Goal: Information Seeking & Learning: Learn about a topic

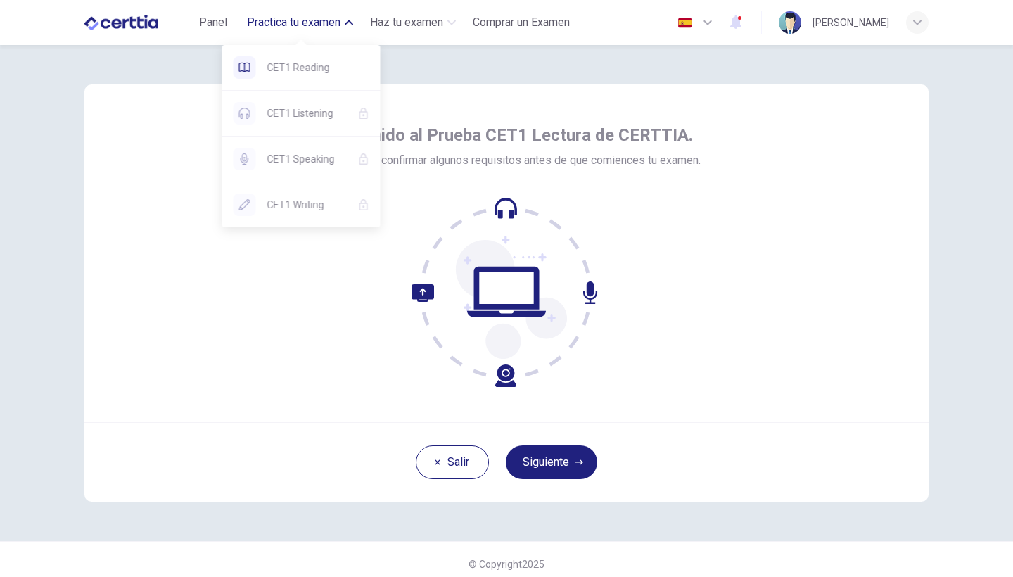
click at [290, 20] on span "Practica tu examen" at bounding box center [294, 22] width 94 height 17
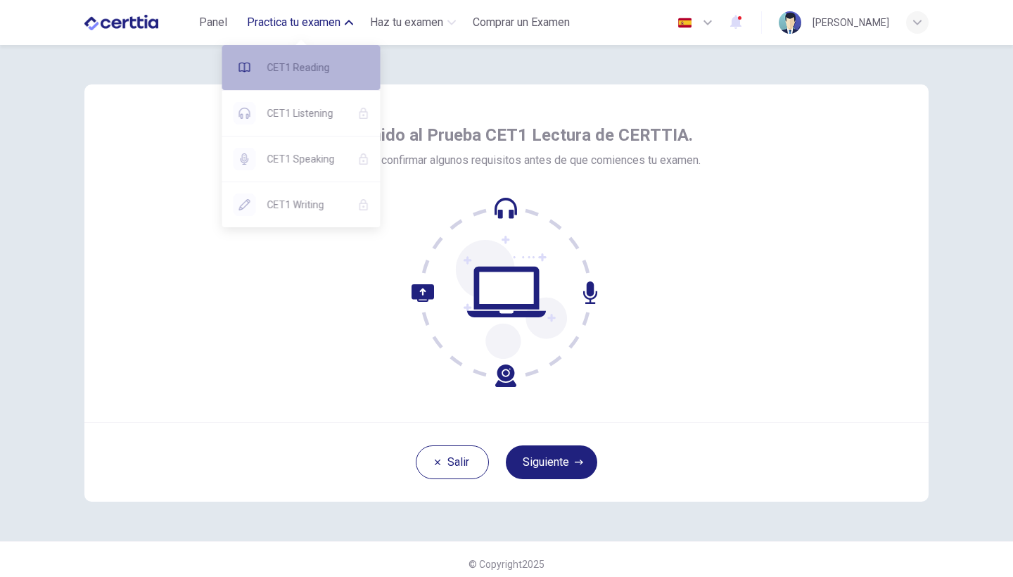
click at [300, 72] on span "CET1 Reading" at bounding box center [318, 67] width 102 height 17
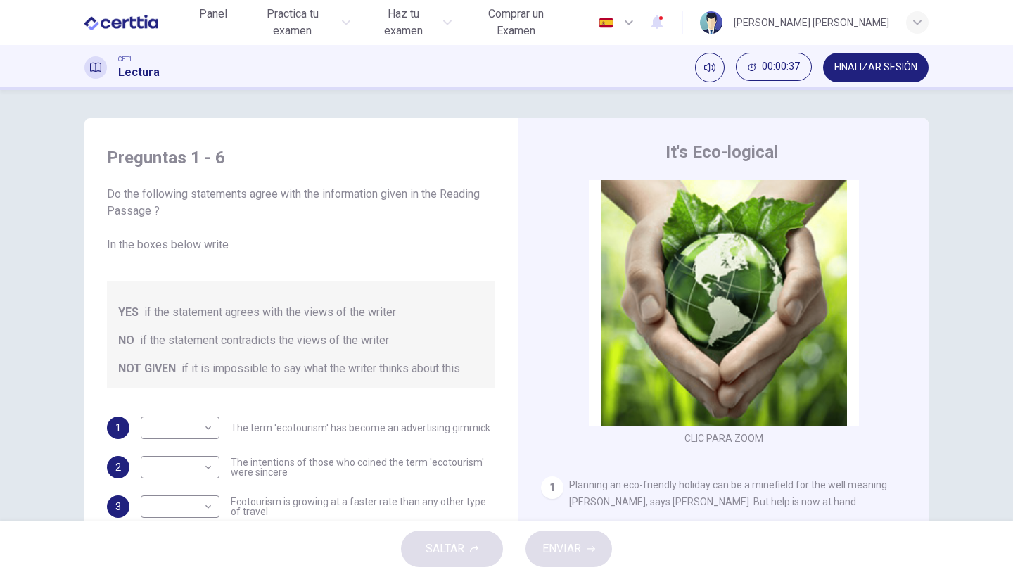
drag, startPoint x: 106, startPoint y: 192, endPoint x: 156, endPoint y: 211, distance: 54.1
click at [156, 211] on span "Do the following statements agree with the information given in the Reading Pas…" at bounding box center [301, 220] width 388 height 68
drag, startPoint x: 161, startPoint y: 211, endPoint x: 94, endPoint y: 182, distance: 72.8
click at [96, 184] on div "Preguntas 1 - 6 Do the following statements agree with the information given in…" at bounding box center [301, 391] width 411 height 518
click at [113, 200] on span "Do the following statements agree with the information given in the Reading Pas…" at bounding box center [301, 220] width 388 height 68
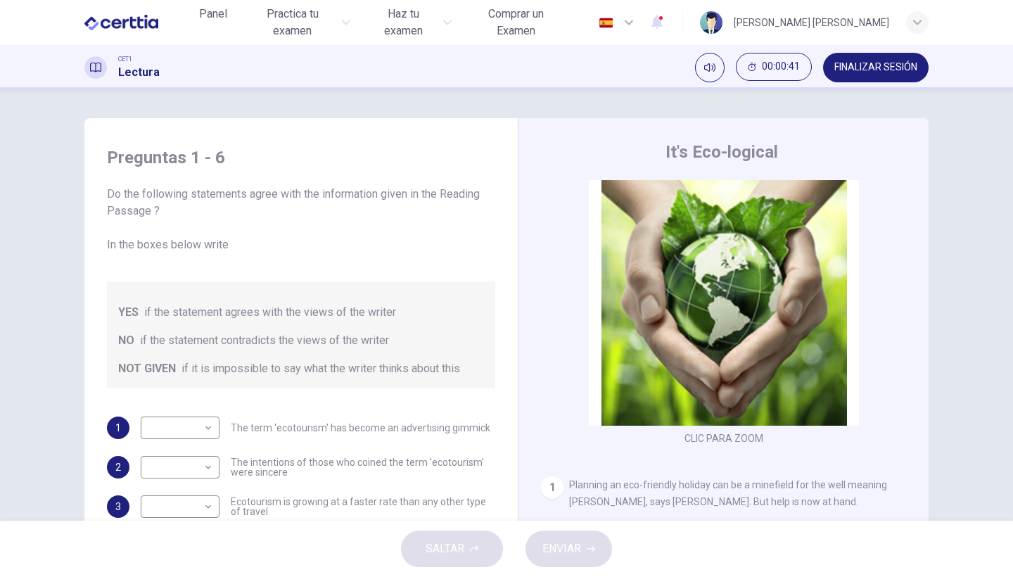
click at [113, 200] on span "Do the following statements agree with the information given in the Reading Pas…" at bounding box center [301, 220] width 388 height 68
drag, startPoint x: 106, startPoint y: 197, endPoint x: 163, endPoint y: 220, distance: 61.9
click at [163, 220] on span "Do the following statements agree with the information given in the Reading Pas…" at bounding box center [301, 220] width 388 height 68
click at [210, 426] on body "Este sitio utiliza cookies, como se explica en nuestra Política de Privacidad .…" at bounding box center [506, 288] width 1013 height 577
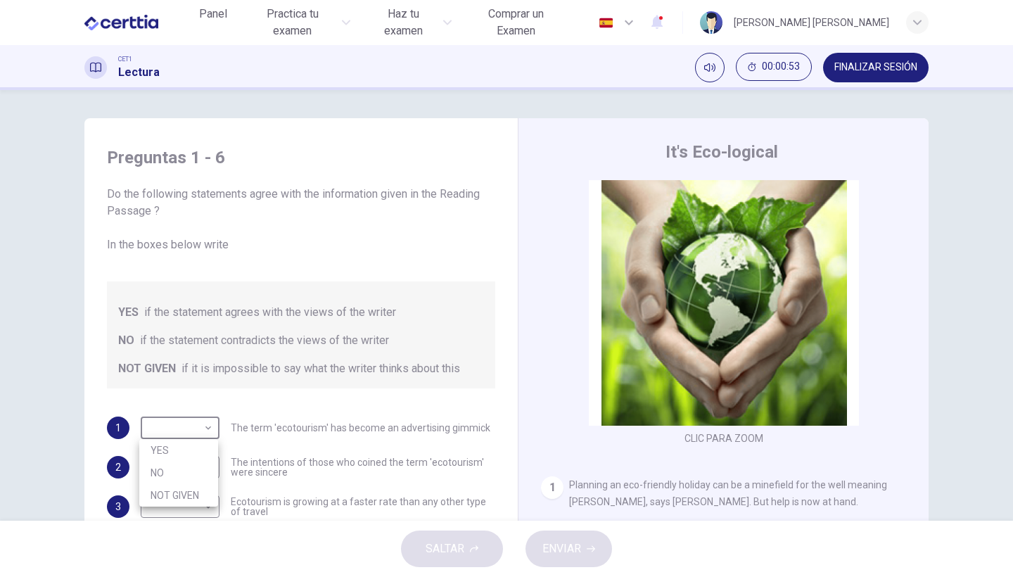
click at [559, 387] on div at bounding box center [506, 288] width 1013 height 577
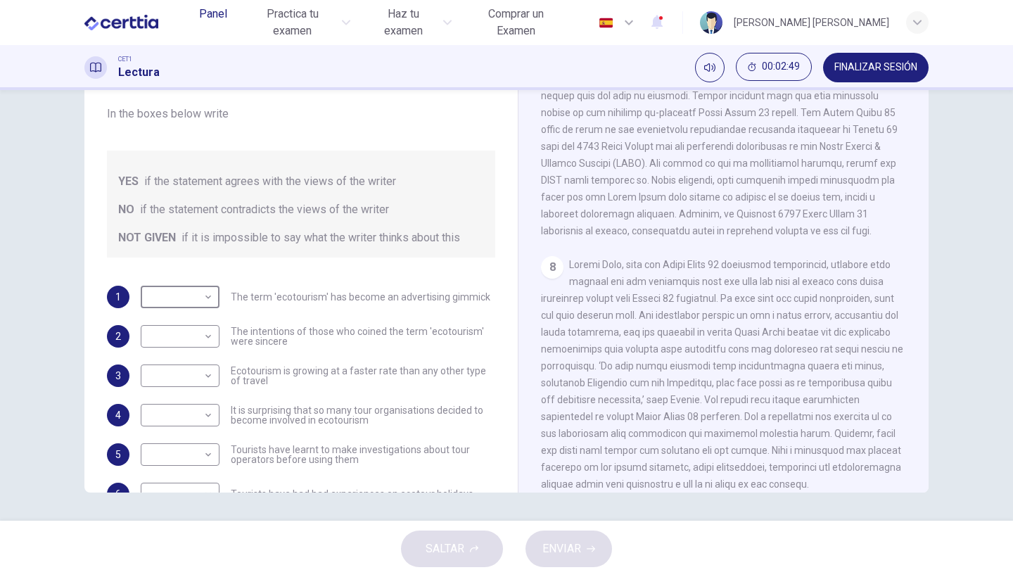
click at [222, 23] on span "Panel" at bounding box center [213, 14] width 28 height 17
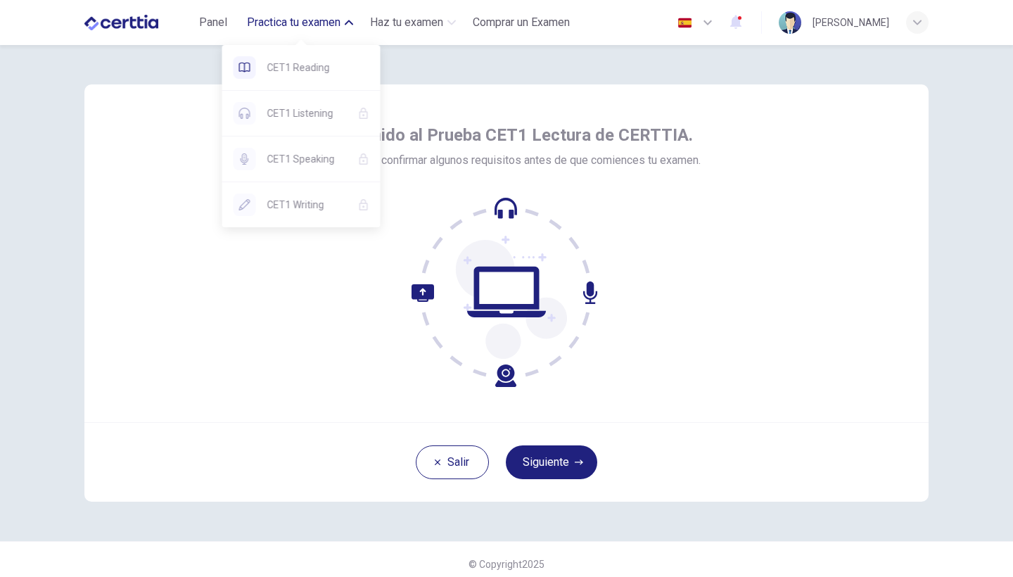
click at [281, 25] on span "Practica tu examen" at bounding box center [294, 22] width 94 height 17
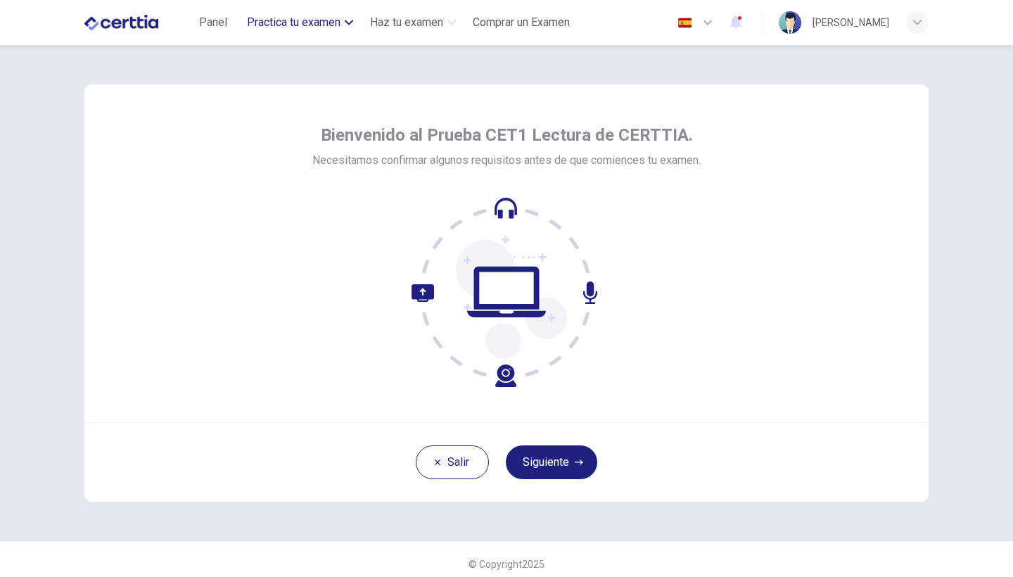
click at [299, 23] on span "Practica tu examen" at bounding box center [294, 22] width 94 height 17
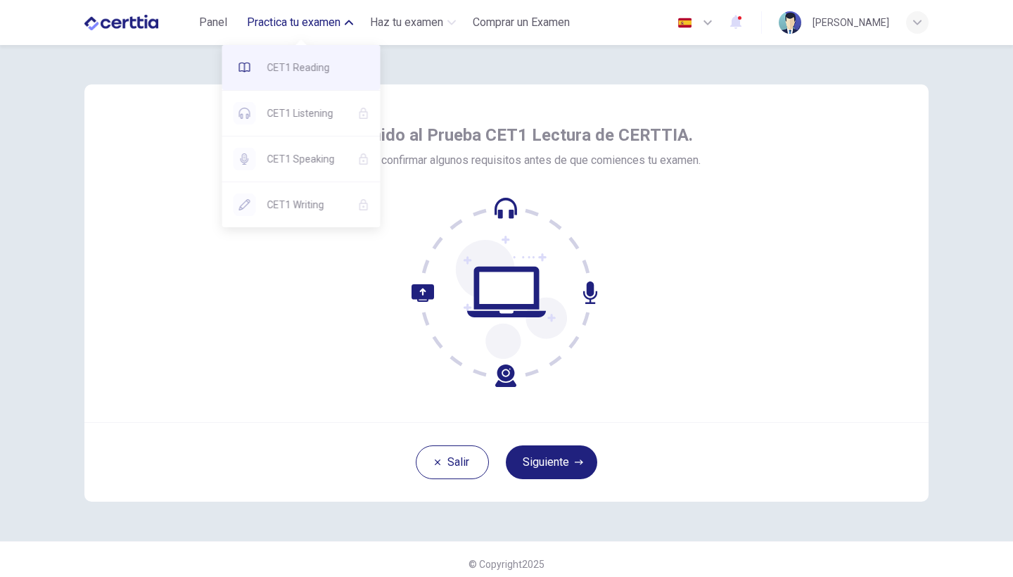
click at [296, 62] on span "CET1 Reading" at bounding box center [318, 67] width 102 height 17
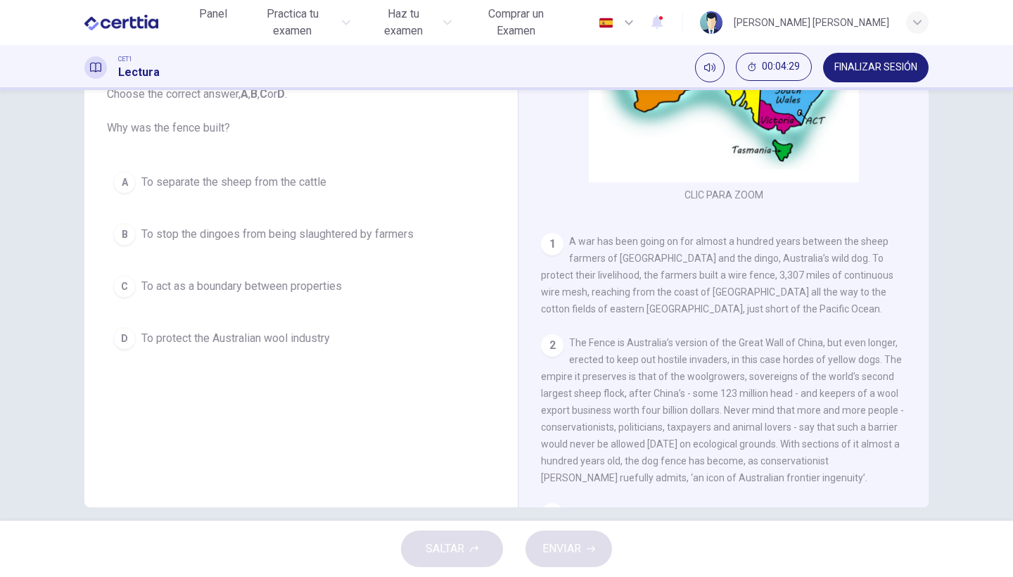
scroll to position [144, 0]
click at [239, 344] on span "To protect the Australian wool industry" at bounding box center [235, 338] width 189 height 17
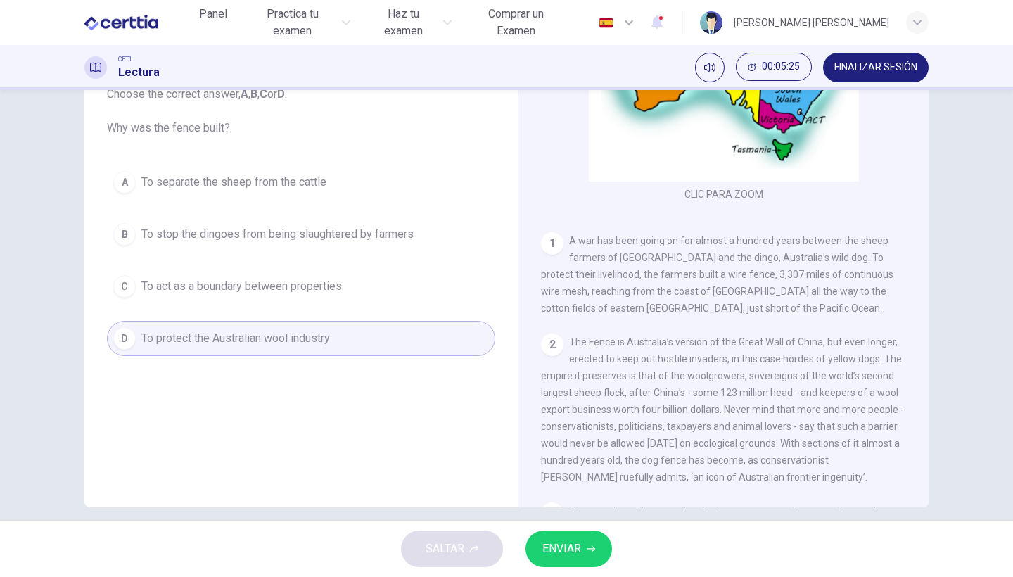
click at [281, 246] on button "B To stop the dingoes from being slaughtered by farmers" at bounding box center [301, 234] width 388 height 35
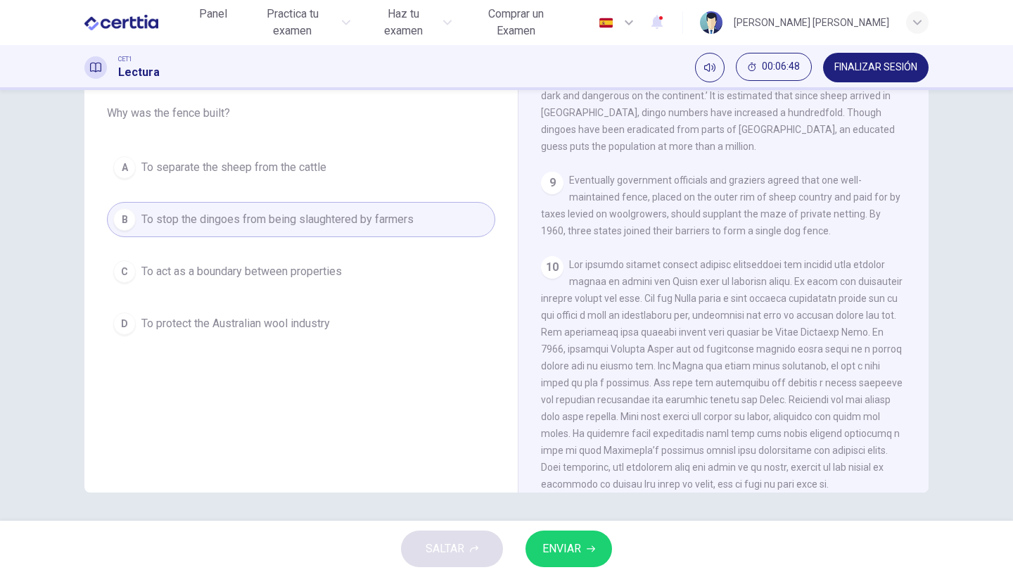
scroll to position [115, 0]
click at [552, 558] on span "ENVIAR" at bounding box center [561, 549] width 39 height 20
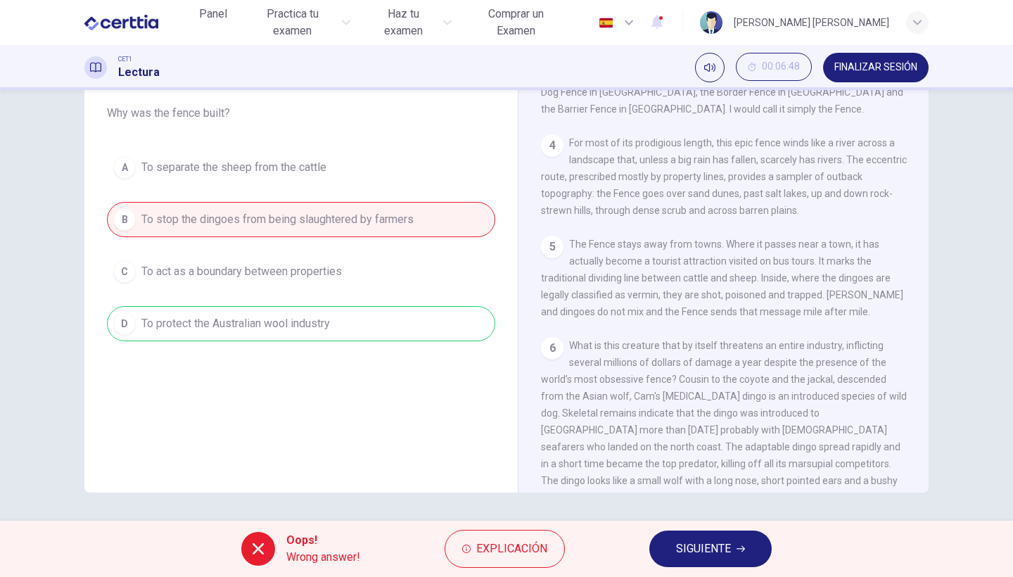
scroll to position [601, 0]
click at [495, 544] on span "Explicación" at bounding box center [511, 549] width 71 height 20
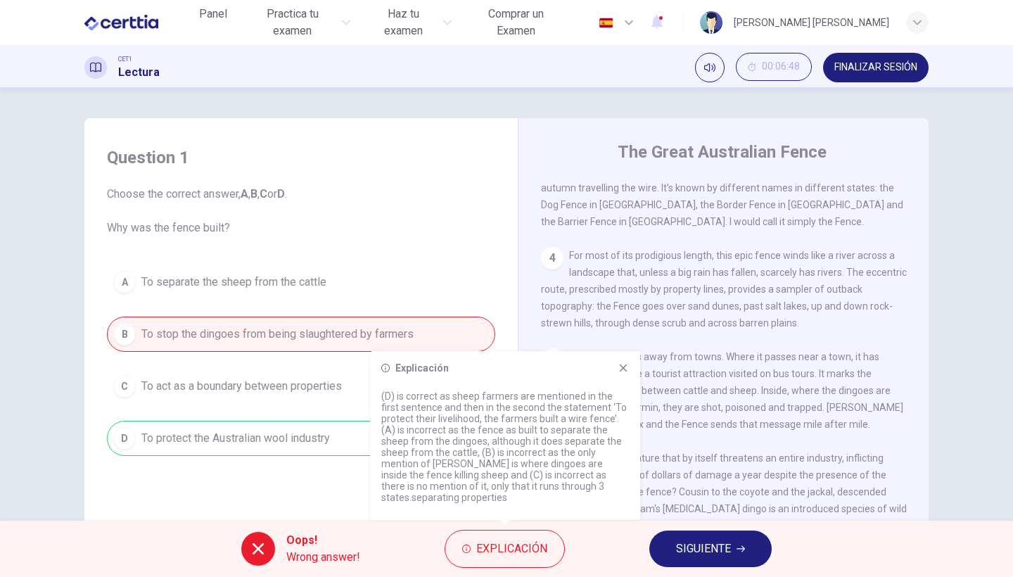
scroll to position [0, 0]
click at [623, 367] on icon at bounding box center [623, 367] width 11 height 11
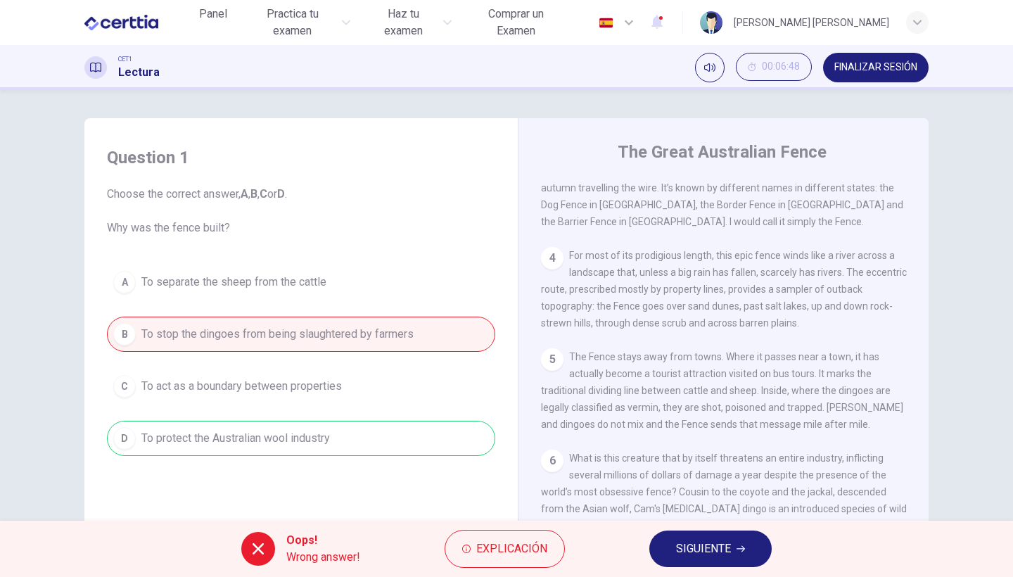
drag, startPoint x: 540, startPoint y: 189, endPoint x: 687, endPoint y: 317, distance: 194.5
click at [687, 317] on div "CLIC PARA ZOOM Clic para zoom 1 A war has been going on for almost a hundred ye…" at bounding box center [733, 393] width 384 height 427
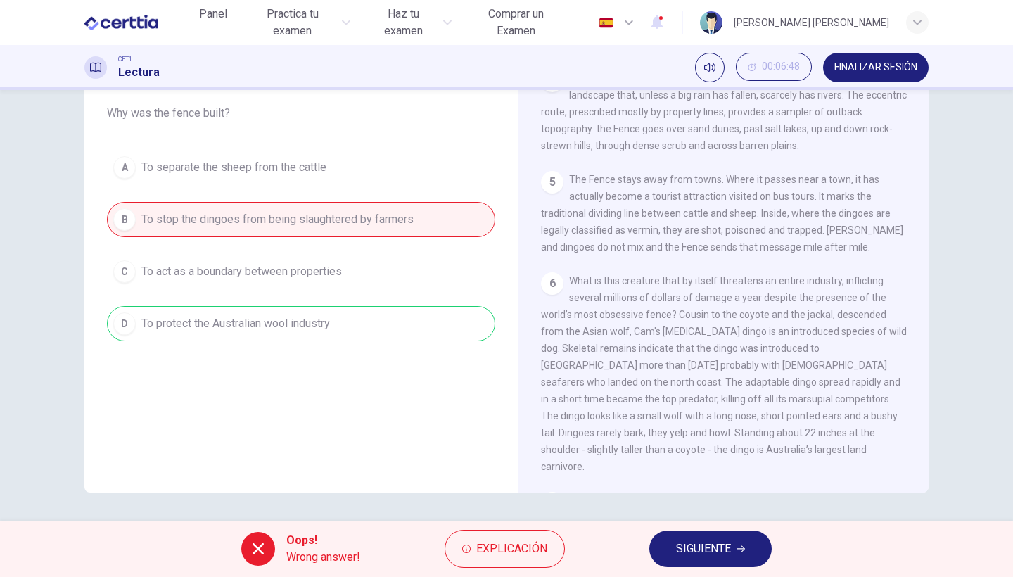
scroll to position [566, 0]
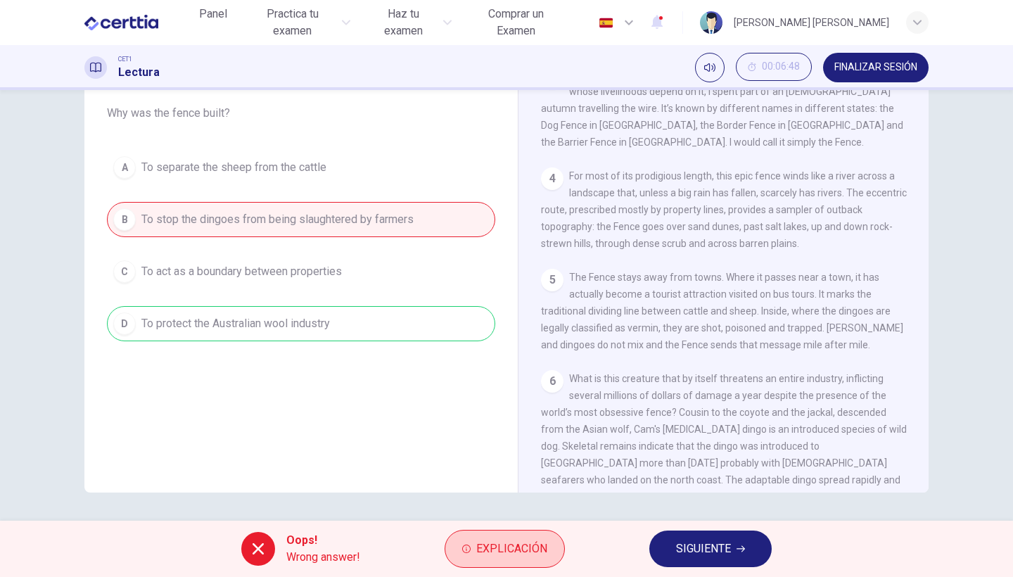
click at [525, 554] on span "Explicación" at bounding box center [511, 549] width 71 height 20
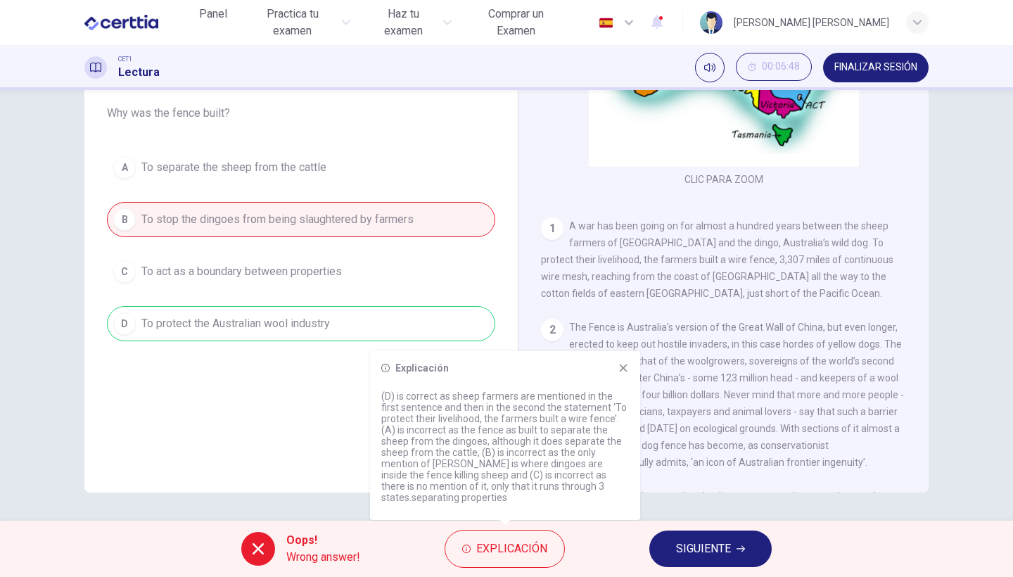
scroll to position [144, 0]
click at [692, 545] on span "SIGUIENTE" at bounding box center [703, 549] width 55 height 20
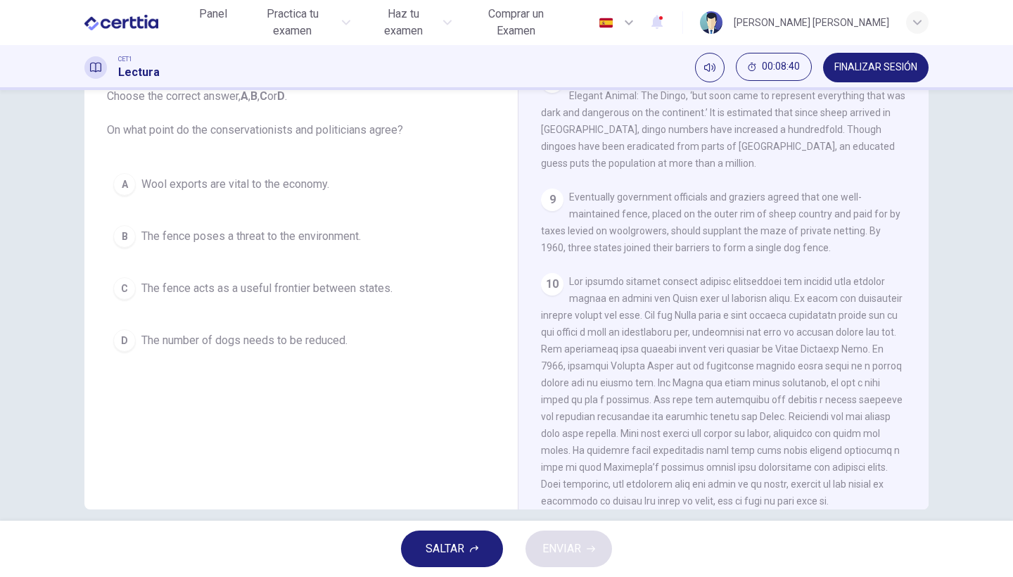
scroll to position [86, 0]
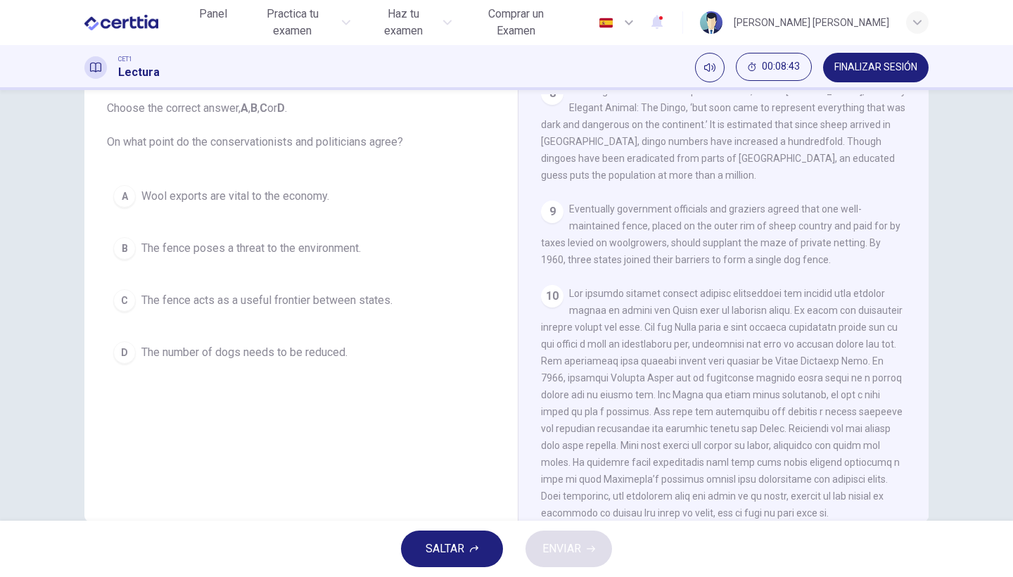
click at [307, 194] on span "Wool exports are vital to the economy." at bounding box center [235, 196] width 188 height 17
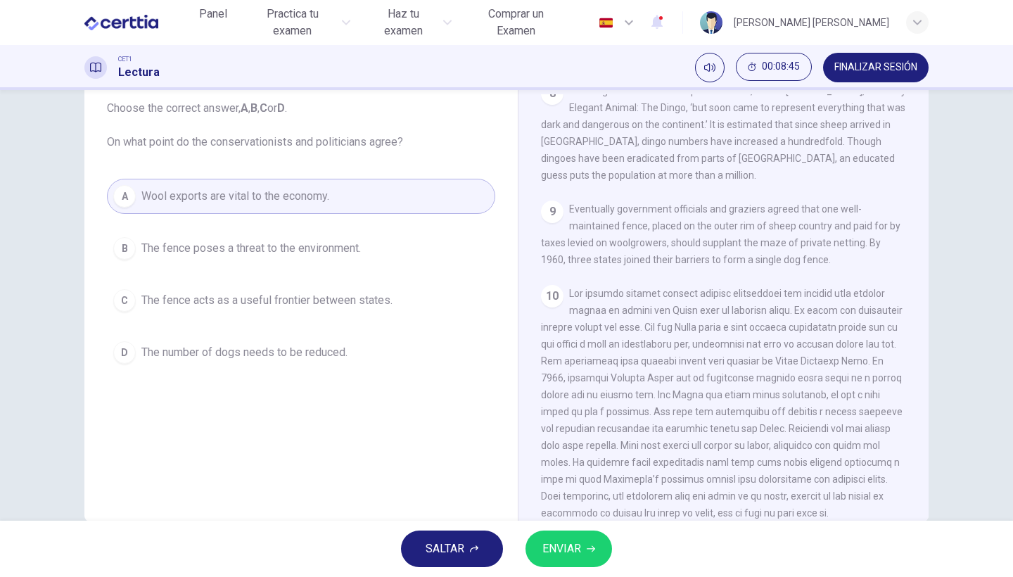
click at [562, 553] on span "ENVIAR" at bounding box center [561, 549] width 39 height 20
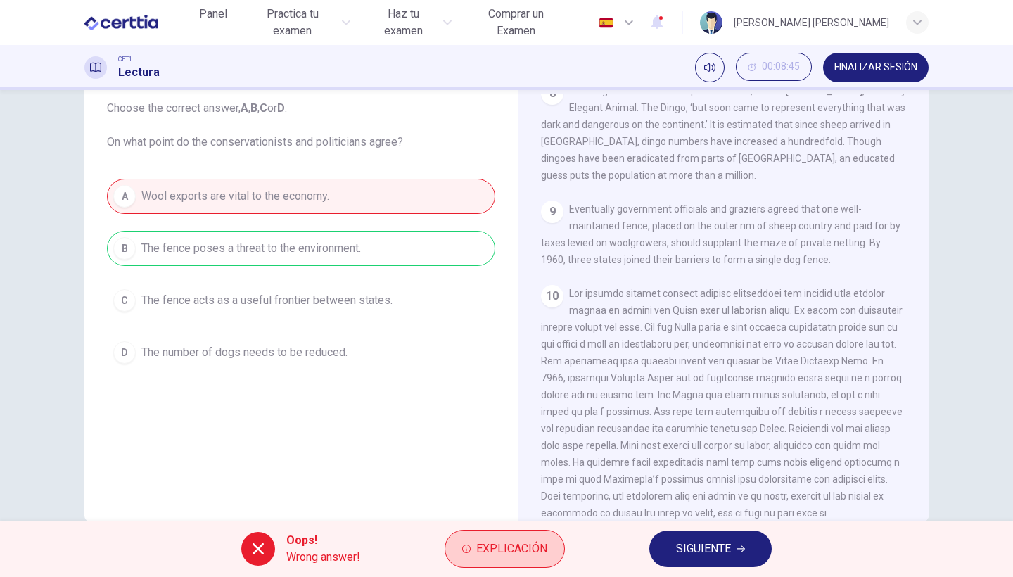
click at [533, 551] on span "Explicación" at bounding box center [511, 549] width 71 height 20
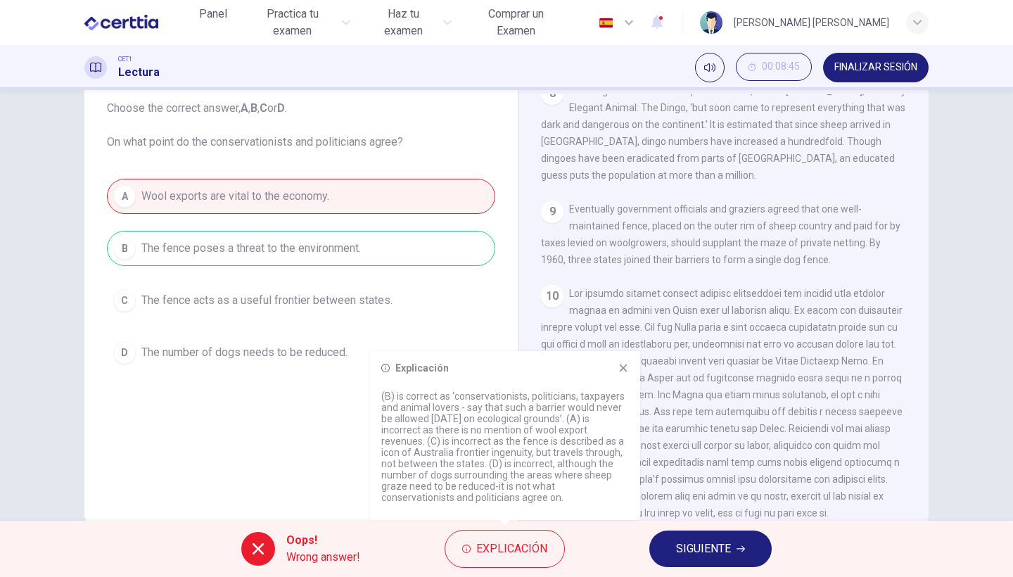
click at [689, 547] on span "SIGUIENTE" at bounding box center [703, 549] width 55 height 20
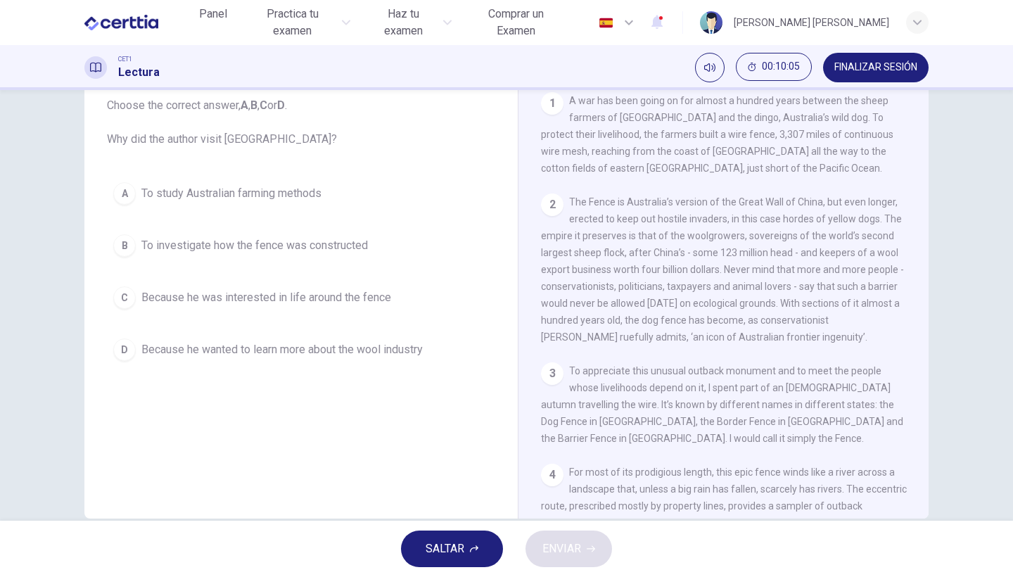
scroll to position [274, 0]
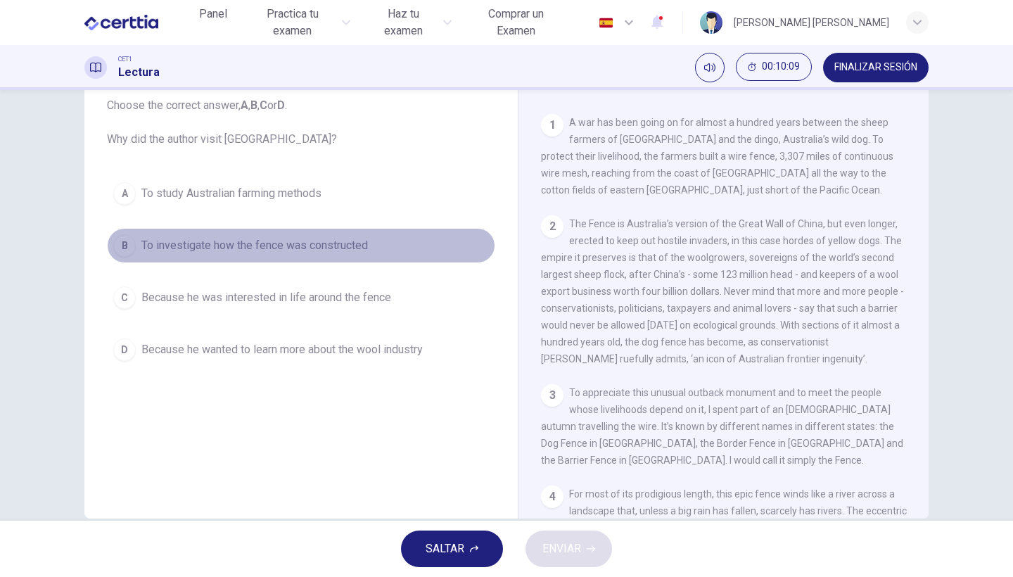
click at [350, 246] on span "To investigate how the fence was constructed" at bounding box center [254, 245] width 227 height 17
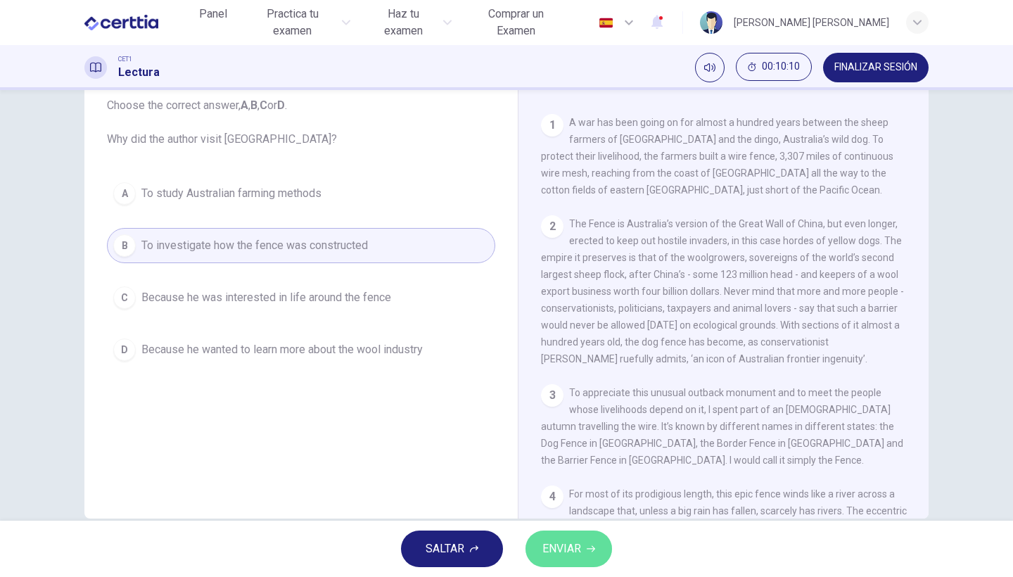
click at [587, 551] on icon "button" at bounding box center [591, 549] width 8 height 8
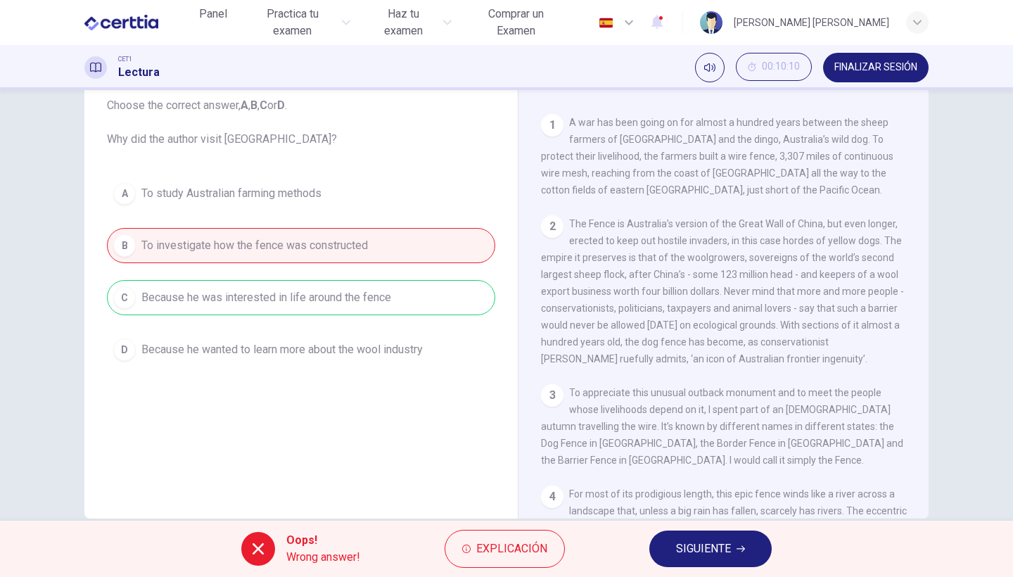
click at [698, 555] on span "SIGUIENTE" at bounding box center [703, 549] width 55 height 20
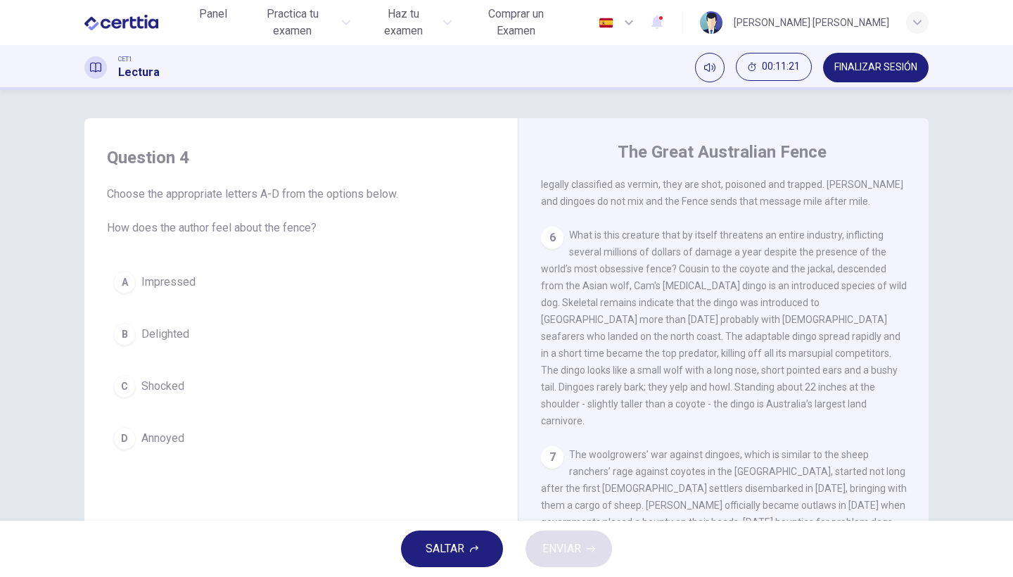
scroll to position [825, 0]
click at [175, 282] on span "Impressed" at bounding box center [168, 282] width 54 height 17
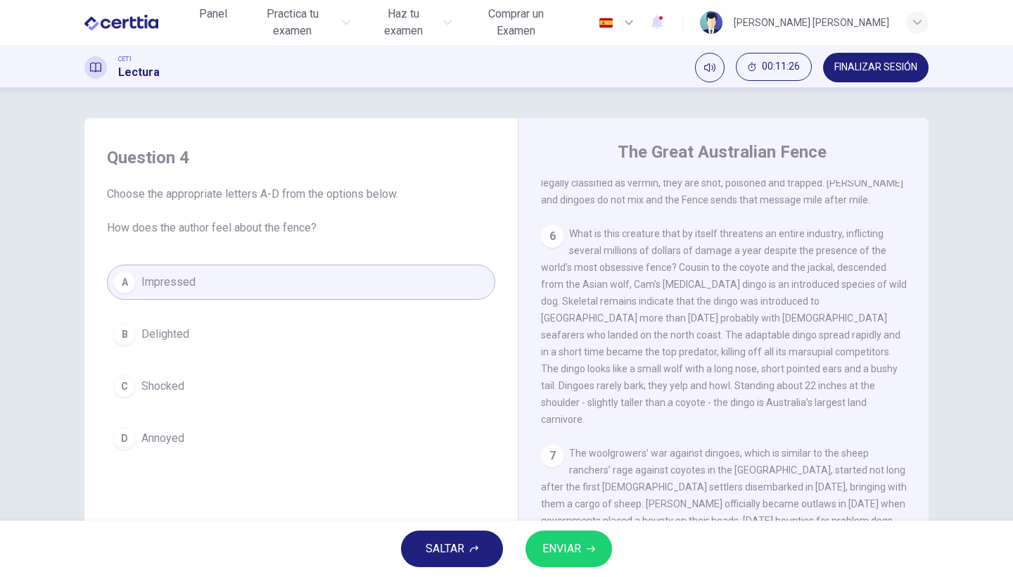
click at [582, 561] on button "ENVIAR" at bounding box center [569, 549] width 87 height 37
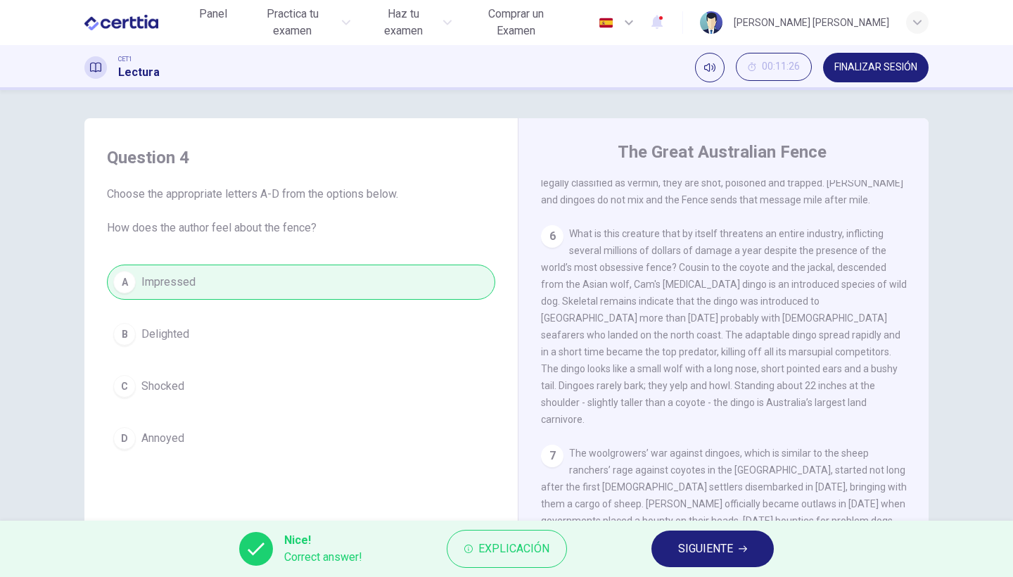
click at [685, 545] on span "SIGUIENTE" at bounding box center [705, 549] width 55 height 20
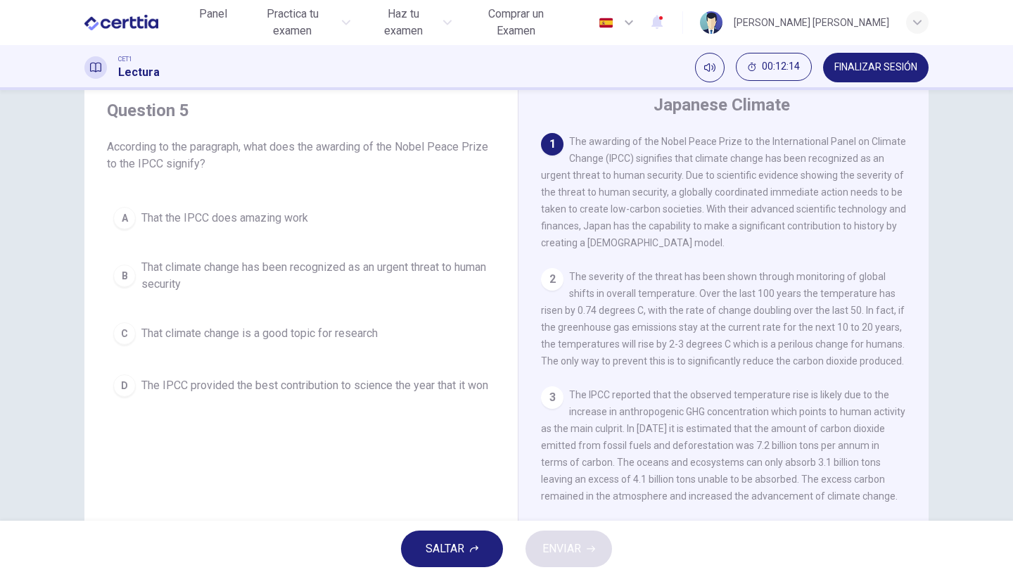
scroll to position [46, 0]
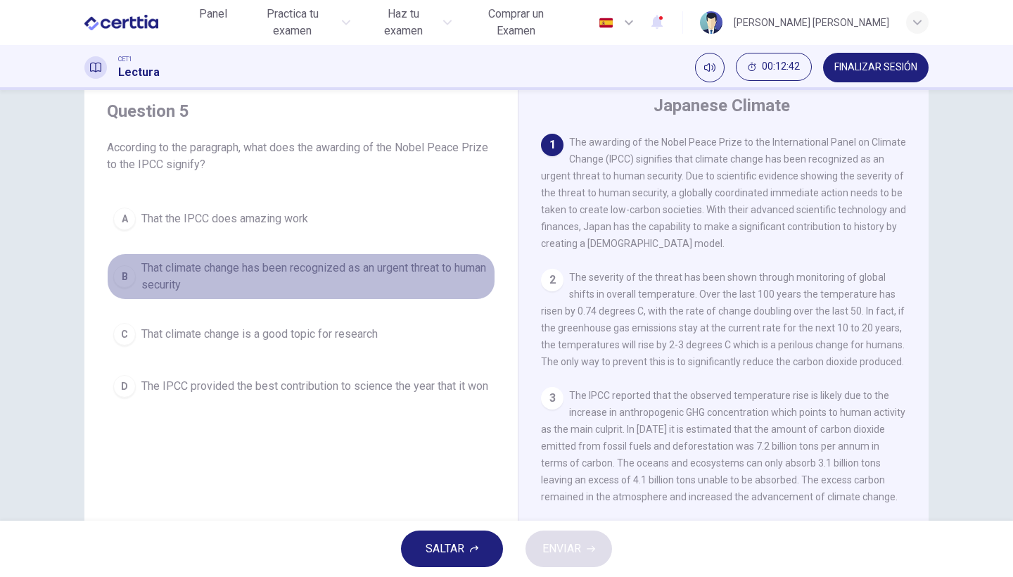
click at [215, 272] on span "That climate change has been recognized as an urgent threat to human security" at bounding box center [315, 277] width 348 height 34
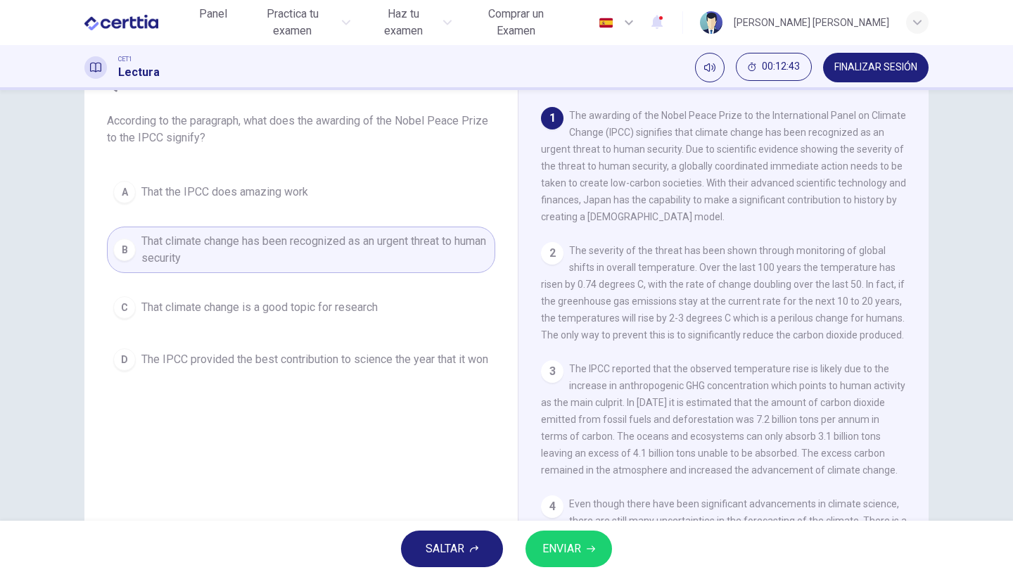
scroll to position [75, 0]
click at [544, 544] on span "ENVIAR" at bounding box center [561, 549] width 39 height 20
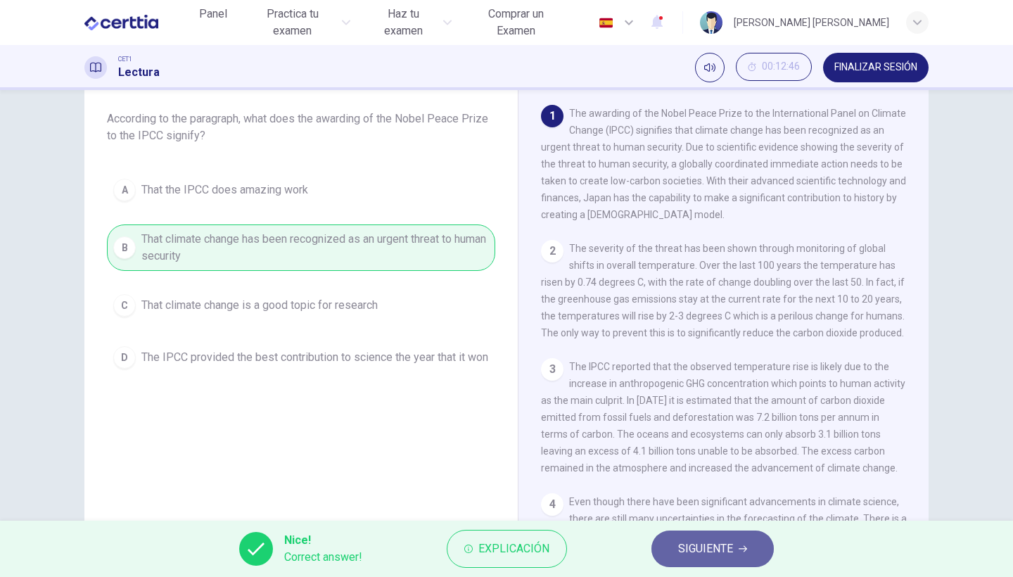
click at [702, 540] on span "SIGUIENTE" at bounding box center [705, 549] width 55 height 20
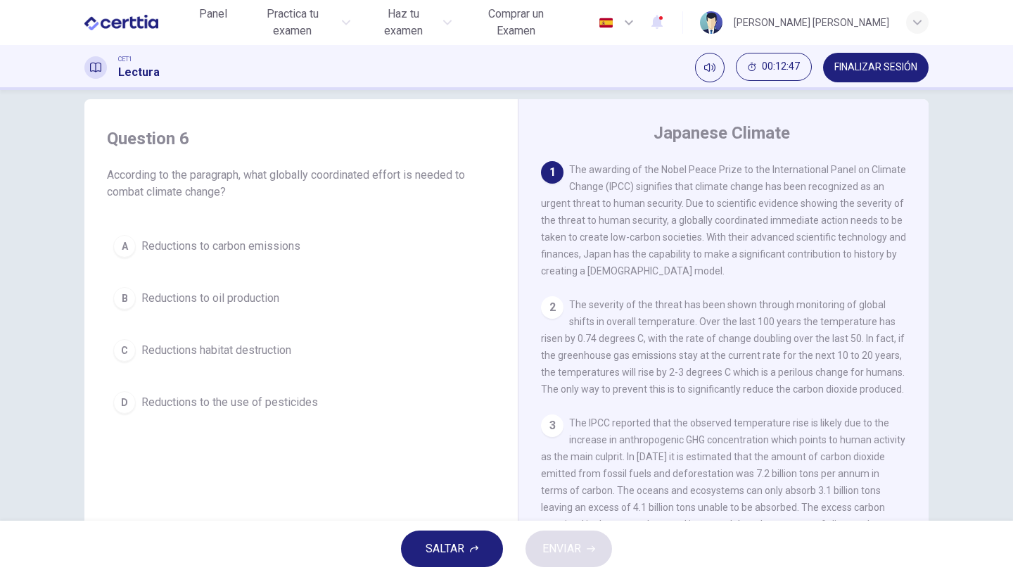
scroll to position [14, 0]
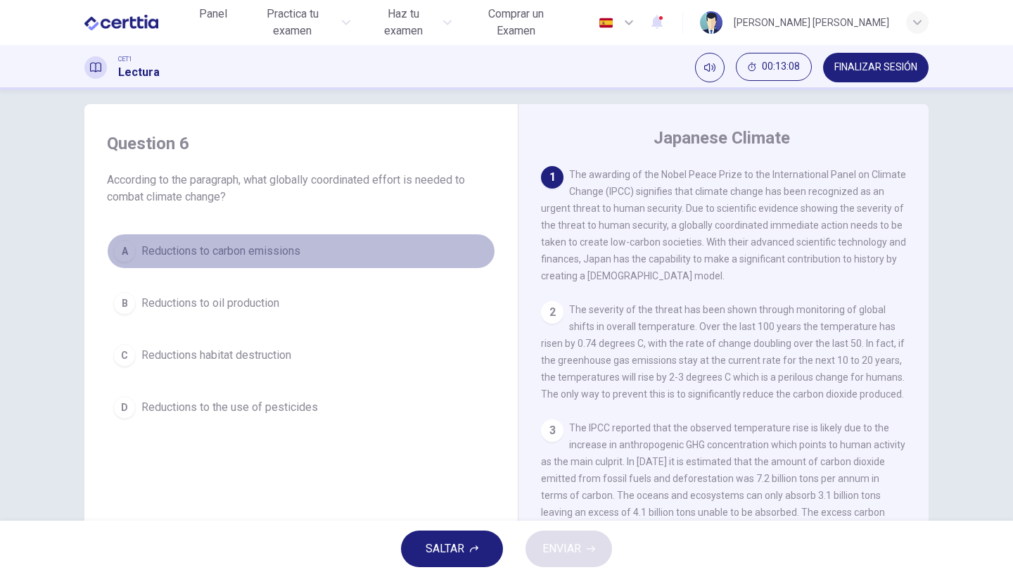
click at [247, 254] on span "Reductions to carbon emissions" at bounding box center [220, 251] width 159 height 17
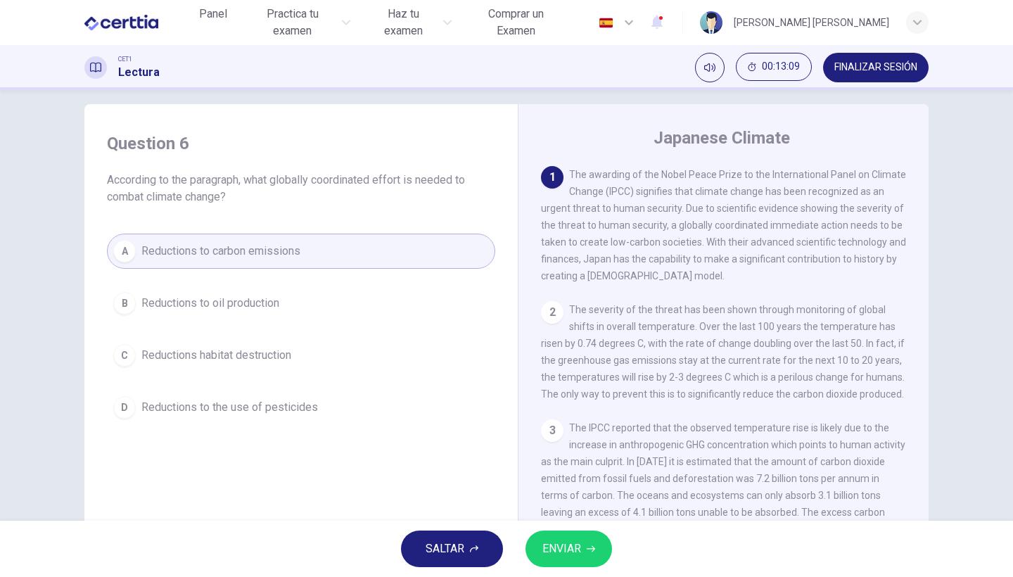
click at [565, 564] on button "ENVIAR" at bounding box center [569, 549] width 87 height 37
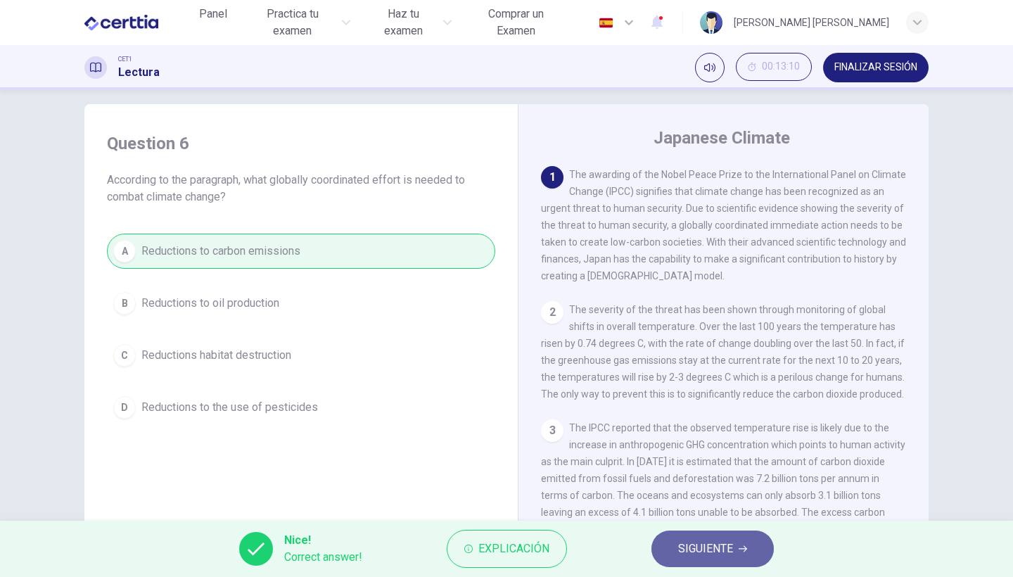
click at [688, 555] on span "SIGUIENTE" at bounding box center [705, 549] width 55 height 20
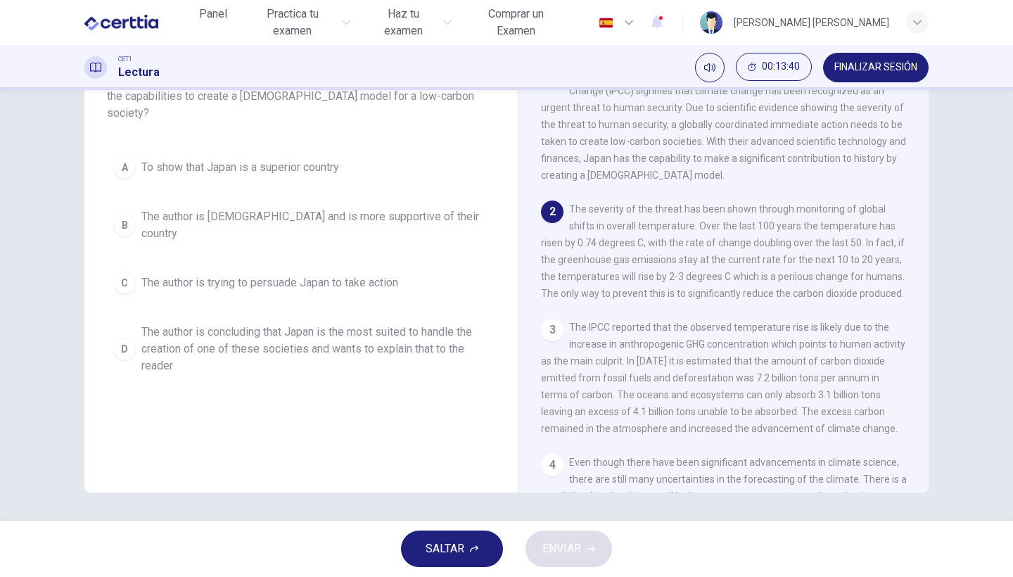
scroll to position [61, 0]
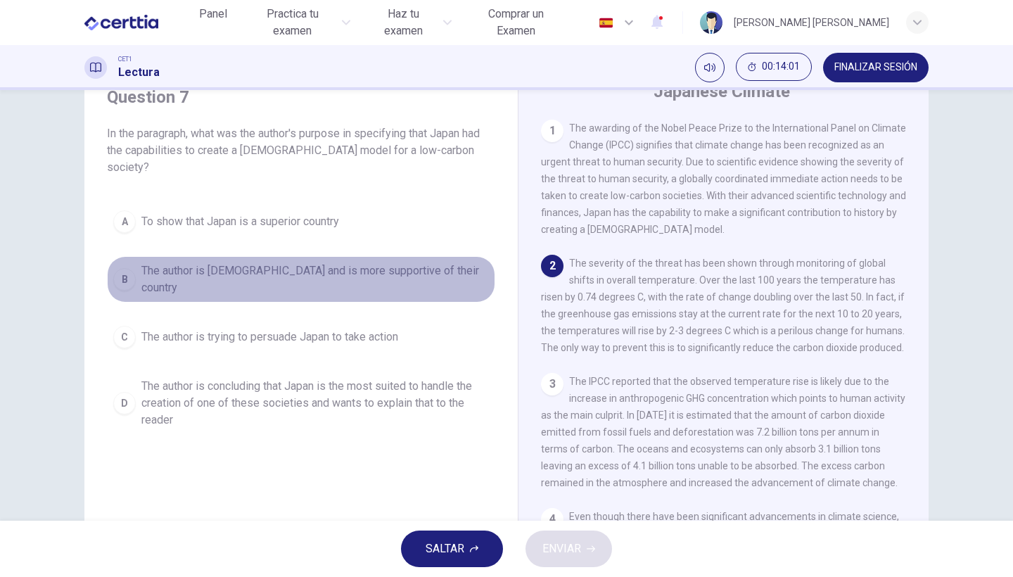
click at [362, 266] on button "B The author is Japanese and is more supportive of their country" at bounding box center [301, 279] width 388 height 46
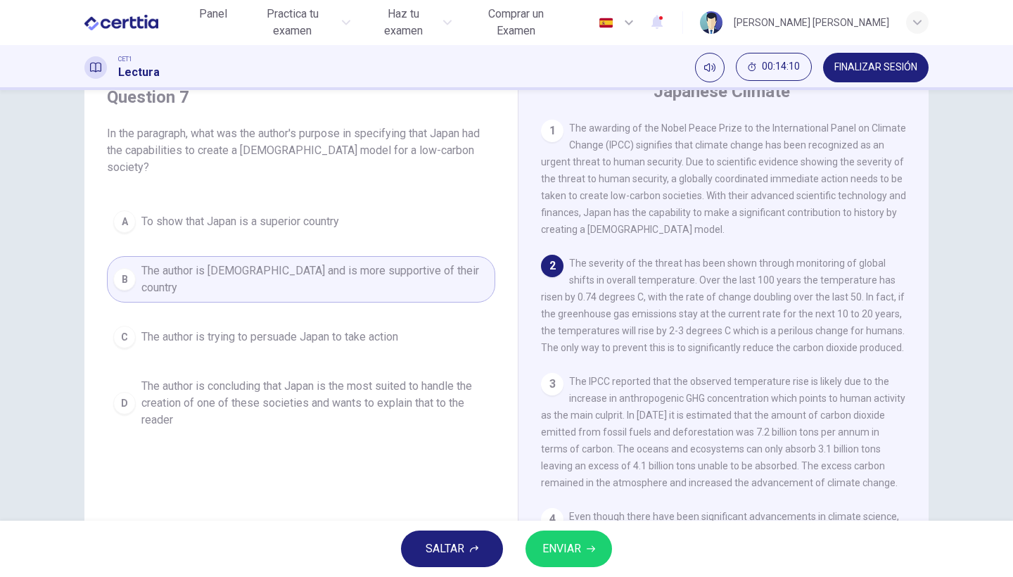
click at [568, 566] on button "ENVIAR" at bounding box center [569, 549] width 87 height 37
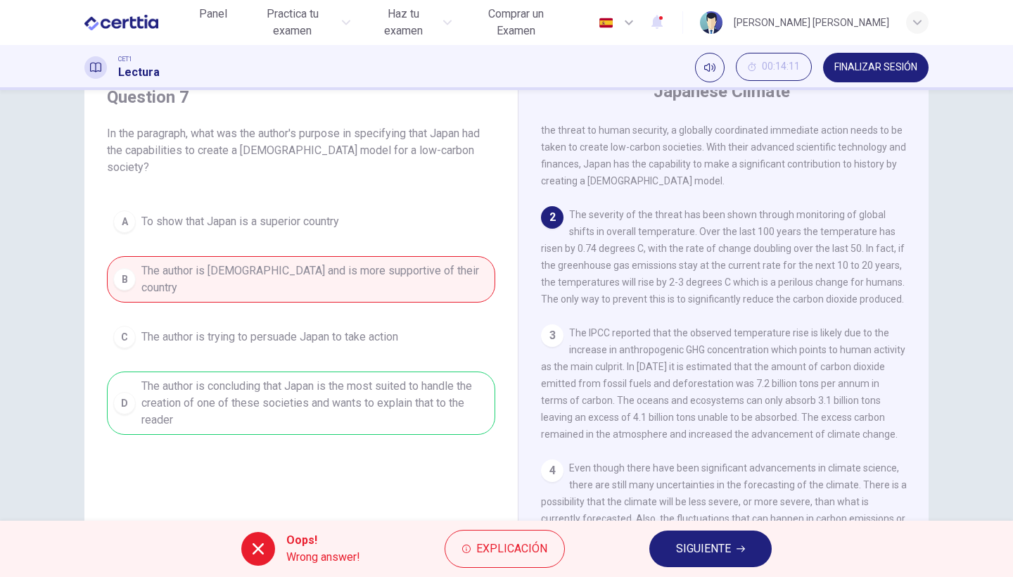
scroll to position [48, 0]
click at [528, 555] on span "Explicación" at bounding box center [511, 549] width 71 height 20
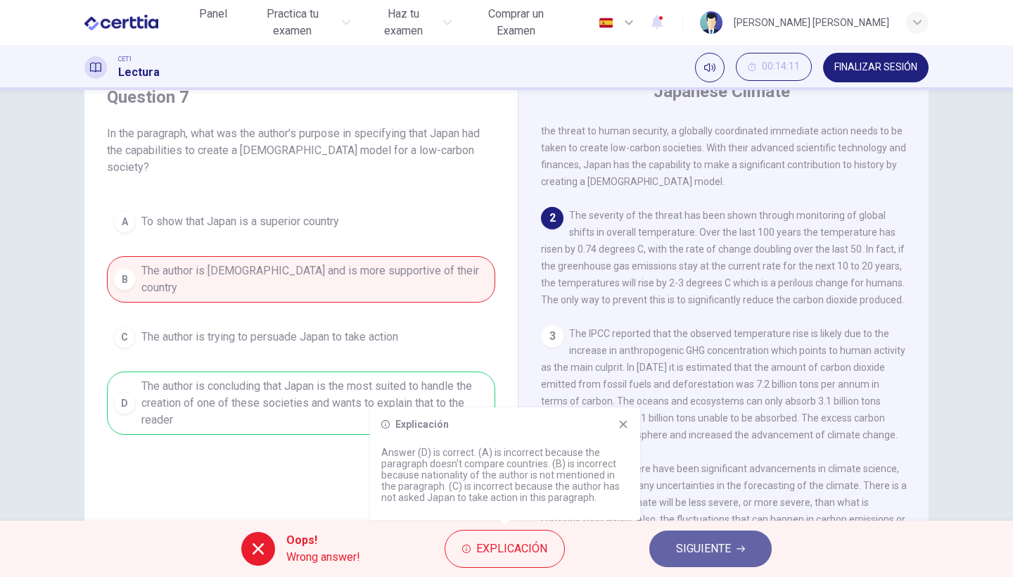
click at [722, 545] on span "SIGUIENTE" at bounding box center [703, 549] width 55 height 20
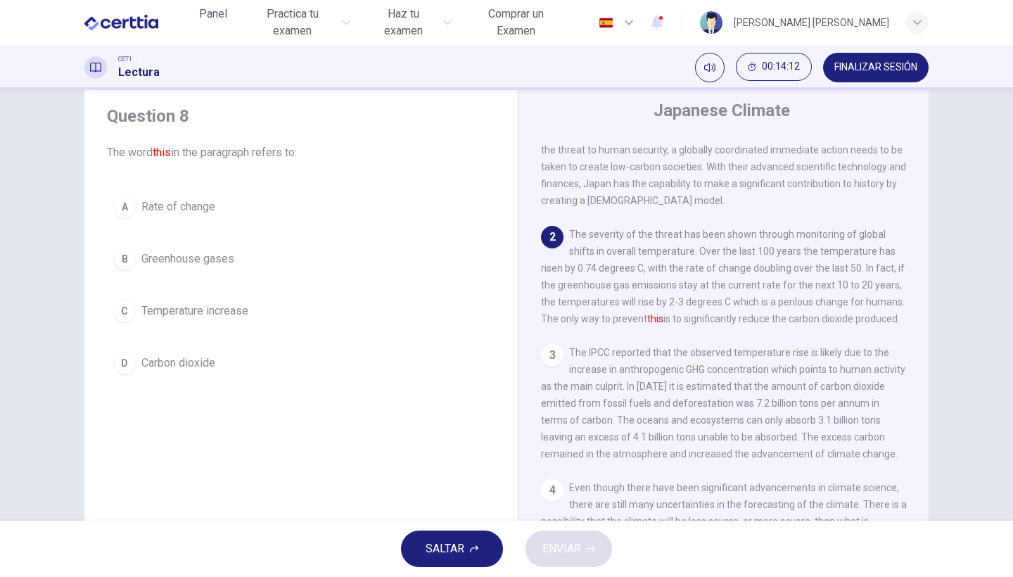
scroll to position [41, 0]
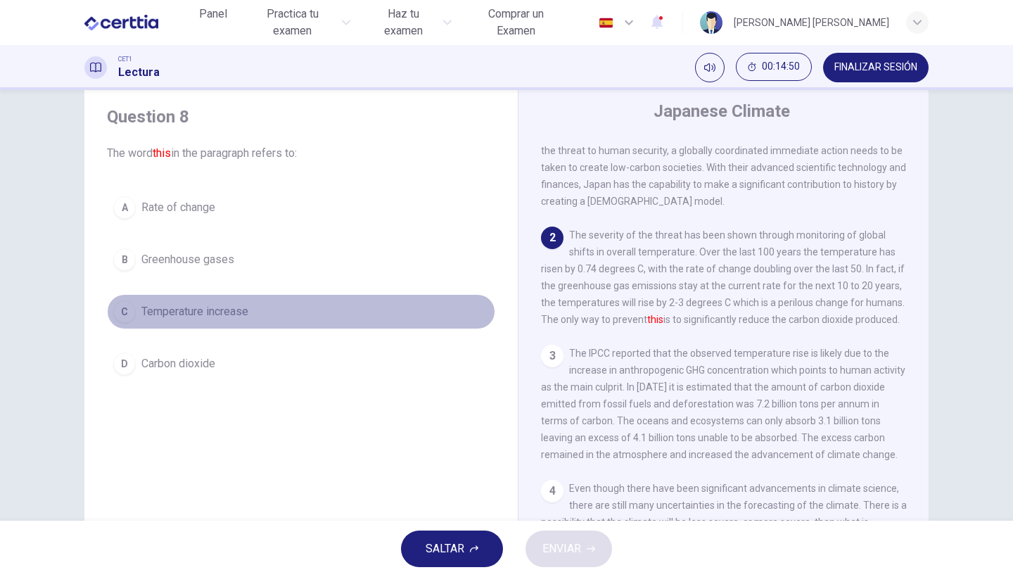
click at [226, 319] on span "Temperature increase" at bounding box center [194, 311] width 107 height 17
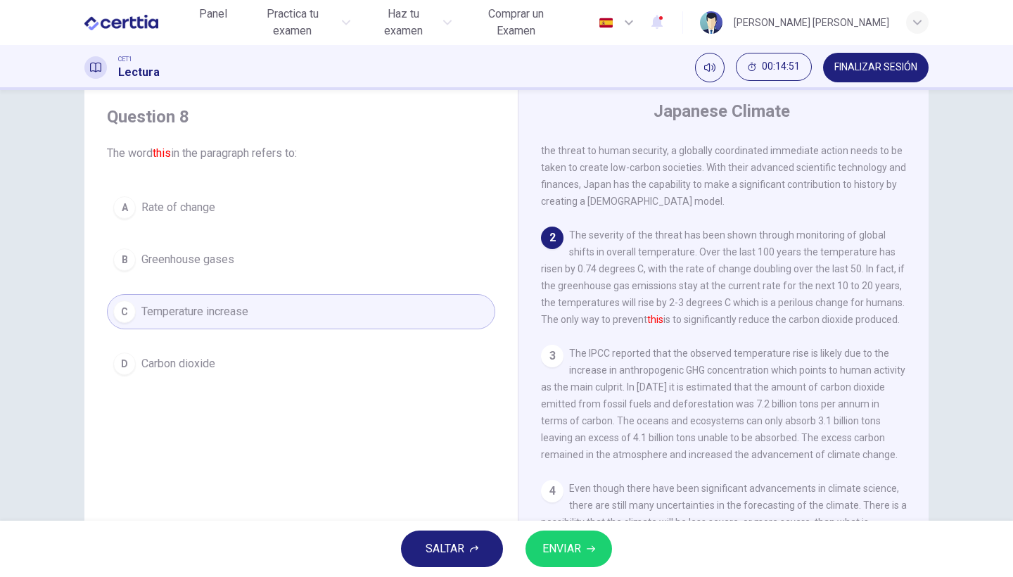
click at [569, 554] on span "ENVIAR" at bounding box center [561, 549] width 39 height 20
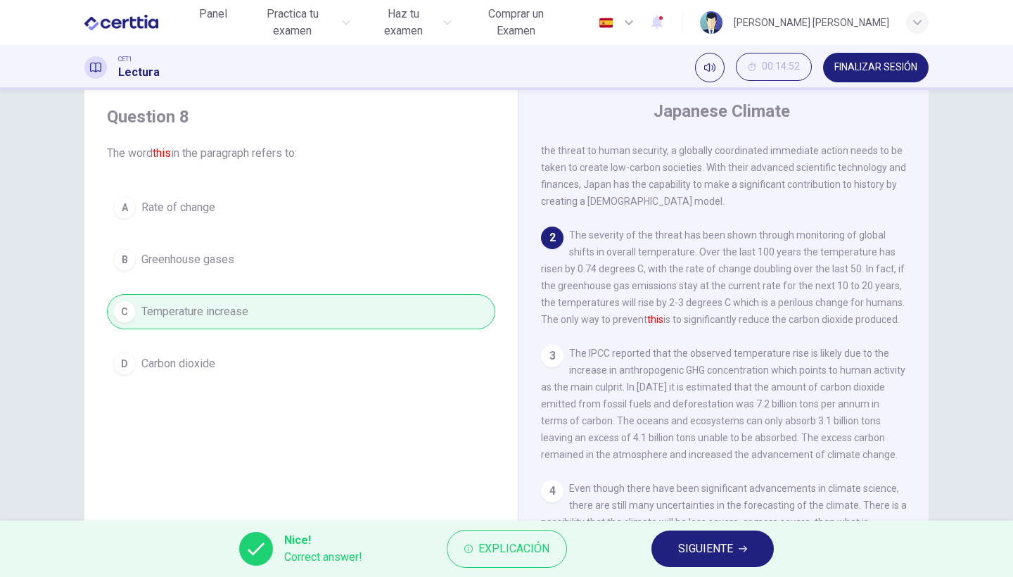
click at [705, 556] on span "SIGUIENTE" at bounding box center [705, 549] width 55 height 20
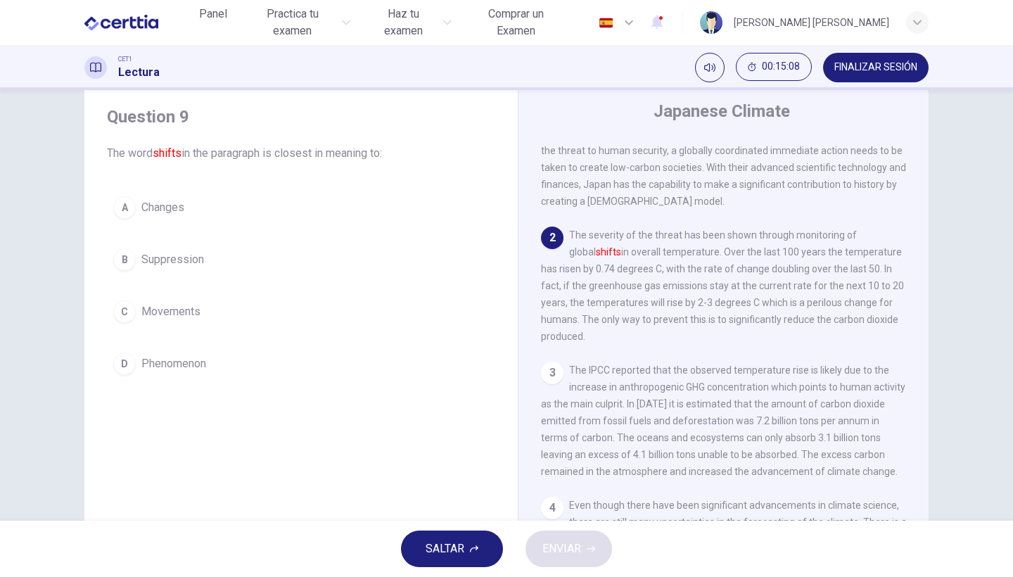
click at [182, 203] on span "Changes" at bounding box center [162, 207] width 43 height 17
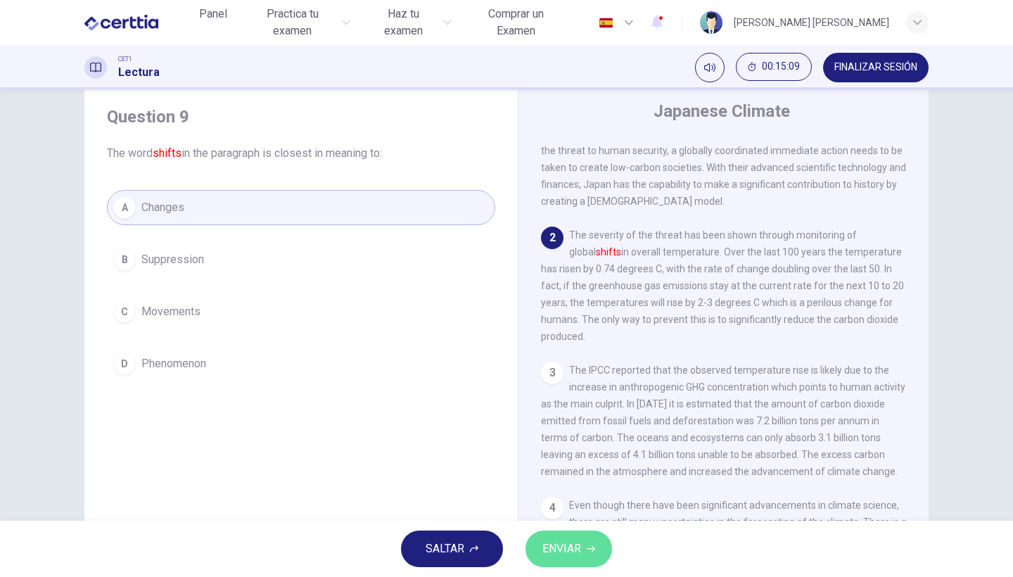
click at [595, 550] on icon "button" at bounding box center [591, 549] width 8 height 8
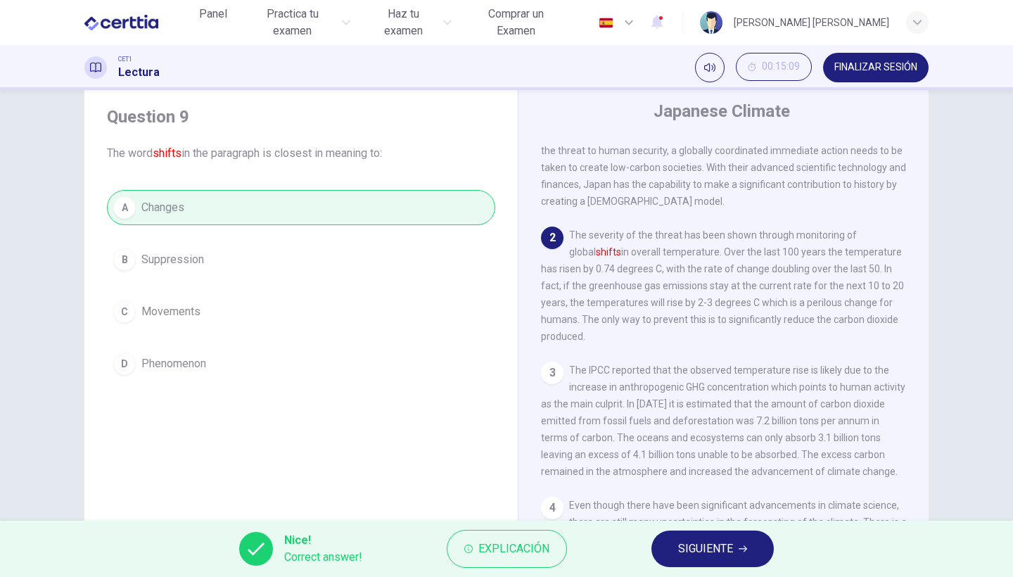
click at [700, 569] on div "Nice! Correct answer! Explicación SIGUIENTE" at bounding box center [506, 549] width 1013 height 56
click at [690, 554] on span "SIGUIENTE" at bounding box center [705, 549] width 55 height 20
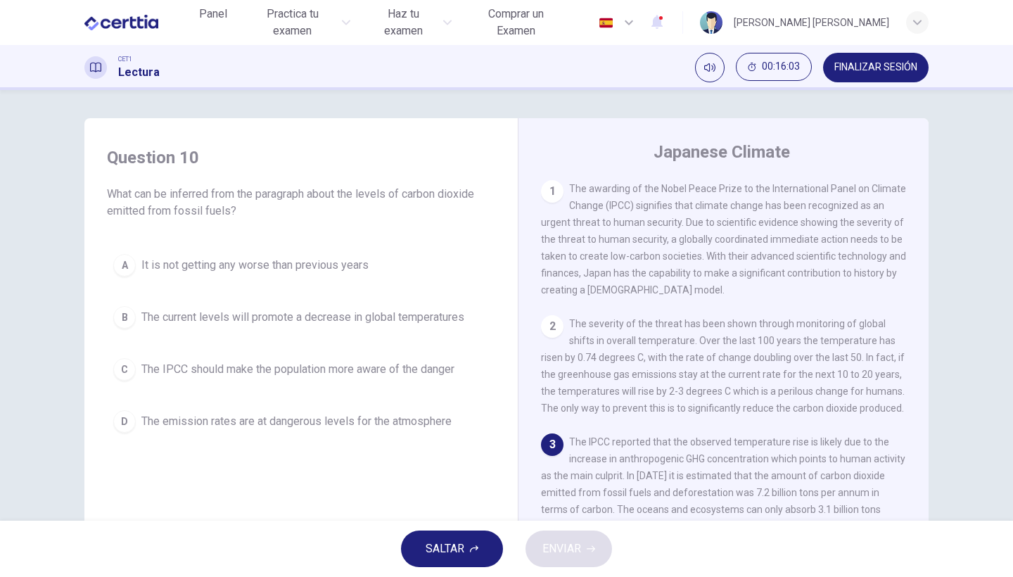
scroll to position [0, 0]
click at [352, 423] on span "The emission rates are at dangerous levels for the atmosphere" at bounding box center [296, 421] width 310 height 17
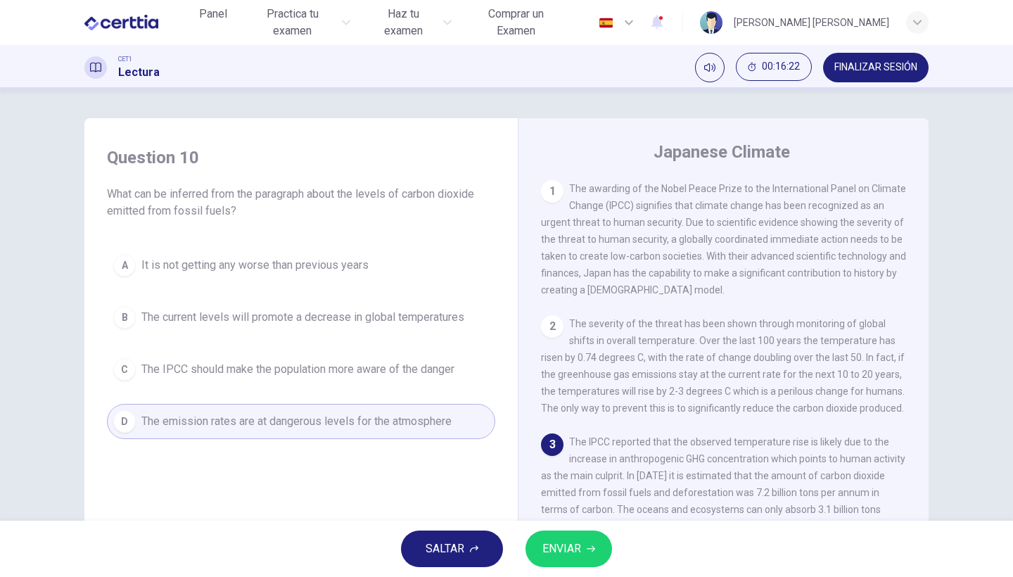
click at [573, 549] on span "ENVIAR" at bounding box center [561, 549] width 39 height 20
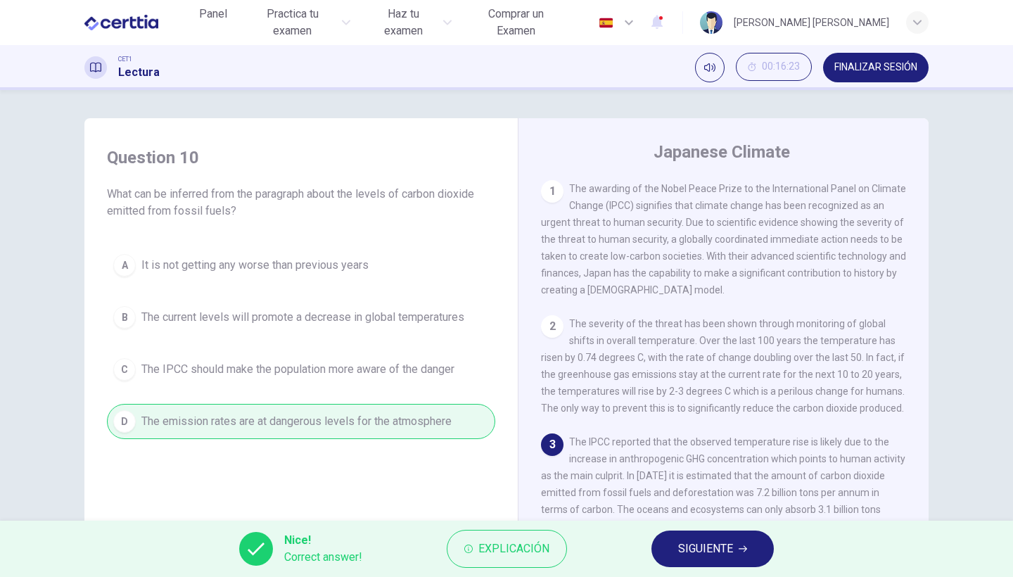
click at [699, 557] on span "SIGUIENTE" at bounding box center [705, 549] width 55 height 20
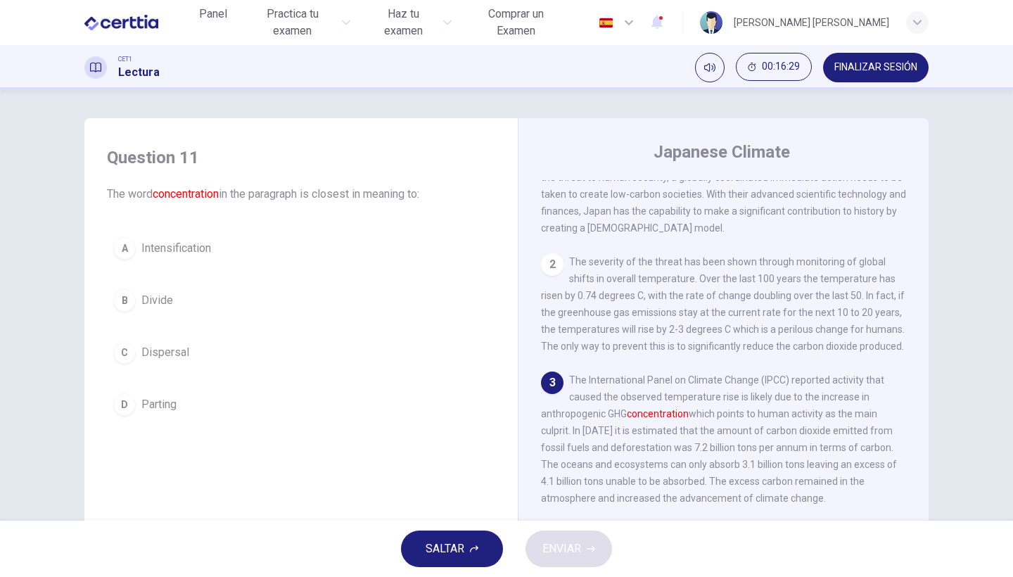
scroll to position [67, 0]
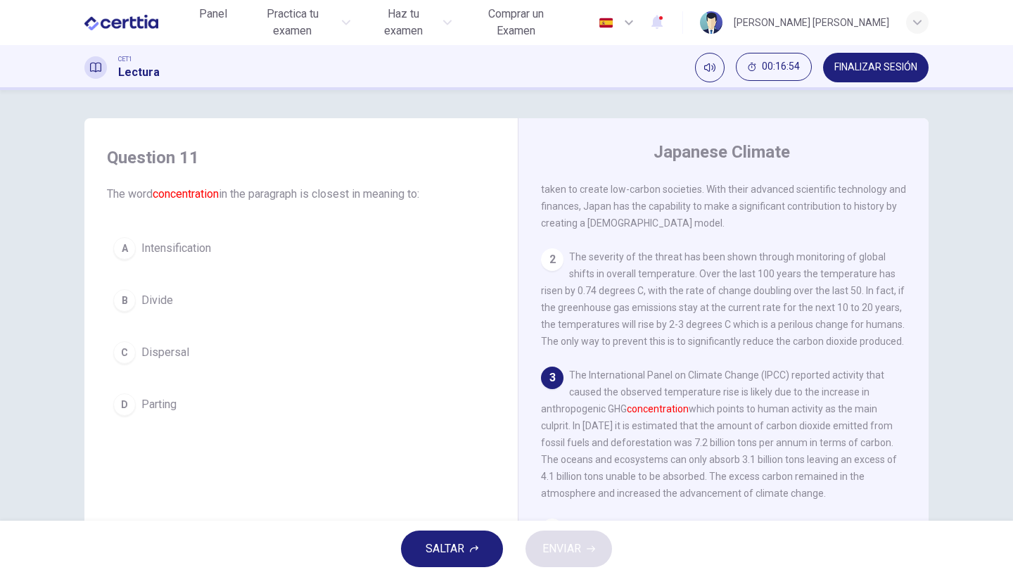
click at [195, 239] on button "A Intensification" at bounding box center [301, 248] width 388 height 35
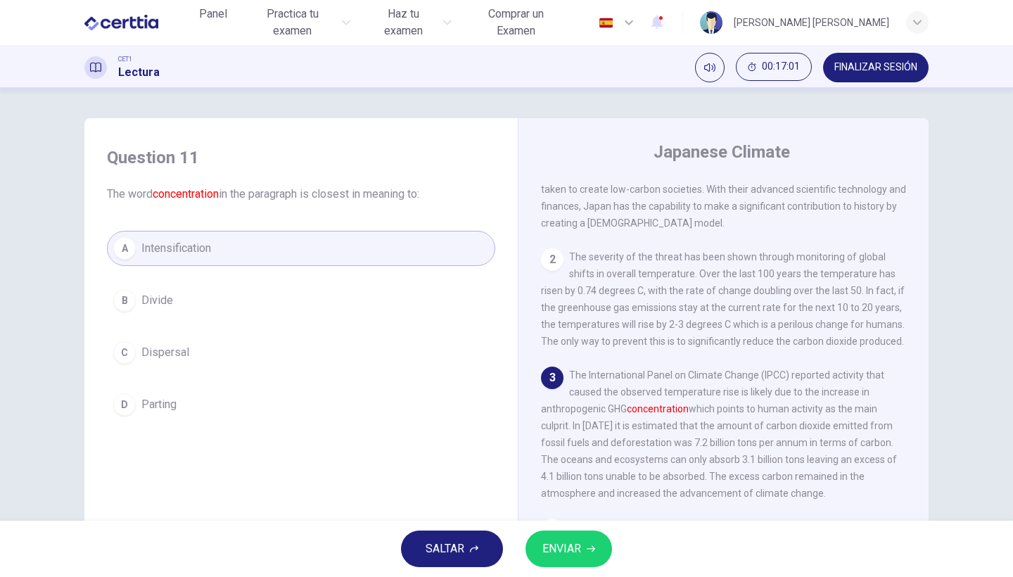
click at [569, 543] on span "ENVIAR" at bounding box center [561, 549] width 39 height 20
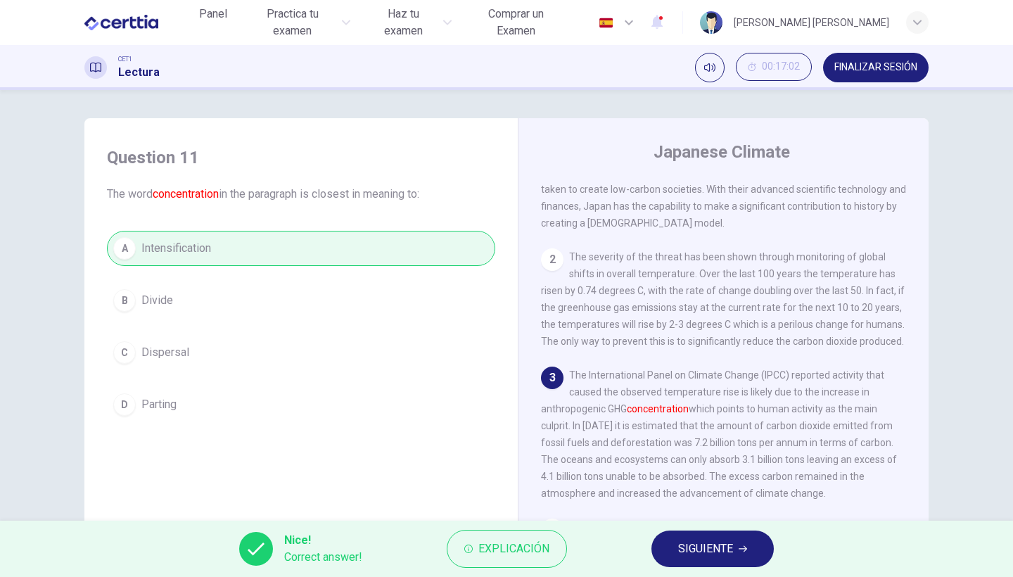
click at [699, 563] on button "SIGUIENTE" at bounding box center [713, 549] width 122 height 37
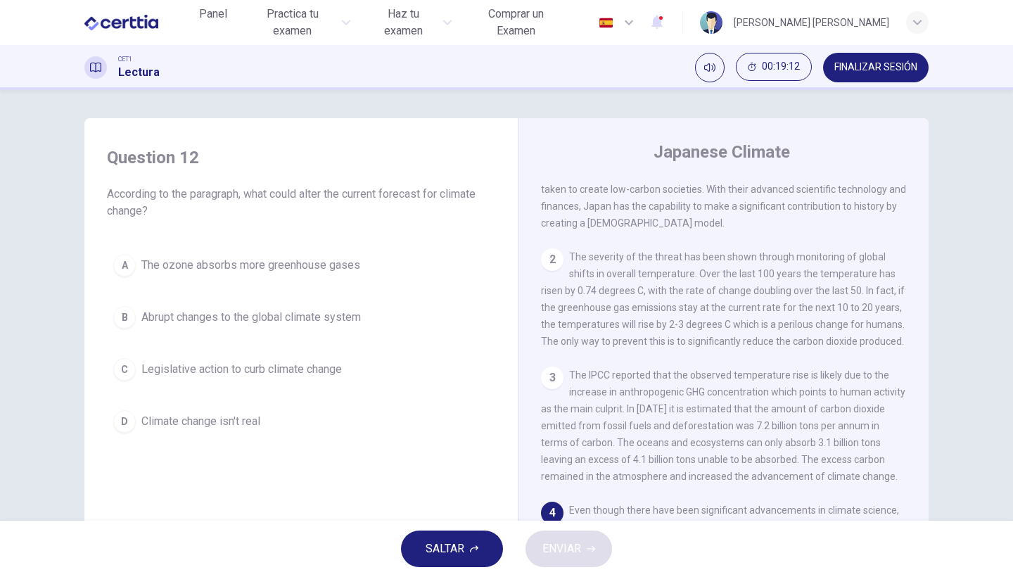
click at [398, 448] on div "Question 12 According to the paragraph, what could alter the current forecast f…" at bounding box center [301, 292] width 411 height 321
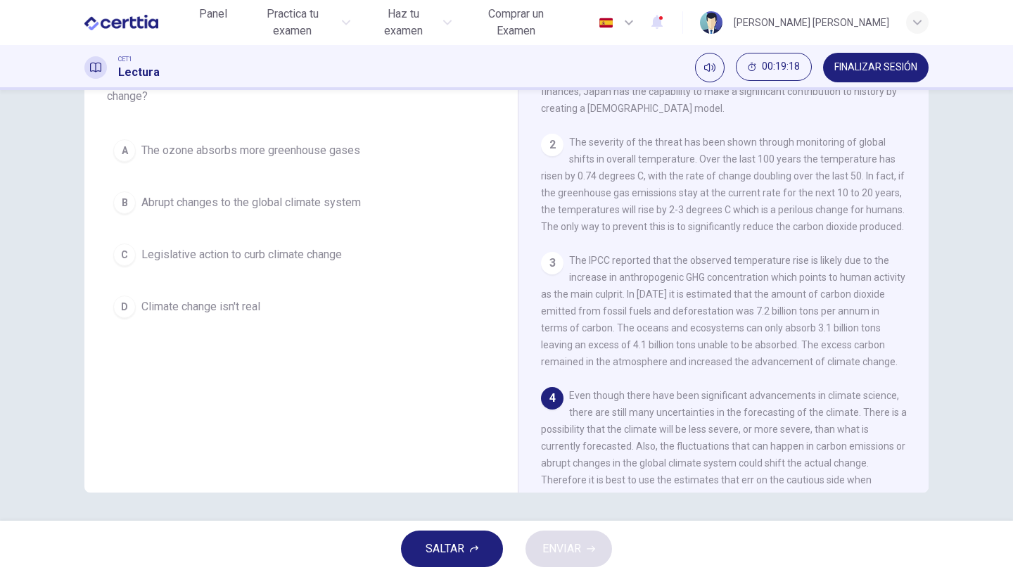
scroll to position [0, 0]
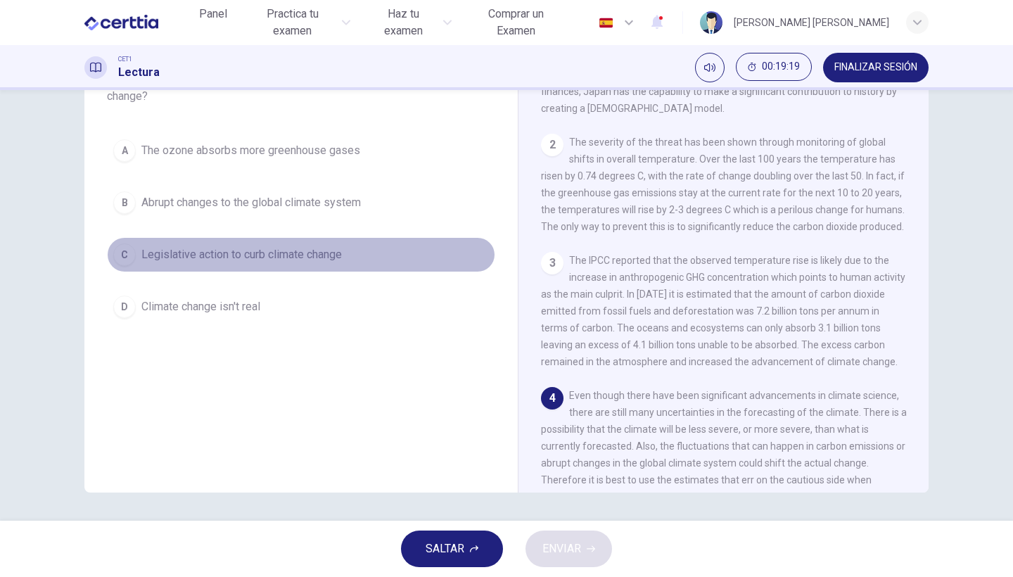
click at [286, 253] on span "Legislative action to curb climate change" at bounding box center [241, 254] width 201 height 17
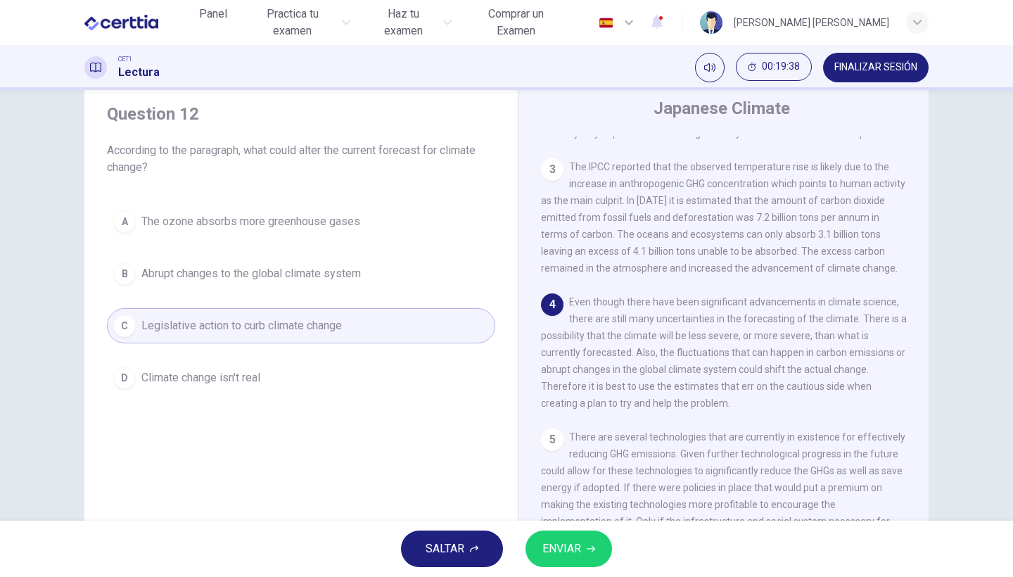
scroll to position [50, 0]
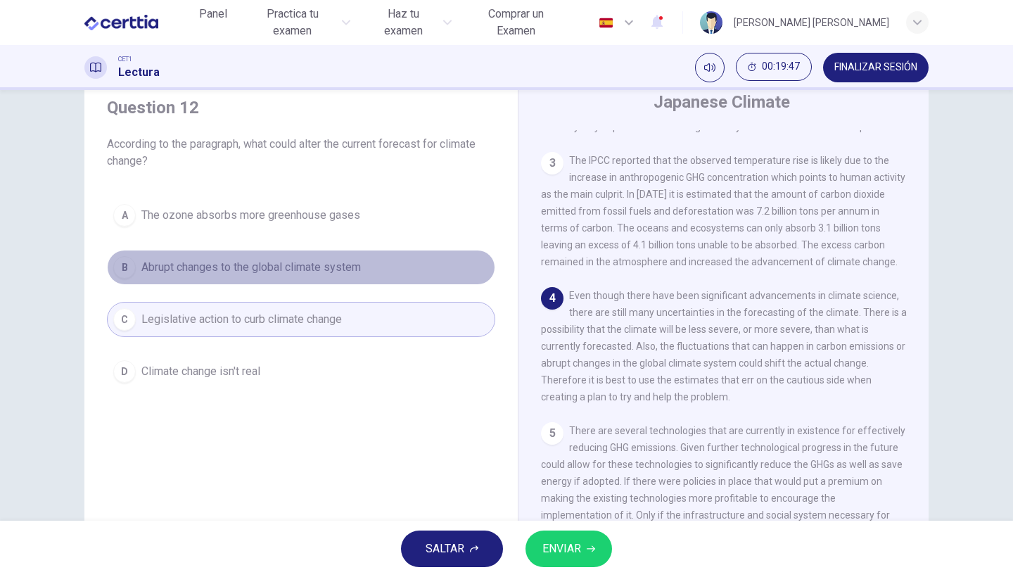
click at [290, 270] on span "Abrupt changes to the global climate system" at bounding box center [251, 267] width 220 height 17
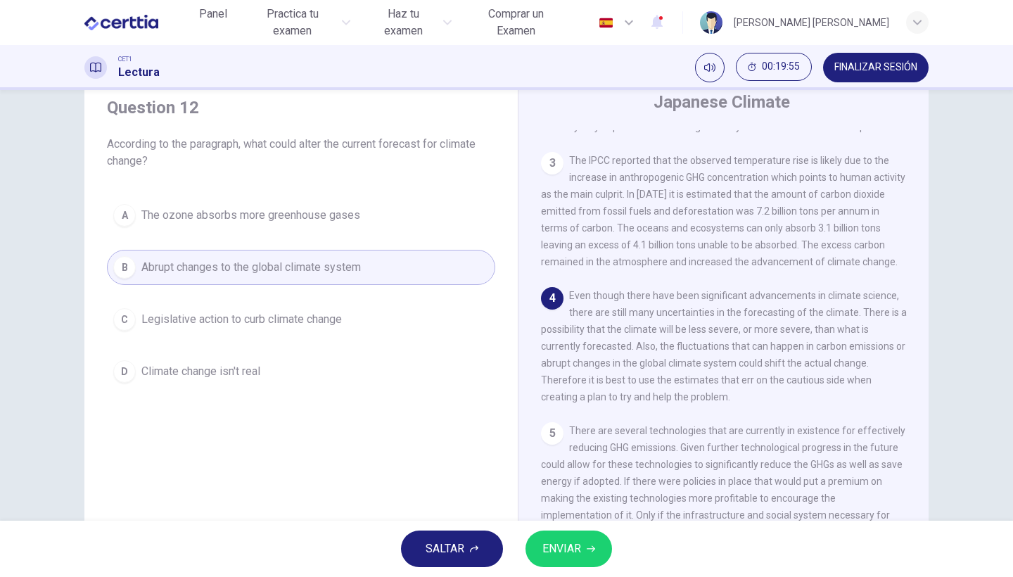
click at [315, 327] on span "Legislative action to curb climate change" at bounding box center [241, 319] width 201 height 17
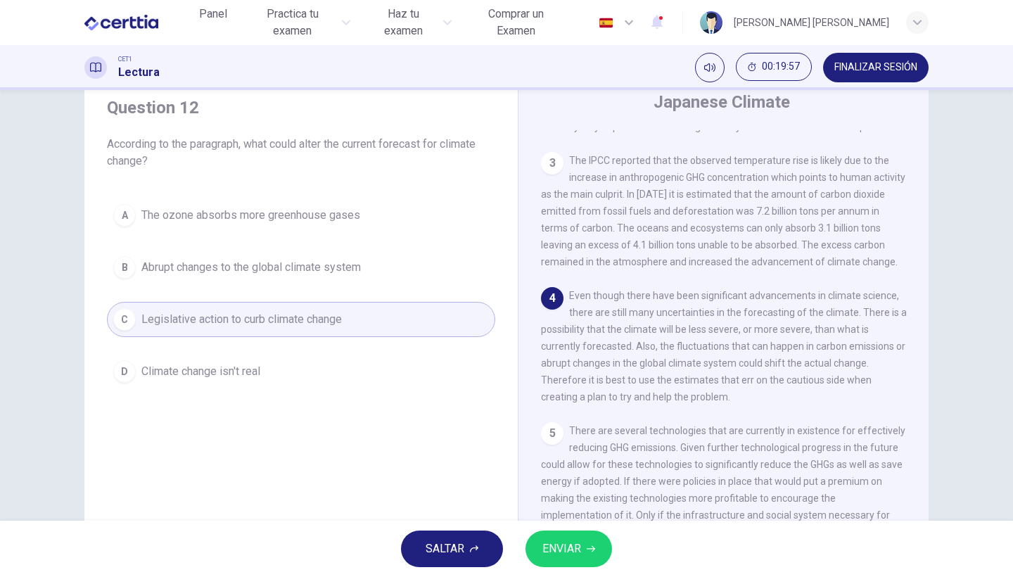
click at [576, 557] on span "ENVIAR" at bounding box center [561, 549] width 39 height 20
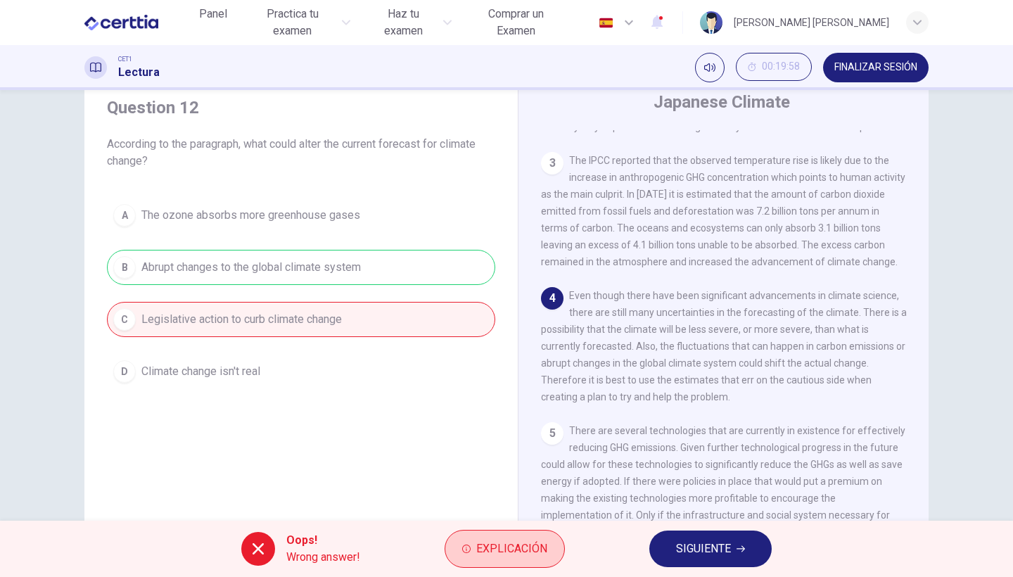
click at [529, 547] on span "Explicación" at bounding box center [511, 549] width 71 height 20
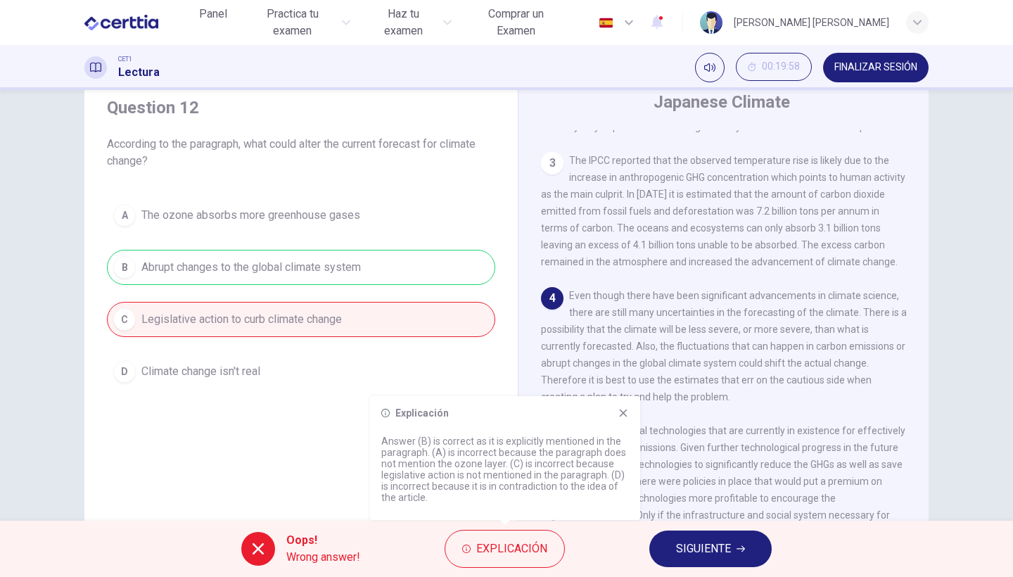
click at [759, 389] on div "4 Even though there have been significant advancements in climate science, ther…" at bounding box center [724, 346] width 366 height 118
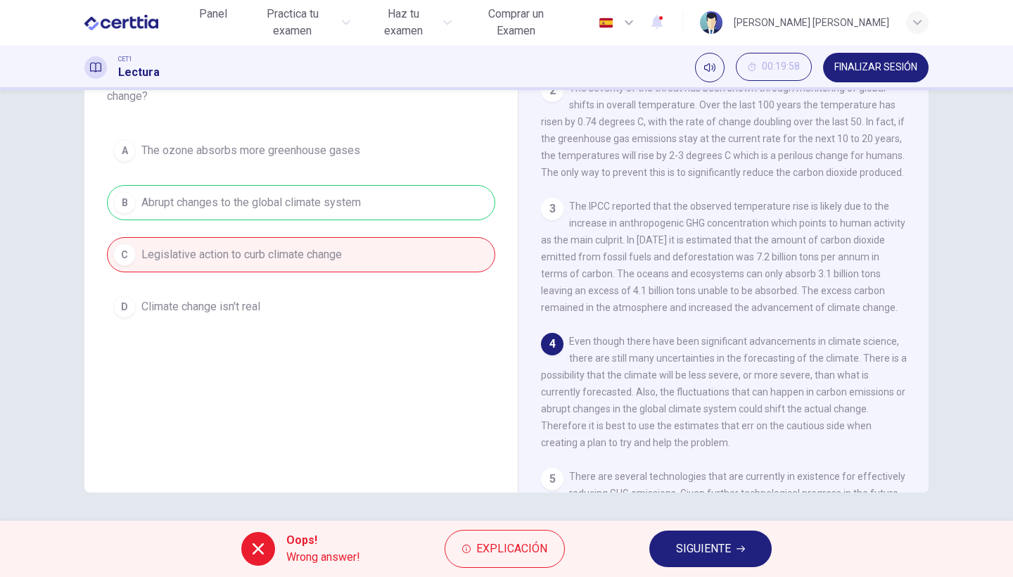
scroll to position [153, 0]
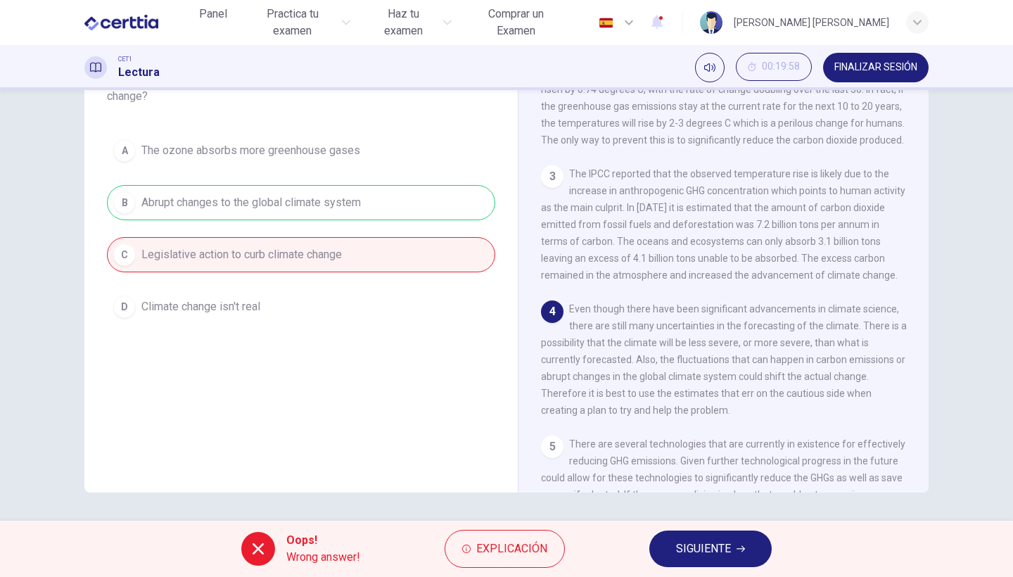
click at [721, 559] on button "SIGUIENTE" at bounding box center [710, 549] width 122 height 37
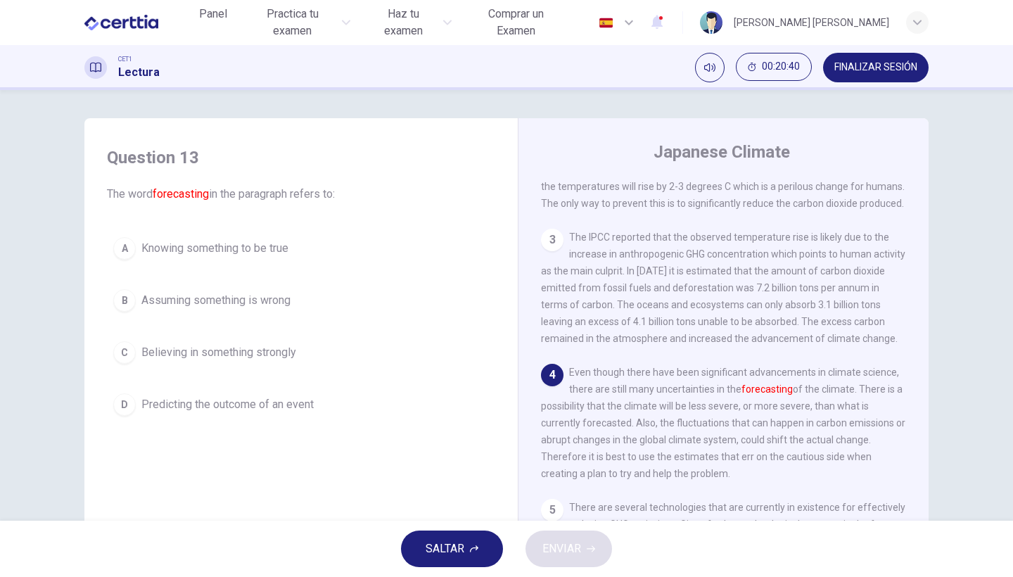
scroll to position [205, 0]
click at [216, 303] on span "Assuming something is wrong" at bounding box center [215, 300] width 149 height 17
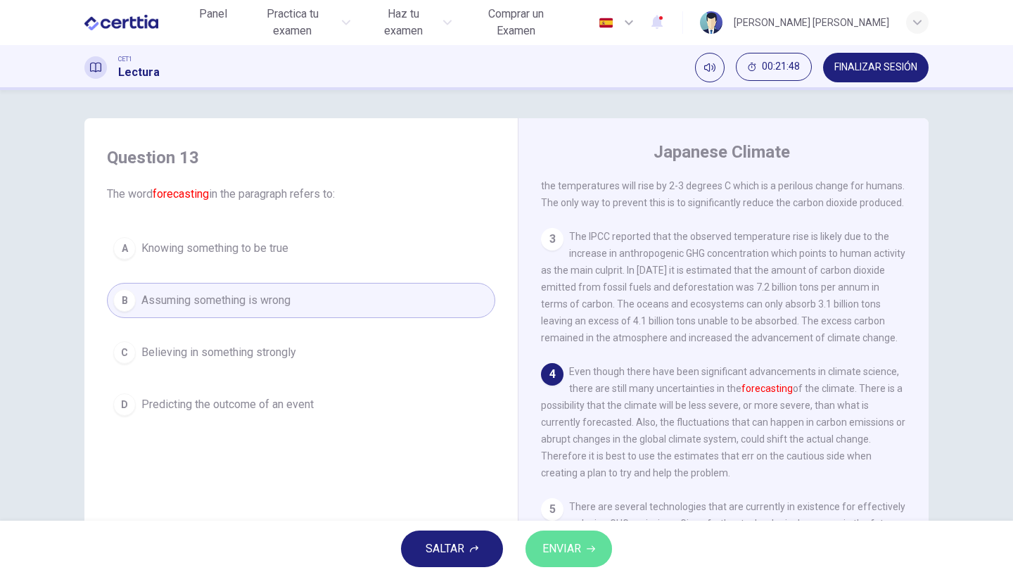
click at [550, 555] on span "ENVIAR" at bounding box center [561, 549] width 39 height 20
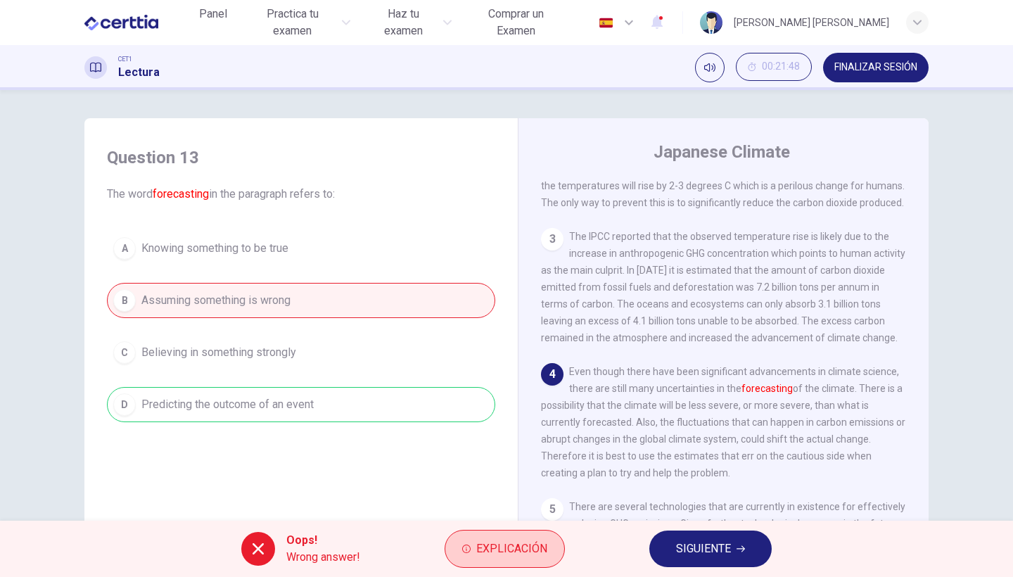
click at [496, 545] on span "Explicación" at bounding box center [511, 549] width 71 height 20
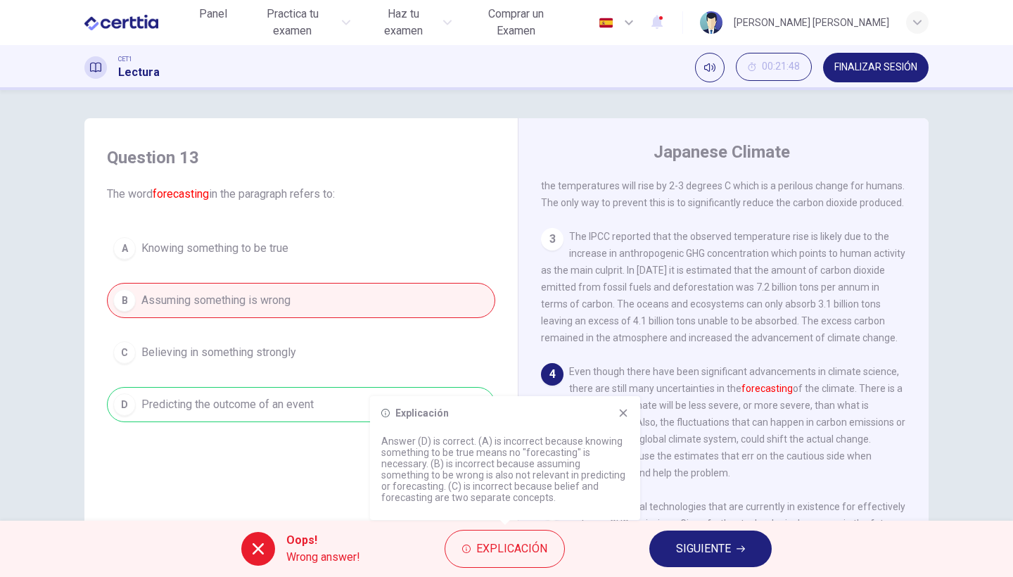
click at [739, 375] on span "Even though there have been significant advancements in climate science, there …" at bounding box center [723, 422] width 364 height 113
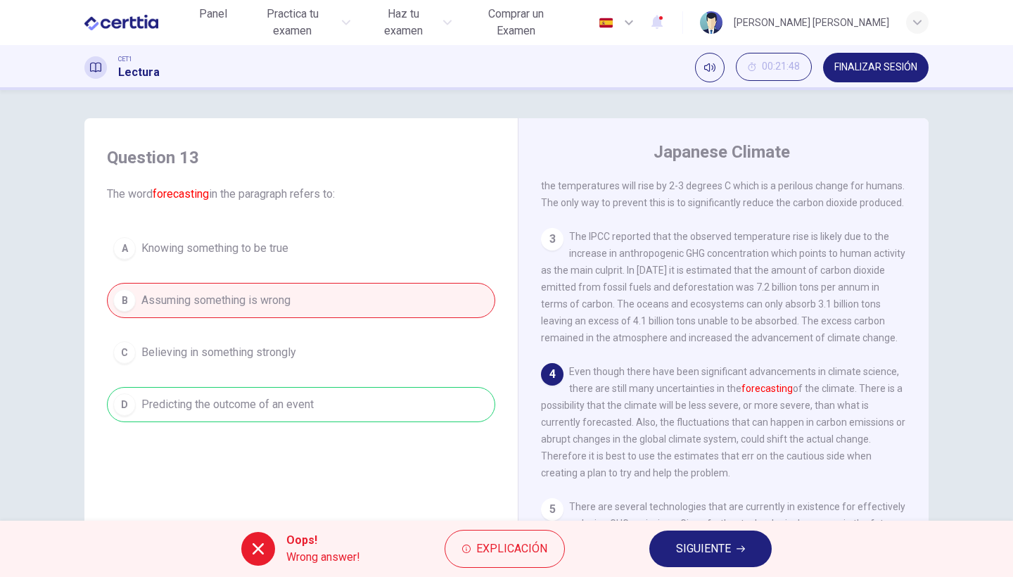
click at [704, 559] on button "SIGUIENTE" at bounding box center [710, 549] width 122 height 37
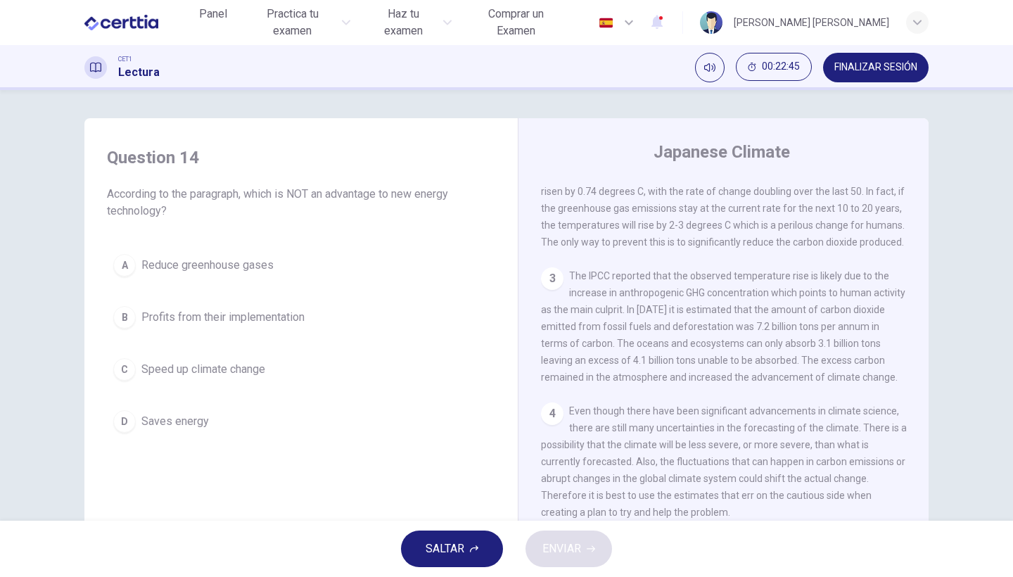
scroll to position [0, 0]
click at [210, 268] on span "Reduce greenhouse gases" at bounding box center [207, 265] width 132 height 17
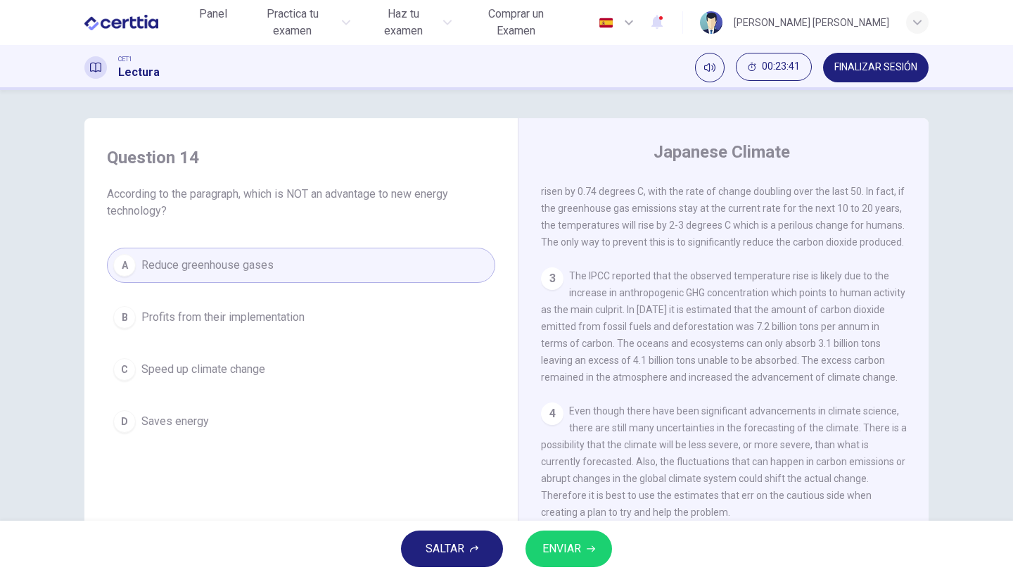
click at [181, 417] on span "Saves energy" at bounding box center [175, 421] width 68 height 17
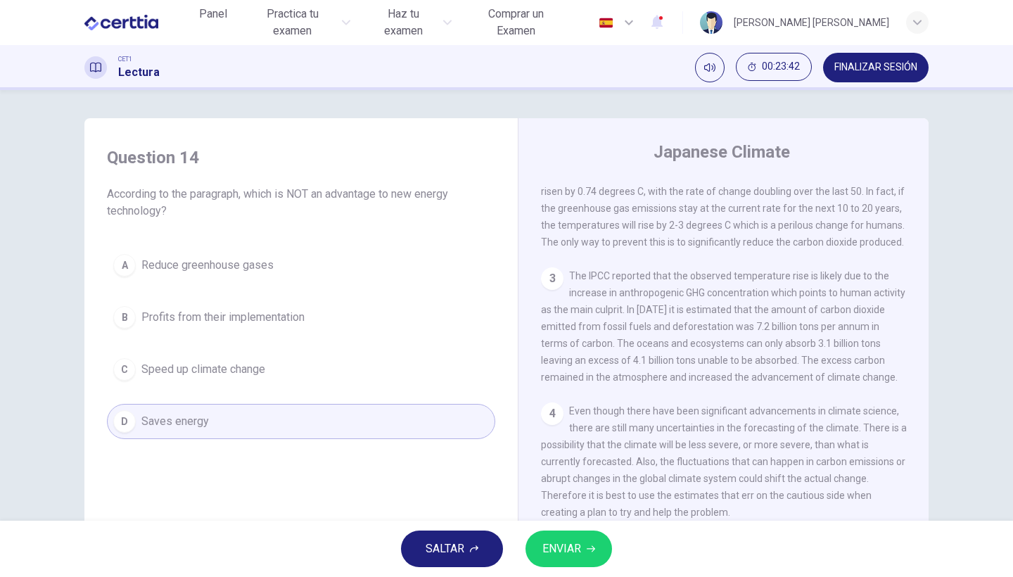
click at [574, 557] on span "ENVIAR" at bounding box center [561, 549] width 39 height 20
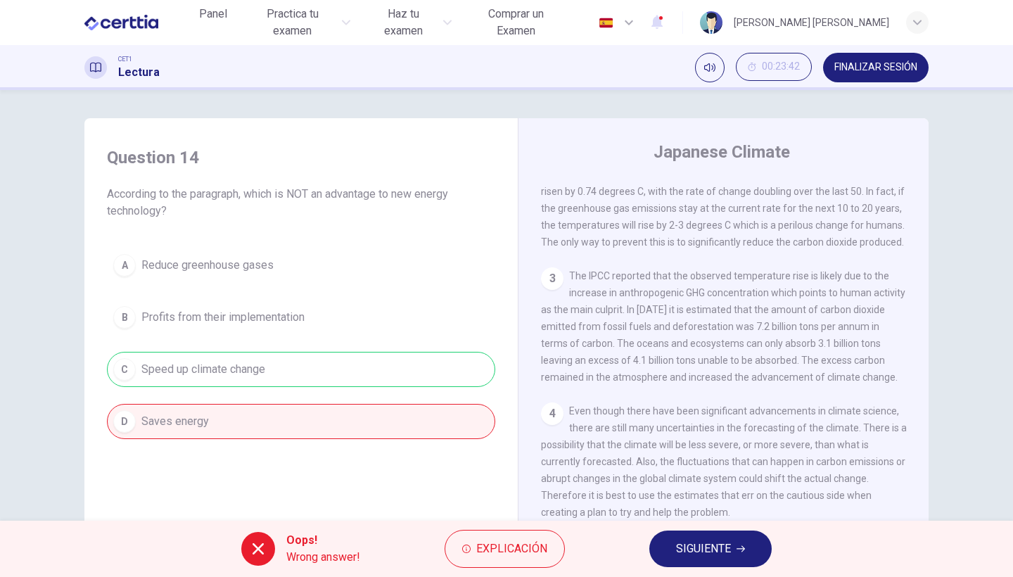
click at [738, 555] on button "SIGUIENTE" at bounding box center [710, 549] width 122 height 37
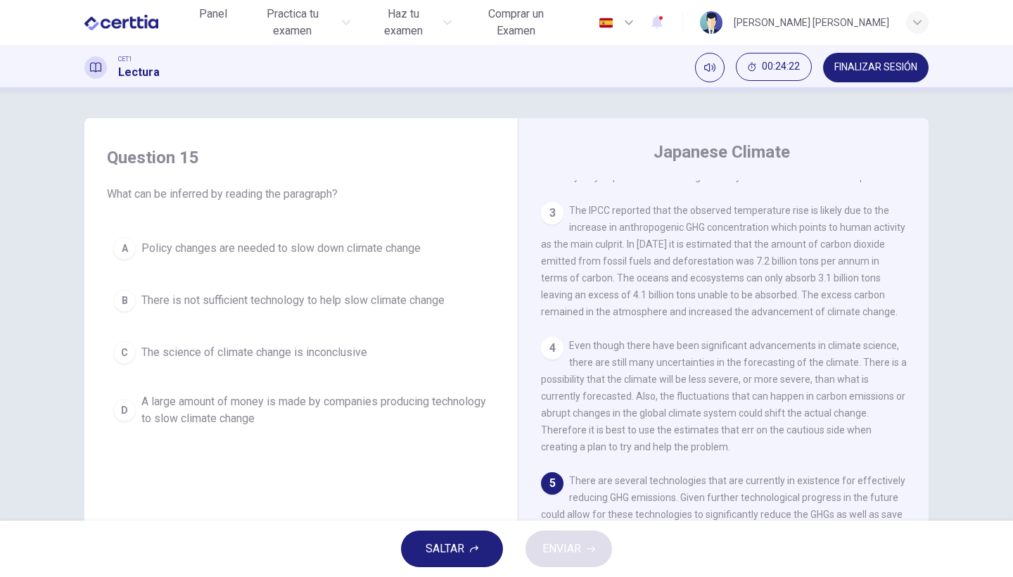
scroll to position [1, 0]
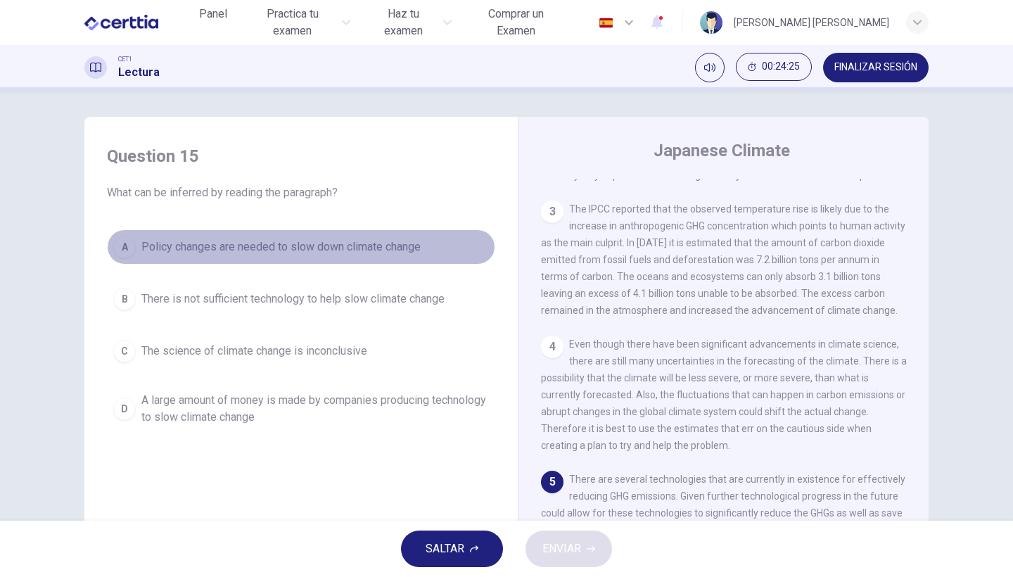
click at [368, 240] on span "Policy changes are needed to slow down climate change" at bounding box center [280, 247] width 279 height 17
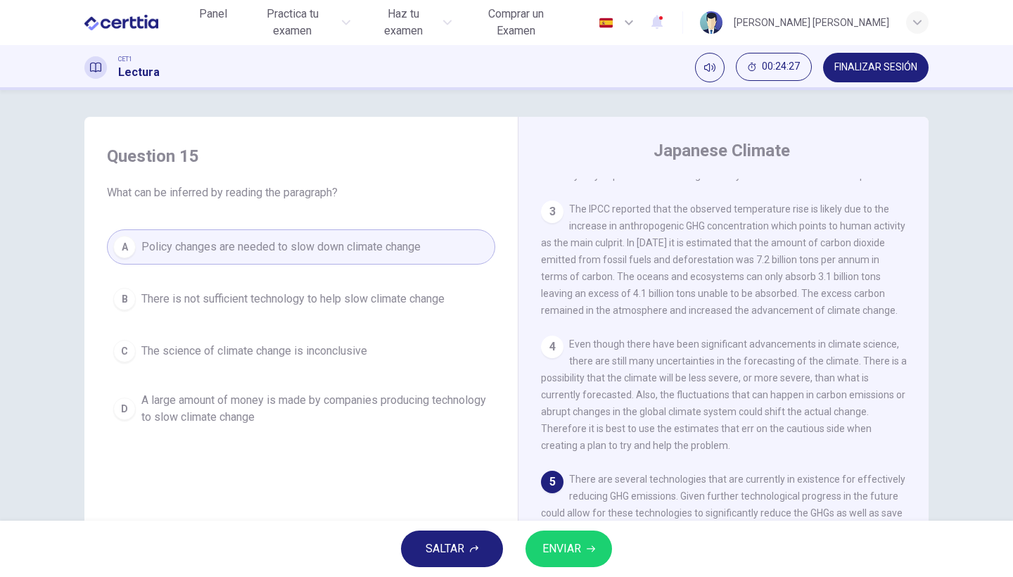
click at [524, 561] on div "SALTAR ENVIAR" at bounding box center [506, 549] width 1013 height 56
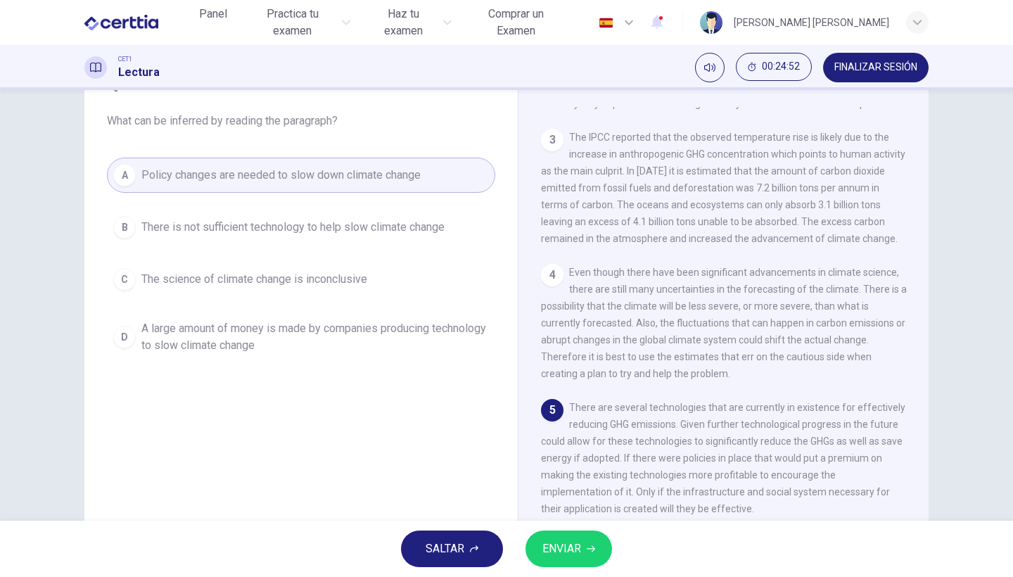
scroll to position [74, 0]
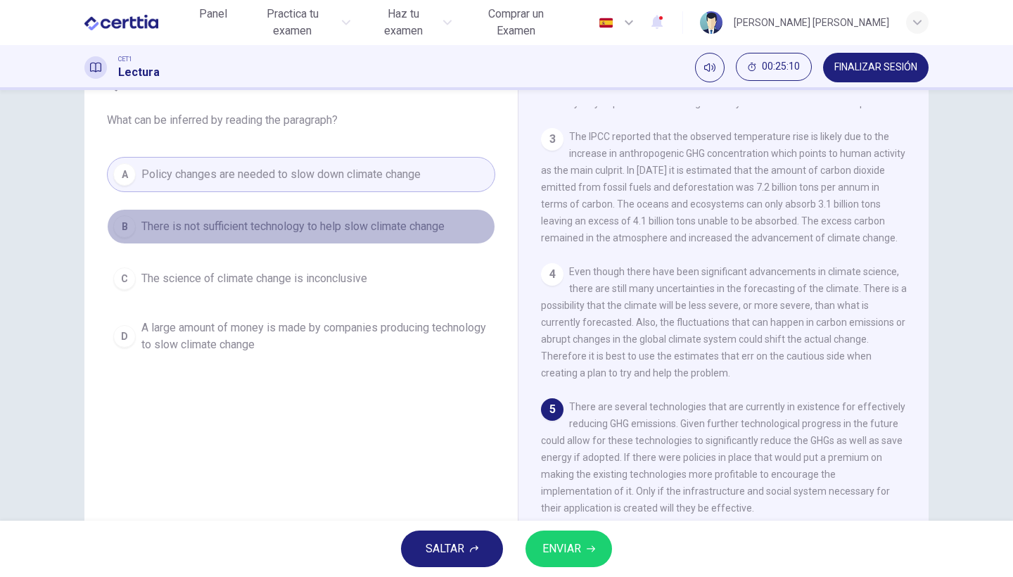
click at [292, 234] on span "There is not sufficient technology to help slow climate change" at bounding box center [292, 226] width 303 height 17
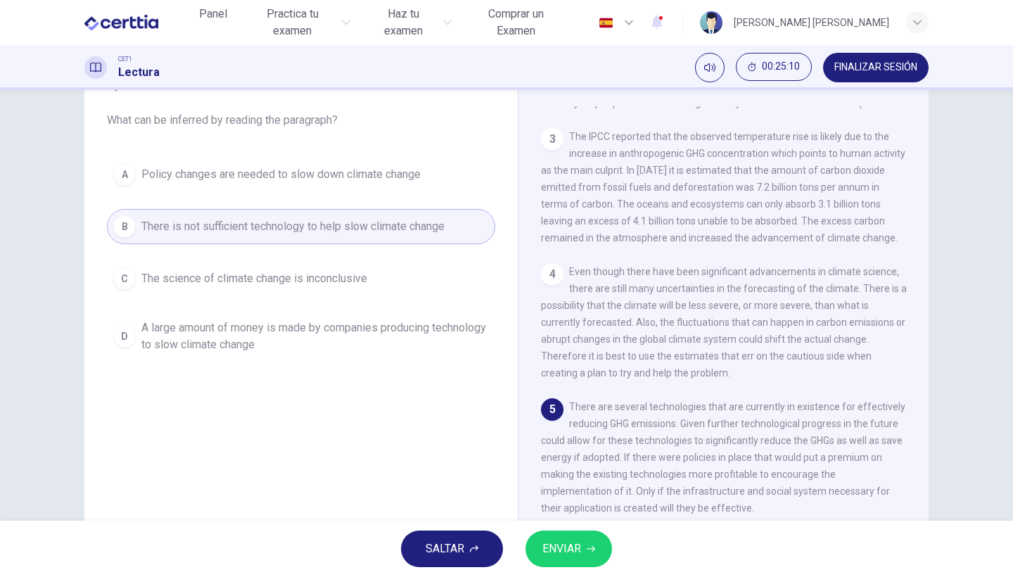
click at [315, 188] on button "A Policy changes are needed to slow down climate change" at bounding box center [301, 174] width 388 height 35
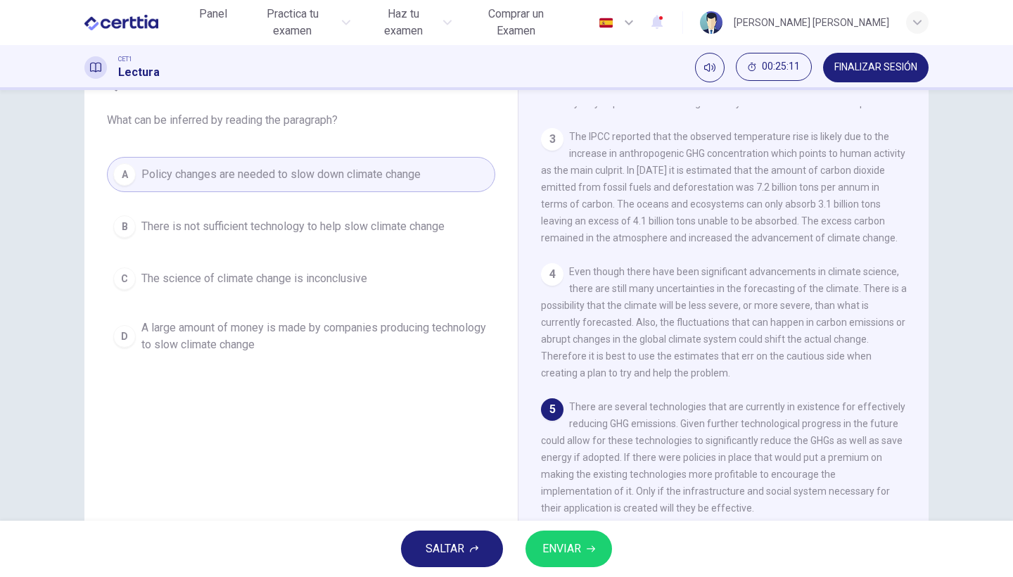
click at [537, 542] on button "ENVIAR" at bounding box center [569, 549] width 87 height 37
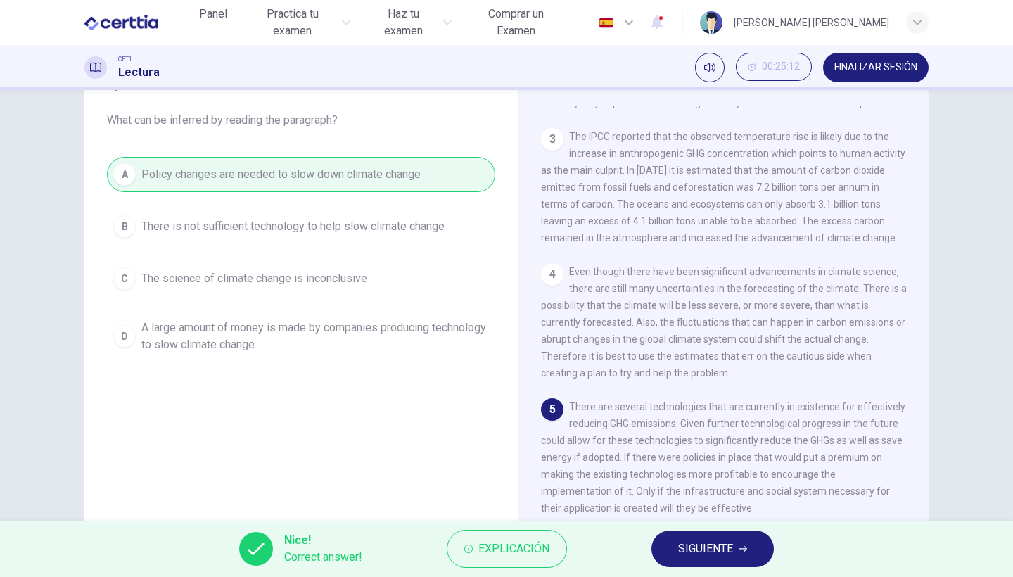
click at [703, 547] on span "SIGUIENTE" at bounding box center [705, 549] width 55 height 20
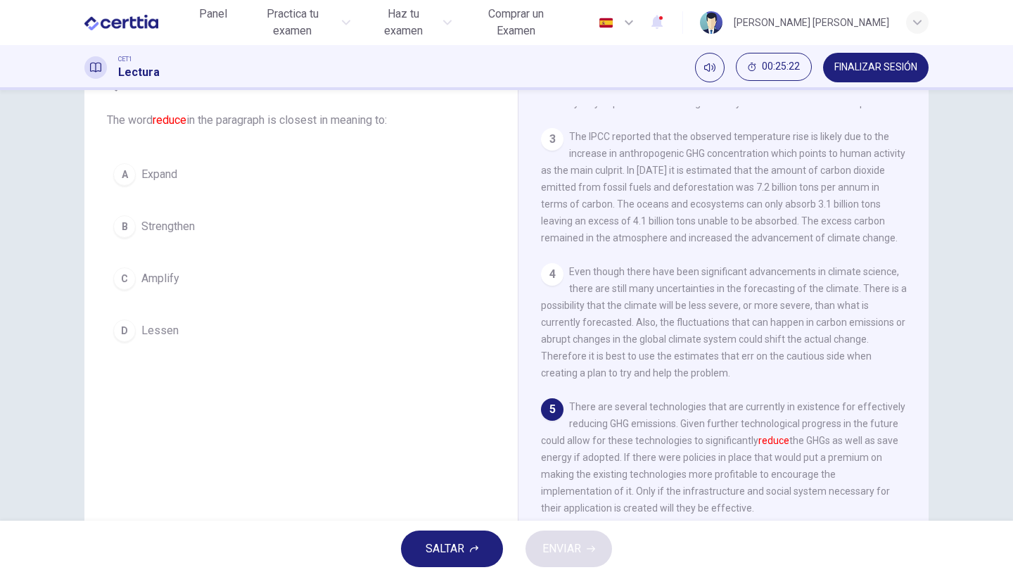
click at [159, 333] on span "Lessen" at bounding box center [159, 330] width 37 height 17
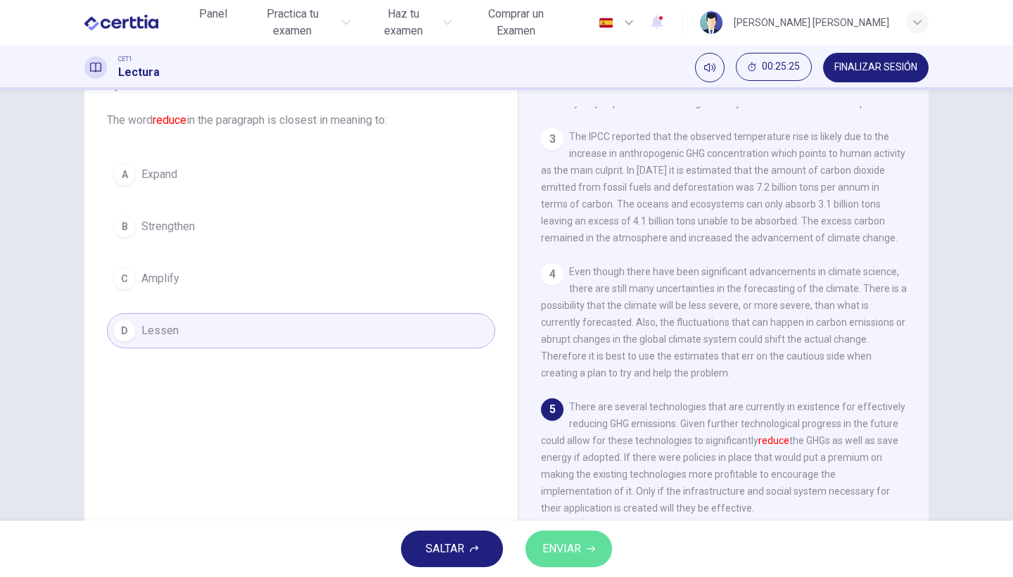
click at [552, 547] on span "ENVIAR" at bounding box center [561, 549] width 39 height 20
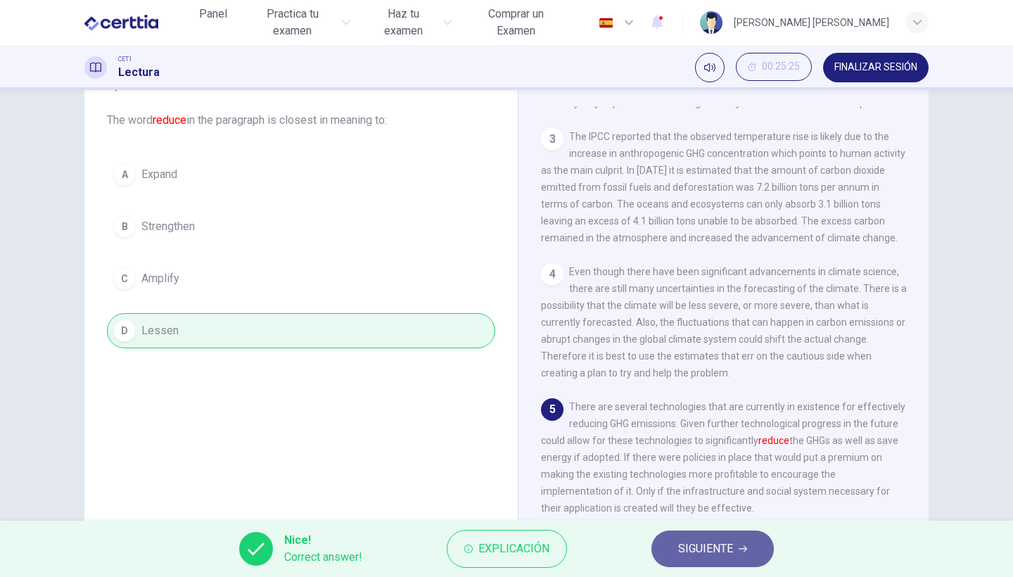
click at [677, 532] on button "SIGUIENTE" at bounding box center [713, 549] width 122 height 37
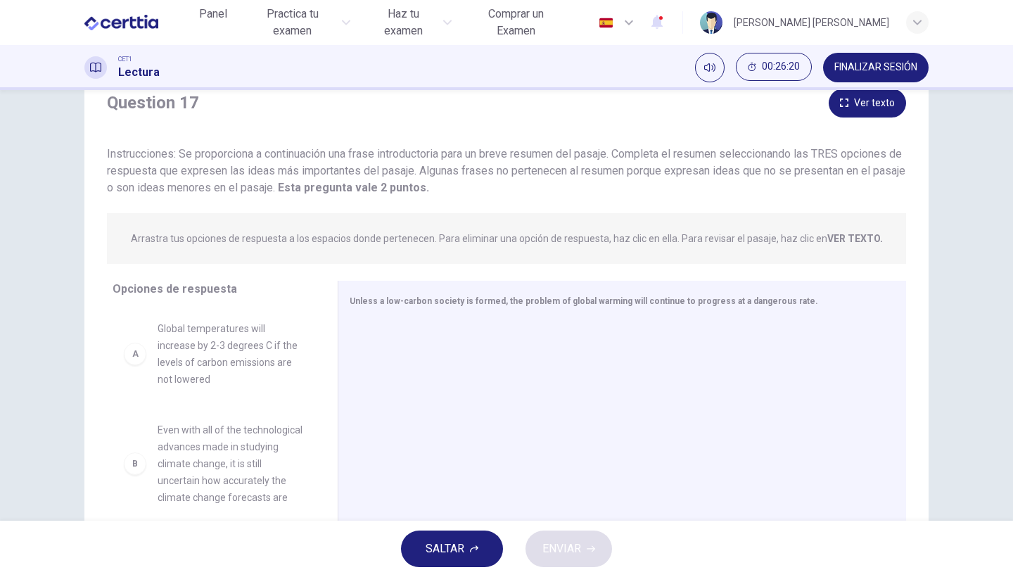
scroll to position [0, 0]
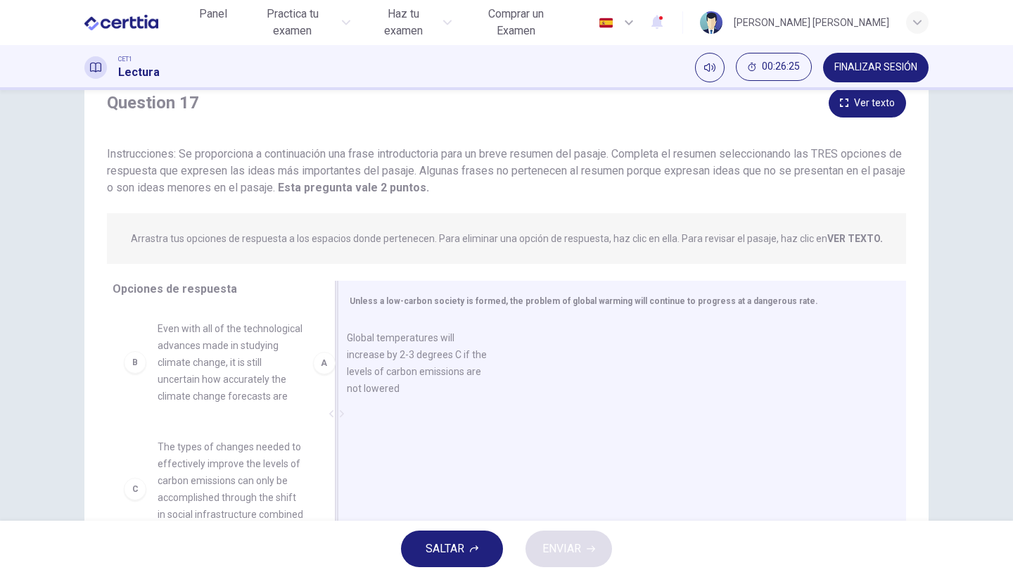
drag, startPoint x: 215, startPoint y: 355, endPoint x: 414, endPoint y: 363, distance: 199.3
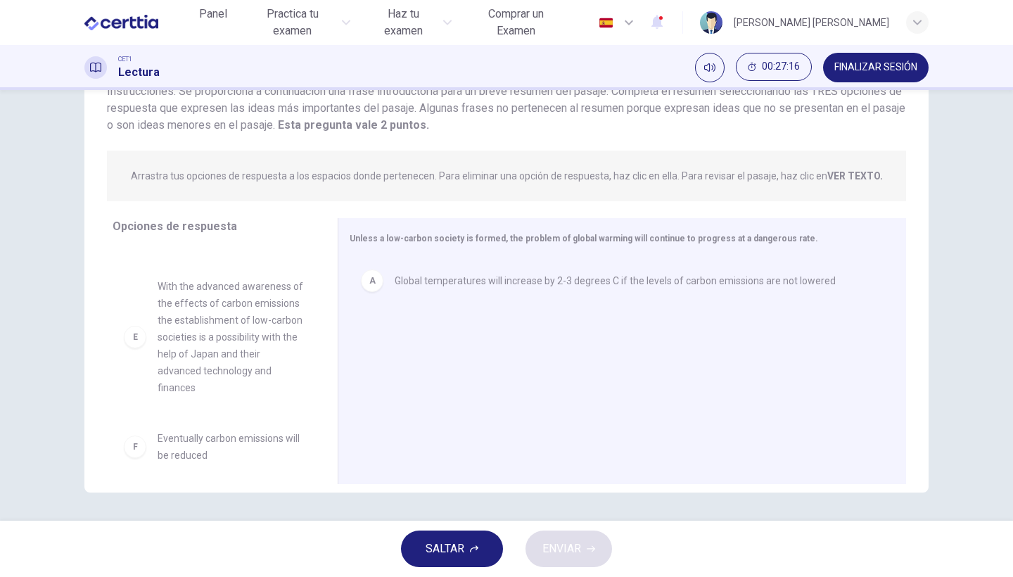
scroll to position [115, 0]
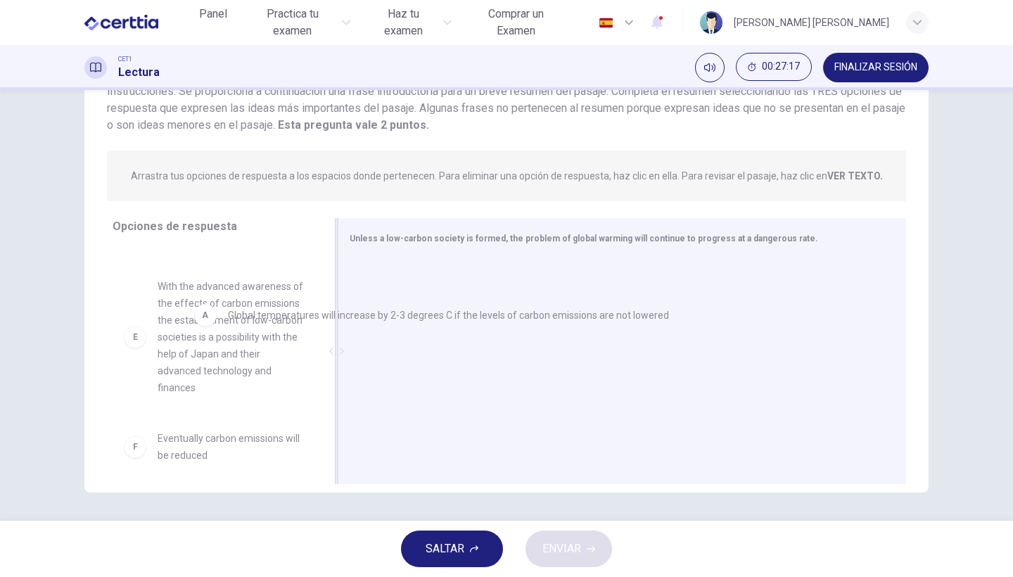
drag, startPoint x: 395, startPoint y: 281, endPoint x: 182, endPoint y: 331, distance: 218.3
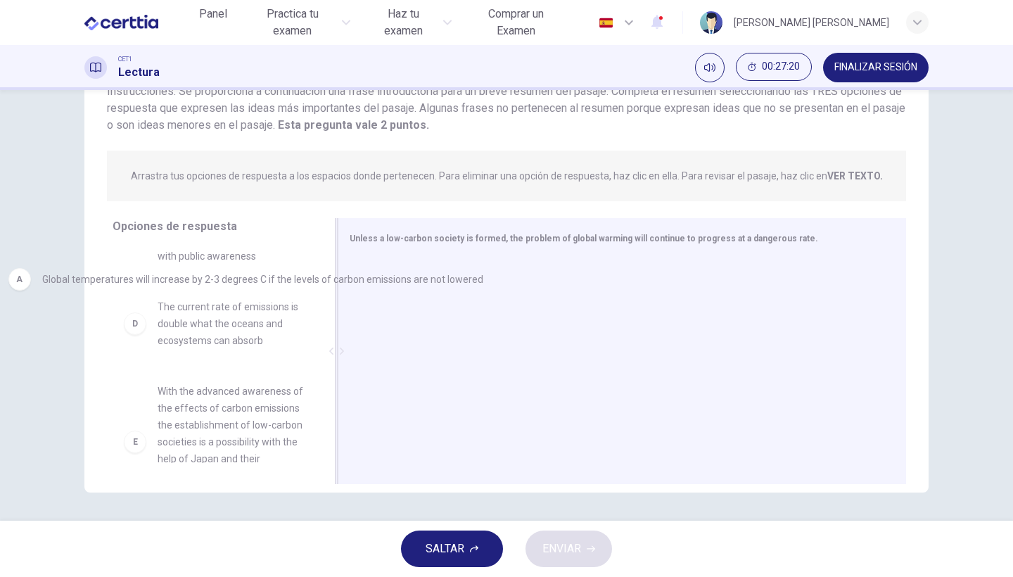
drag, startPoint x: 374, startPoint y: 293, endPoint x: 0, endPoint y: 338, distance: 376.9
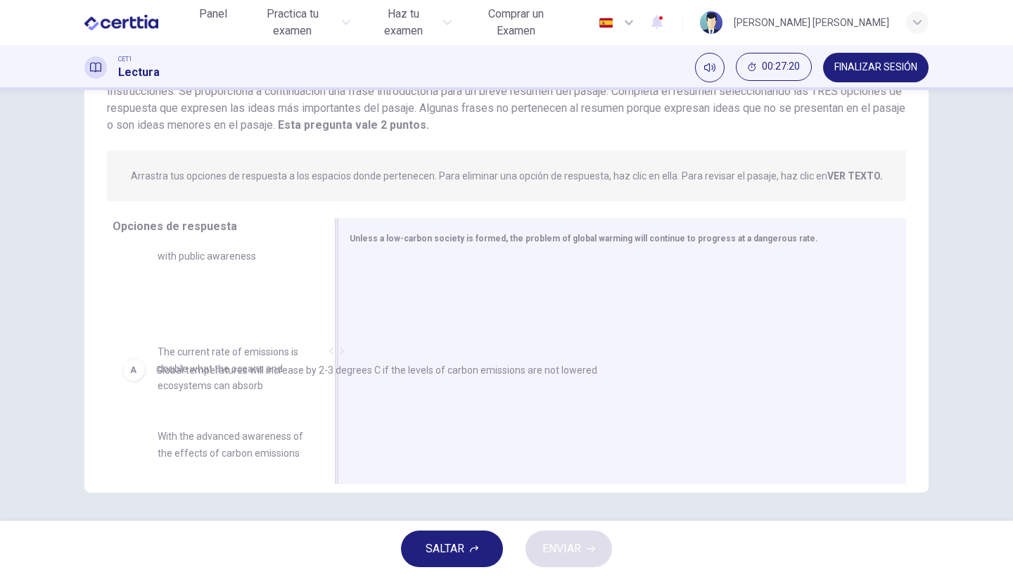
scroll to position [185, 0]
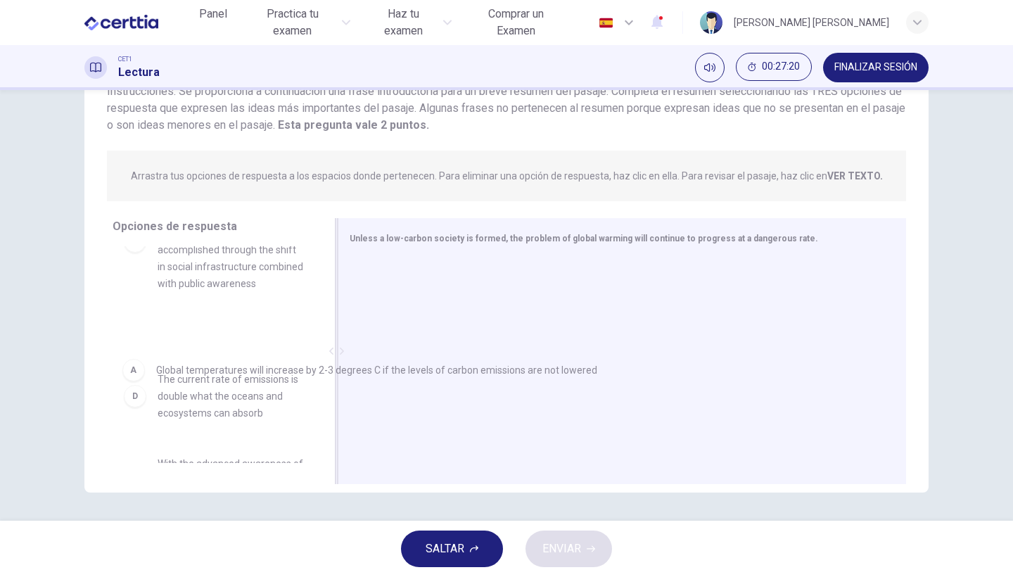
click at [0, 374] on div "Question 17 Ver texto Instrucciones: Se proporciona a continuación una frase in…" at bounding box center [506, 305] width 1013 height 431
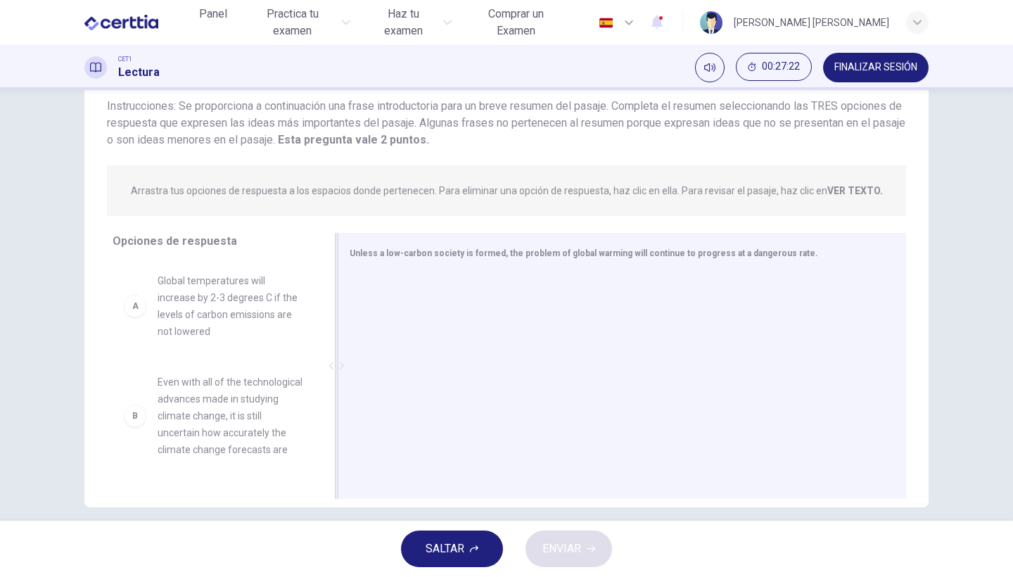
scroll to position [93, 0]
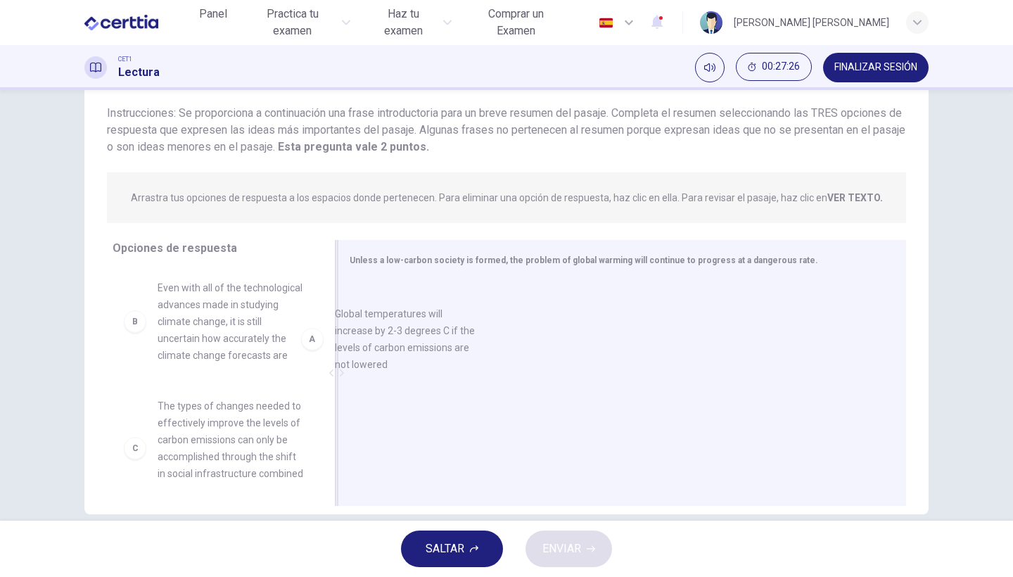
drag, startPoint x: 220, startPoint y: 317, endPoint x: 486, endPoint y: 357, distance: 269.7
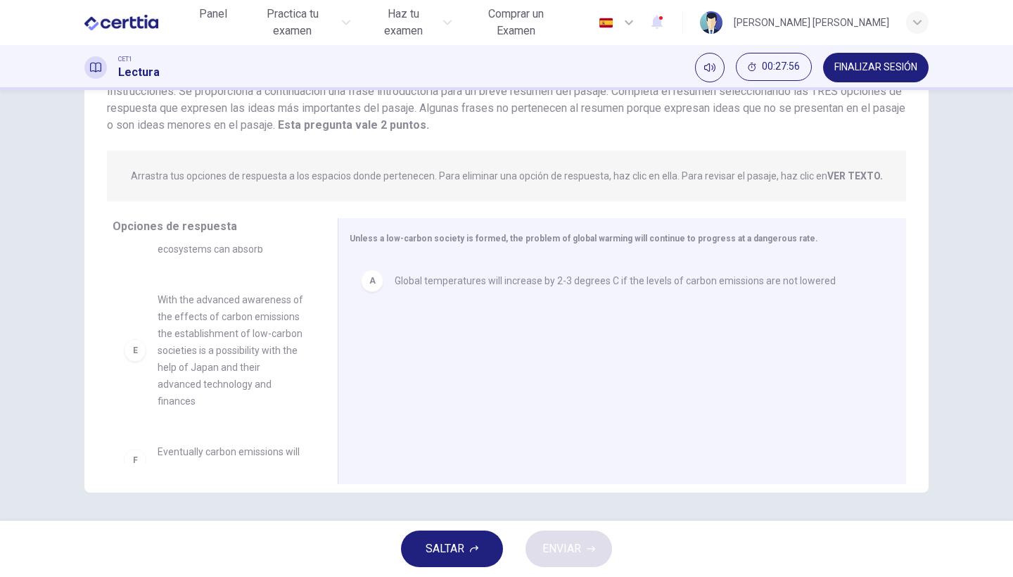
scroll to position [288, 0]
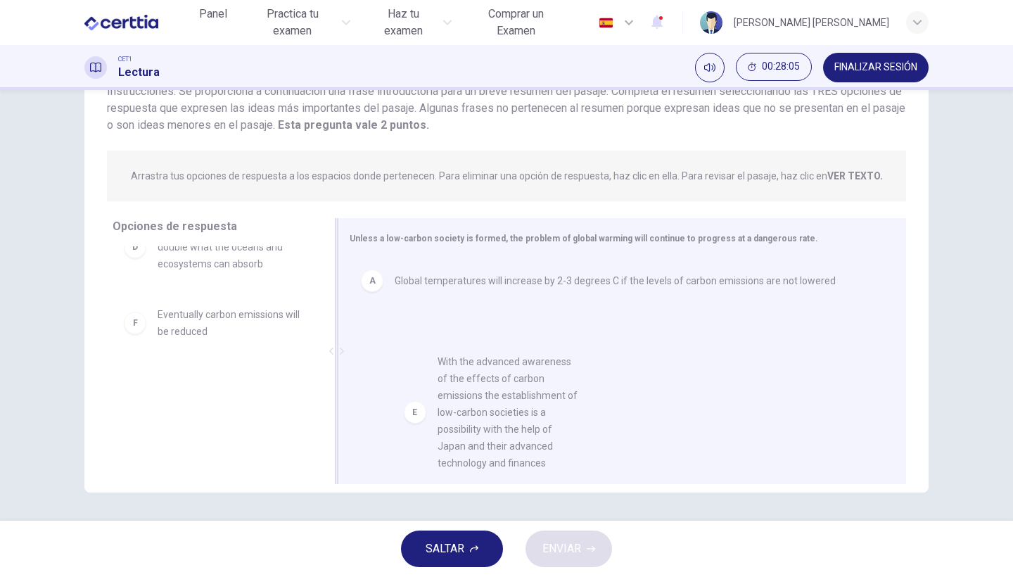
drag, startPoint x: 248, startPoint y: 421, endPoint x: 535, endPoint y: 434, distance: 286.7
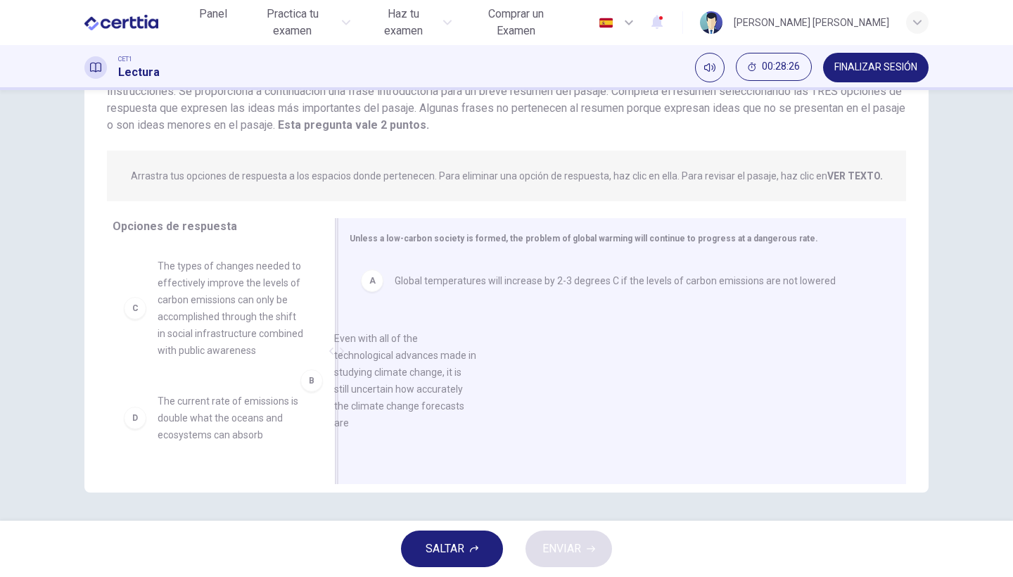
scroll to position [56, 0]
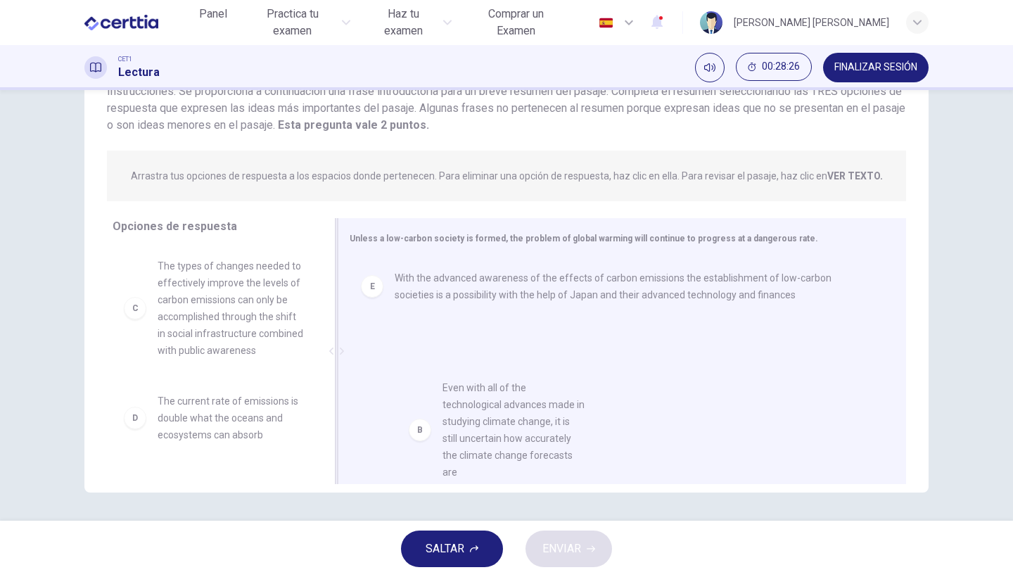
drag, startPoint x: 231, startPoint y: 325, endPoint x: 566, endPoint y: 459, distance: 360.2
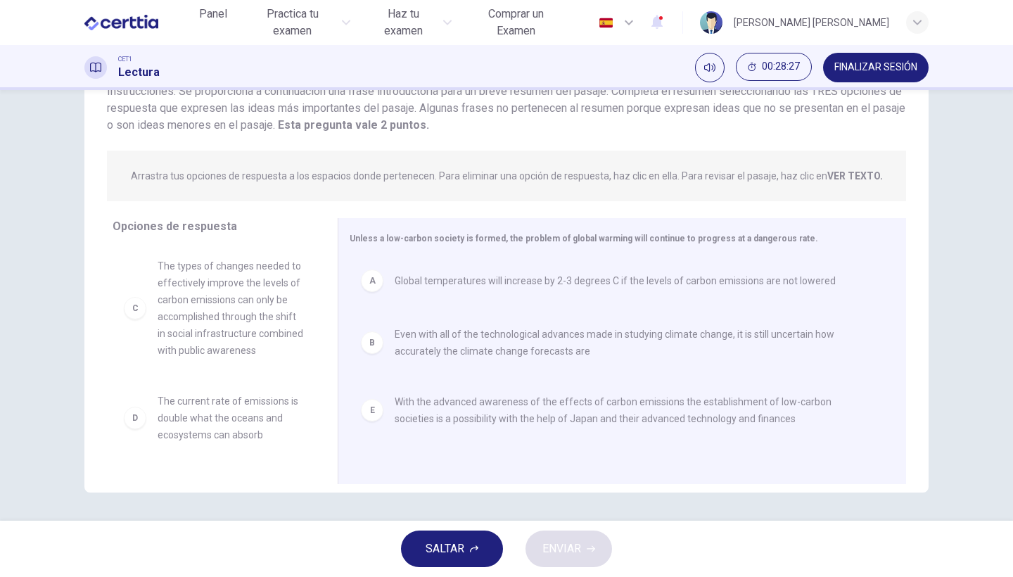
scroll to position [0, 0]
click at [566, 559] on button "ENVIAR" at bounding box center [569, 549] width 87 height 37
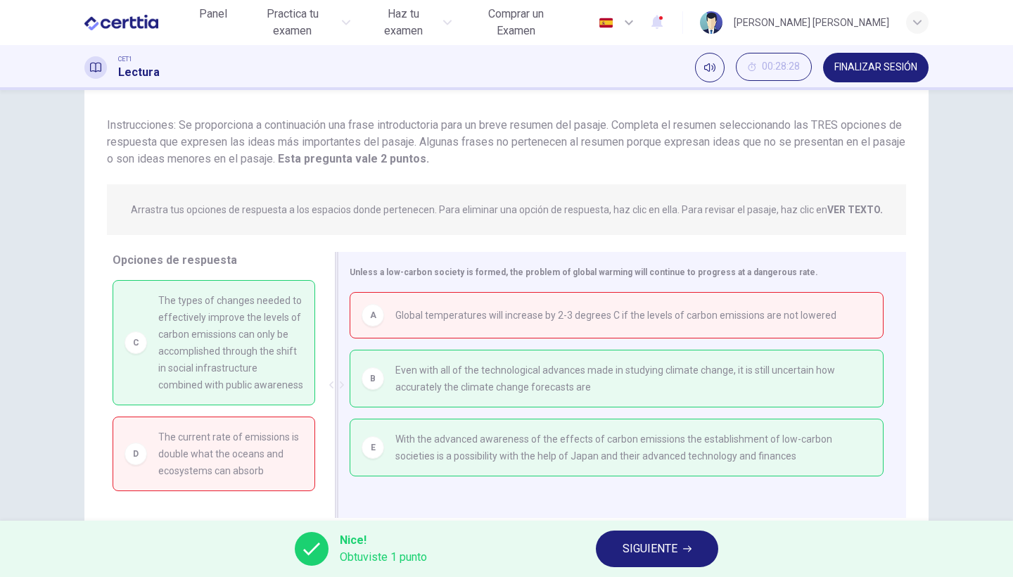
scroll to position [80, 0]
click at [687, 543] on button "SIGUIENTE" at bounding box center [657, 549] width 122 height 37
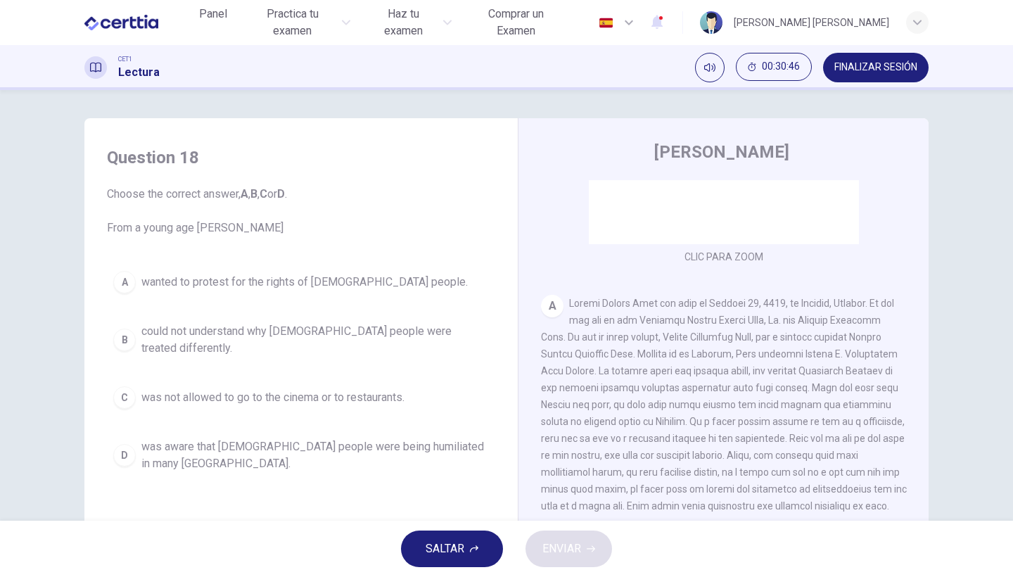
scroll to position [182, 0]
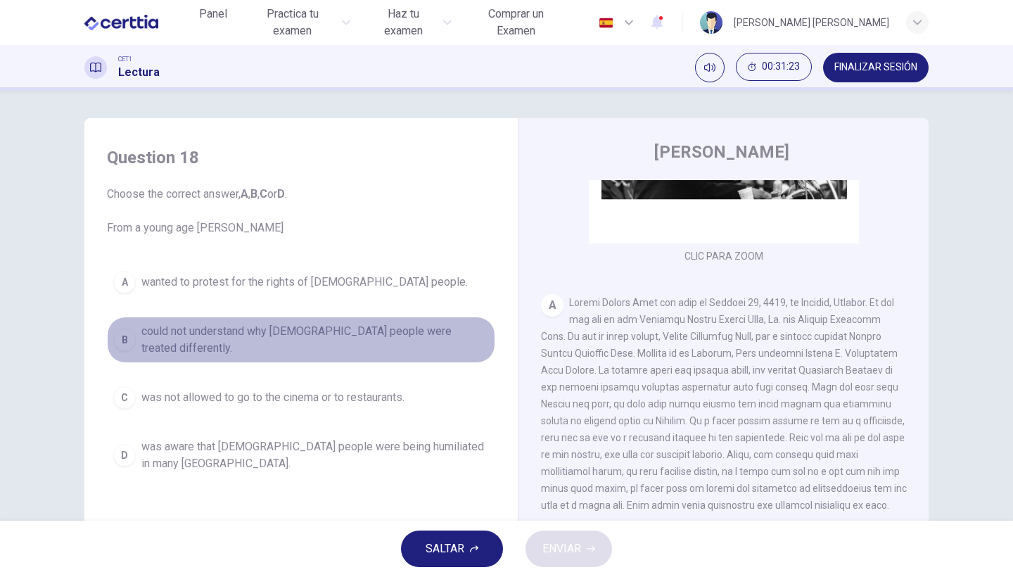
click at [246, 332] on span "could not understand why black people were treated differently." at bounding box center [315, 340] width 348 height 34
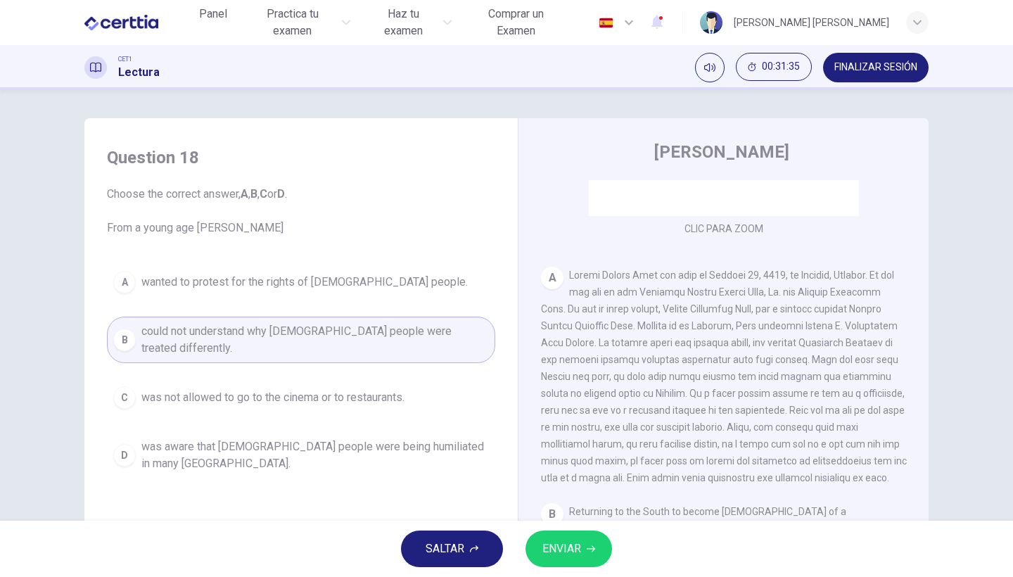
scroll to position [214, 0]
click at [557, 559] on button "ENVIAR" at bounding box center [569, 549] width 87 height 37
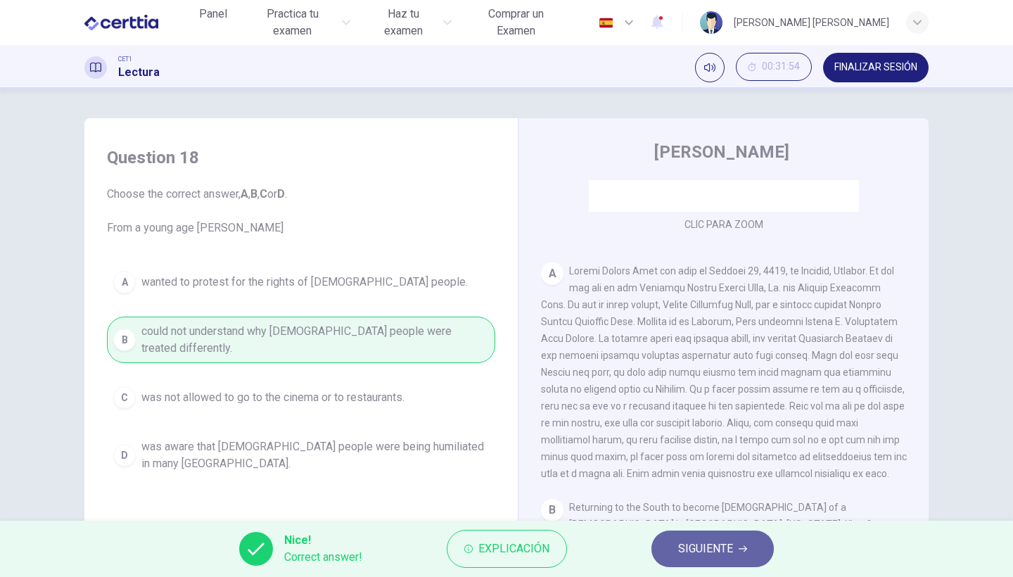
click at [701, 557] on span "SIGUIENTE" at bounding box center [705, 549] width 55 height 20
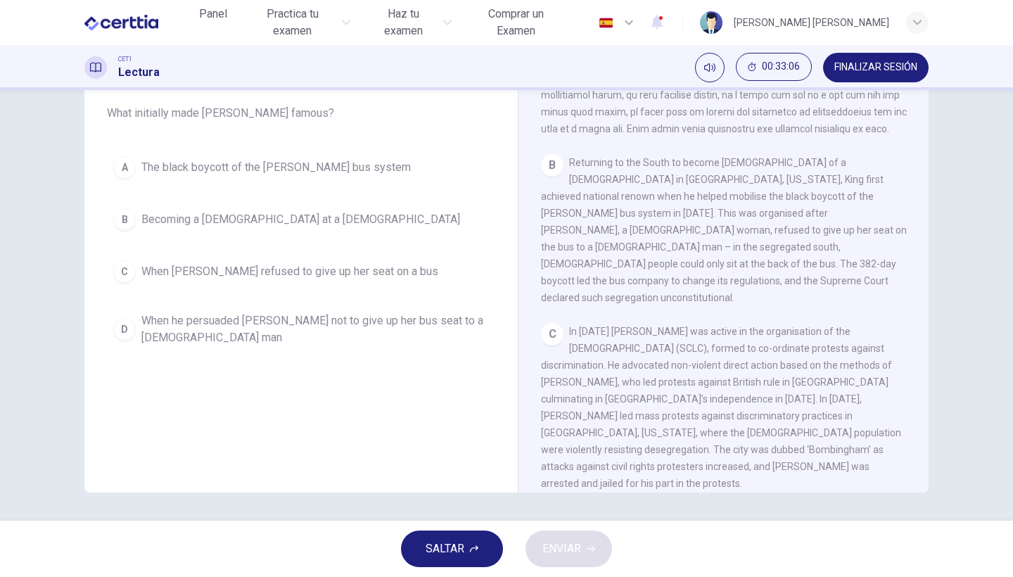
scroll to position [445, 0]
click at [210, 174] on span "The black boycott of the Montgomery bus system" at bounding box center [275, 167] width 269 height 17
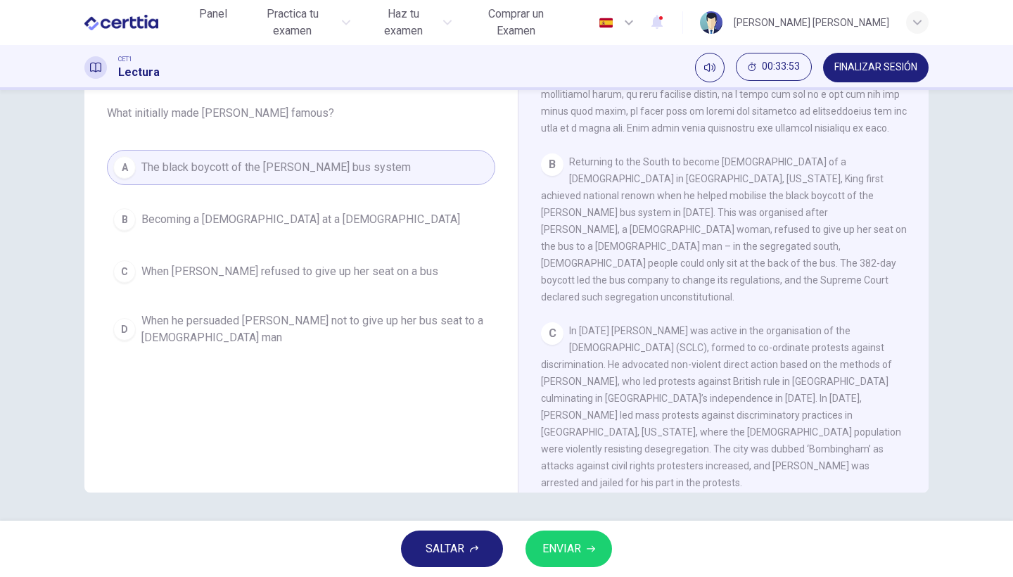
click at [559, 552] on span "ENVIAR" at bounding box center [561, 549] width 39 height 20
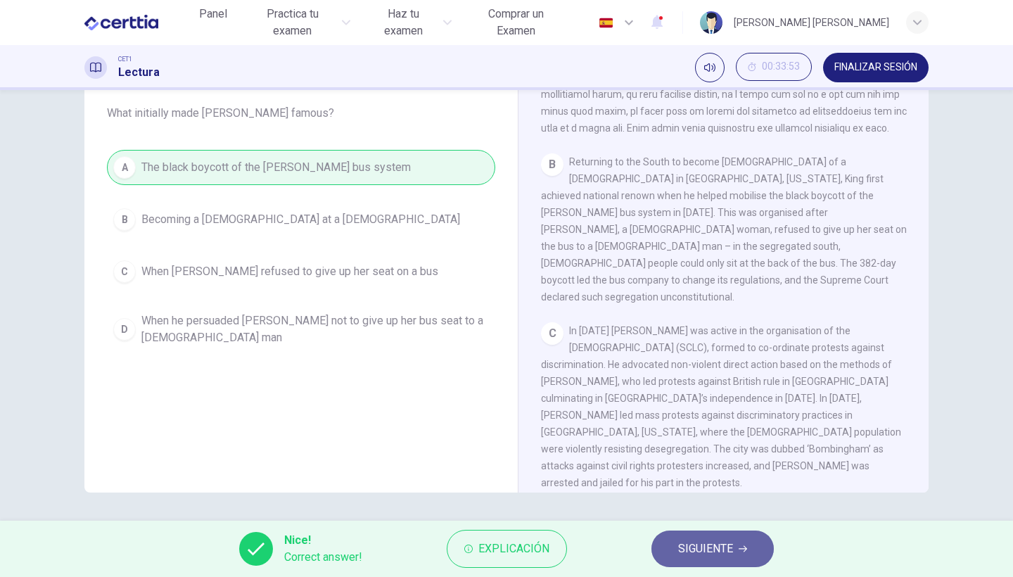
click at [680, 545] on span "SIGUIENTE" at bounding box center [705, 549] width 55 height 20
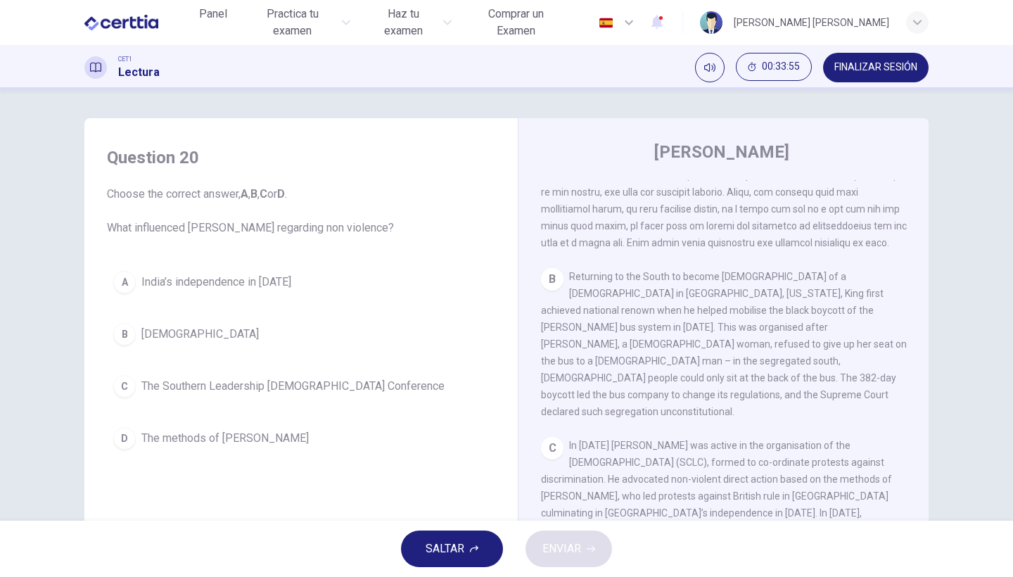
scroll to position [0, 0]
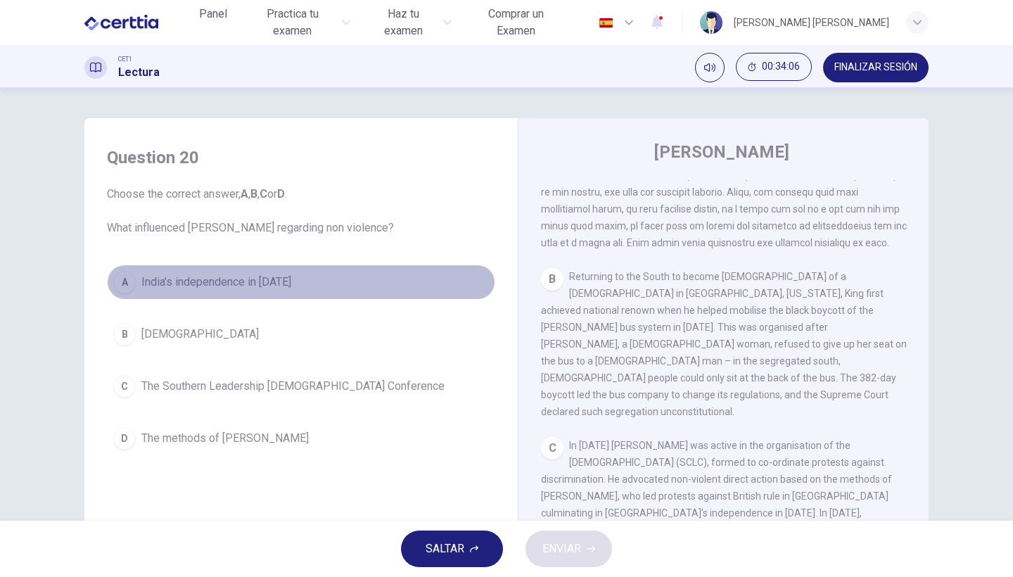
click at [253, 280] on span "India’s independence in 1947" at bounding box center [216, 282] width 150 height 17
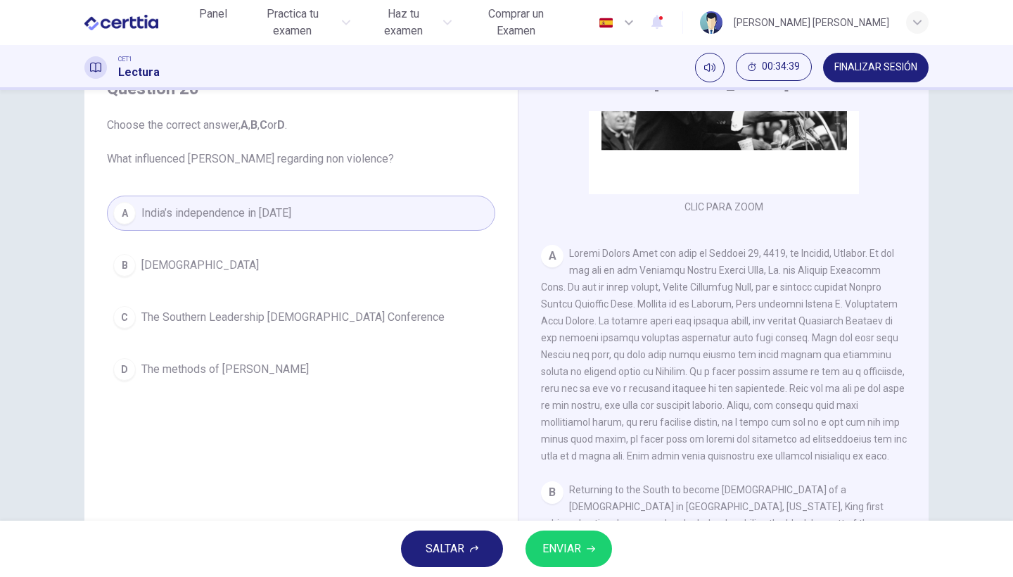
scroll to position [205, 0]
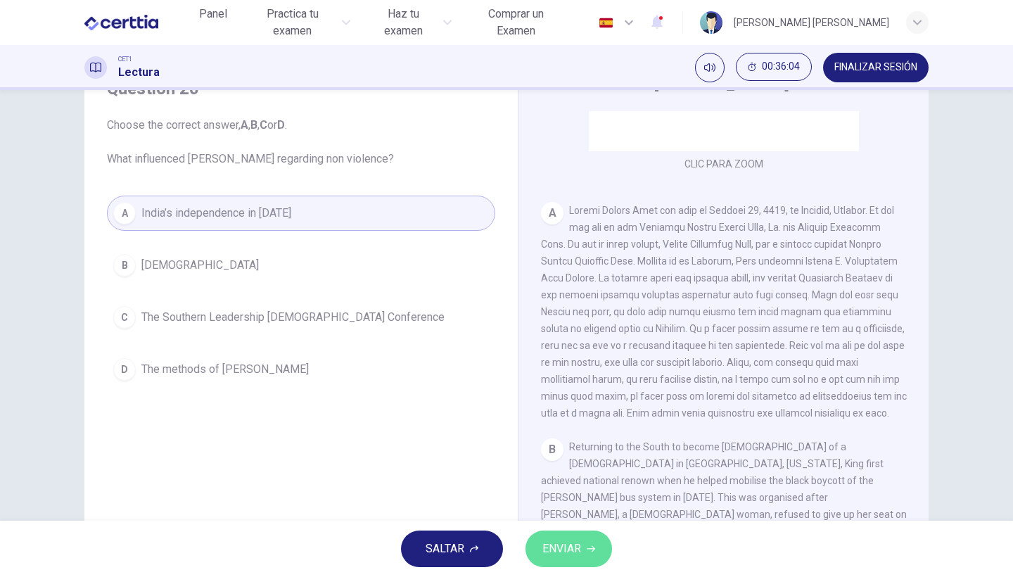
click at [558, 561] on button "ENVIAR" at bounding box center [569, 549] width 87 height 37
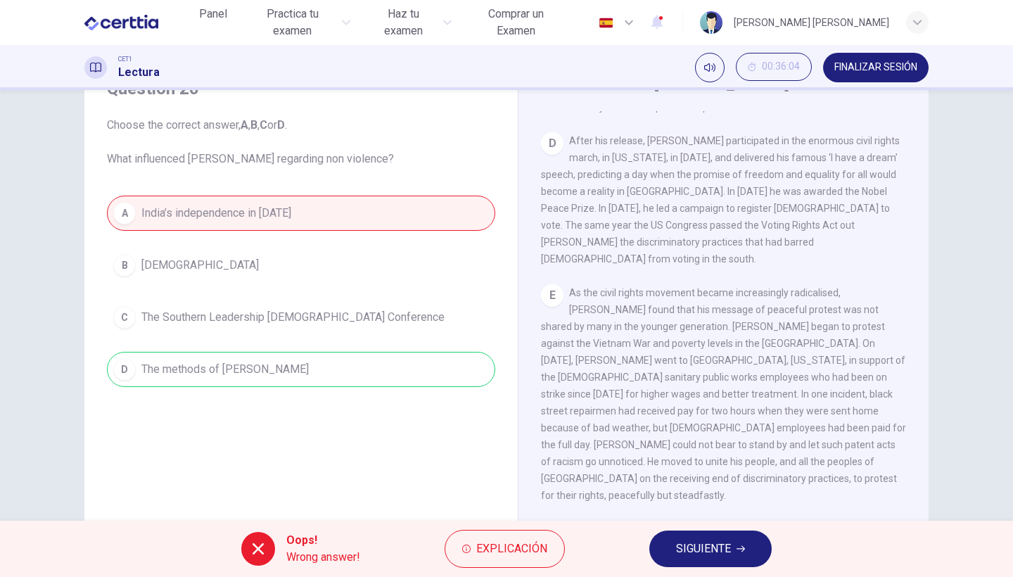
scroll to position [865, 0]
click at [725, 552] on span "SIGUIENTE" at bounding box center [703, 549] width 55 height 20
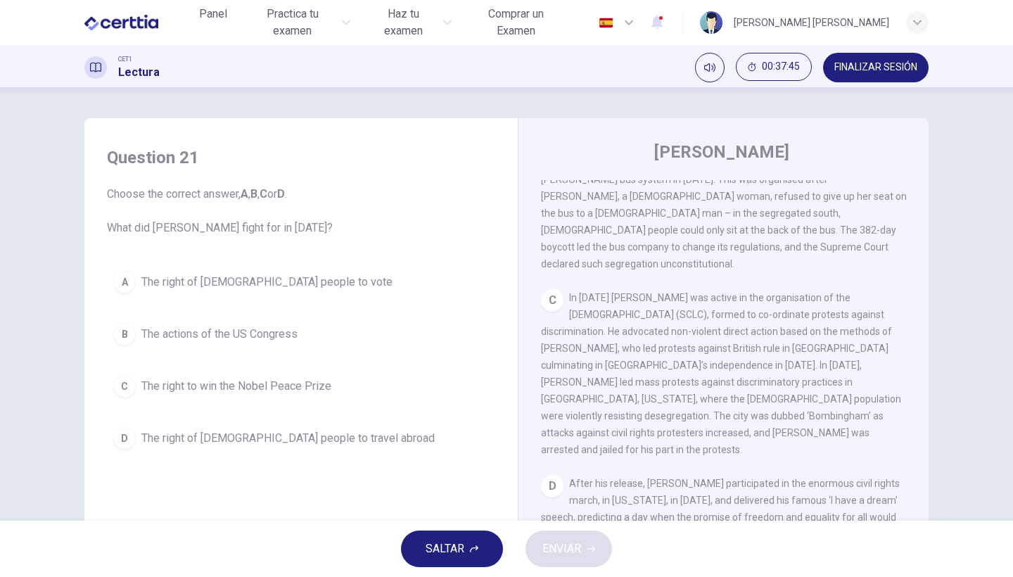
scroll to position [659, 0]
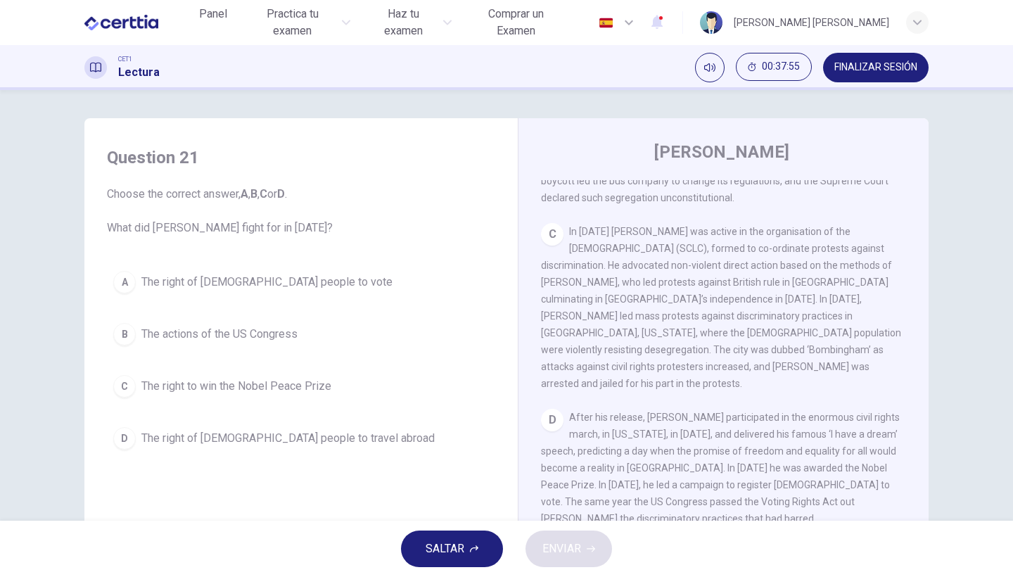
click at [250, 279] on span "The right of black people to vote" at bounding box center [266, 282] width 251 height 17
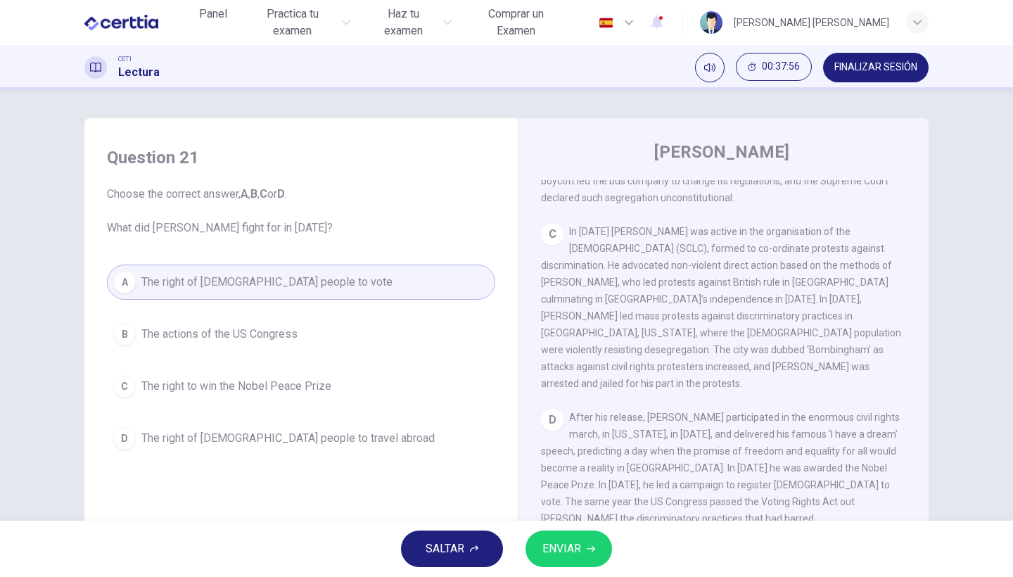
click at [595, 552] on icon "button" at bounding box center [591, 549] width 8 height 8
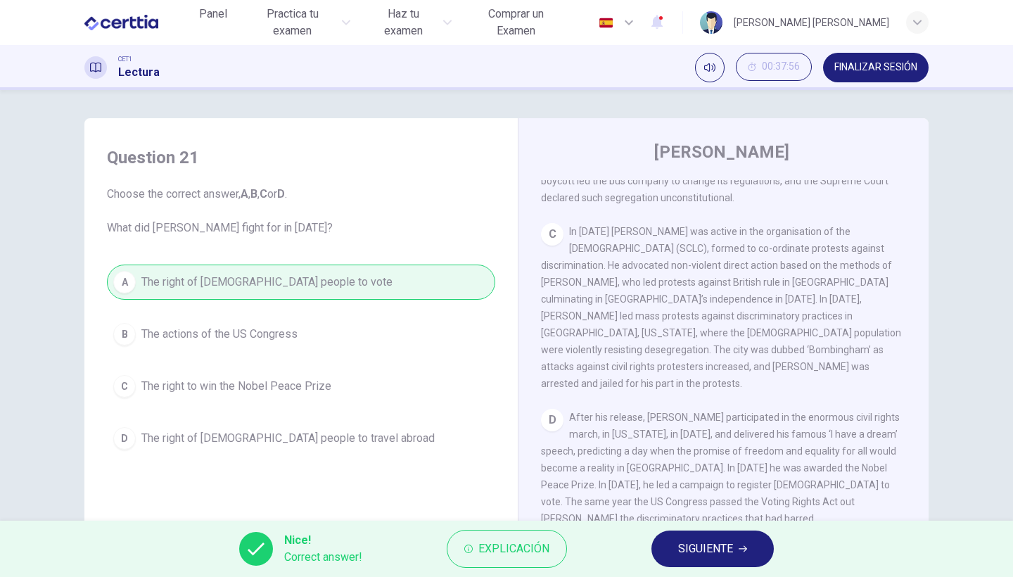
click at [700, 548] on span "SIGUIENTE" at bounding box center [705, 549] width 55 height 20
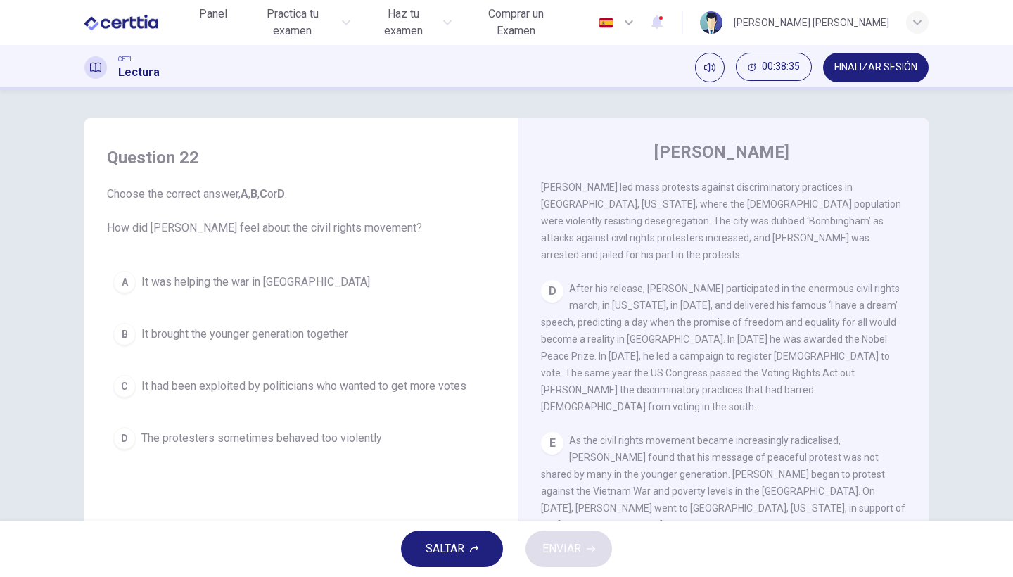
scroll to position [788, 0]
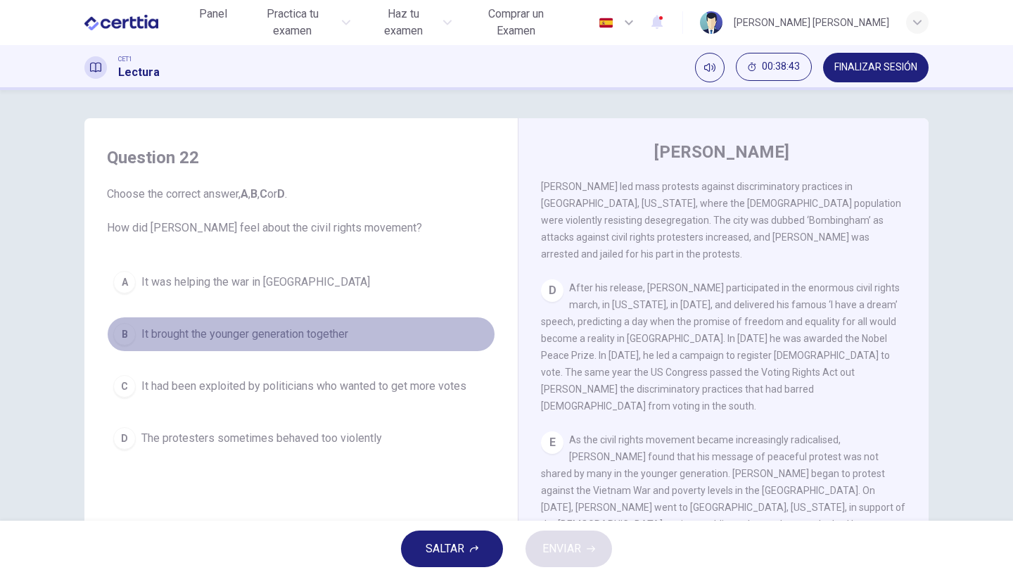
click at [240, 334] on span "It brought the younger generation together" at bounding box center [244, 334] width 207 height 17
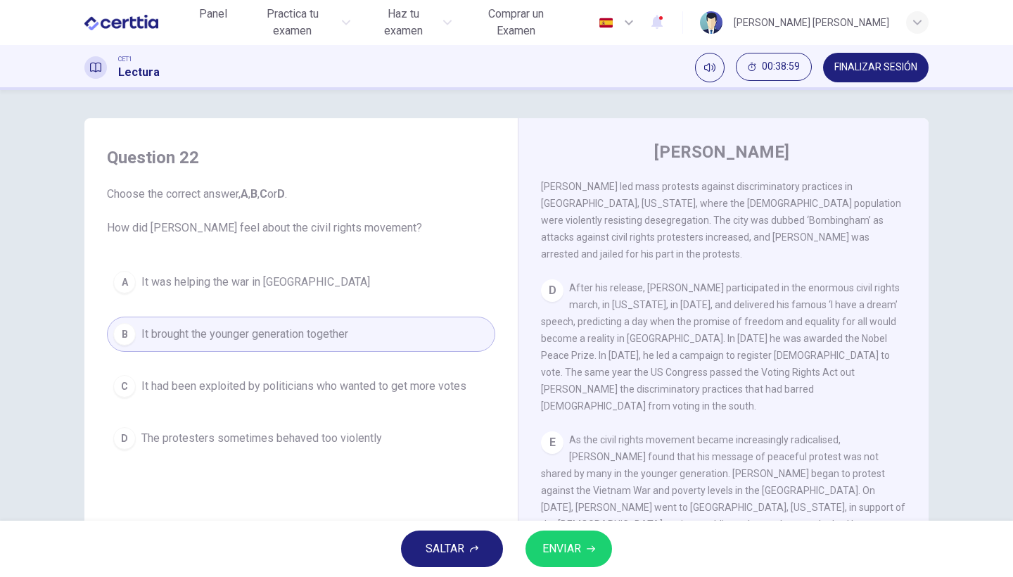
click at [578, 554] on span "ENVIAR" at bounding box center [561, 549] width 39 height 20
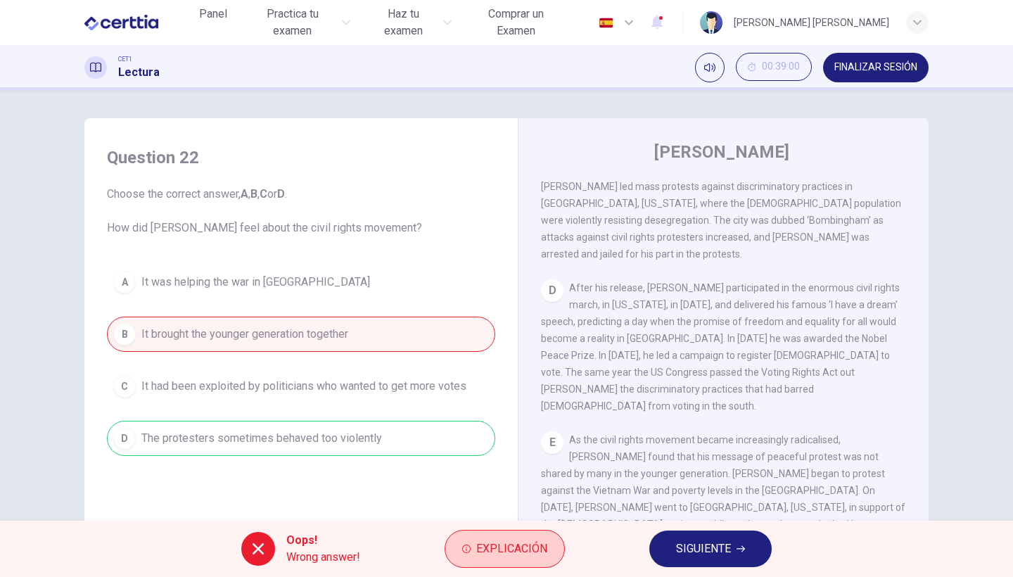
click at [531, 542] on span "Explicación" at bounding box center [511, 549] width 71 height 20
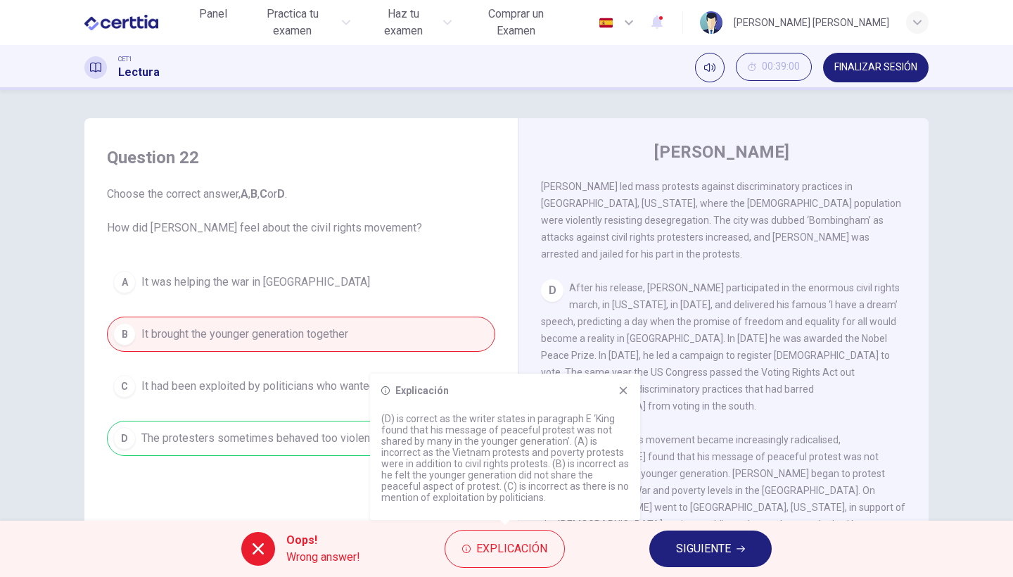
click at [667, 550] on button "SIGUIENTE" at bounding box center [710, 549] width 122 height 37
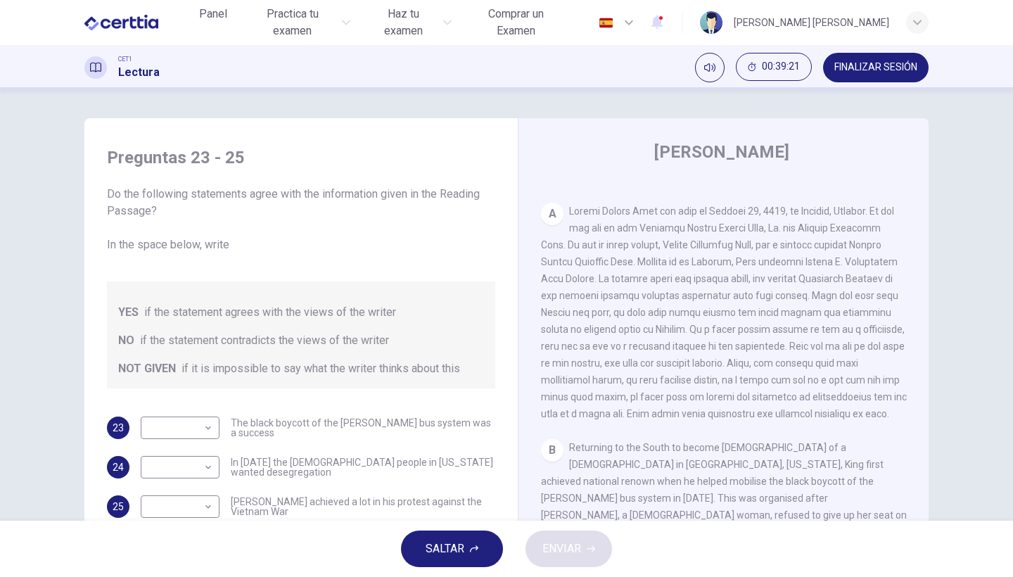
scroll to position [274, 0]
click at [153, 426] on body "Este sitio utiliza cookies, como se explica en nuestra Política de Privacidad .…" at bounding box center [506, 288] width 1013 height 577
click at [182, 452] on li "YES" at bounding box center [178, 450] width 79 height 23
type input "***"
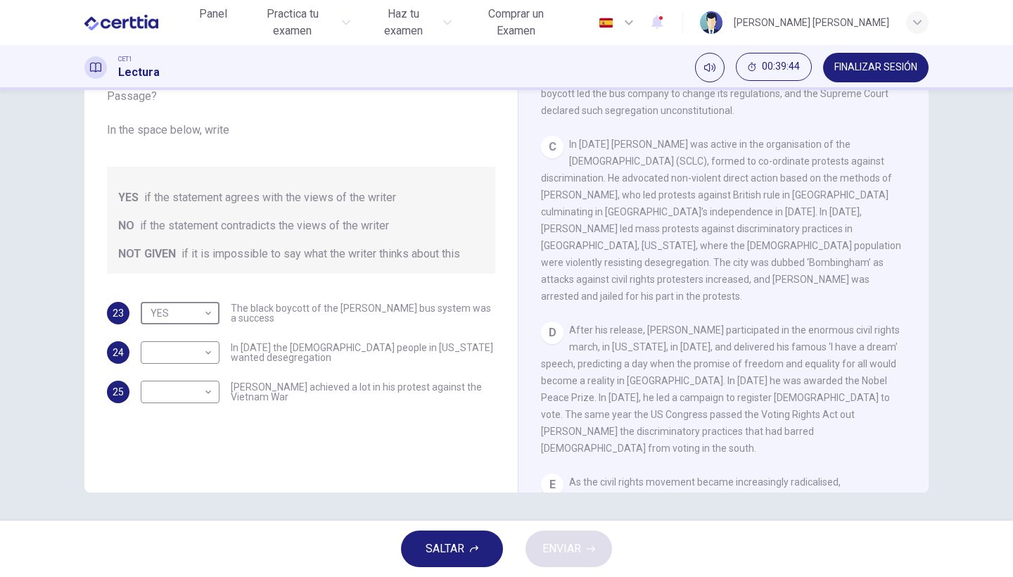
scroll to position [639, 0]
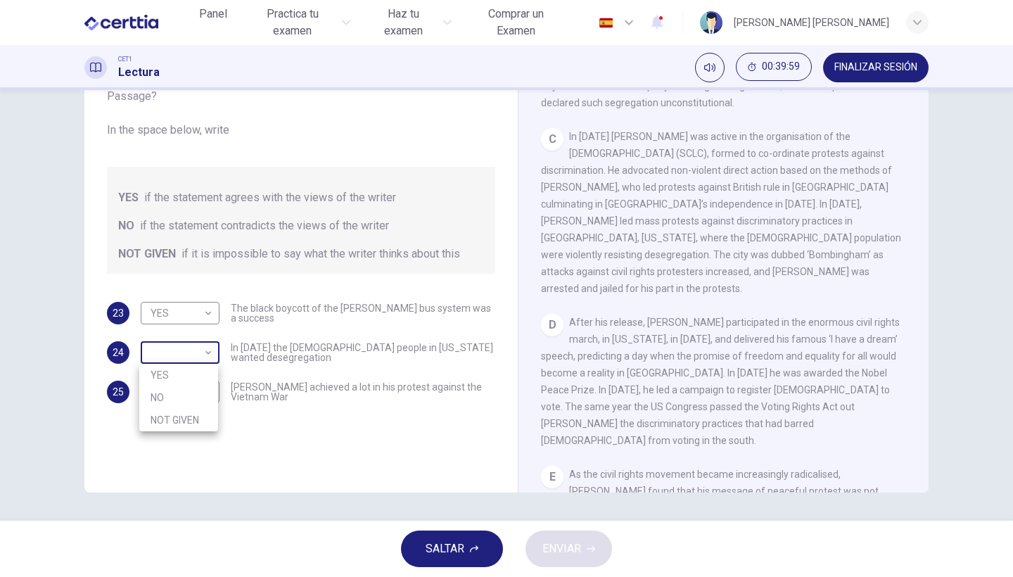
click at [165, 342] on body "Este sitio utiliza cookies, como se explica en nuestra Política de Privacidad .…" at bounding box center [506, 288] width 1013 height 577
click at [174, 396] on li "NO" at bounding box center [178, 397] width 79 height 23
type input "**"
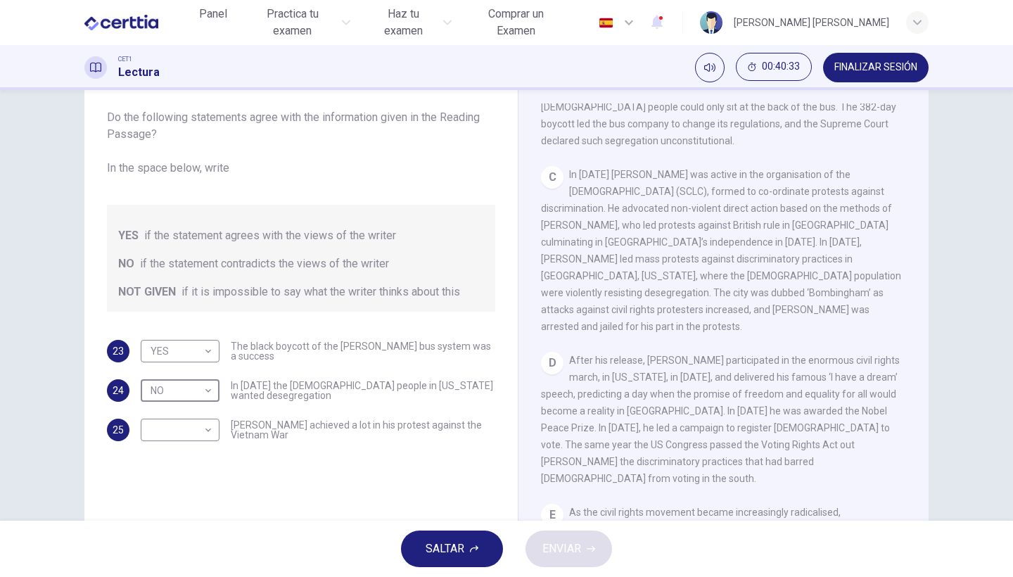
scroll to position [0, 0]
click at [193, 432] on body "Este sitio utiliza cookies, como se explica en nuestra Política de Privacidad .…" at bounding box center [506, 288] width 1013 height 577
click at [185, 456] on li "YES" at bounding box center [178, 452] width 79 height 23
type input "***"
click at [580, 549] on span "ENVIAR" at bounding box center [561, 549] width 39 height 20
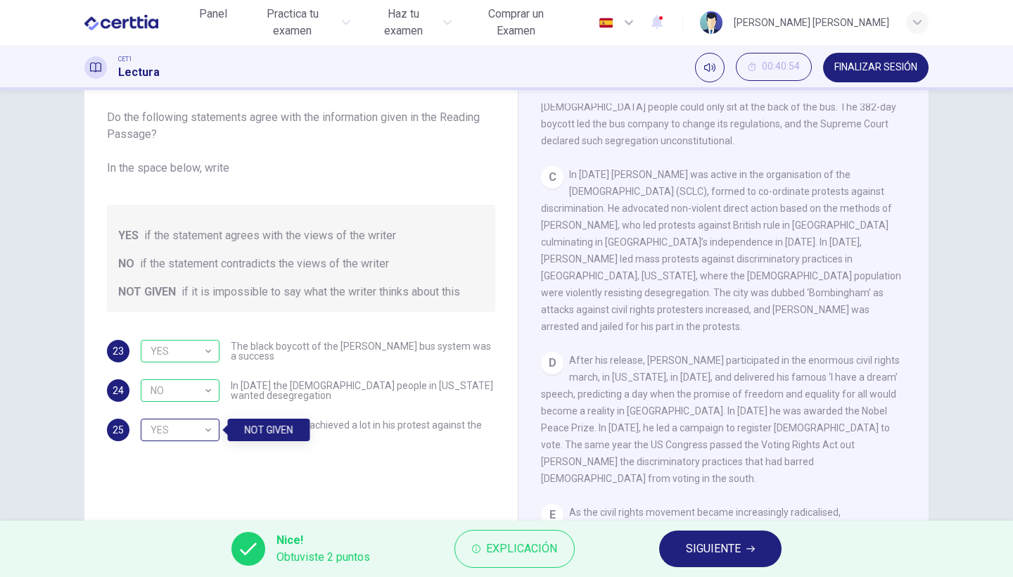
click at [205, 432] on div "YES" at bounding box center [178, 430] width 74 height 40
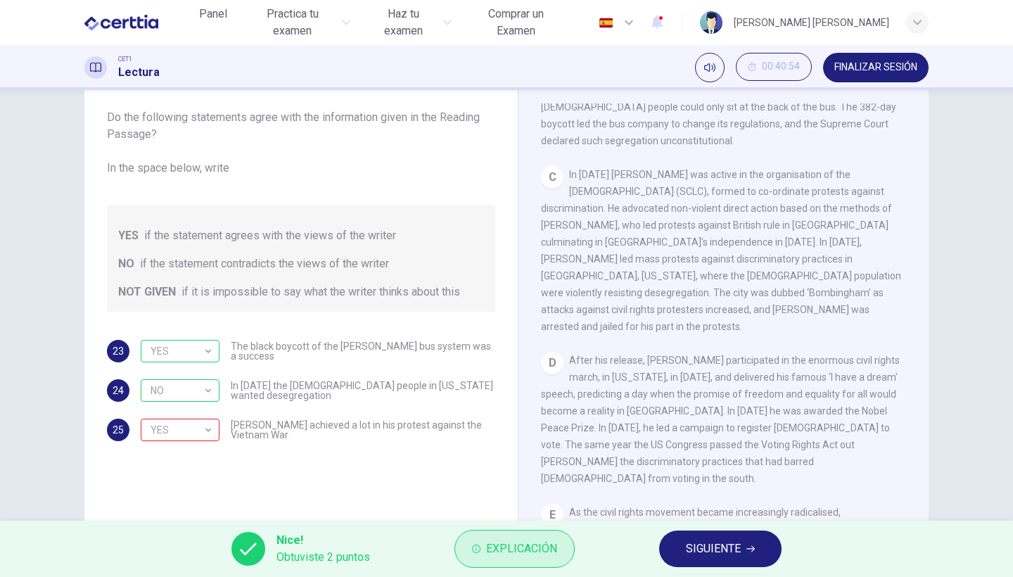
click at [526, 558] on span "Explicación" at bounding box center [521, 549] width 71 height 20
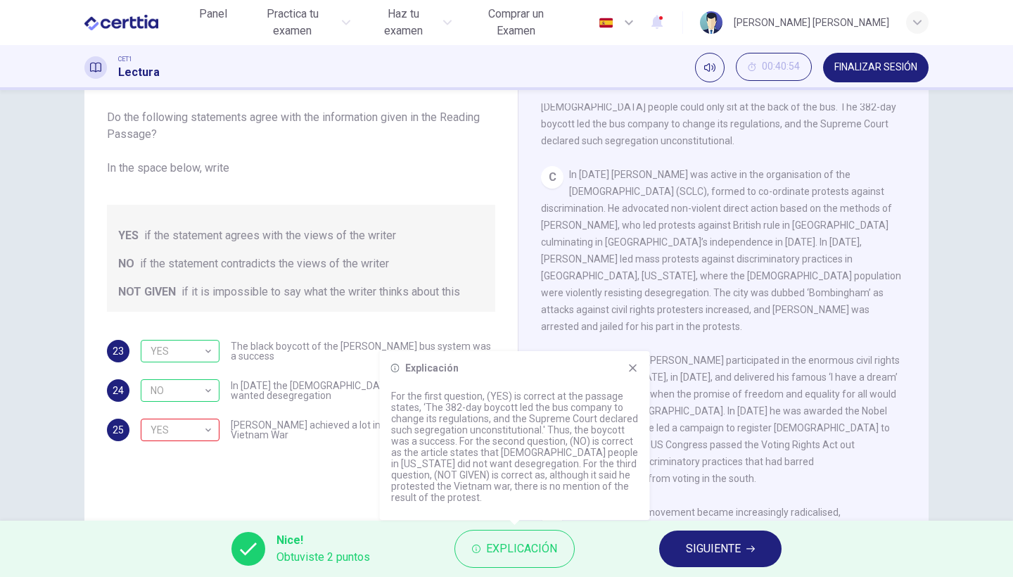
click at [742, 558] on button "SIGUIENTE" at bounding box center [720, 549] width 122 height 37
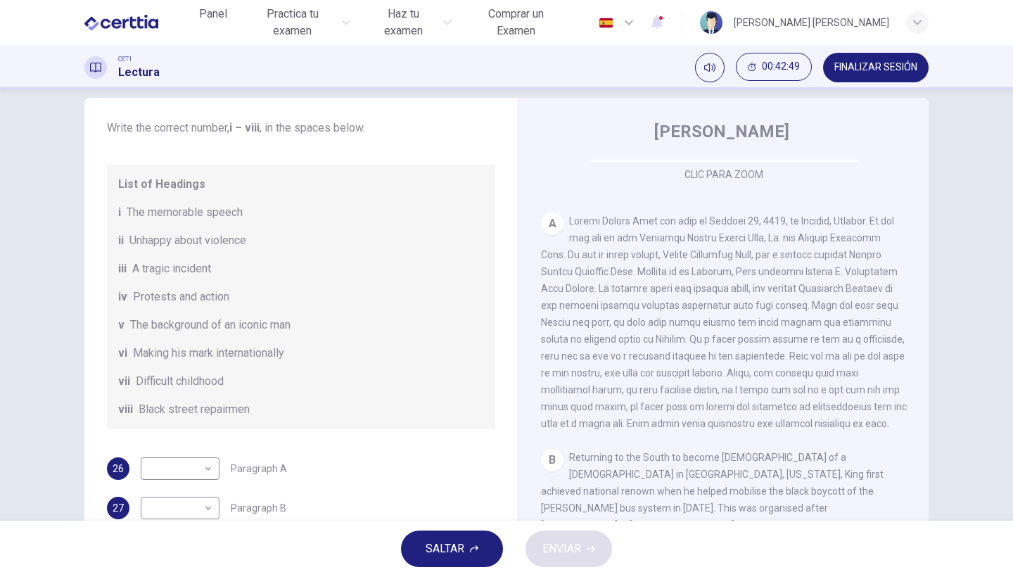
scroll to position [288, 0]
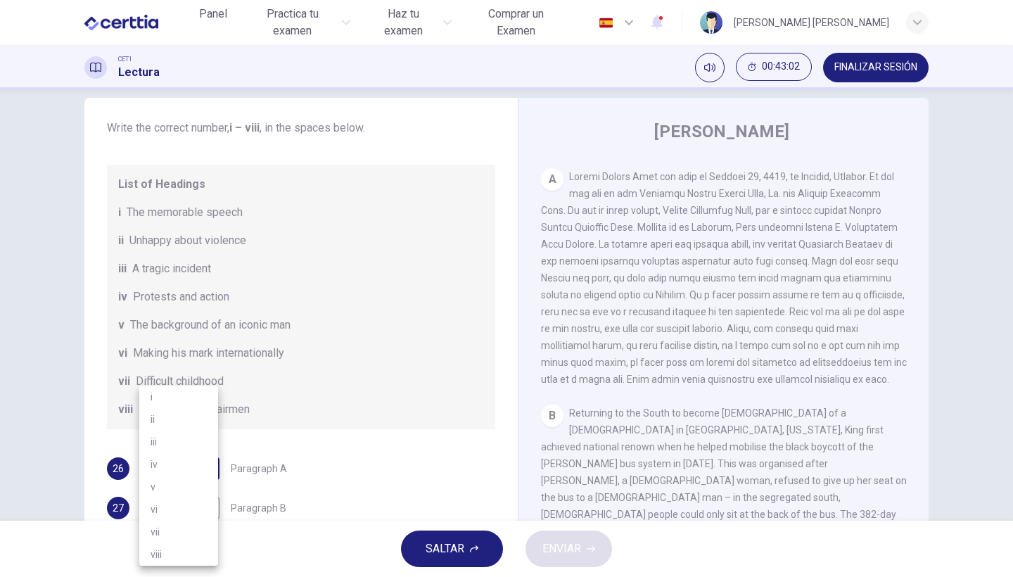
click at [196, 485] on body "Este sitio utiliza cookies, como se explica en nuestra Política de Privacidad .…" at bounding box center [506, 288] width 1013 height 577
click at [421, 485] on div at bounding box center [506, 288] width 1013 height 577
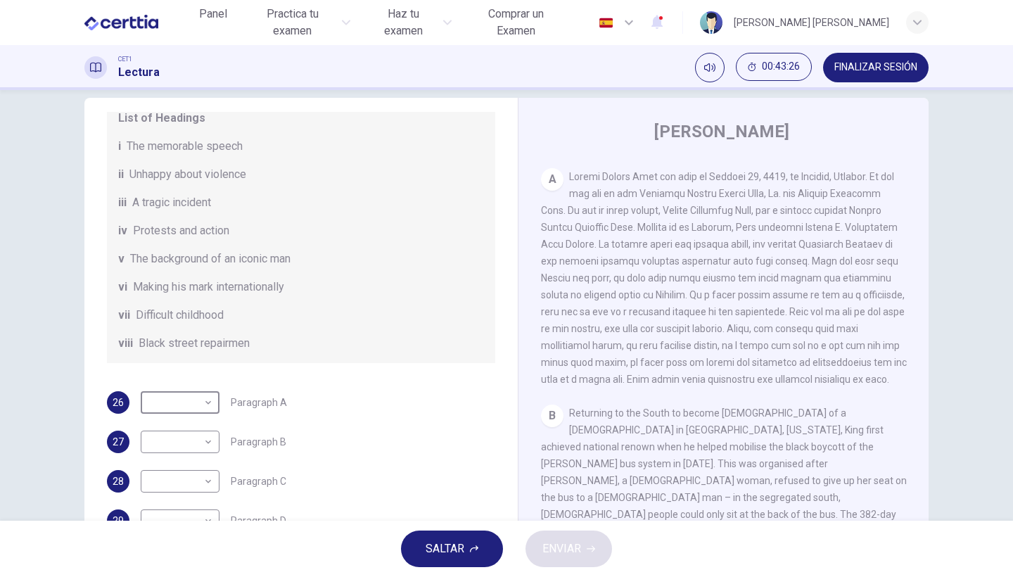
scroll to position [180, 0]
click at [203, 419] on body "Este sitio utiliza cookies, como se explica en nuestra Política de Privacidad .…" at bounding box center [506, 288] width 1013 height 577
click at [184, 490] on li "v" at bounding box center [178, 487] width 79 height 23
type input "*"
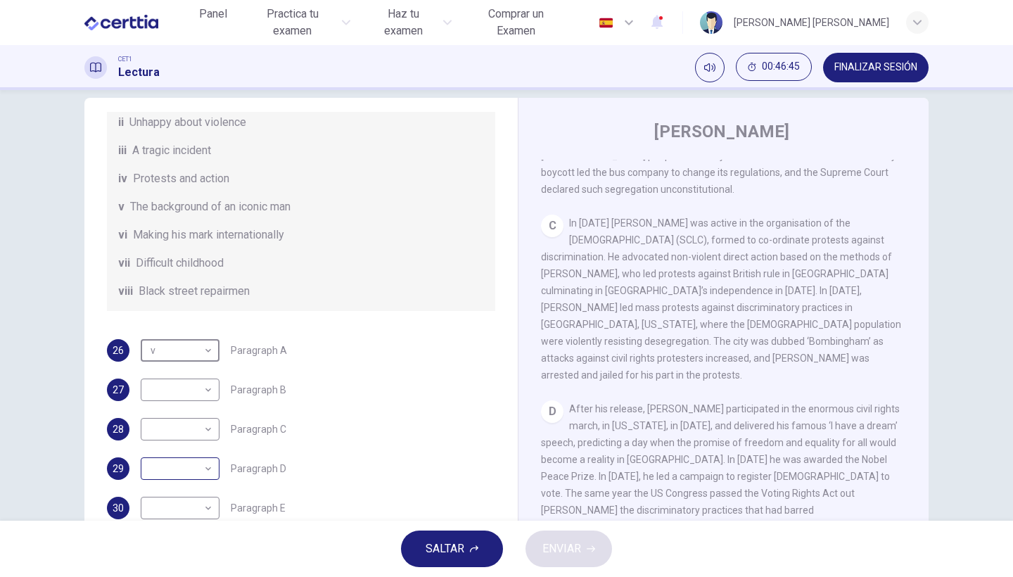
scroll to position [248, 0]
click at [198, 472] on body "Este sitio utiliza cookies, como se explica en nuestra Política de Privacidad .…" at bounding box center [506, 288] width 1013 height 577
click at [154, 395] on li "i" at bounding box center [178, 397] width 79 height 23
type input "*"
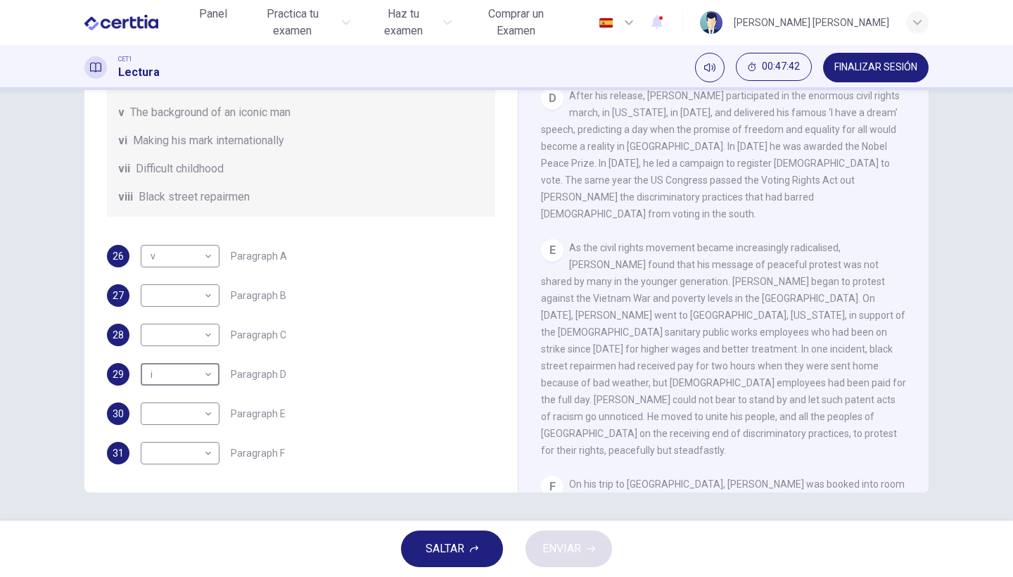
scroll to position [0, 0]
click at [210, 453] on body "Este sitio utiliza cookies, como se explica en nuestra Política de Privacidad .…" at bounding box center [506, 288] width 1013 height 577
click at [427, 249] on div at bounding box center [506, 288] width 1013 height 577
click at [202, 455] on body "Este sitio utiliza cookies, como se explica en nuestra Política de Privacidad .…" at bounding box center [506, 288] width 1013 height 577
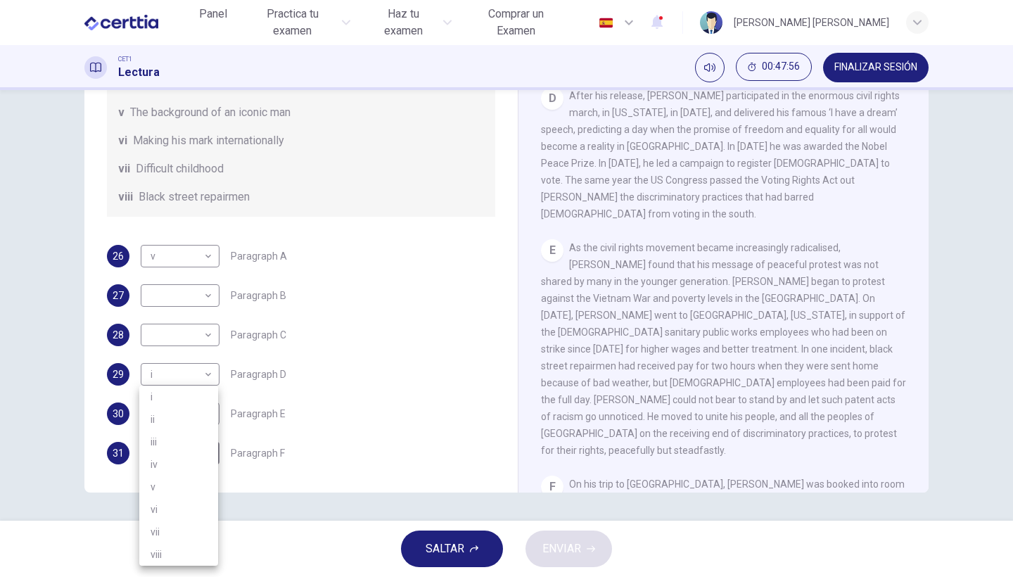
click at [174, 437] on li "iii" at bounding box center [178, 442] width 79 height 23
type input "***"
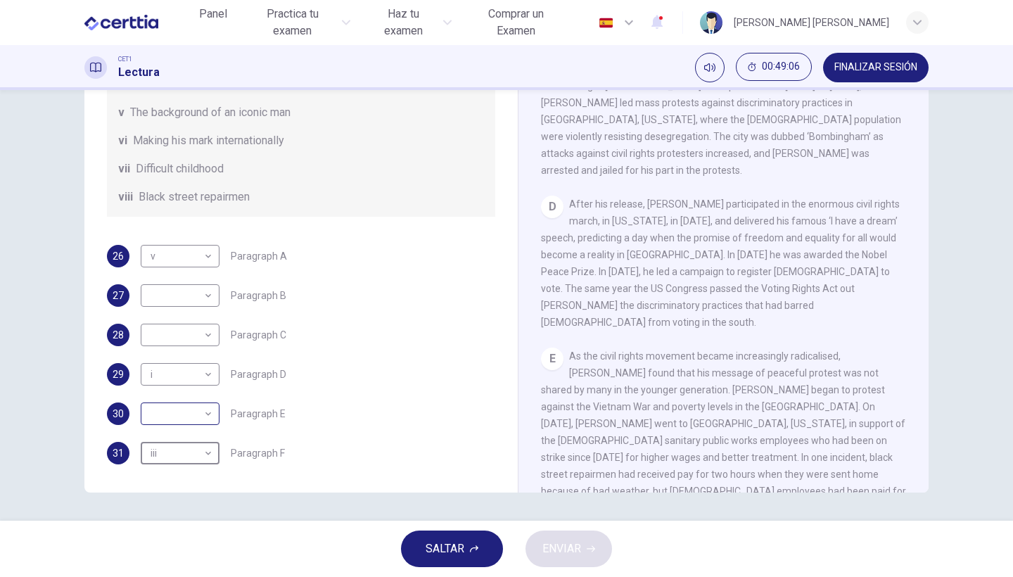
click at [191, 418] on body "Este sitio utiliza cookies, como se explica en nuestra Política de Privacidad .…" at bounding box center [506, 288] width 1013 height 577
click at [159, 426] on li "ii" at bounding box center [178, 419] width 79 height 23
type input "**"
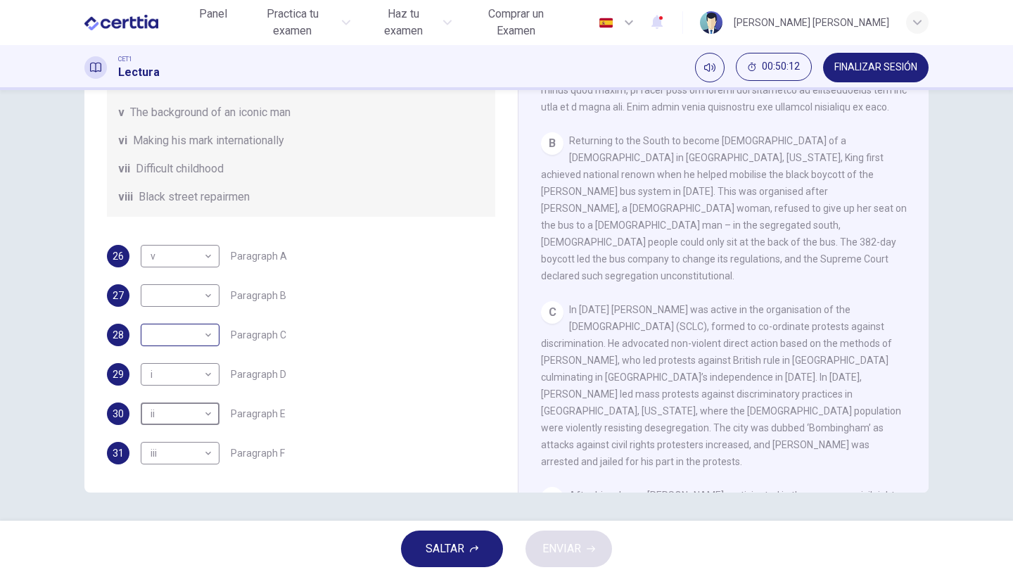
click at [205, 339] on body "Este sitio utiliza cookies, como se explica en nuestra Política de Privacidad .…" at bounding box center [506, 288] width 1013 height 577
click at [188, 402] on li "iii" at bounding box center [178, 402] width 79 height 23
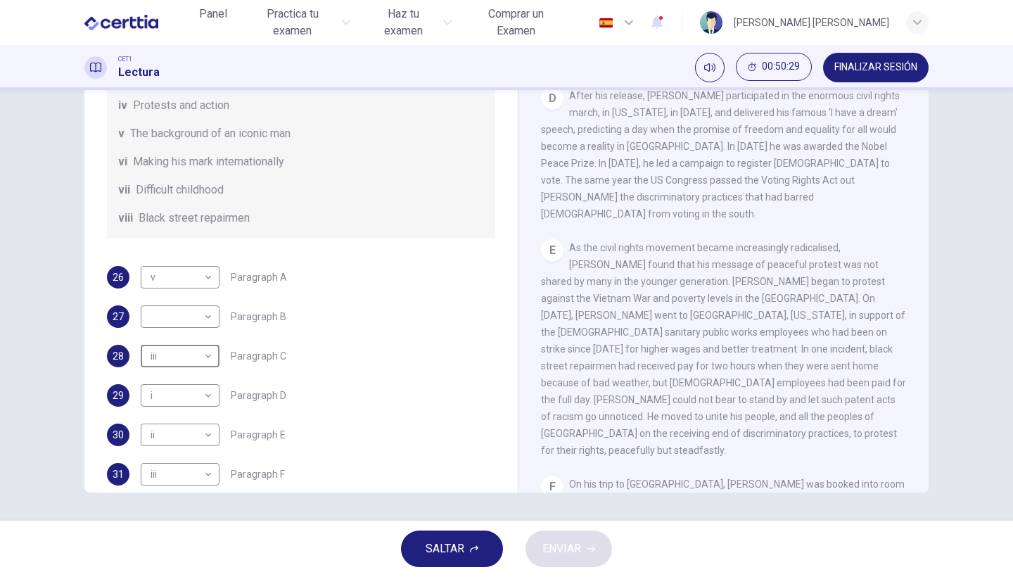
scroll to position [215, 0]
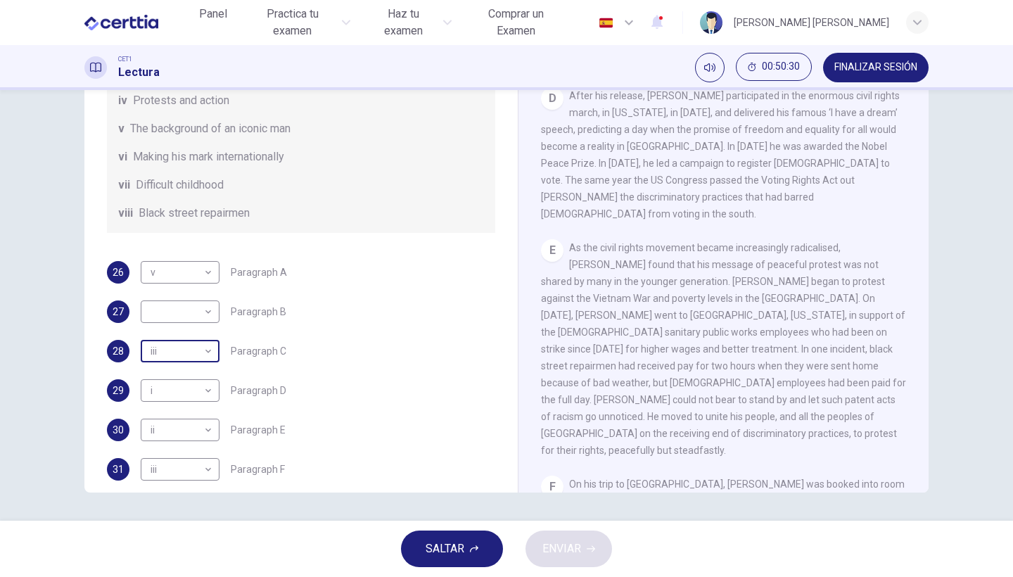
click at [202, 374] on body "Este sitio utiliza cookies, como se explica en nuestra Política de Privacidad .…" at bounding box center [506, 288] width 1013 height 577
click at [167, 411] on li "ii" at bounding box center [178, 413] width 79 height 23
type input "**"
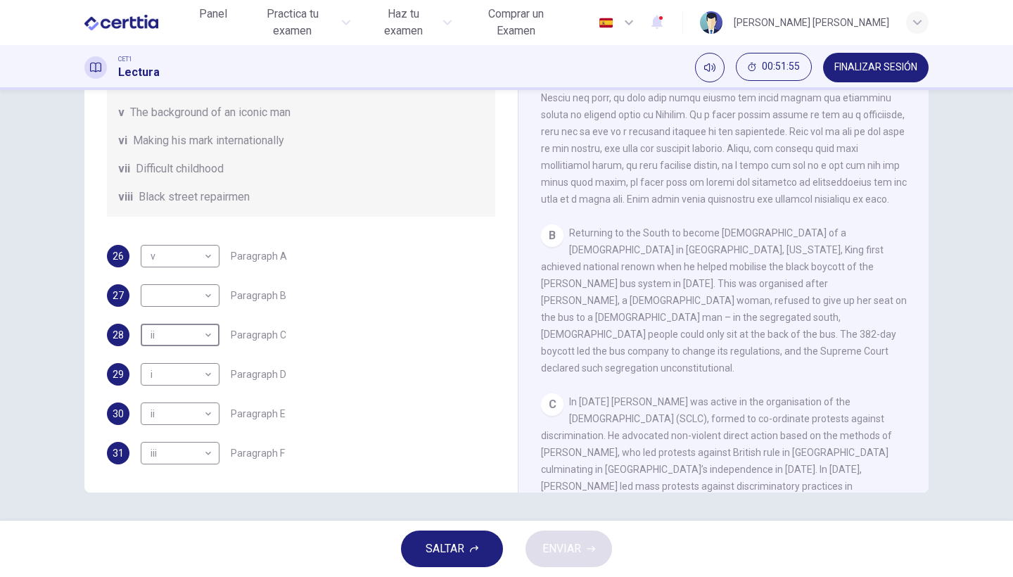
scroll to position [346, 0]
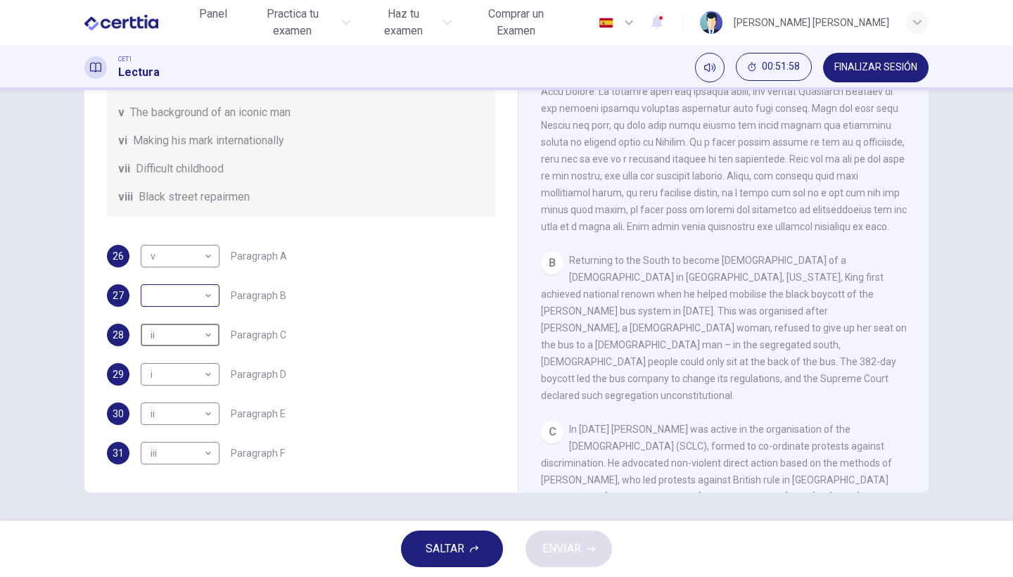
click at [206, 297] on body "Este sitio utiliza cookies, como se explica en nuestra Política de Privacidad .…" at bounding box center [506, 288] width 1013 height 577
click at [185, 428] on li "vi" at bounding box center [178, 430] width 79 height 23
type input "**"
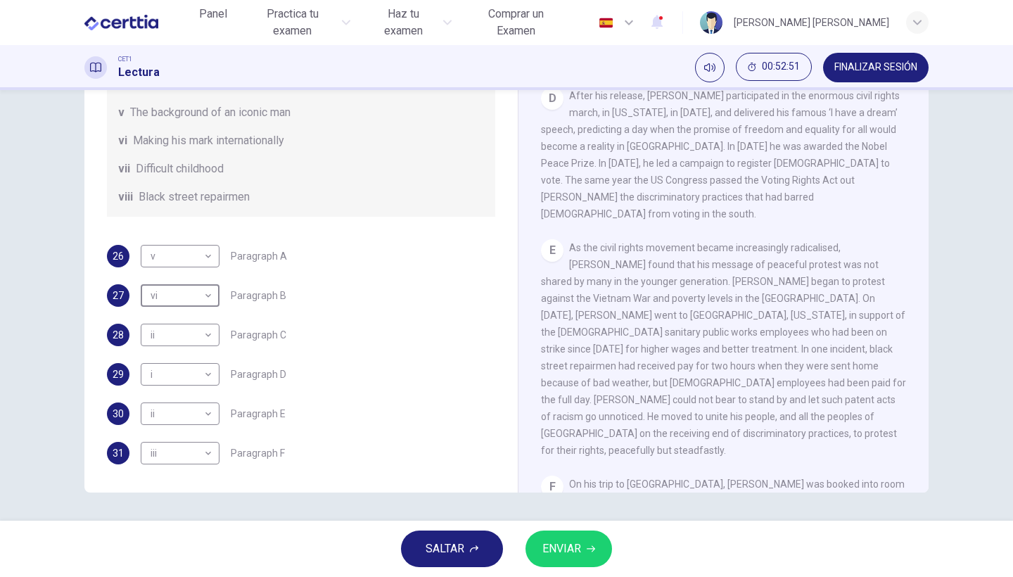
scroll to position [0, 0]
click at [545, 551] on span "ENVIAR" at bounding box center [561, 549] width 39 height 20
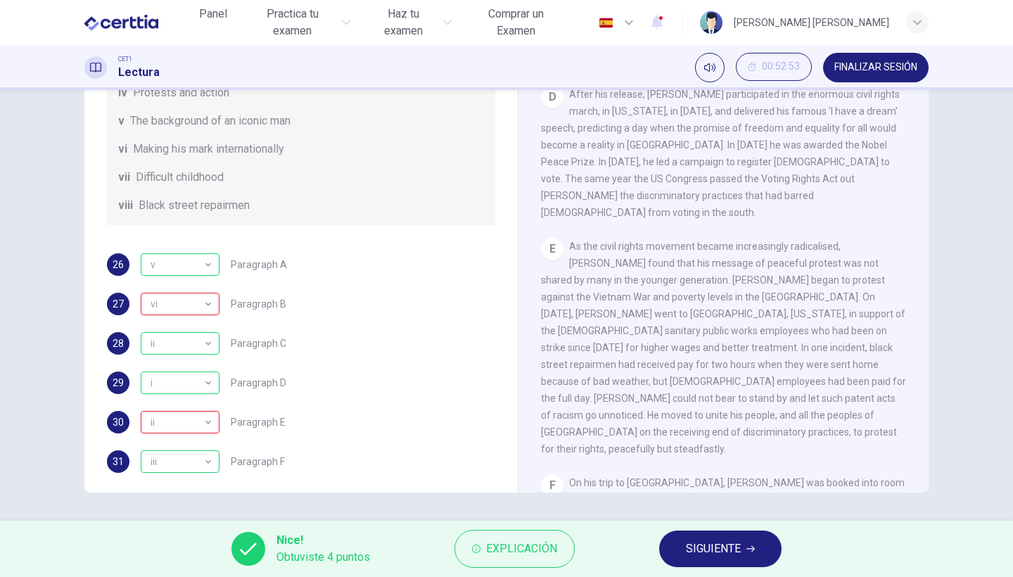
scroll to position [865, 0]
click at [706, 551] on span "SIGUIENTE" at bounding box center [713, 549] width 55 height 20
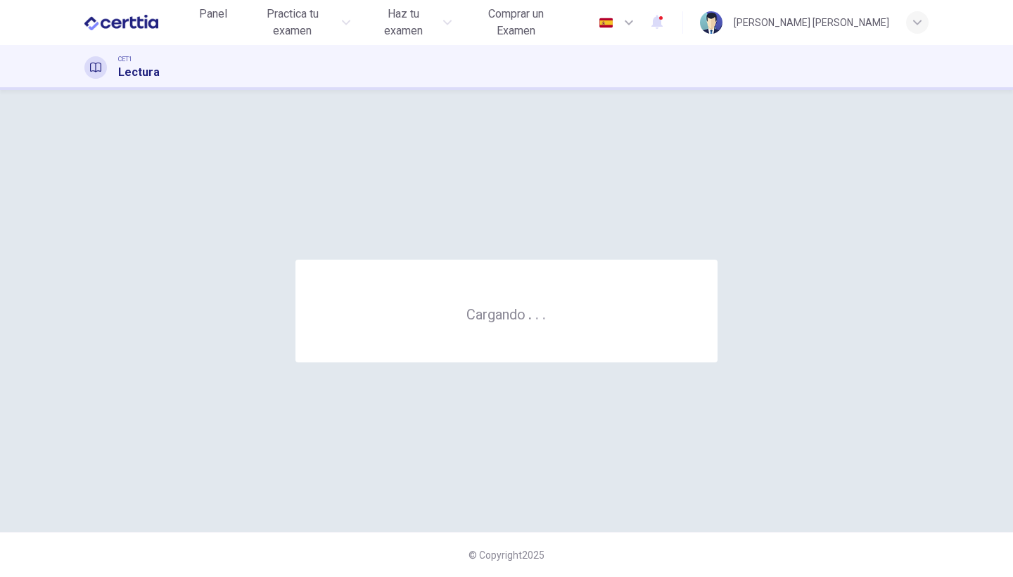
scroll to position [0, 0]
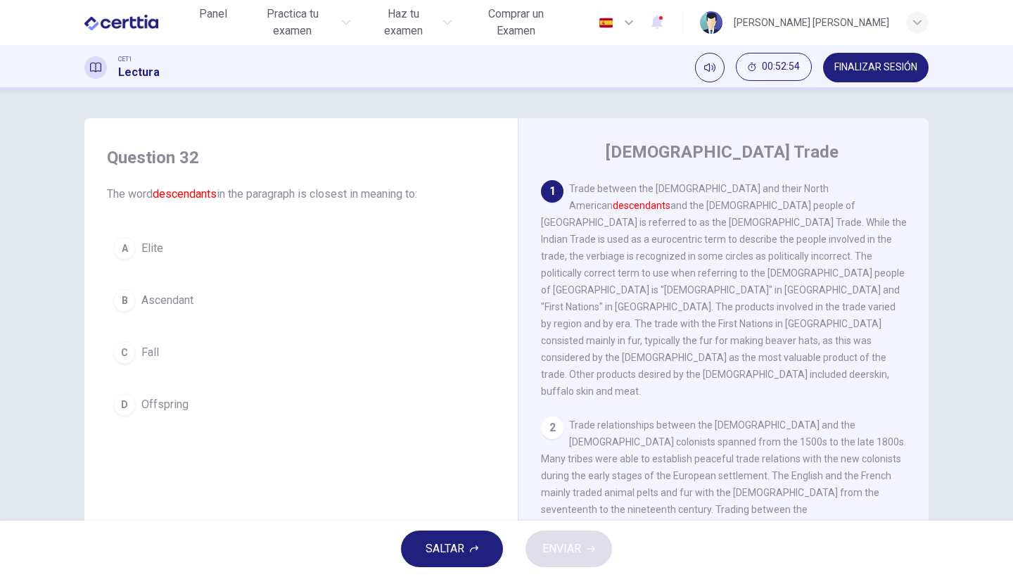
click at [857, 79] on button "FINALIZAR SESIÓN" at bounding box center [876, 68] width 106 height 30
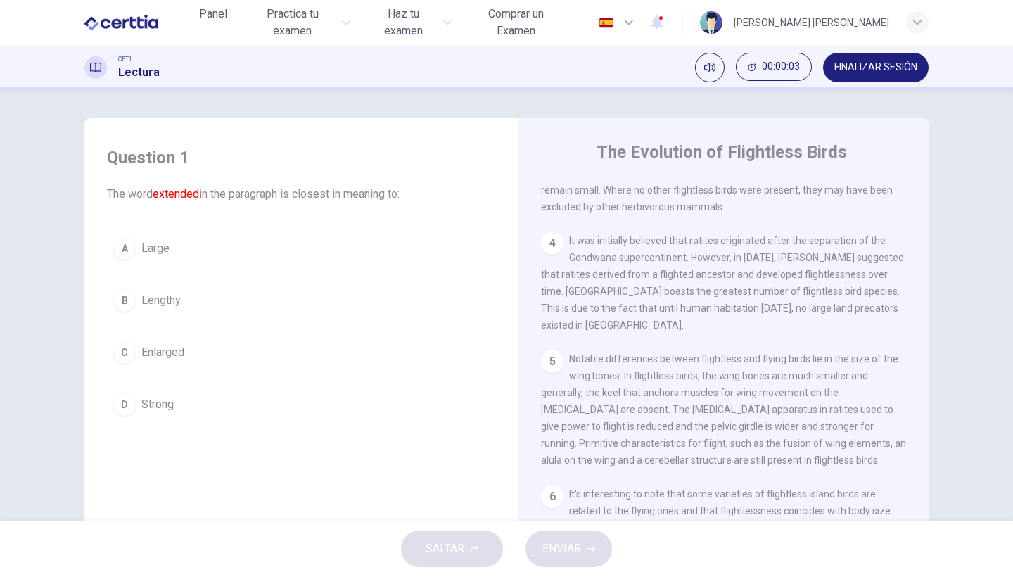
scroll to position [633, 0]
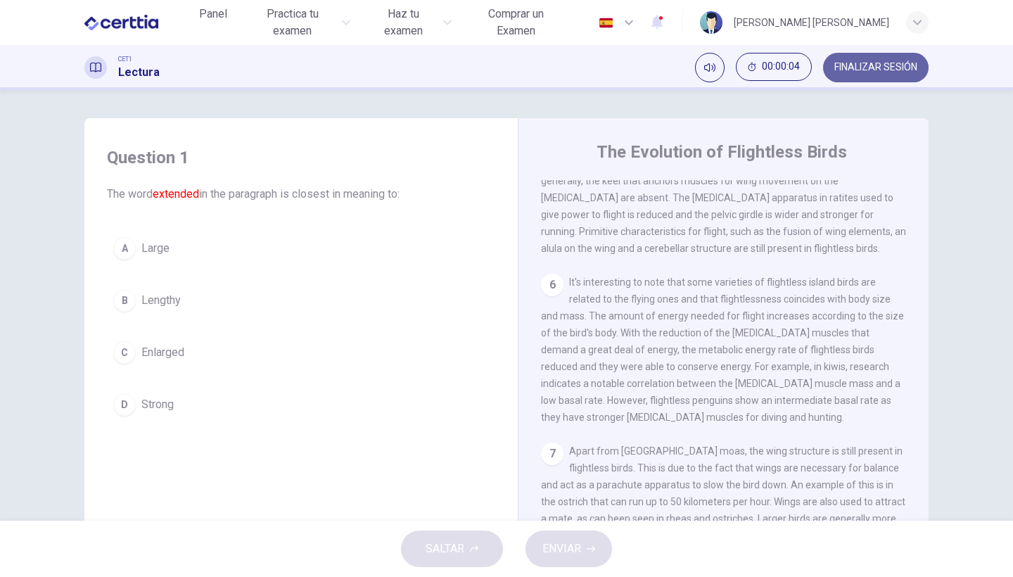
click at [857, 70] on span "FINALIZAR SESIÓN" at bounding box center [875, 67] width 83 height 11
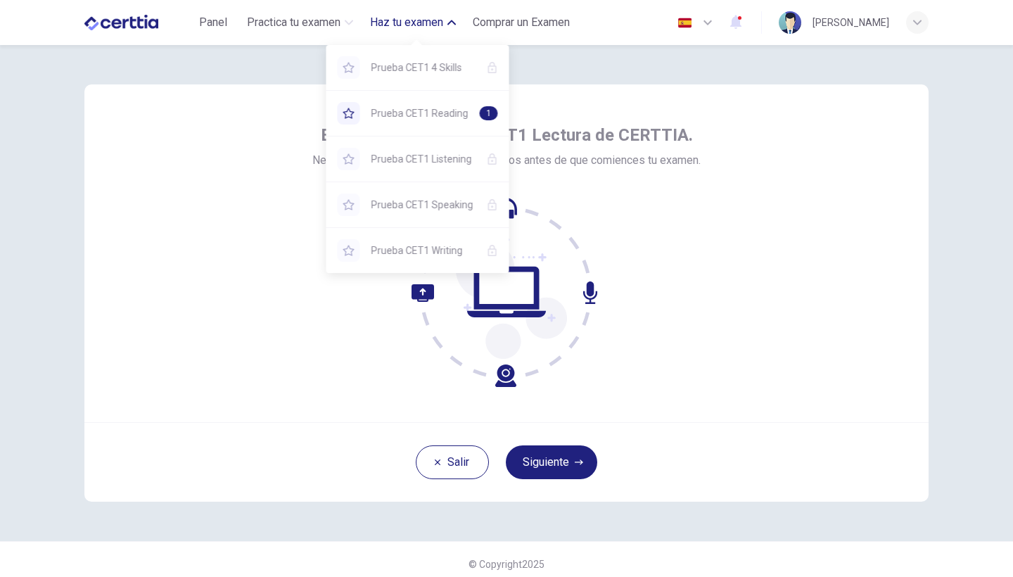
click at [406, 24] on span "Haz tu examen" at bounding box center [406, 22] width 73 height 17
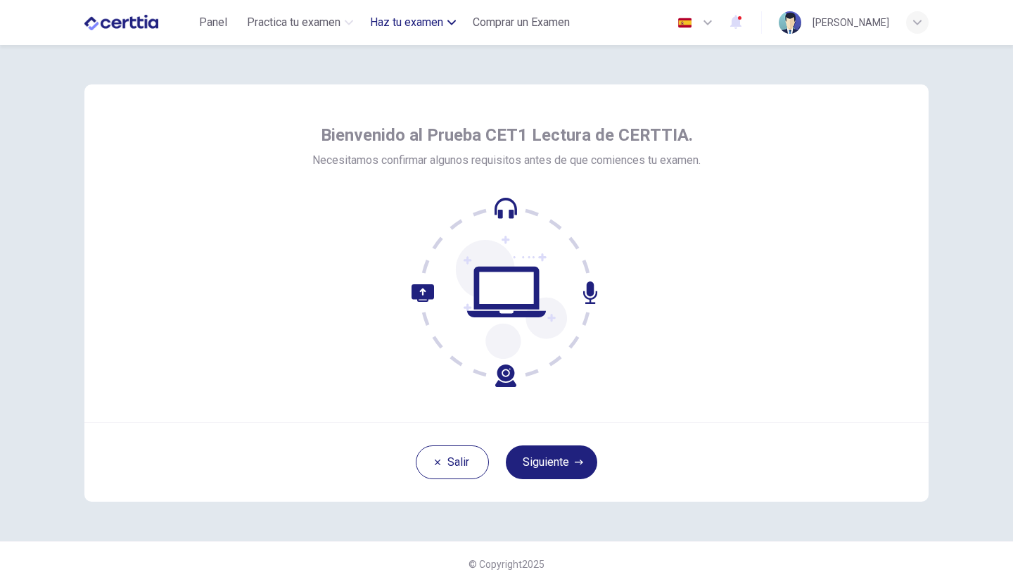
click at [406, 24] on span "Haz tu examen" at bounding box center [406, 22] width 73 height 17
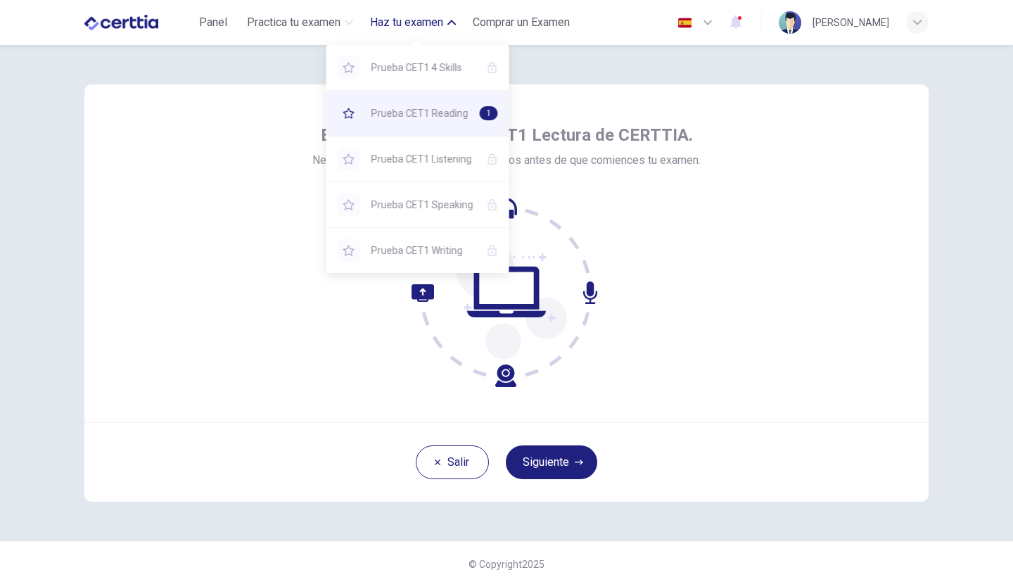
click at [390, 129] on div "Prueba CET1 Reading 1" at bounding box center [417, 113] width 183 height 45
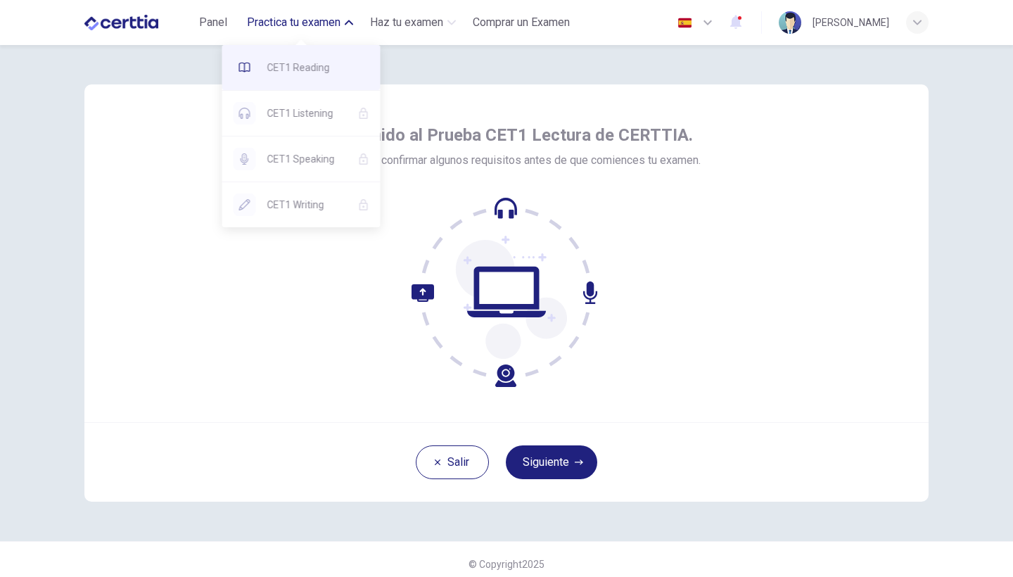
click at [285, 68] on span "CET1 Reading" at bounding box center [318, 67] width 102 height 17
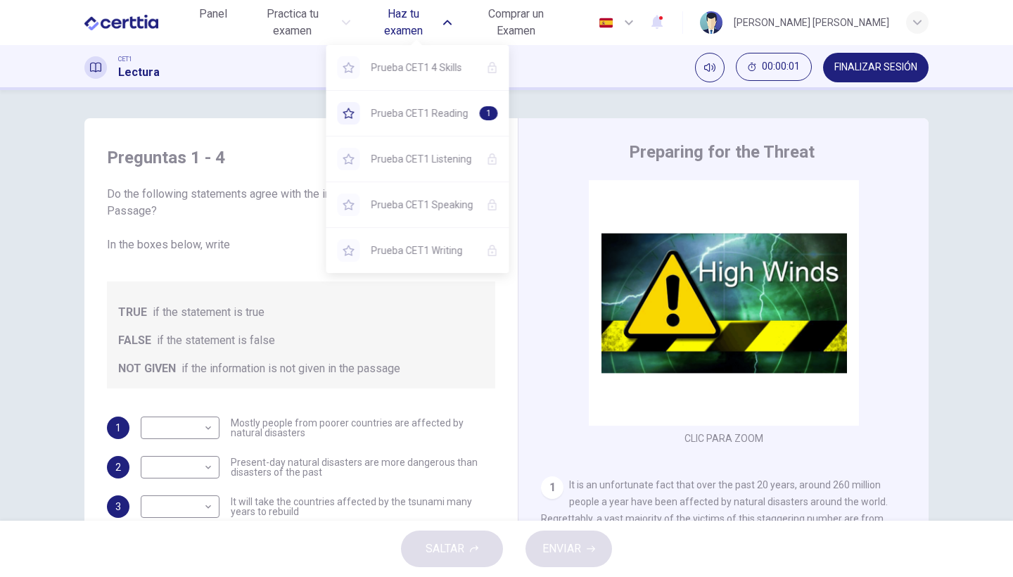
click at [387, 32] on button "Haz tu examen" at bounding box center [409, 22] width 95 height 42
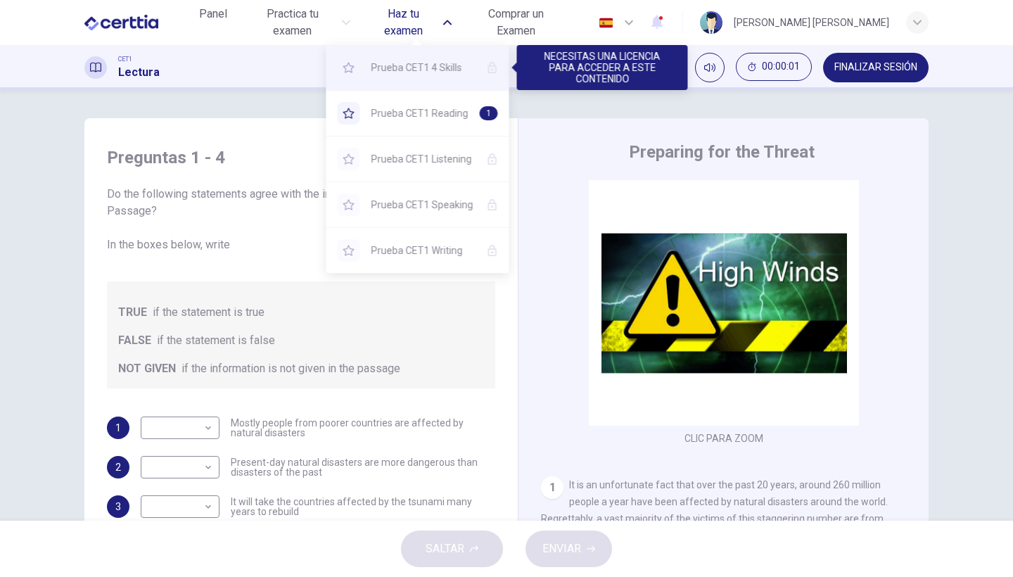
click at [401, 76] on div "Prueba CET1 4 Skills" at bounding box center [417, 67] width 183 height 45
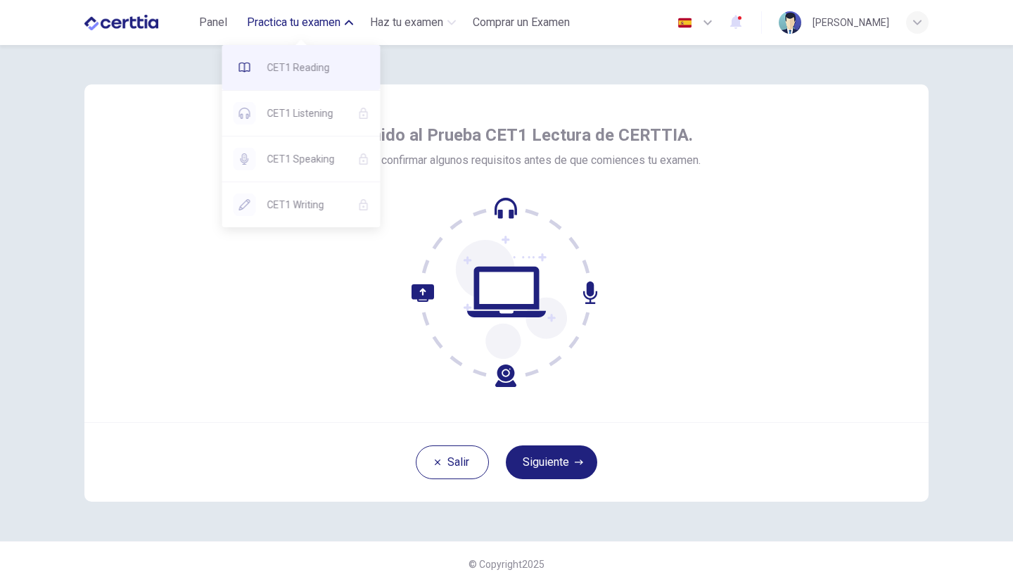
click at [262, 77] on div "CET1 Reading" at bounding box center [301, 67] width 158 height 45
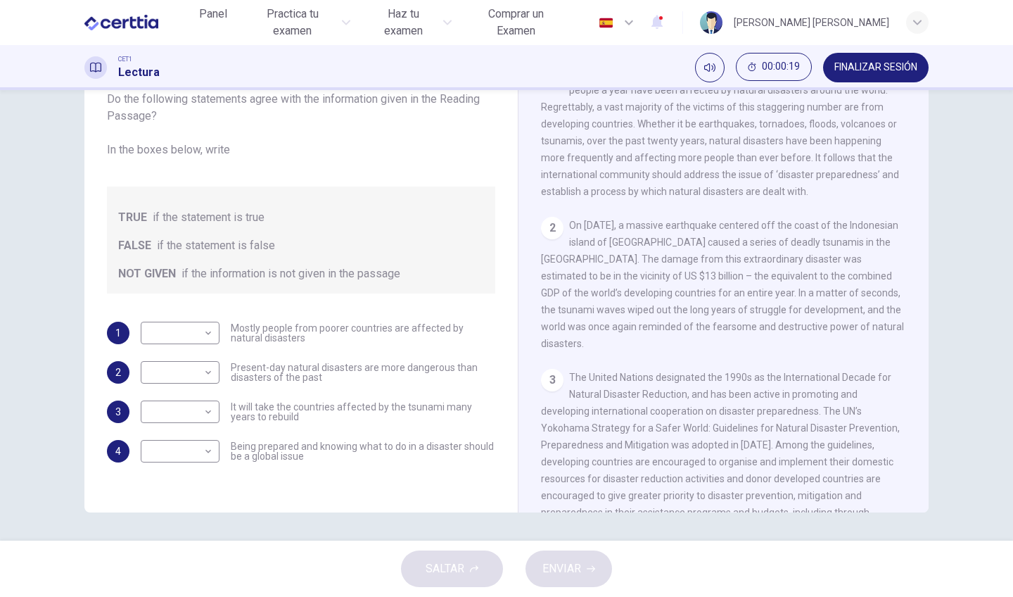
scroll to position [315, 0]
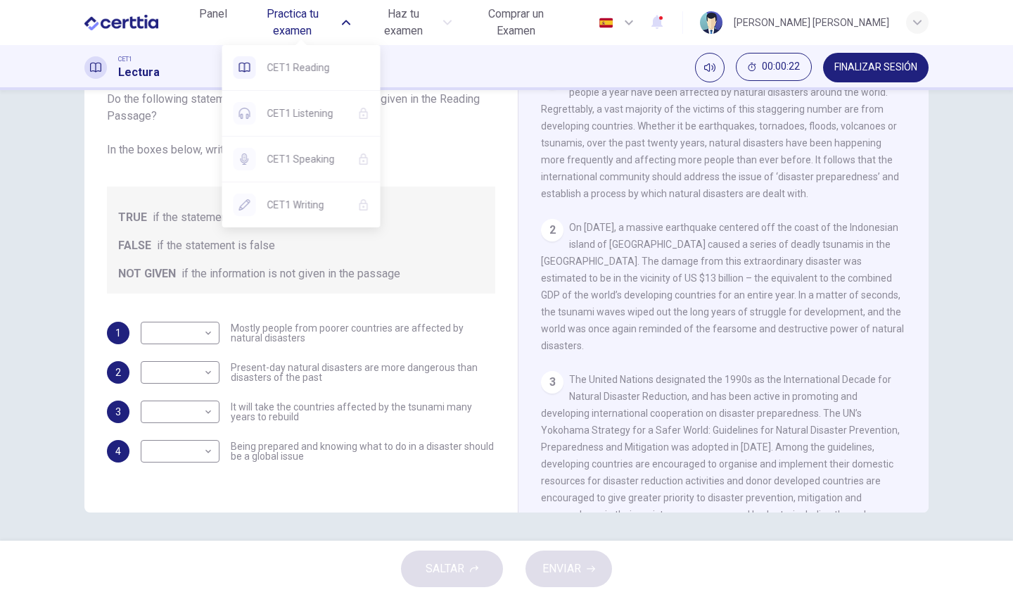
click at [305, 23] on span "Practica tu examen" at bounding box center [292, 23] width 91 height 34
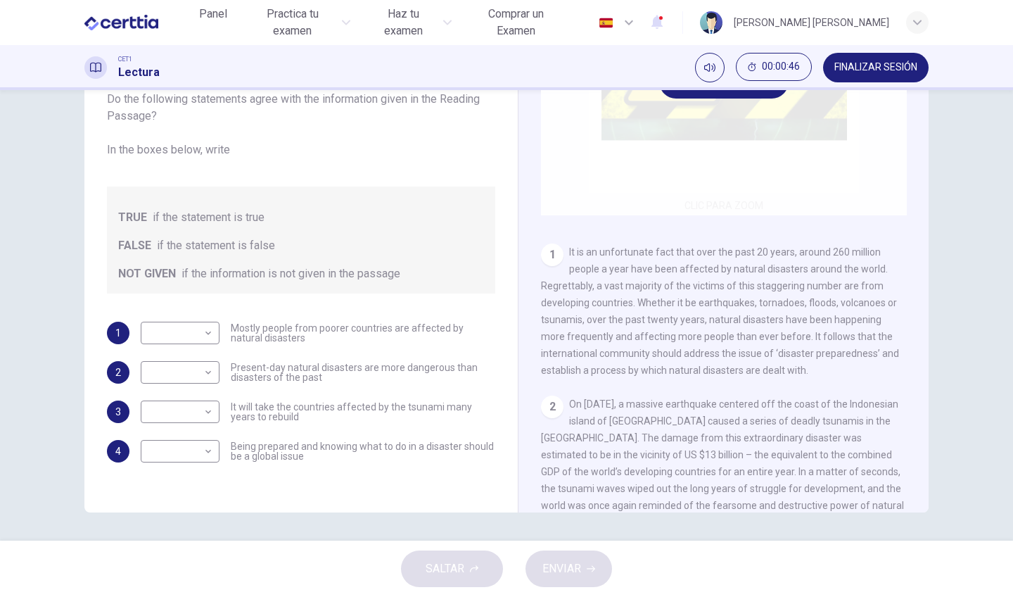
scroll to position [139, 0]
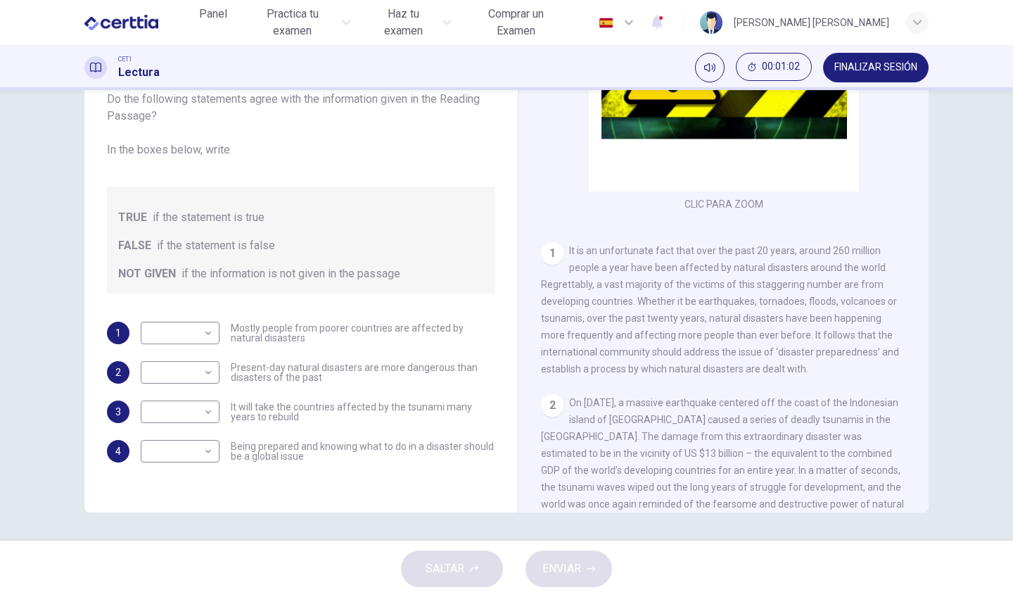
click at [283, 330] on span "Mostly people from poorer countries are affected by natural disasters" at bounding box center [363, 333] width 265 height 20
click at [215, 336] on div "​ ​" at bounding box center [180, 333] width 79 height 23
click at [191, 334] on body "Este sitio utiliza cookies, como se explica en nuestra Política de Privacidad .…" at bounding box center [506, 298] width 1013 height 597
click at [182, 350] on li "TRUE" at bounding box center [178, 355] width 79 height 23
type input "****"
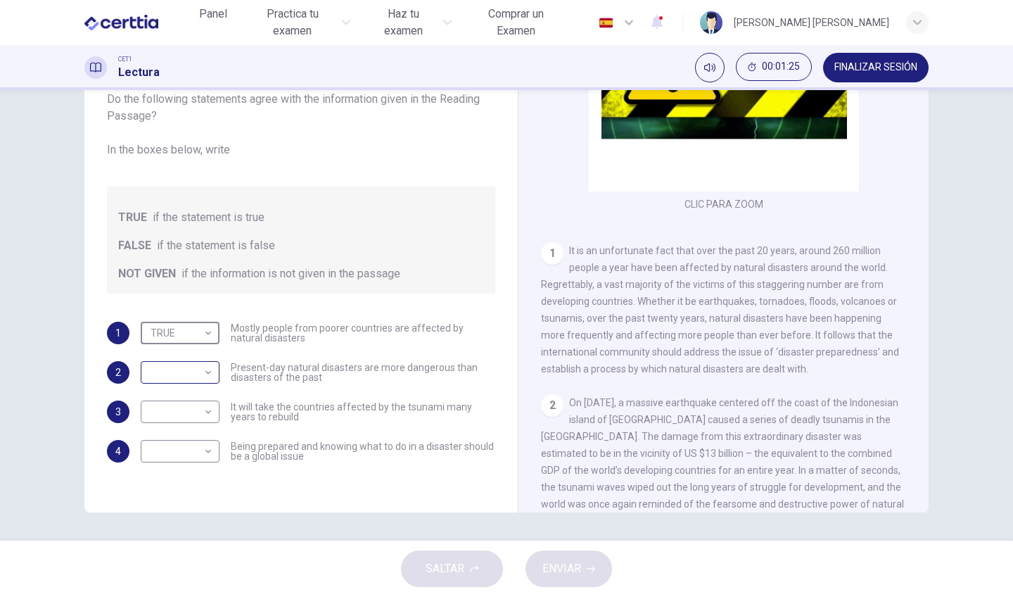
click at [216, 376] on div "​ ​" at bounding box center [180, 372] width 79 height 23
click at [196, 372] on body "Este sitio utiliza cookies, como se explica en nuestra Política de Privacidad .…" at bounding box center [506, 298] width 1013 height 597
click at [189, 440] on li "NOT GIVEN" at bounding box center [178, 439] width 79 height 23
type input "*********"
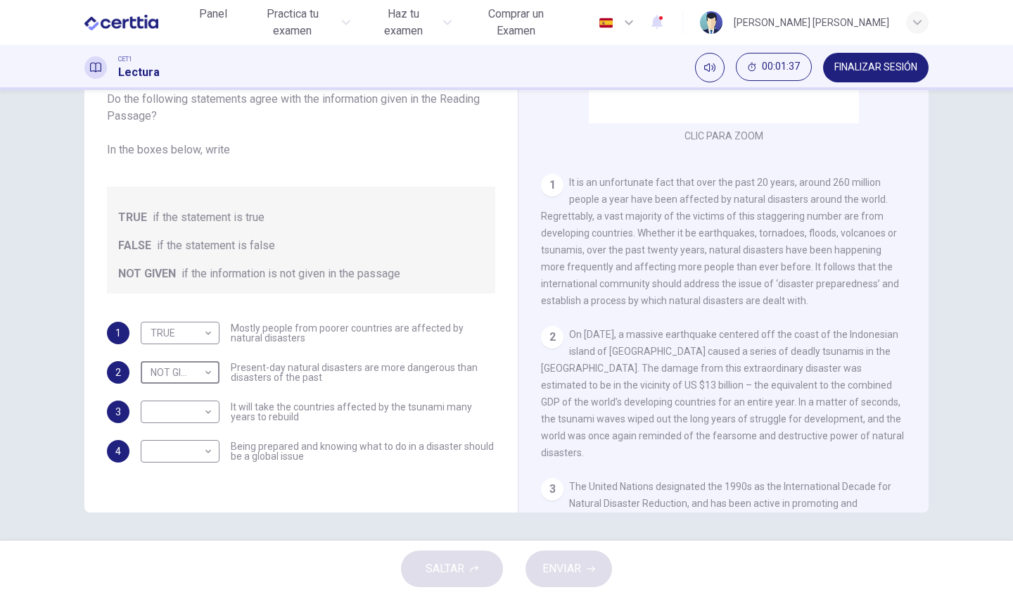
scroll to position [206, 0]
click at [197, 414] on body "Este sitio utiliza cookies, como se explica en nuestra Política de Privacidad .…" at bounding box center [506, 298] width 1013 height 597
click at [183, 462] on li "FALSE" at bounding box center [178, 456] width 79 height 23
type input "*****"
click at [207, 450] on body "Este sitio utiliza cookies, como se explica en nuestra Política de Privacidad .…" at bounding box center [506, 298] width 1013 height 597
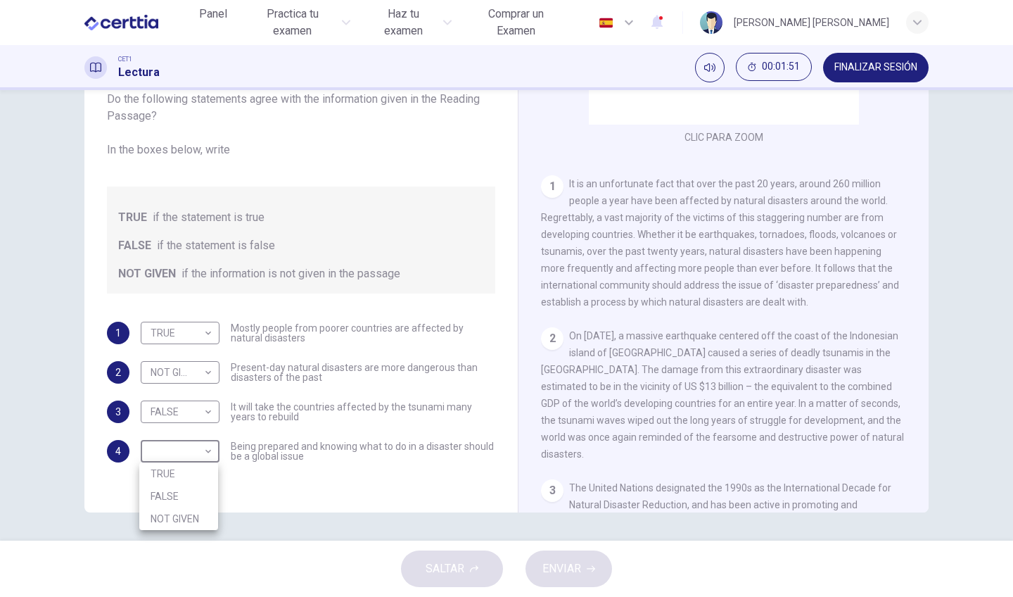
click at [190, 477] on li "TRUE" at bounding box center [178, 473] width 79 height 23
type input "****"
click at [573, 573] on span "ENVIAR" at bounding box center [561, 569] width 39 height 20
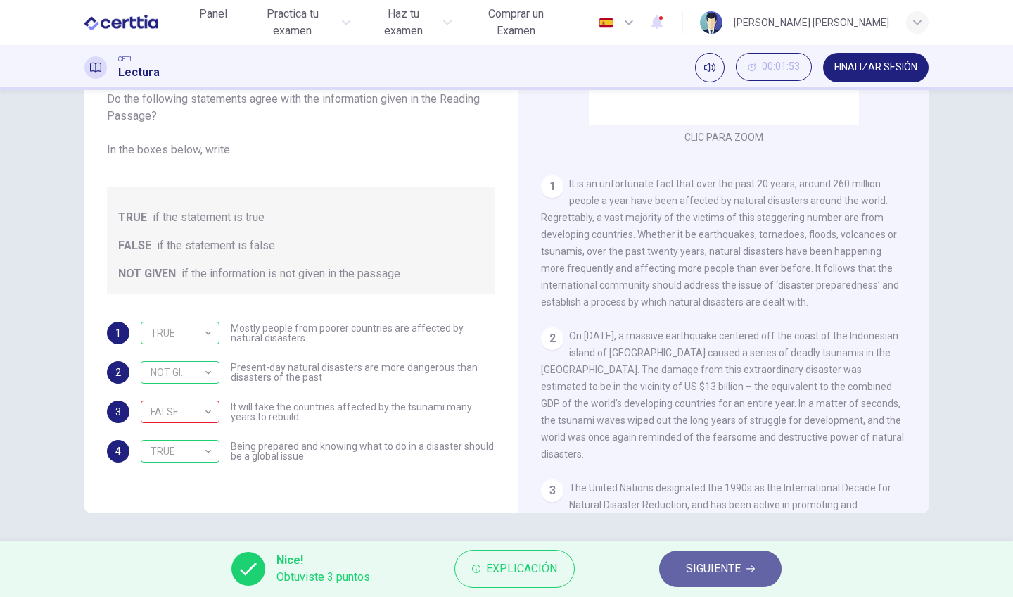
click at [754, 561] on button "SIGUIENTE" at bounding box center [720, 568] width 122 height 37
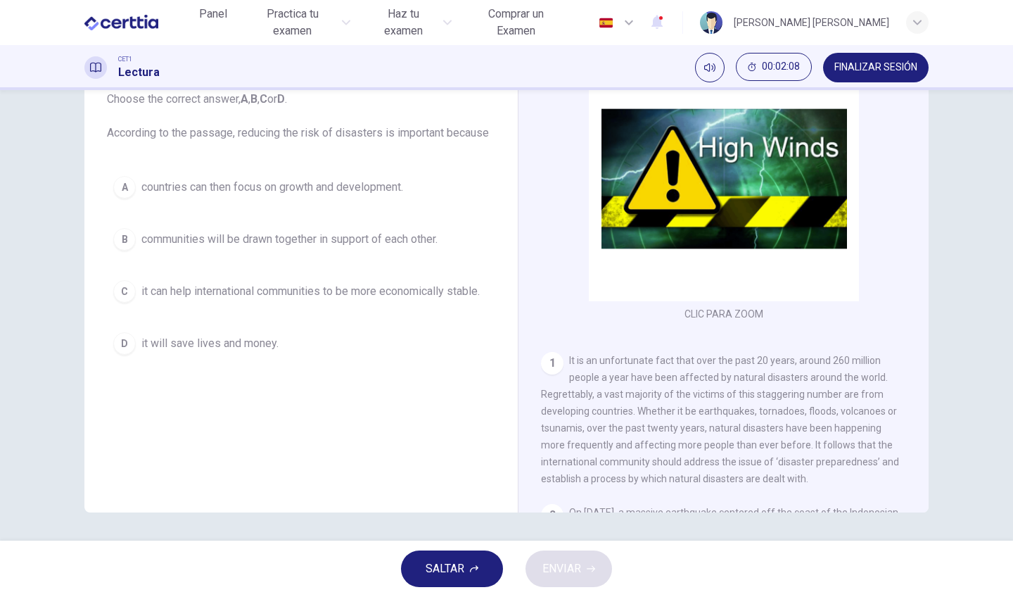
scroll to position [95, 0]
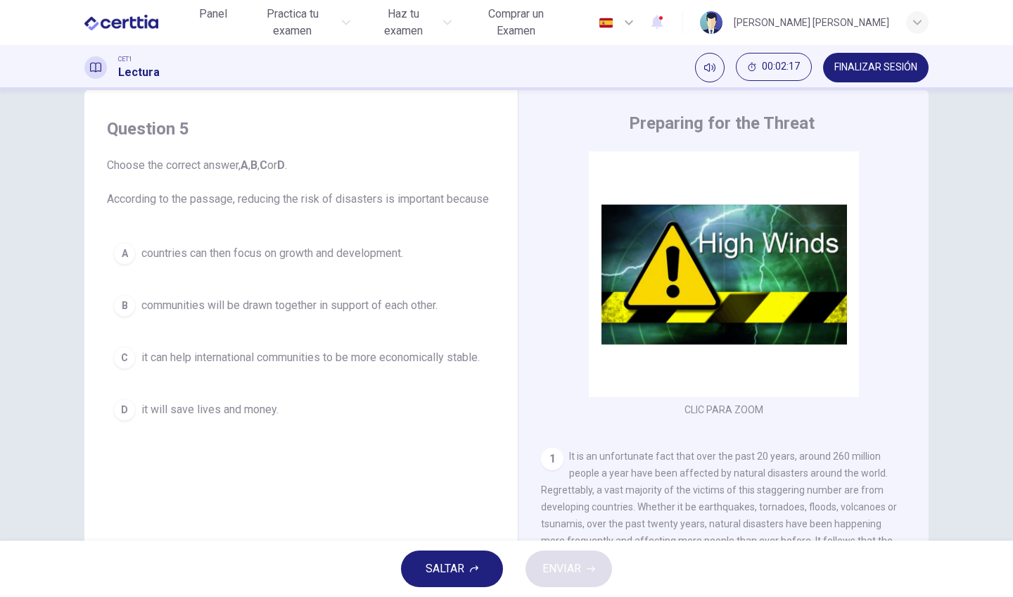
scroll to position [25, 0]
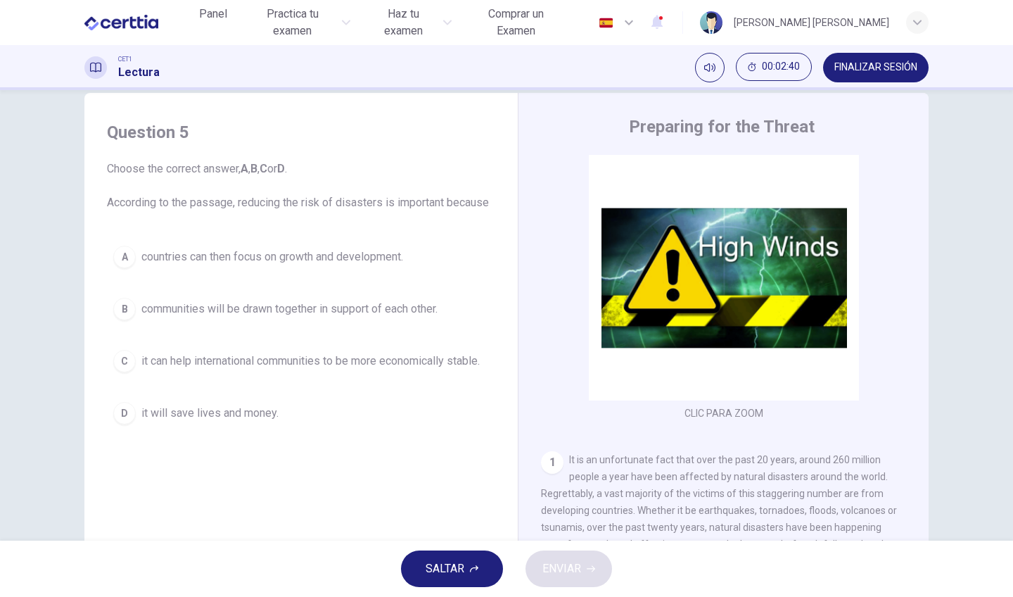
click at [351, 307] on span "communities will be drawn together in support of each other." at bounding box center [289, 308] width 296 height 17
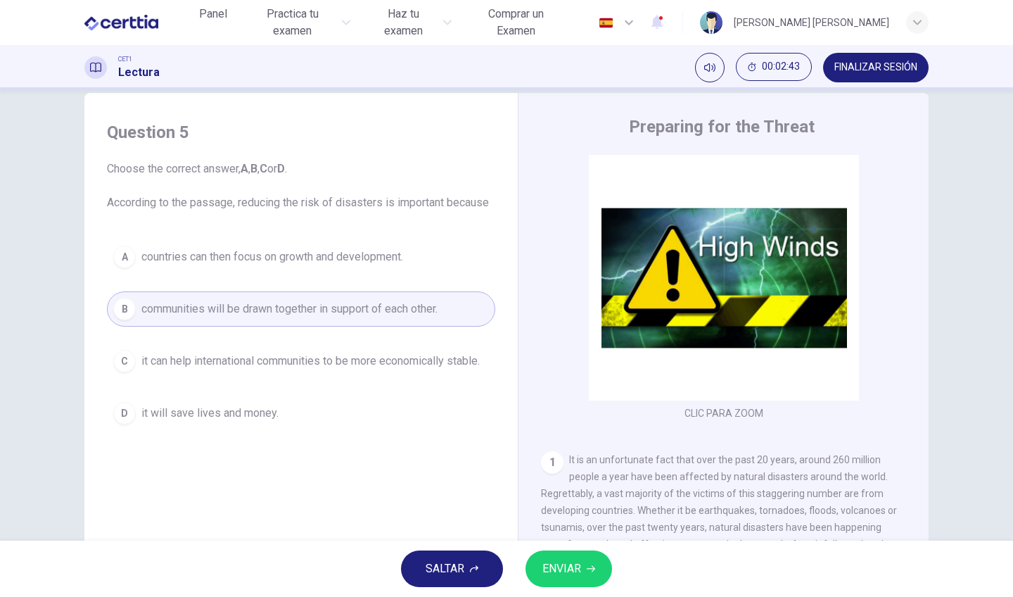
click at [594, 571] on icon "button" at bounding box center [591, 568] width 8 height 8
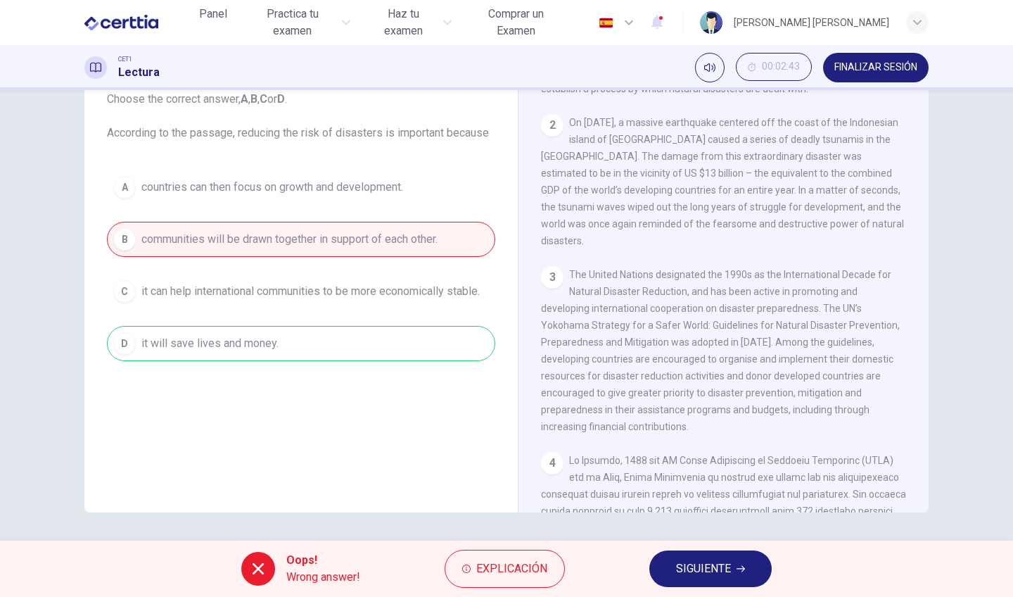
scroll to position [418, 0]
click at [488, 581] on button "Explicación" at bounding box center [505, 569] width 120 height 38
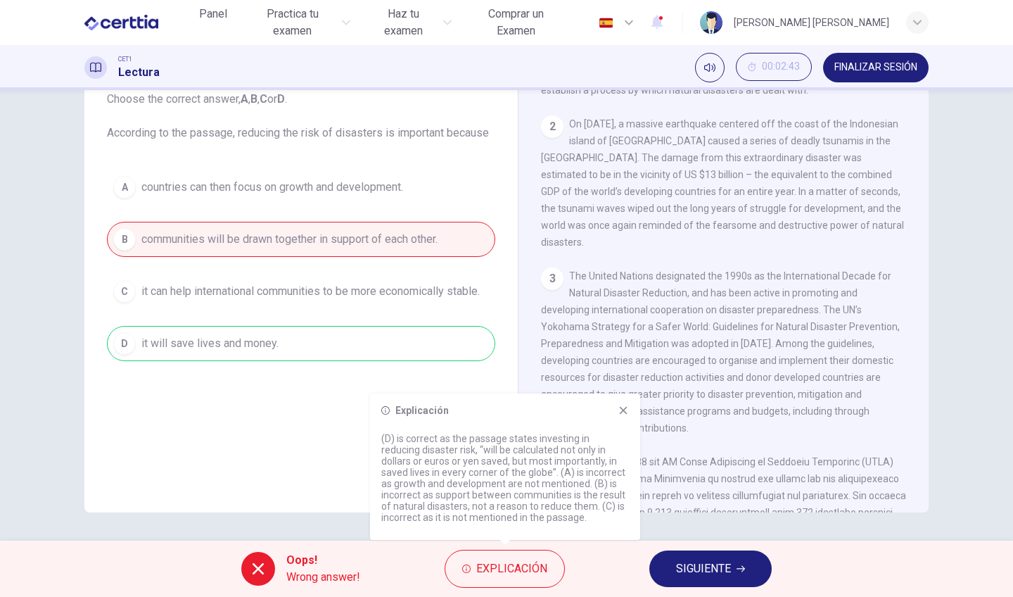
click at [626, 409] on icon at bounding box center [623, 410] width 11 height 11
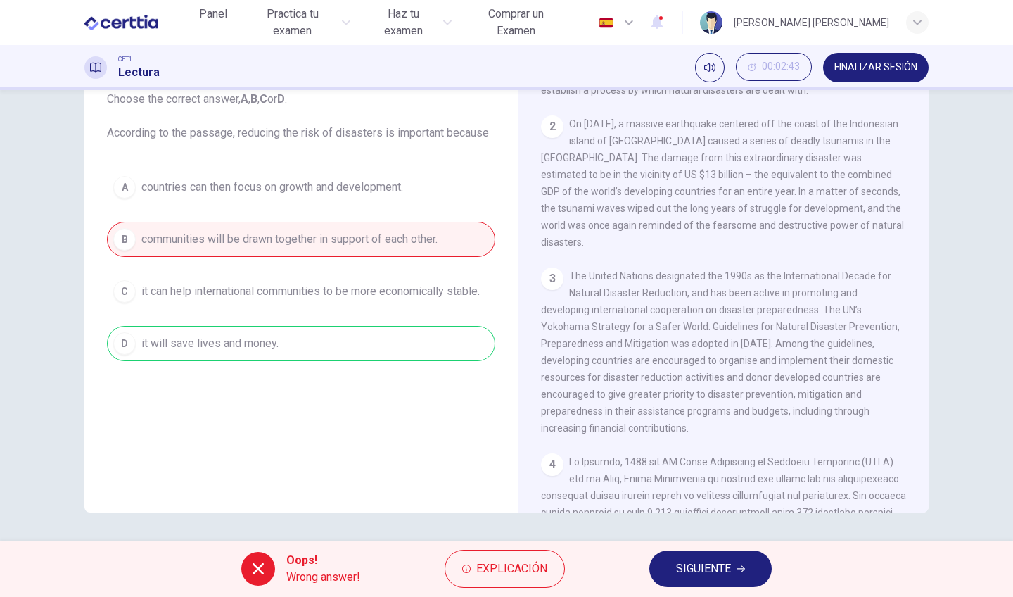
click at [709, 578] on span "SIGUIENTE" at bounding box center [703, 569] width 55 height 20
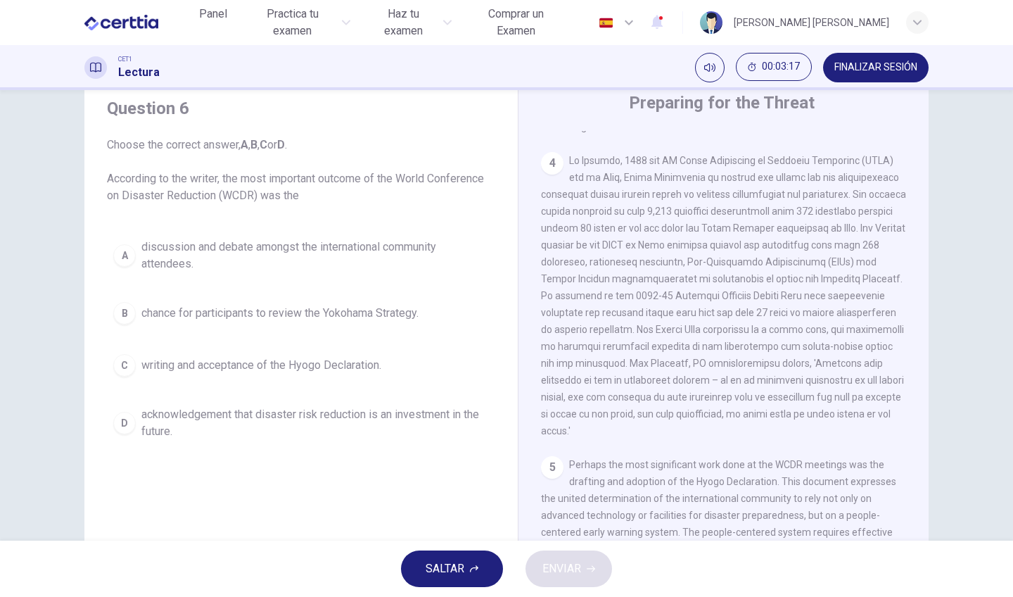
scroll to position [769, 0]
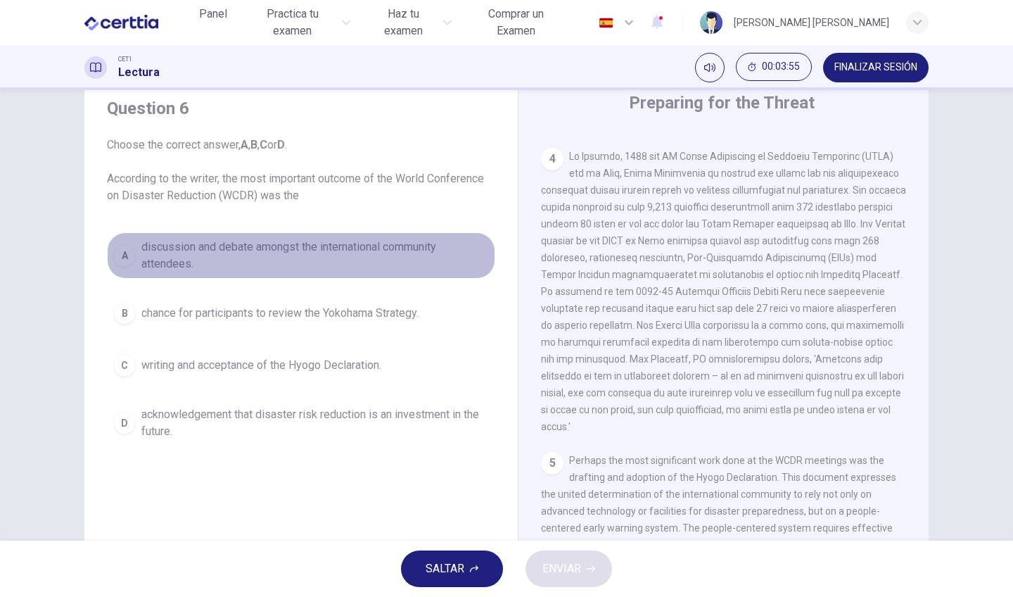
click at [175, 258] on span "discussion and debate amongst the international community attendees." at bounding box center [315, 256] width 348 height 34
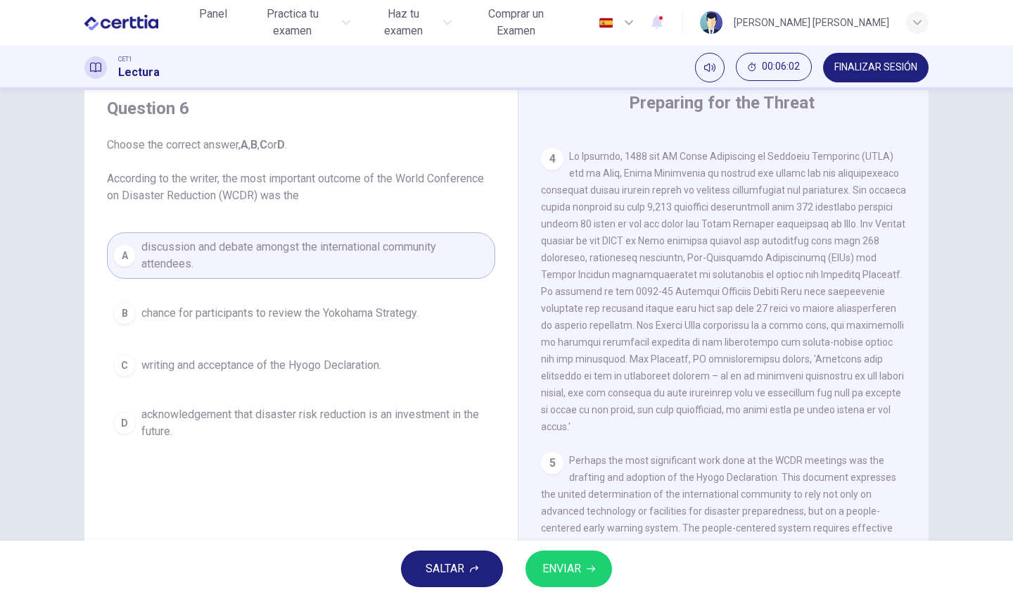
click at [312, 367] on span "writing and acceptance of the Hyogo Declaration." at bounding box center [261, 365] width 240 height 17
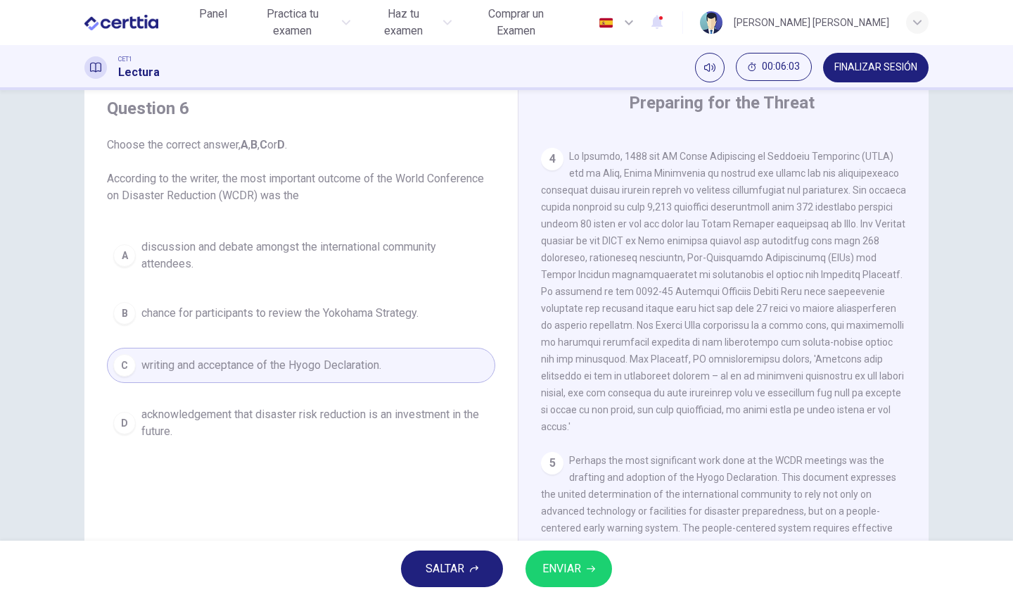
click at [602, 572] on button "ENVIAR" at bounding box center [569, 568] width 87 height 37
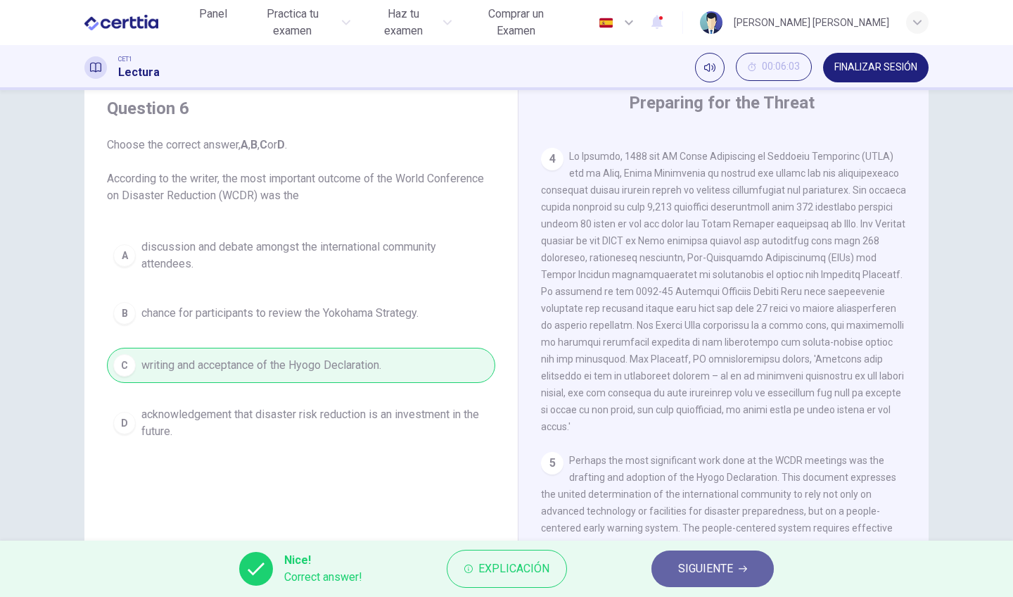
click at [705, 569] on span "SIGUIENTE" at bounding box center [705, 569] width 55 height 20
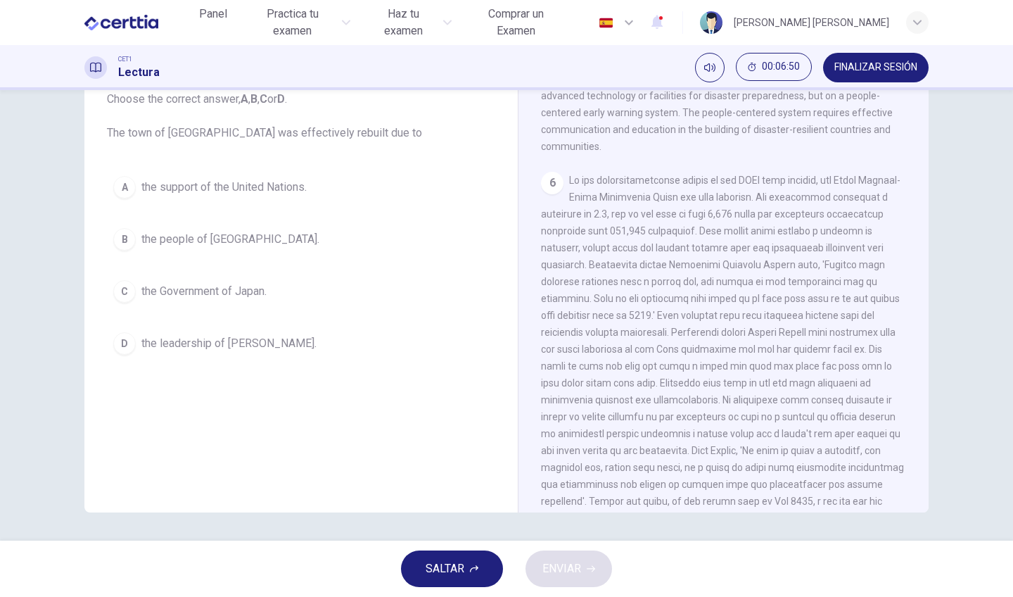
scroll to position [95, 0]
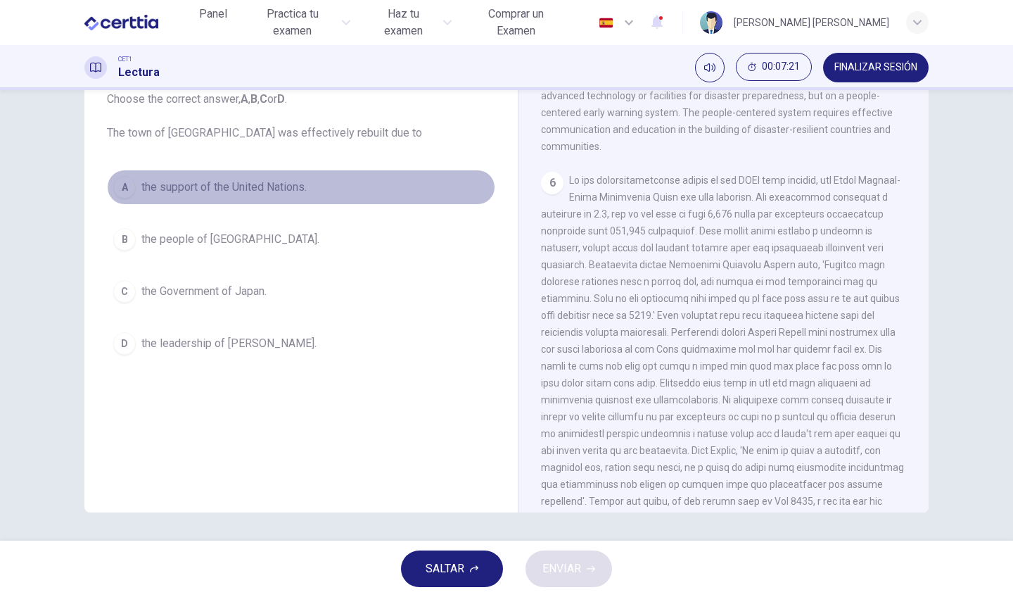
click at [159, 181] on span "the support of the United Nations." at bounding box center [223, 187] width 165 height 17
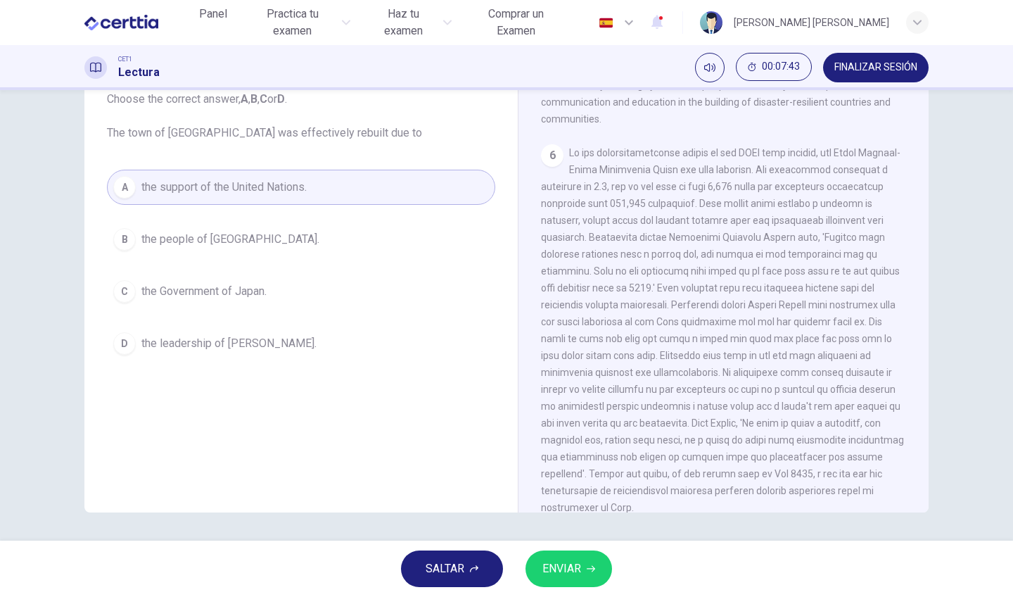
scroll to position [1168, 0]
click at [550, 564] on span "ENVIAR" at bounding box center [561, 569] width 39 height 20
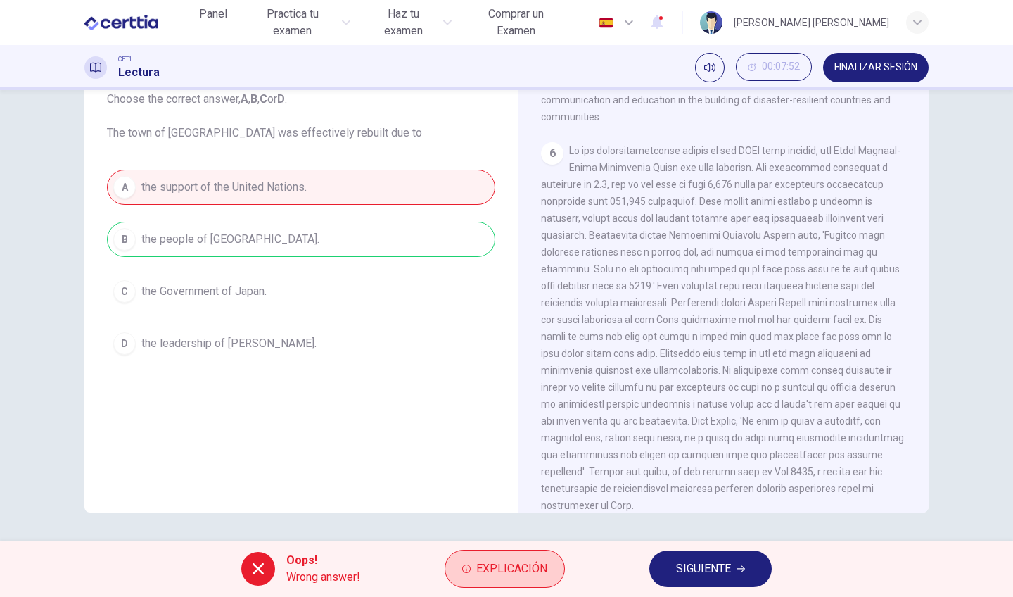
click at [514, 561] on span "Explicación" at bounding box center [511, 569] width 71 height 20
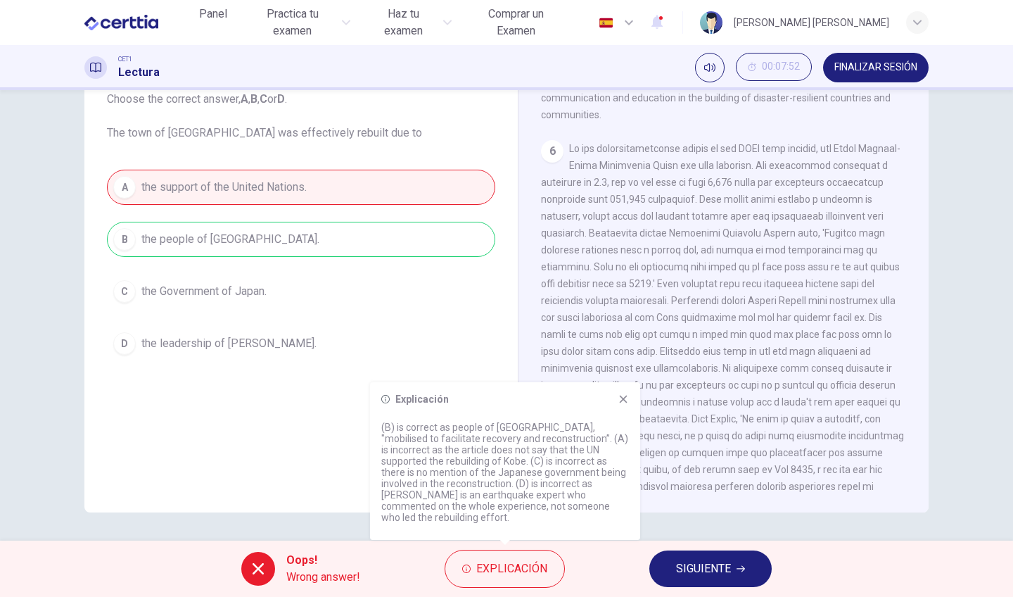
scroll to position [1169, 0]
click at [625, 417] on div "Explicación (B) is correct as people of Kobe, "mobilised to facilitate recovery…" at bounding box center [505, 461] width 270 height 158
click at [623, 403] on icon at bounding box center [624, 399] width 8 height 8
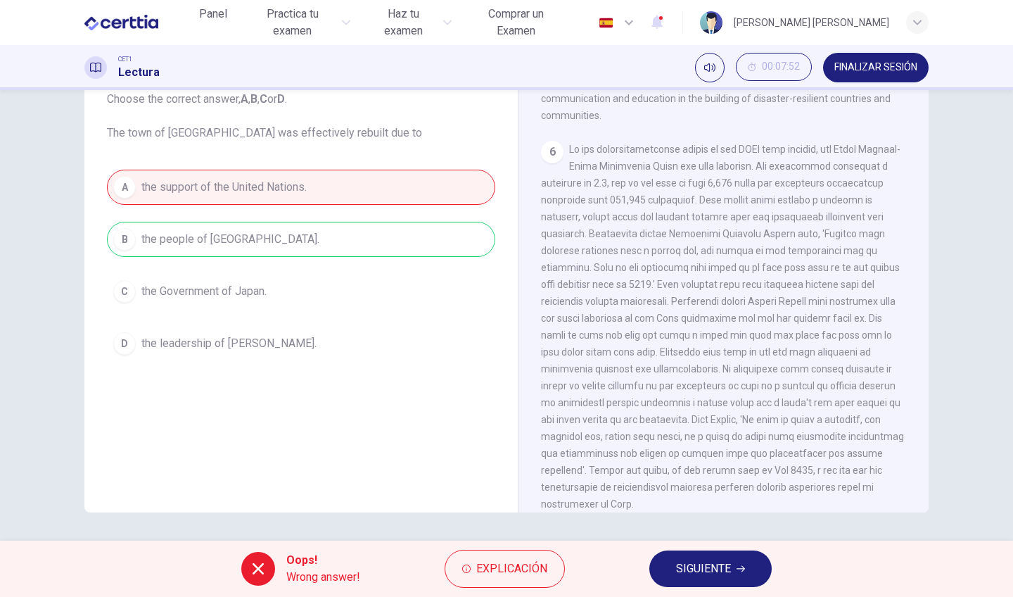
click at [703, 572] on span "SIGUIENTE" at bounding box center [703, 569] width 55 height 20
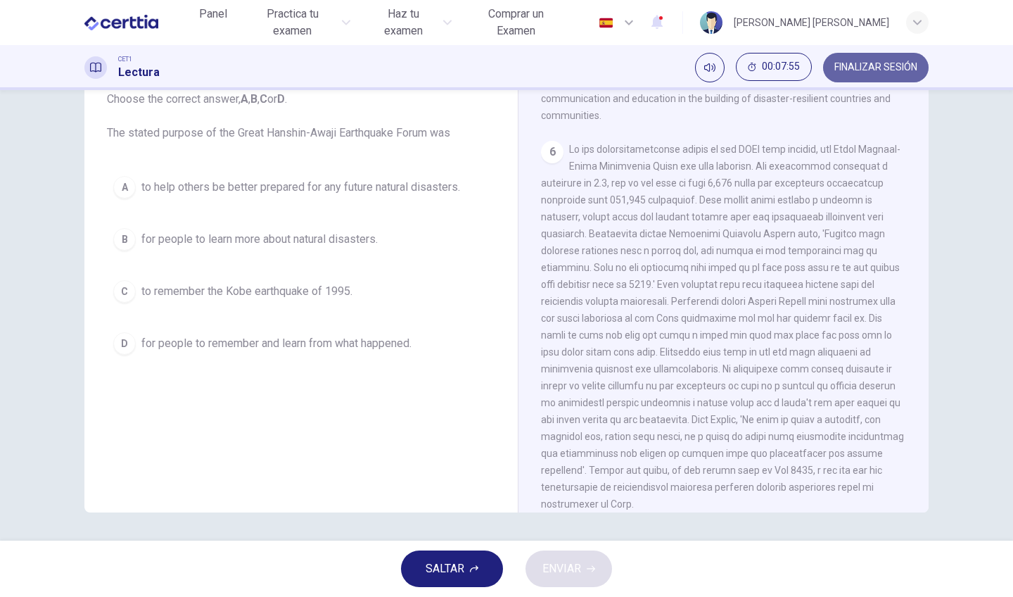
click at [872, 67] on span "FINALIZAR SESIÓN" at bounding box center [875, 67] width 83 height 11
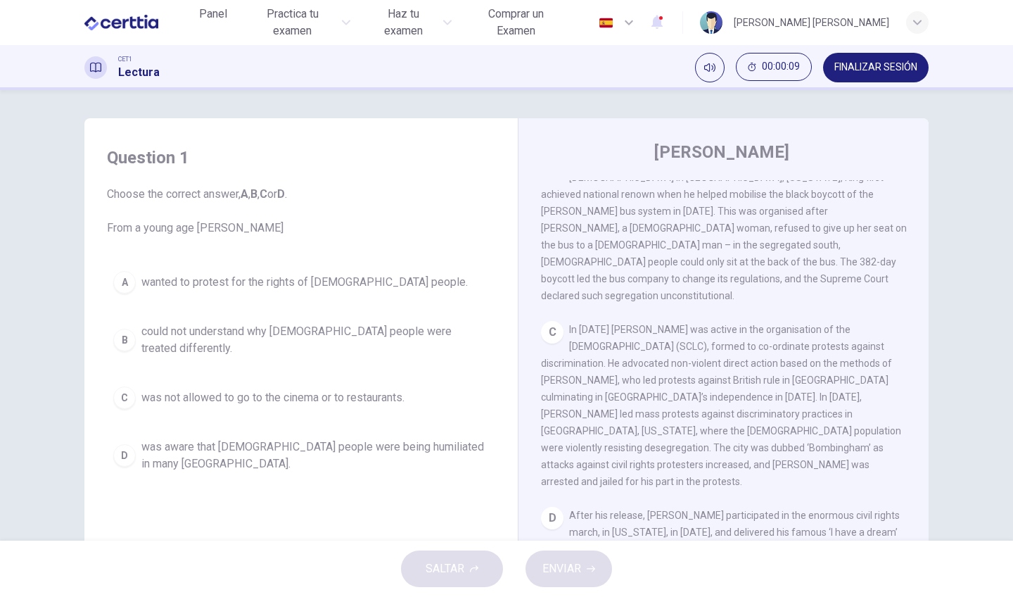
scroll to position [562, 0]
click at [230, 335] on span "could not understand why [DEMOGRAPHIC_DATA] people were treated differently." at bounding box center [315, 340] width 348 height 34
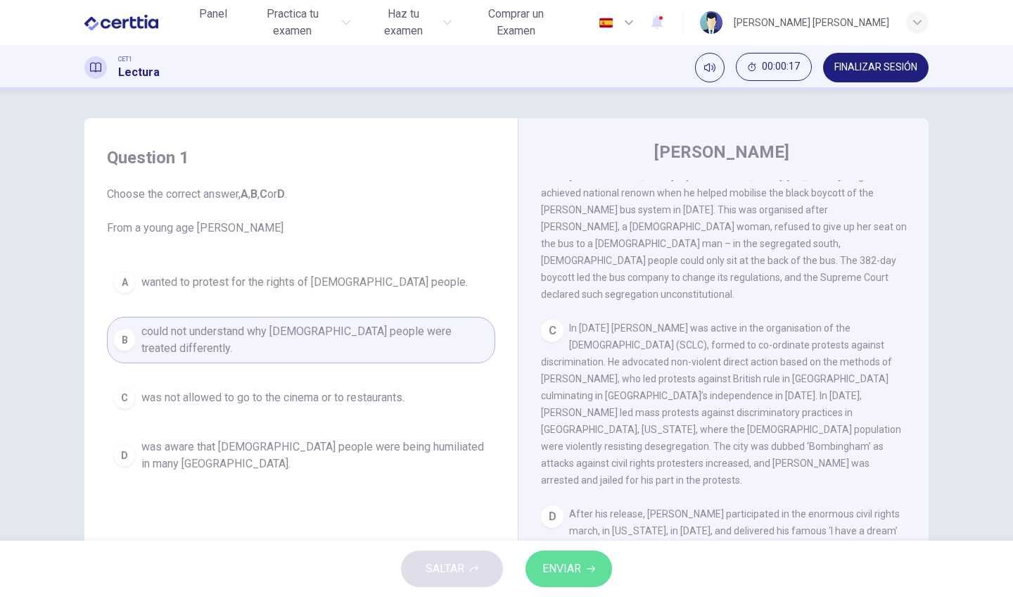
click at [564, 569] on span "ENVIAR" at bounding box center [561, 569] width 39 height 20
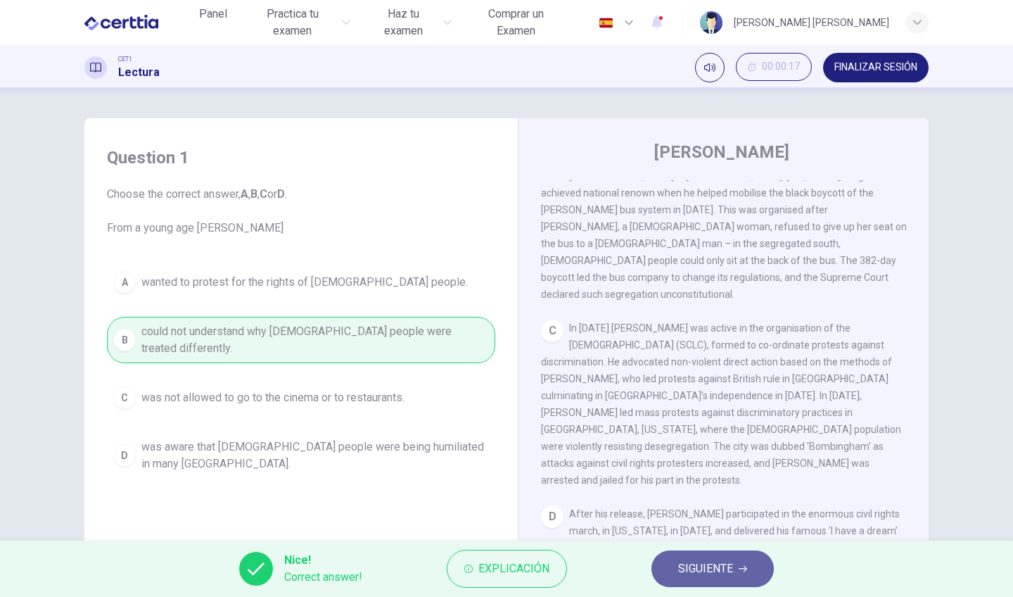
click at [733, 576] on span "SIGUIENTE" at bounding box center [705, 569] width 55 height 20
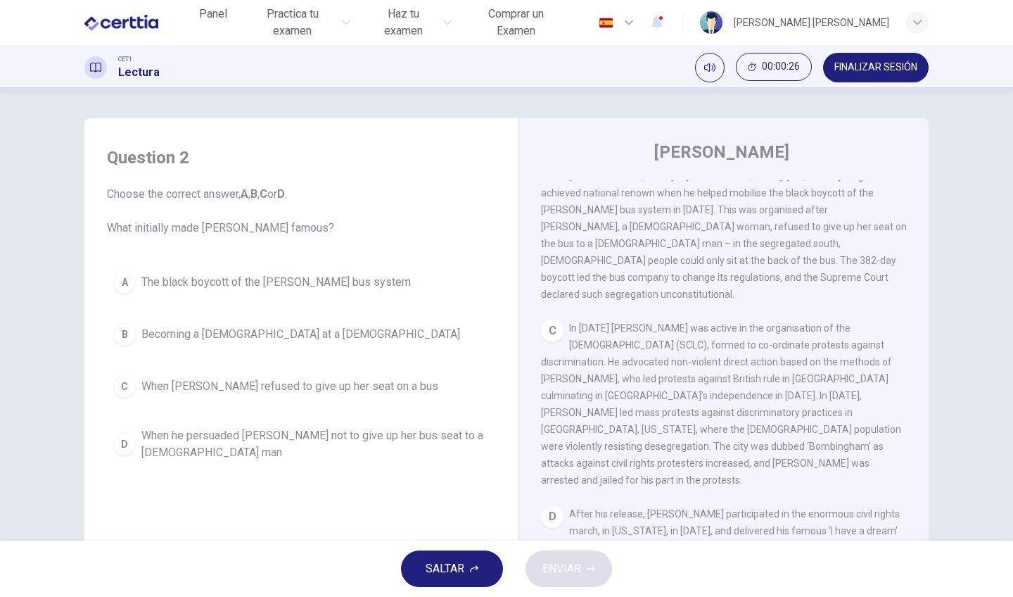
click at [352, 386] on span "When [PERSON_NAME] refused to give up her seat on a bus" at bounding box center [289, 386] width 297 height 17
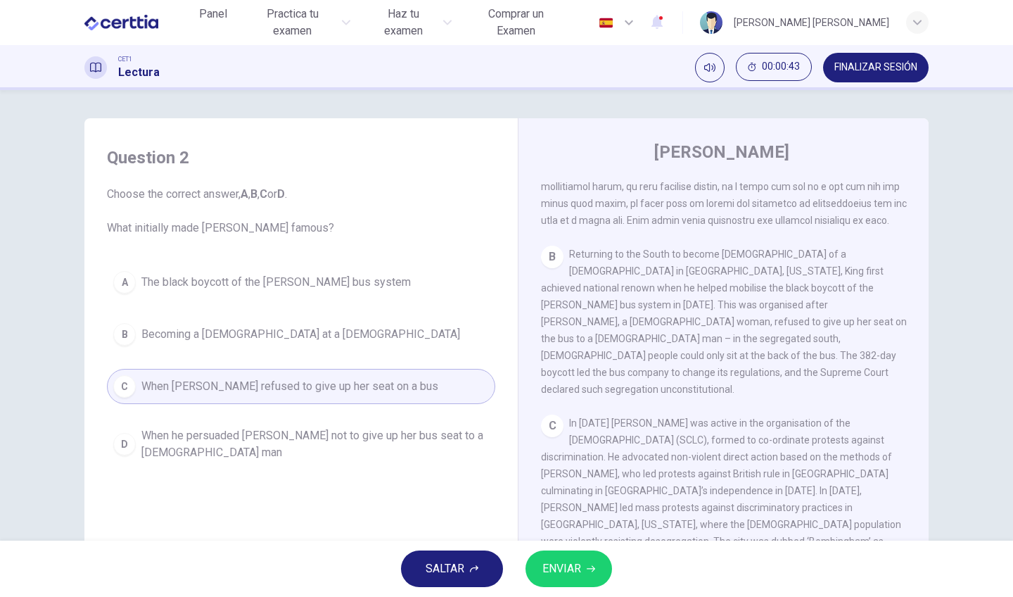
scroll to position [463, 0]
click at [326, 286] on span "The black boycott of the Montgomery bus system" at bounding box center [275, 282] width 269 height 17
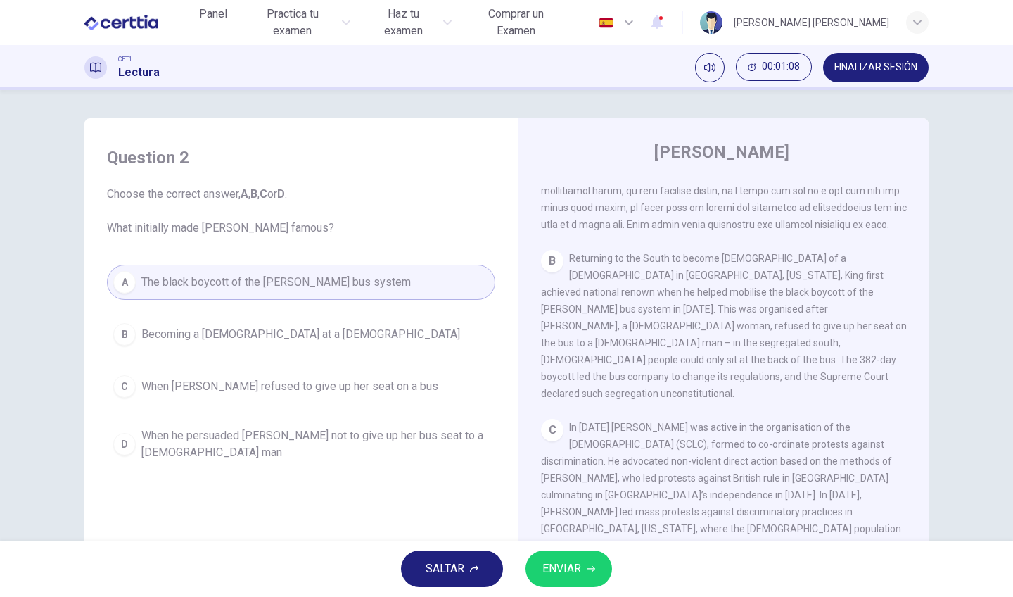
click at [571, 580] on button "ENVIAR" at bounding box center [569, 568] width 87 height 37
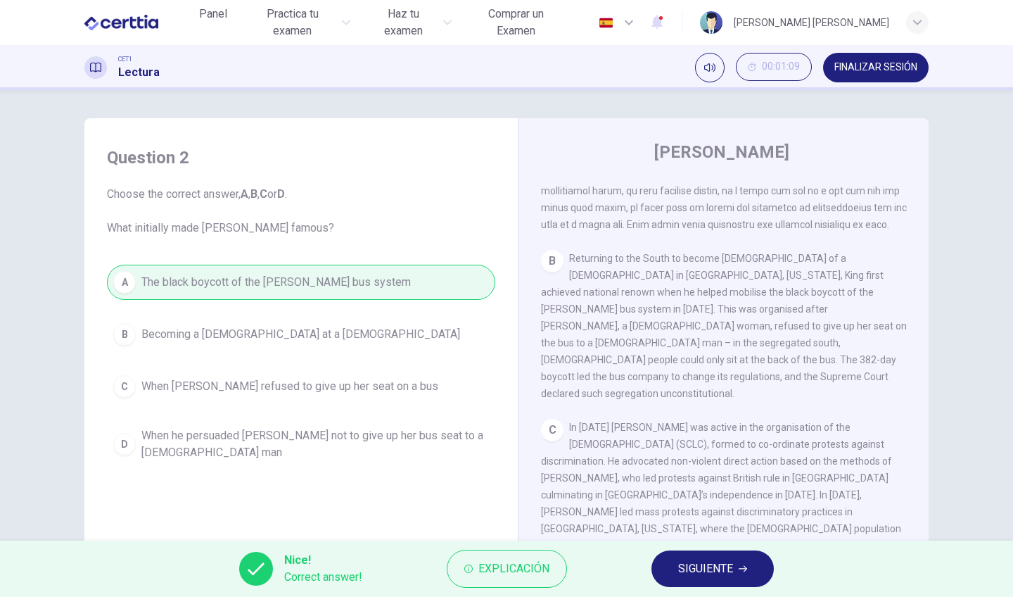
click at [750, 569] on button "SIGUIENTE" at bounding box center [713, 568] width 122 height 37
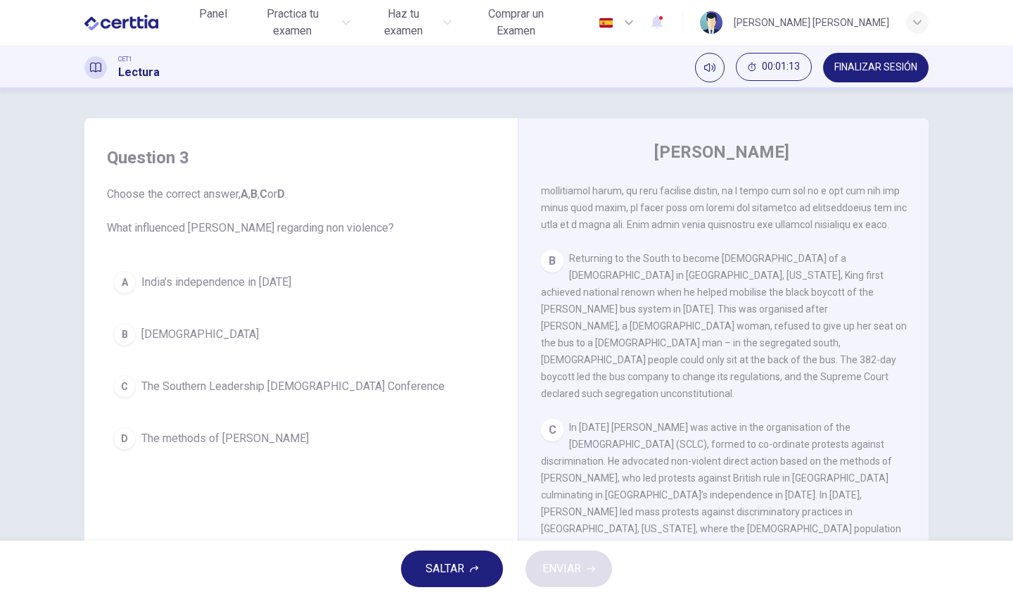
click at [204, 436] on span "The methods of Gandhi" at bounding box center [224, 438] width 167 height 17
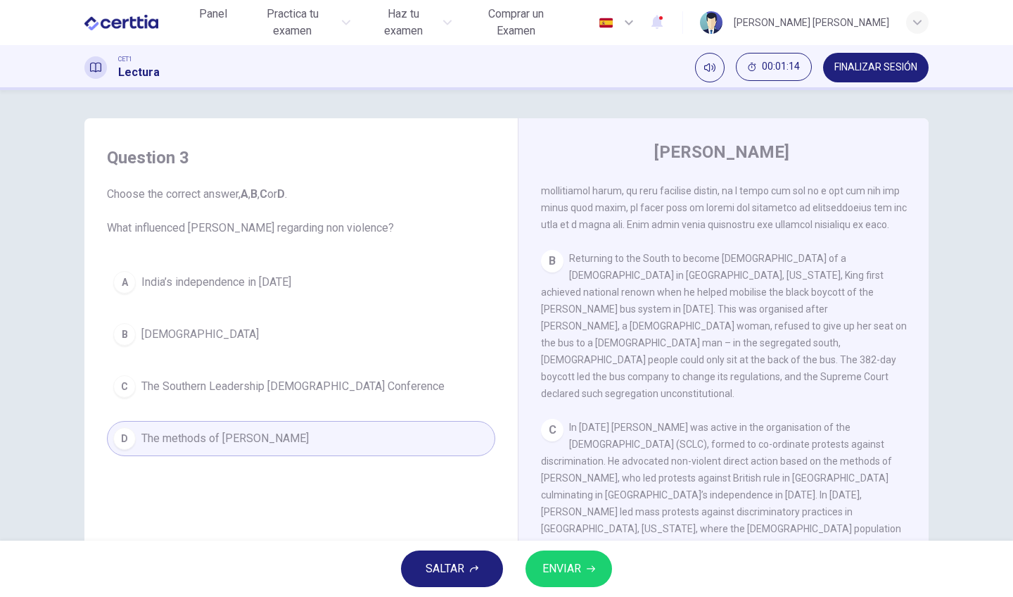
click at [614, 578] on div "SALTAR ENVIAR" at bounding box center [506, 568] width 1013 height 56
click at [594, 576] on button "ENVIAR" at bounding box center [569, 568] width 87 height 37
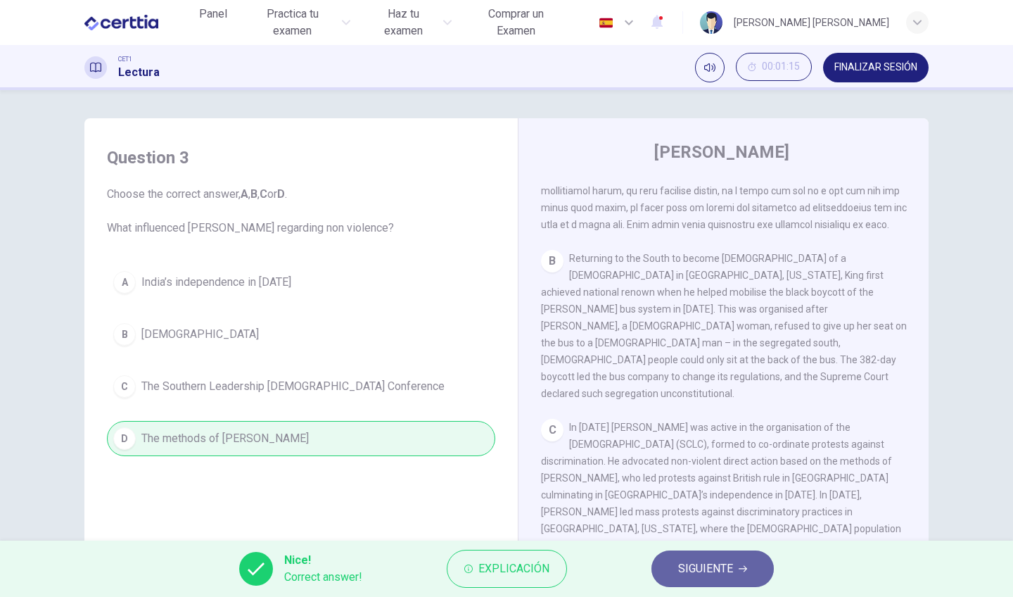
click at [719, 577] on span "SIGUIENTE" at bounding box center [705, 569] width 55 height 20
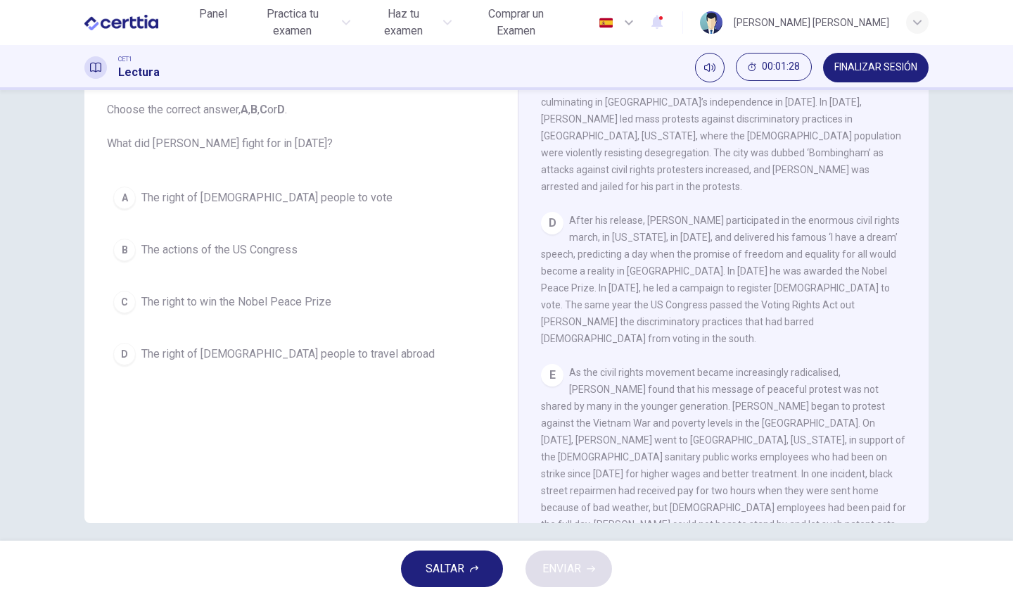
scroll to position [768, 0]
click at [265, 190] on span "The right of black people to vote" at bounding box center [266, 197] width 251 height 17
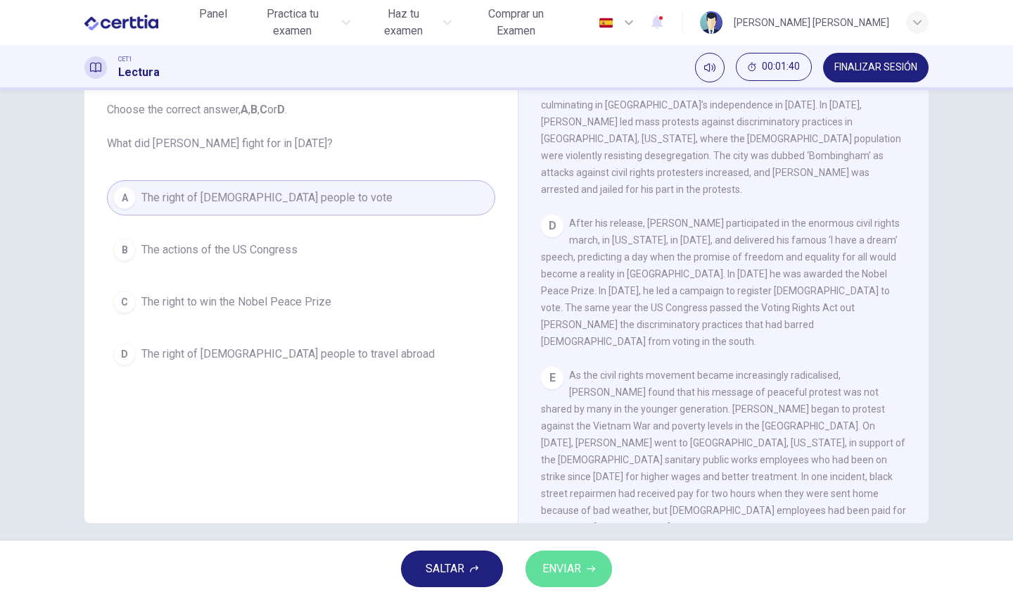
click at [573, 578] on button "ENVIAR" at bounding box center [569, 568] width 87 height 37
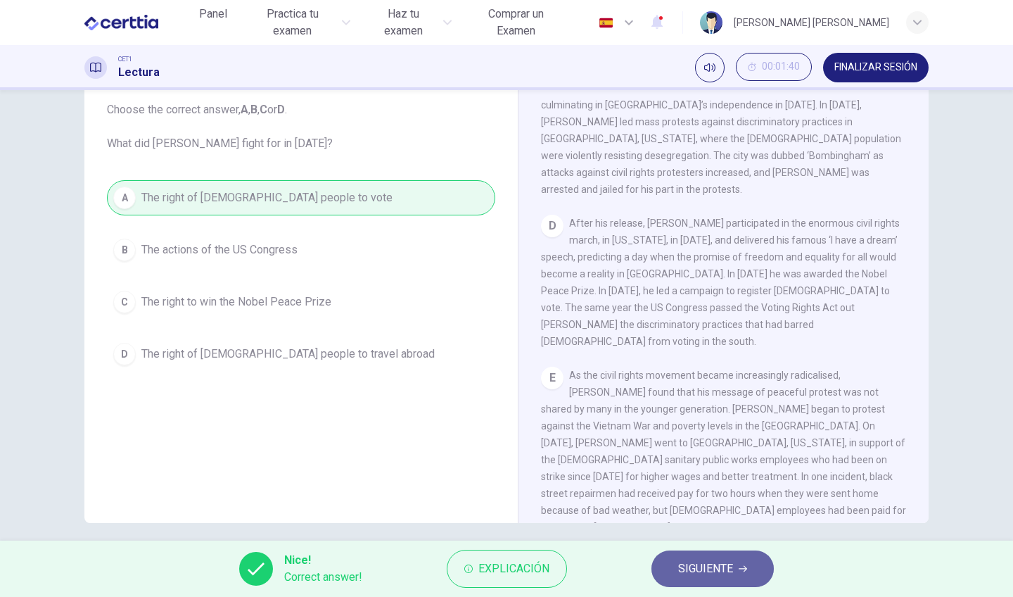
click at [663, 583] on button "SIGUIENTE" at bounding box center [713, 568] width 122 height 37
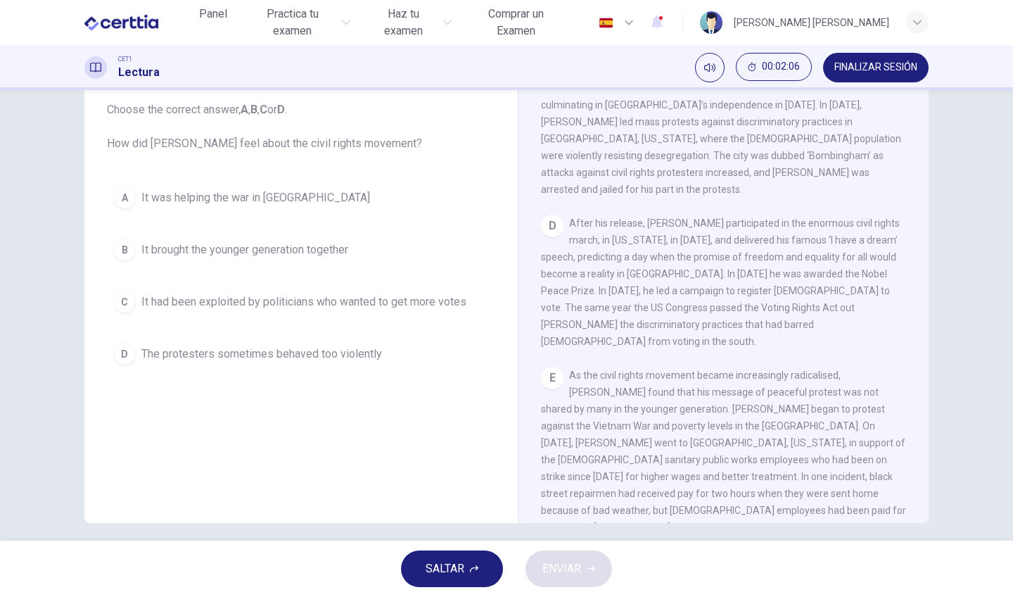
click at [253, 360] on span "The protesters sometimes behaved too violently" at bounding box center [261, 353] width 241 height 17
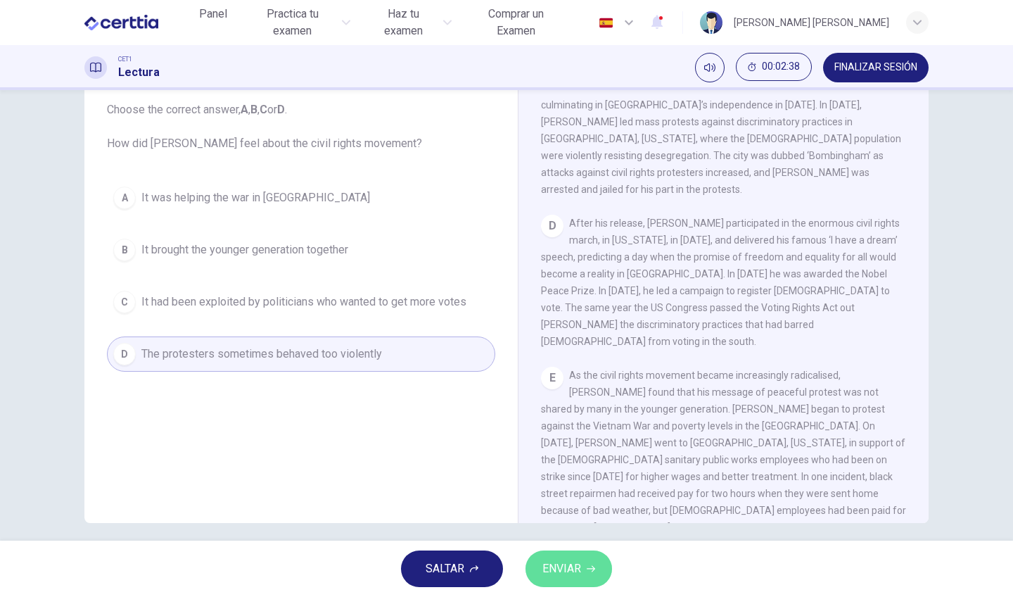
click at [548, 578] on button "ENVIAR" at bounding box center [569, 568] width 87 height 37
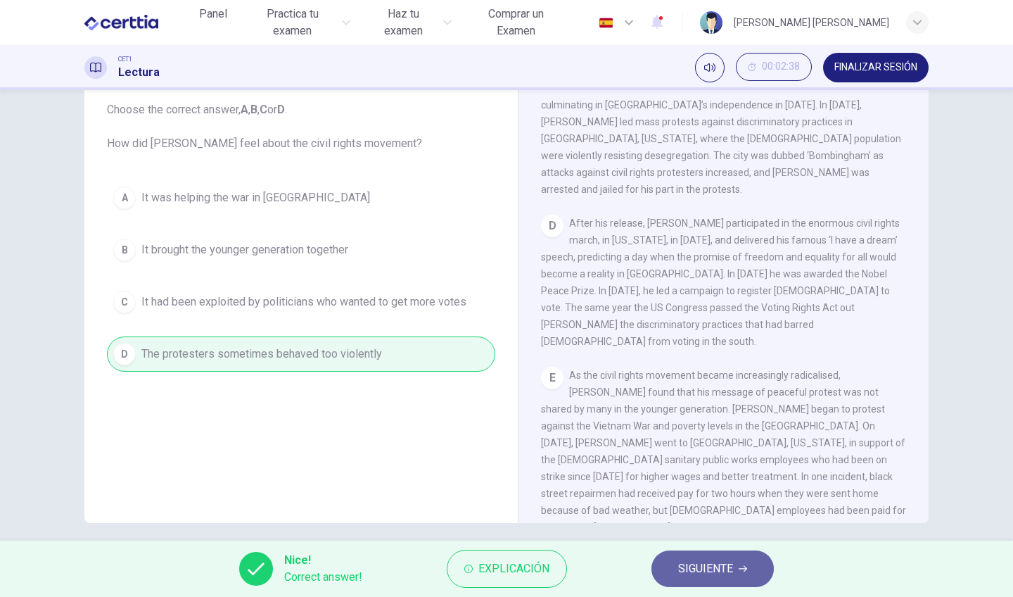
click at [697, 576] on span "SIGUIENTE" at bounding box center [705, 569] width 55 height 20
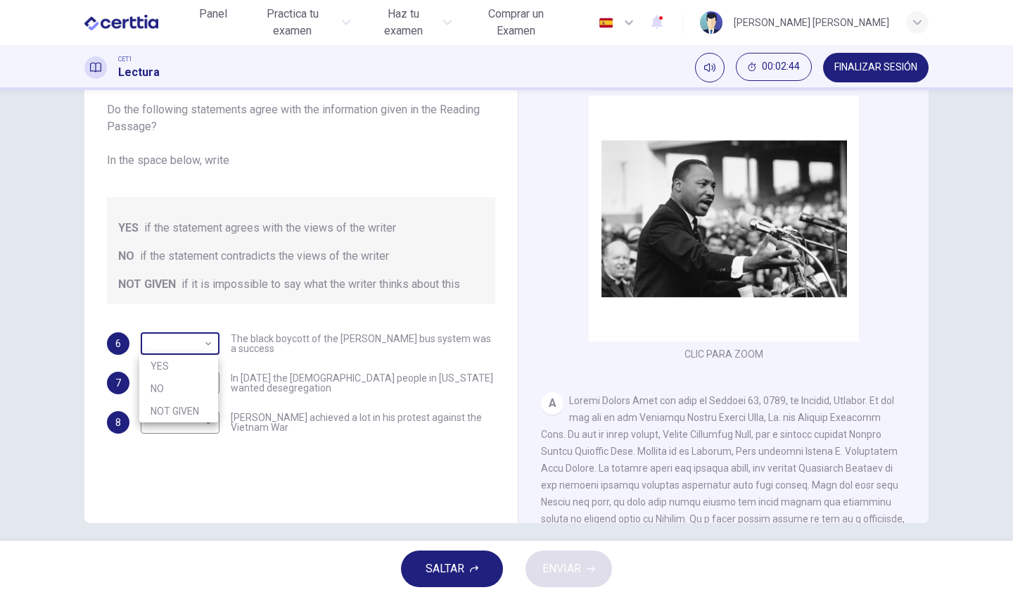
click at [203, 345] on body "Este sitio utiliza cookies, como se explica en nuestra Política de Privacidad .…" at bounding box center [506, 298] width 1013 height 597
click at [193, 359] on li "YES" at bounding box center [178, 366] width 79 height 23
type input "***"
click at [201, 419] on body "Este sitio utiliza cookies, como se explica en nuestra Política de Privacidad .…" at bounding box center [506, 298] width 1013 height 597
click at [621, 433] on div at bounding box center [506, 298] width 1013 height 597
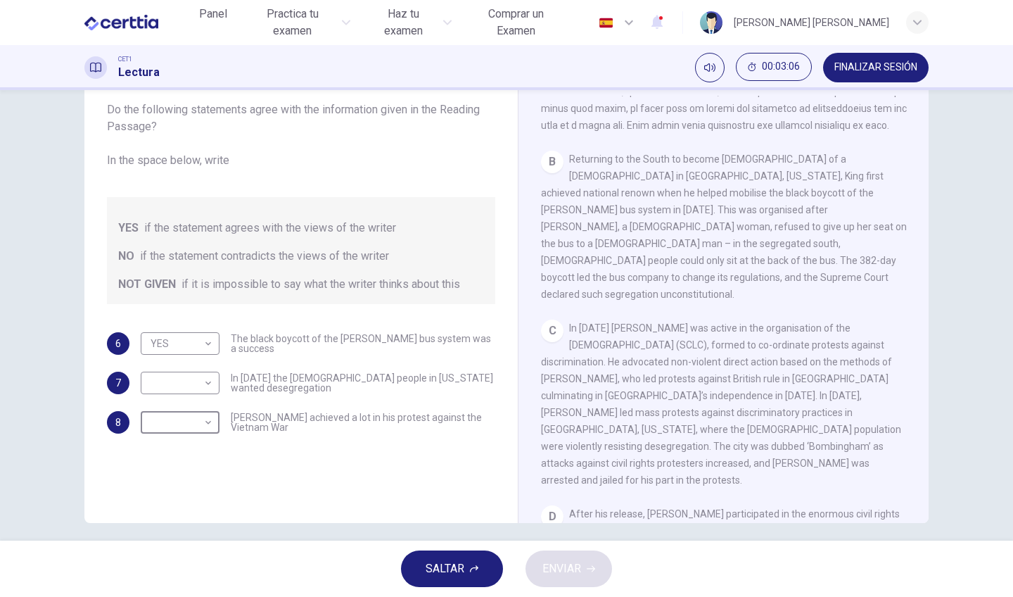
scroll to position [585, 0]
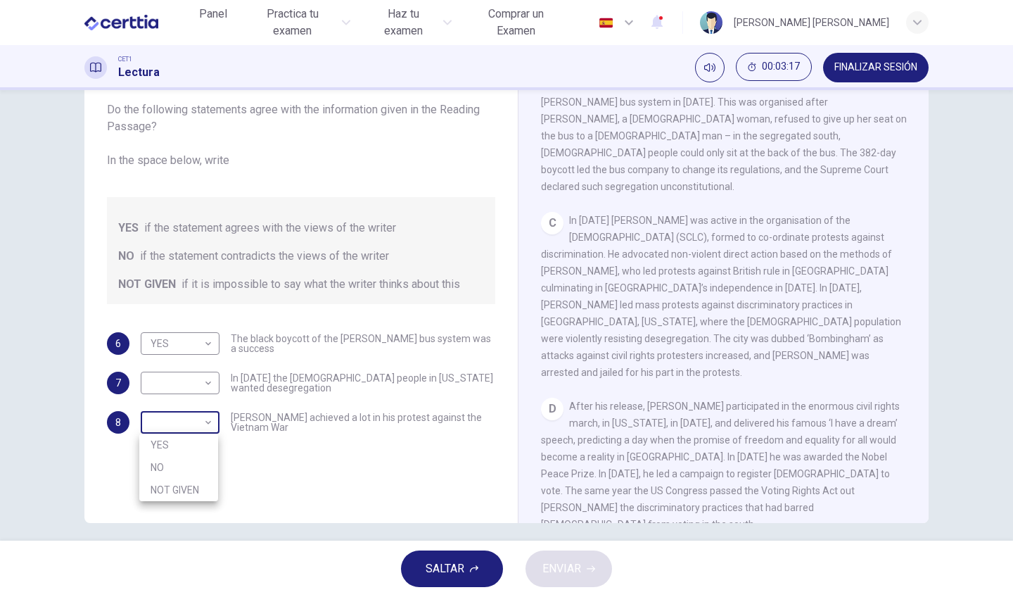
click at [207, 421] on body "Este sitio utiliza cookies, como se explica en nuestra Política de Privacidad .…" at bounding box center [506, 298] width 1013 height 597
click at [174, 489] on li "NOT GIVEN" at bounding box center [178, 489] width 79 height 23
type input "*********"
click at [198, 369] on body "Este sitio utiliza cookies, como se explica en nuestra Política de Privacidad .…" at bounding box center [506, 298] width 1013 height 597
click at [189, 426] on li "NO" at bounding box center [178, 428] width 79 height 23
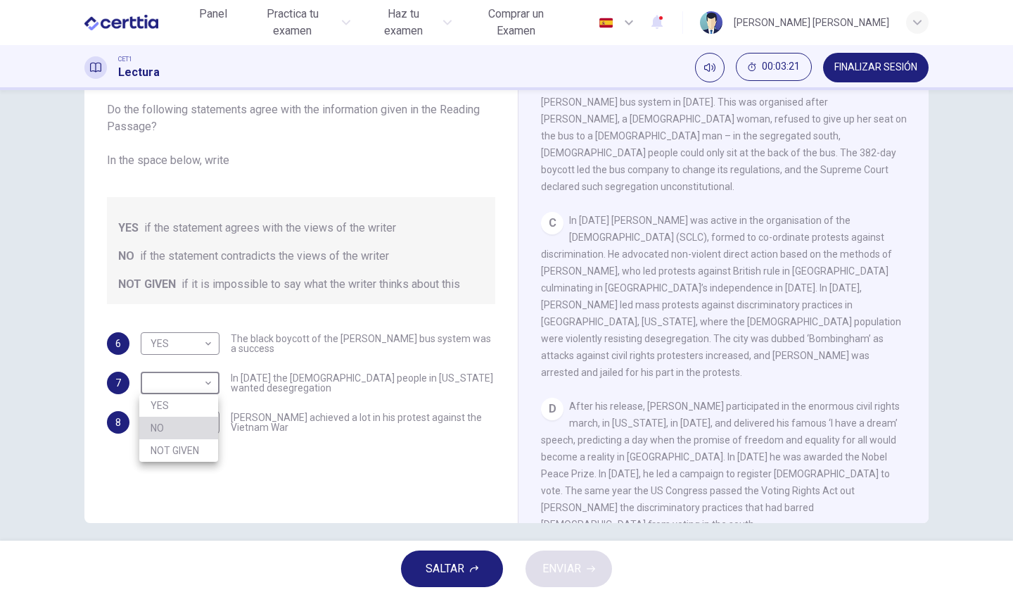
type input "**"
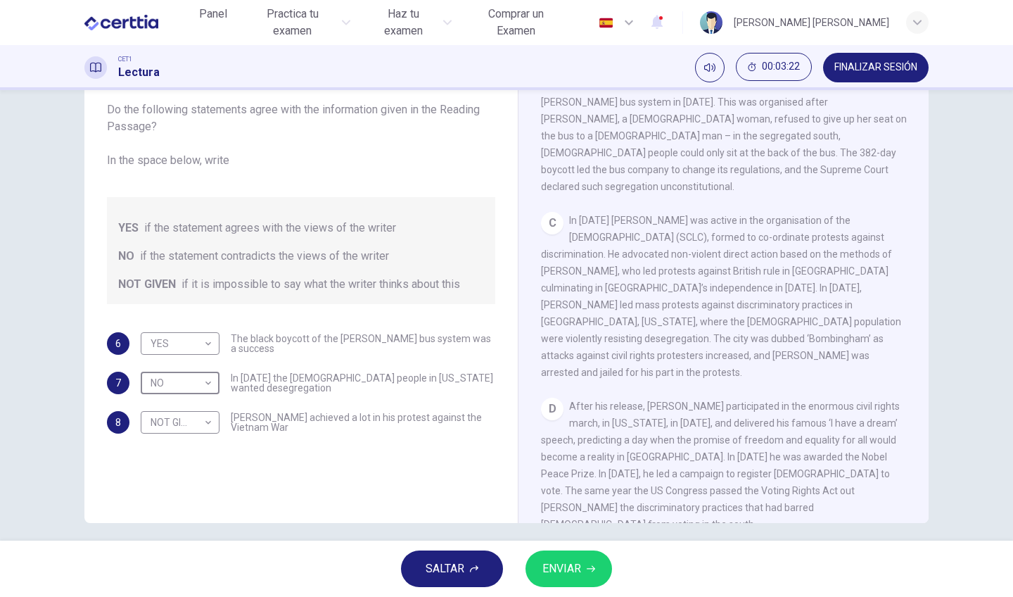
click at [564, 561] on span "ENVIAR" at bounding box center [561, 569] width 39 height 20
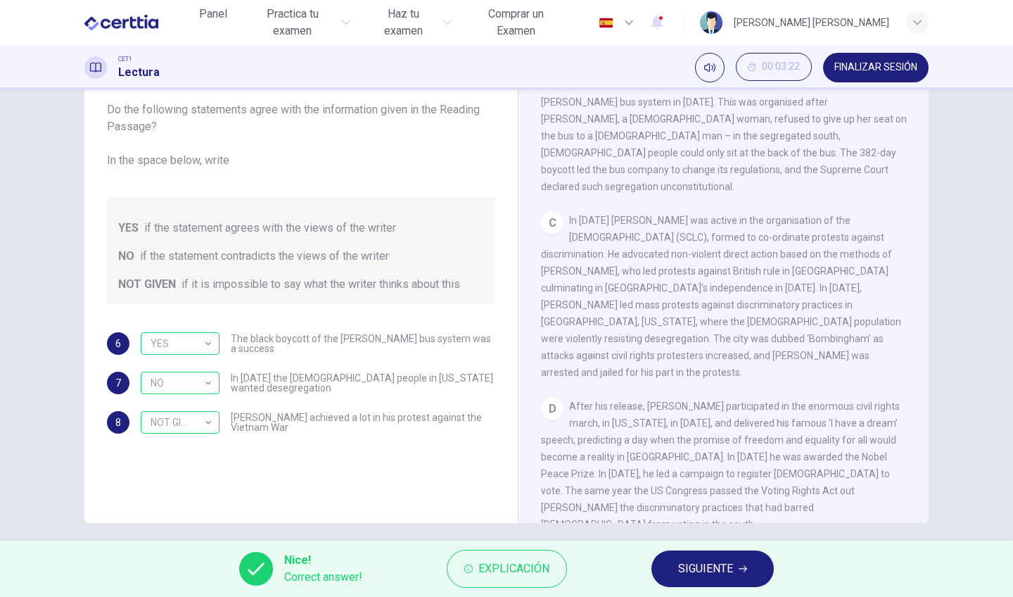
click at [711, 582] on button "SIGUIENTE" at bounding box center [713, 568] width 122 height 37
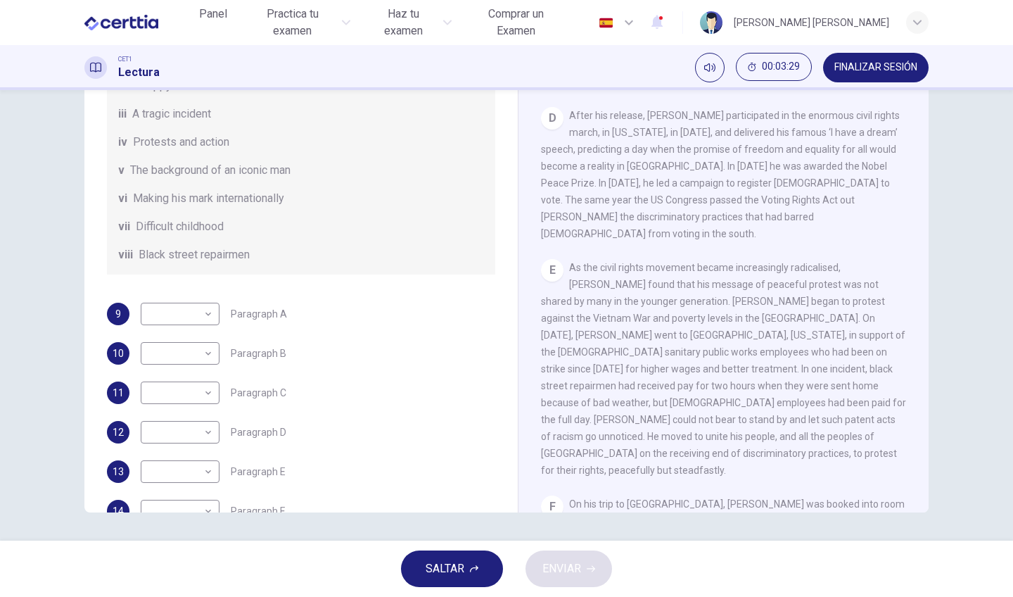
scroll to position [0, 0]
click at [195, 490] on body "Este sitio utiliza cookies, como se explica en nuestra Política de Privacidad .…" at bounding box center [506, 298] width 1013 height 597
click at [186, 460] on li "iii" at bounding box center [178, 461] width 79 height 23
type input "***"
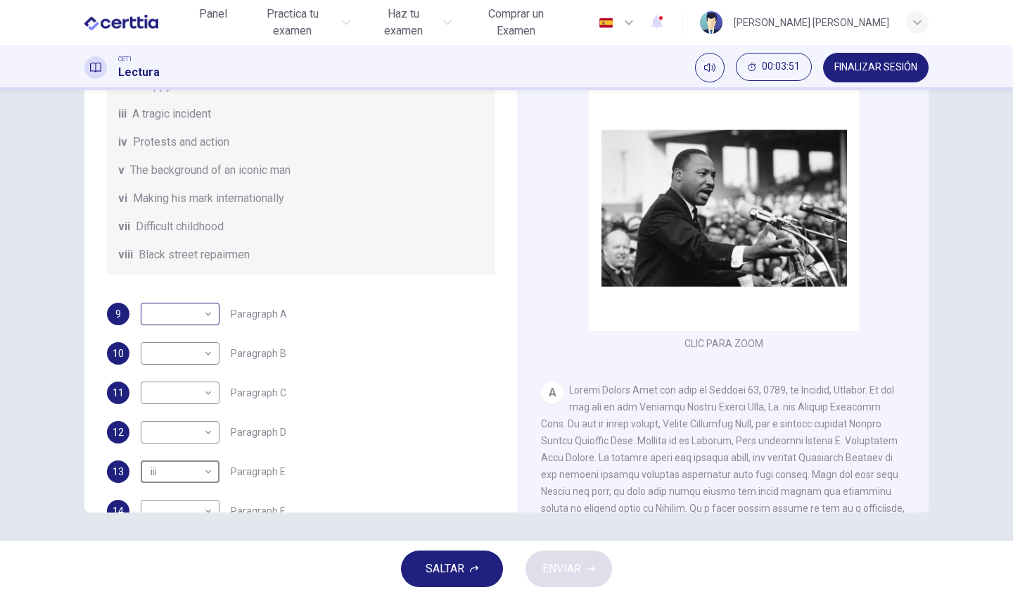
click at [196, 338] on body "Este sitio utiliza cookies, como se explica en nuestra Política de Privacidad .…" at bounding box center [506, 298] width 1013 height 597
click at [184, 440] on li "v" at bounding box center [178, 443] width 79 height 23
type input "*"
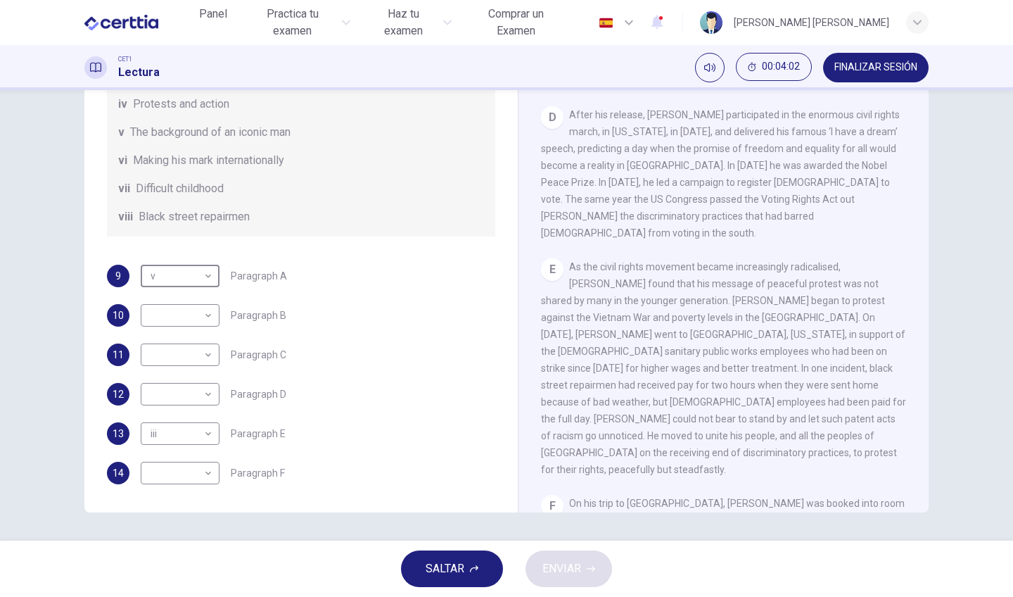
scroll to position [865, 0]
click at [205, 476] on body "Este sitio utiliza cookies, como se explica en nuestra Política de Privacidad .…" at bounding box center [506, 298] width 1013 height 597
click at [173, 456] on li "iii" at bounding box center [178, 461] width 79 height 23
type input "***"
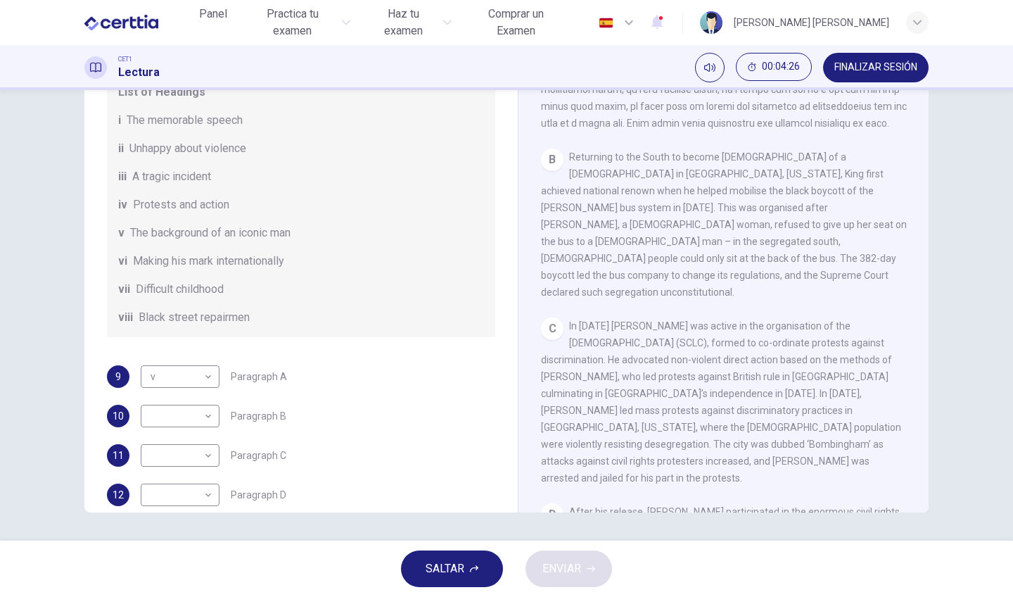
scroll to position [476, 0]
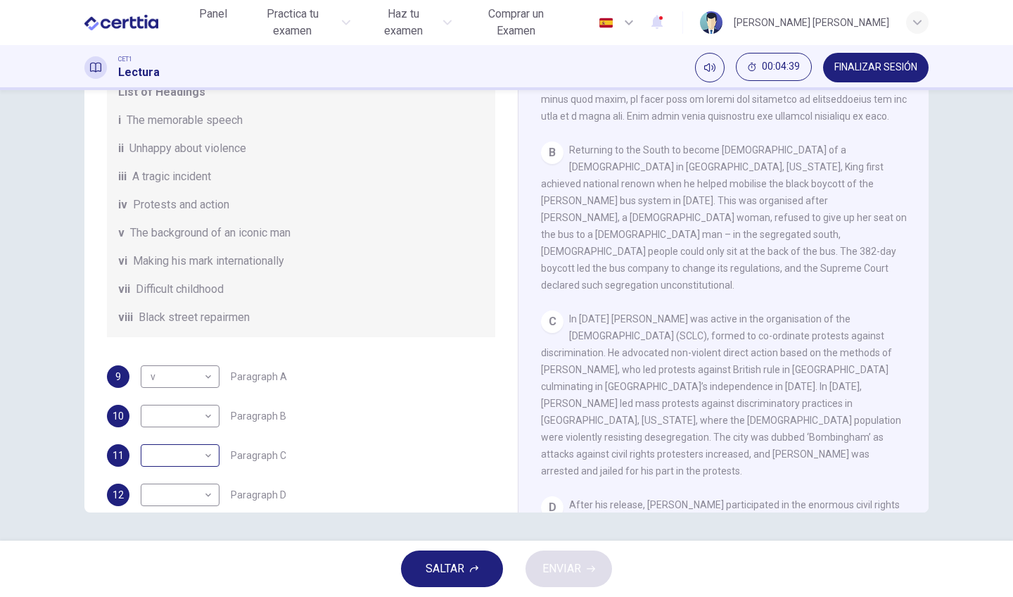
click at [205, 474] on body "Este sitio utiliza cookies, como se explica en nuestra Política de Privacidad .…" at bounding box center [506, 298] width 1013 height 597
click at [189, 460] on li "iii" at bounding box center [178, 461] width 79 height 23
type input "***"
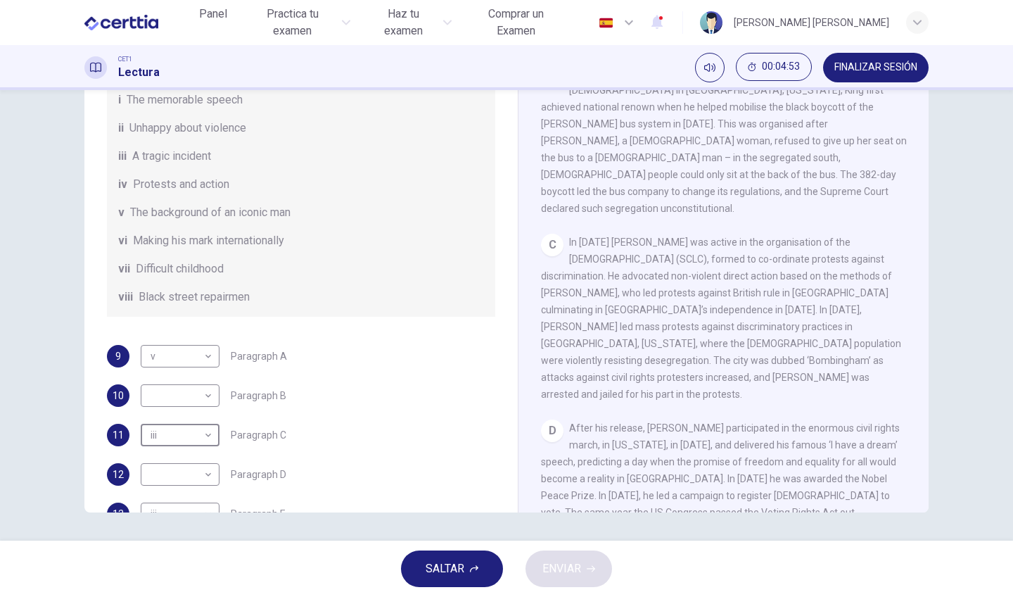
scroll to position [644, 0]
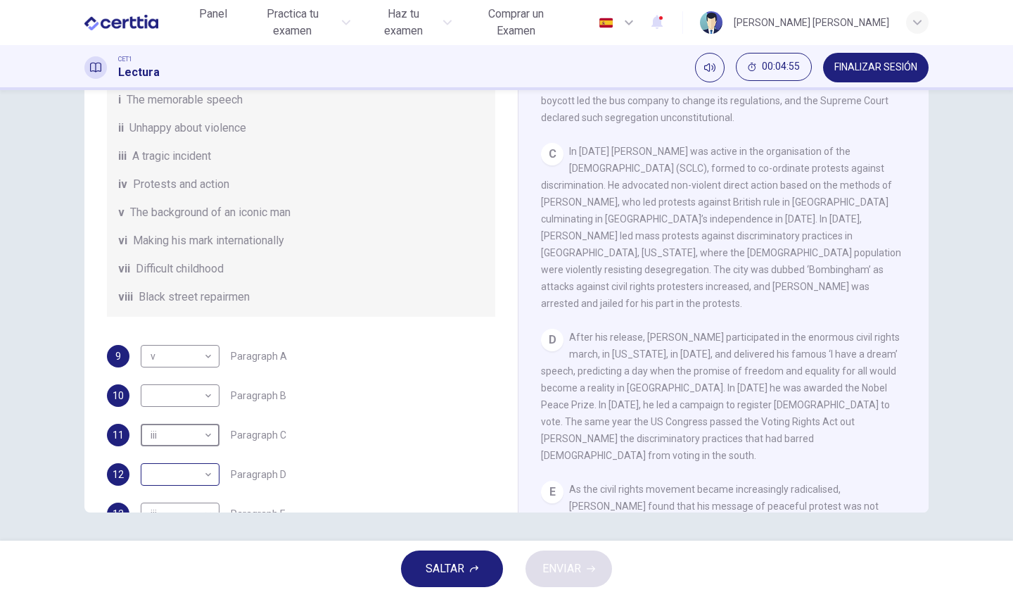
click at [215, 485] on div "​ ​" at bounding box center [180, 474] width 79 height 23
click at [207, 493] on body "Este sitio utiliza cookies, como se explica en nuestra Política de Privacidad .…" at bounding box center [506, 298] width 1013 height 597
click at [180, 436] on li "ii" at bounding box center [178, 439] width 79 height 23
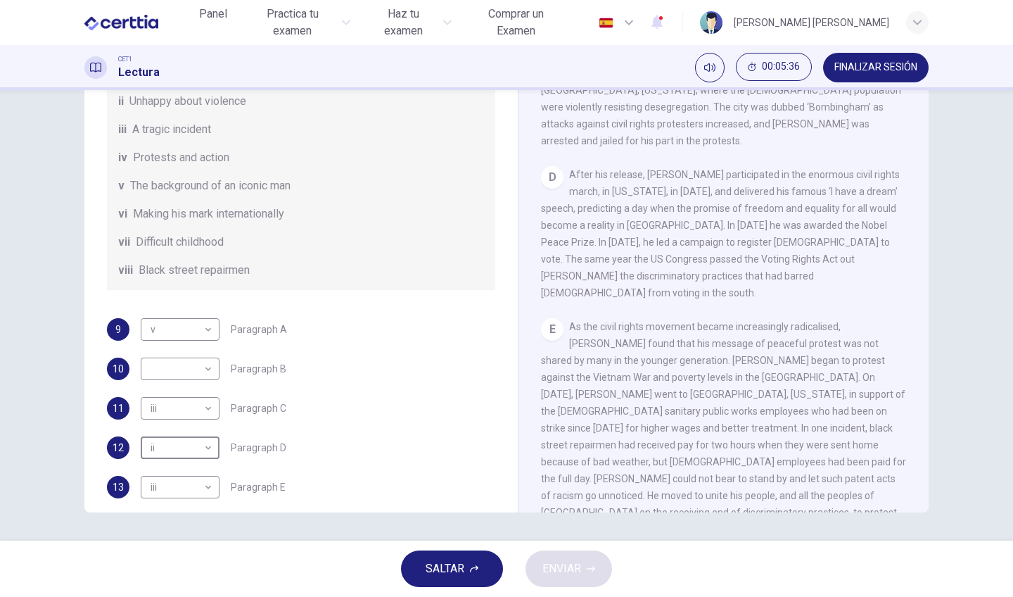
scroll to position [199, 0]
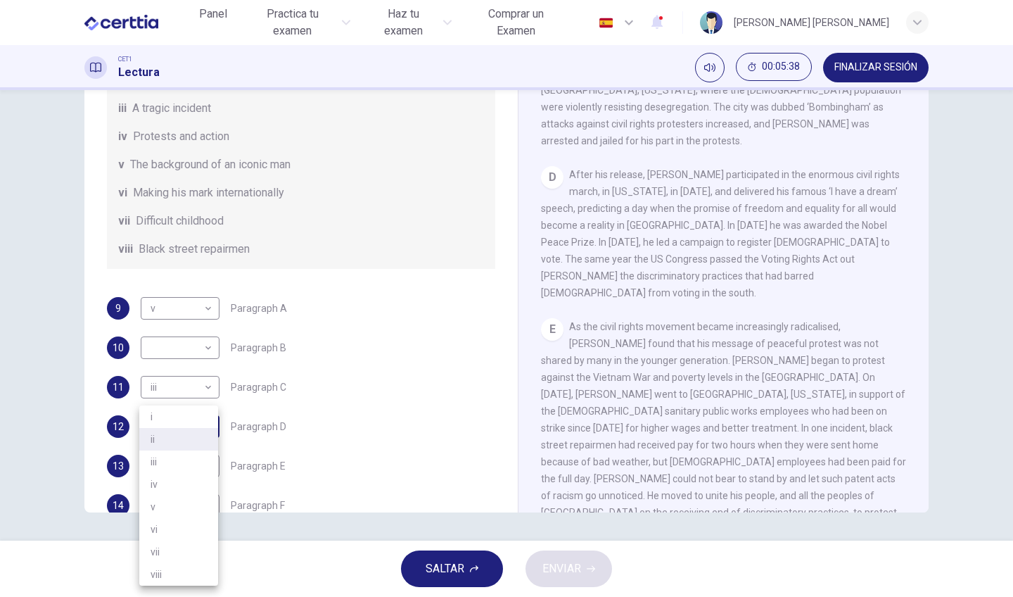
click at [208, 445] on body "Este sitio utiliza cookies, como se explica en nuestra Política de Privacidad .…" at bounding box center [506, 298] width 1013 height 597
click at [203, 529] on li "vi" at bounding box center [178, 529] width 79 height 23
type input "**"
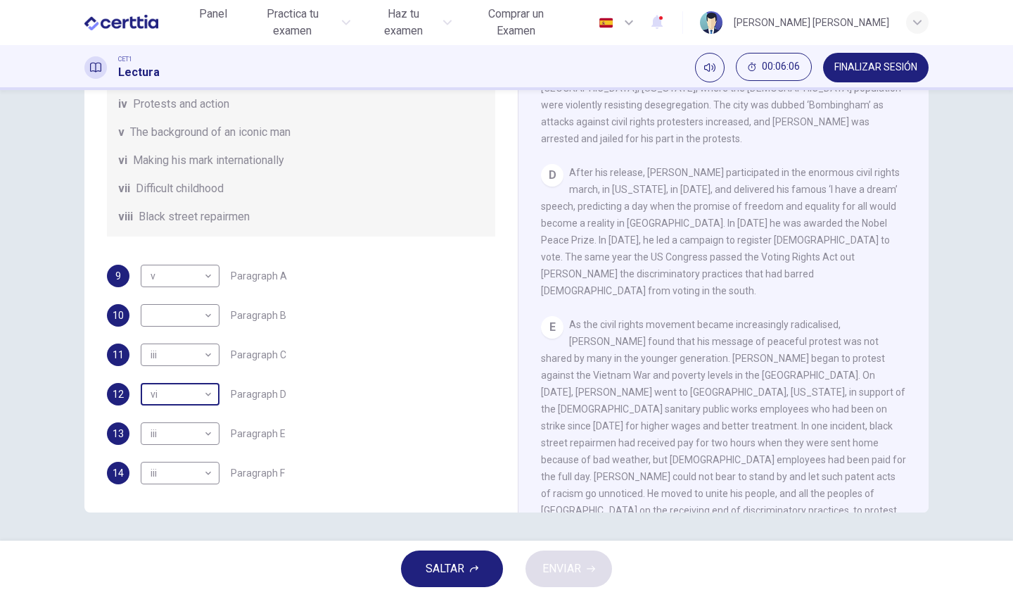
scroll to position [248, 0]
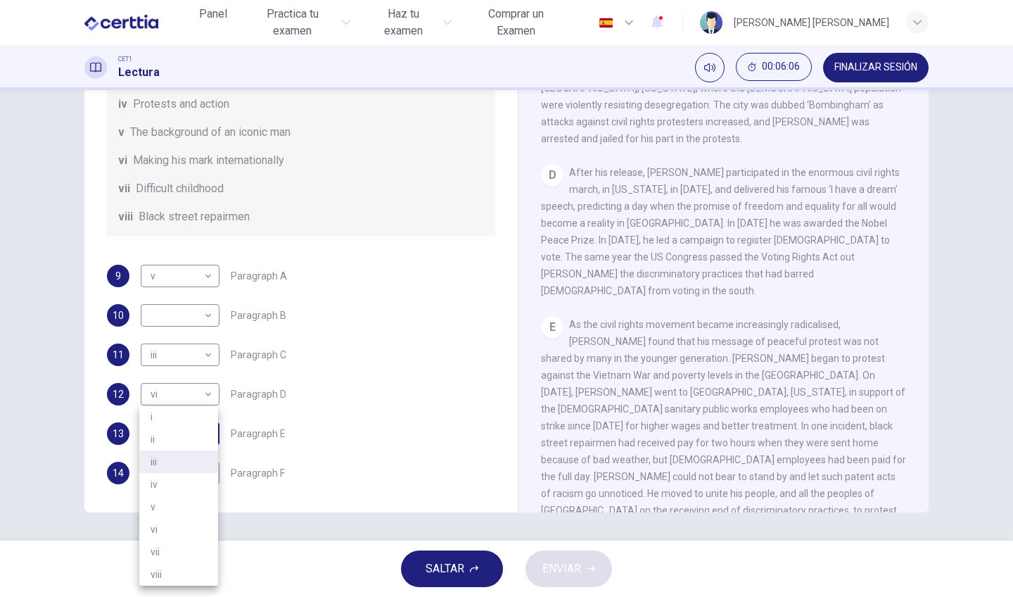
click at [202, 436] on body "Este sitio utiliza cookies, como se explica en nuestra Política de Privacidad .…" at bounding box center [506, 298] width 1013 height 597
click at [184, 447] on li "ii" at bounding box center [178, 439] width 79 height 23
type input "**"
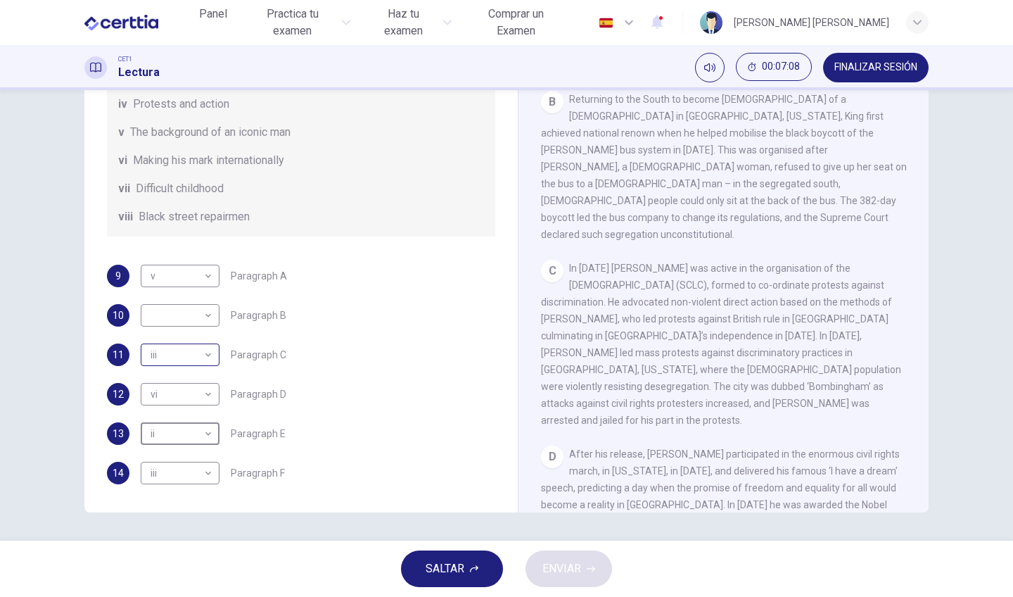
click at [196, 351] on body "Este sitio utiliza cookies, como se explica en nuestra Política de Privacidad .…" at bounding box center [506, 298] width 1013 height 597
click at [170, 405] on li "ii" at bounding box center [178, 399] width 79 height 23
type input "**"
click at [666, 312] on div "C In 1957 King was active in the organisation of the Southern Leadership Christ…" at bounding box center [724, 344] width 366 height 169
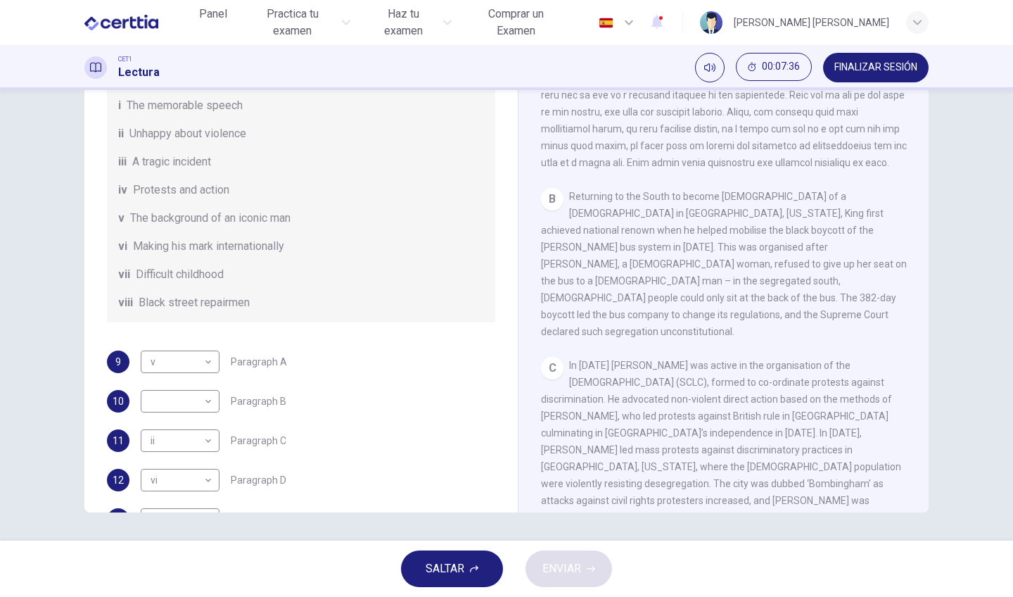
scroll to position [153, 0]
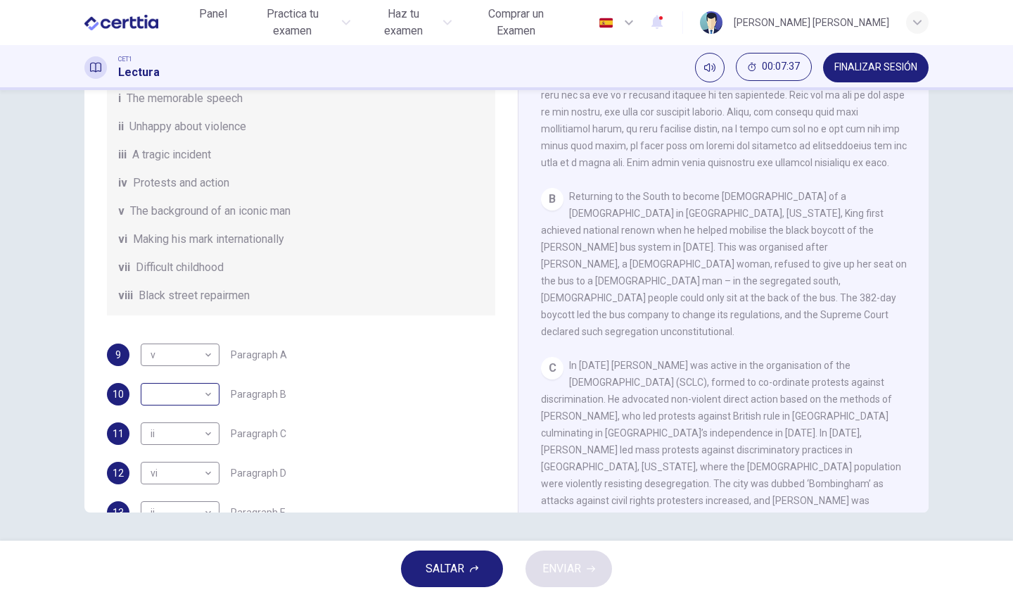
click at [199, 415] on body "Este sitio utiliza cookies, como se explica en nuestra Política de Privacidad .…" at bounding box center [506, 298] width 1013 height 597
click at [186, 488] on li "iv" at bounding box center [178, 484] width 79 height 23
type input "**"
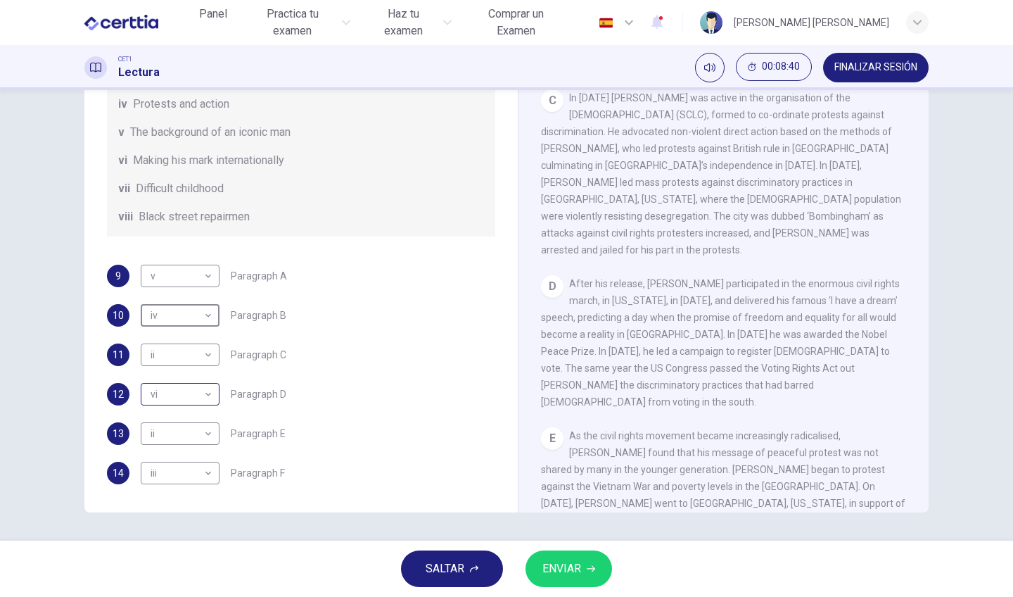
scroll to position [248, 0]
click at [204, 395] on body "Este sitio utiliza cookies, como se explica en nuestra Política de Privacidad .…" at bounding box center [506, 298] width 1013 height 597
click at [163, 421] on li "i" at bounding box center [178, 416] width 79 height 23
type input "*"
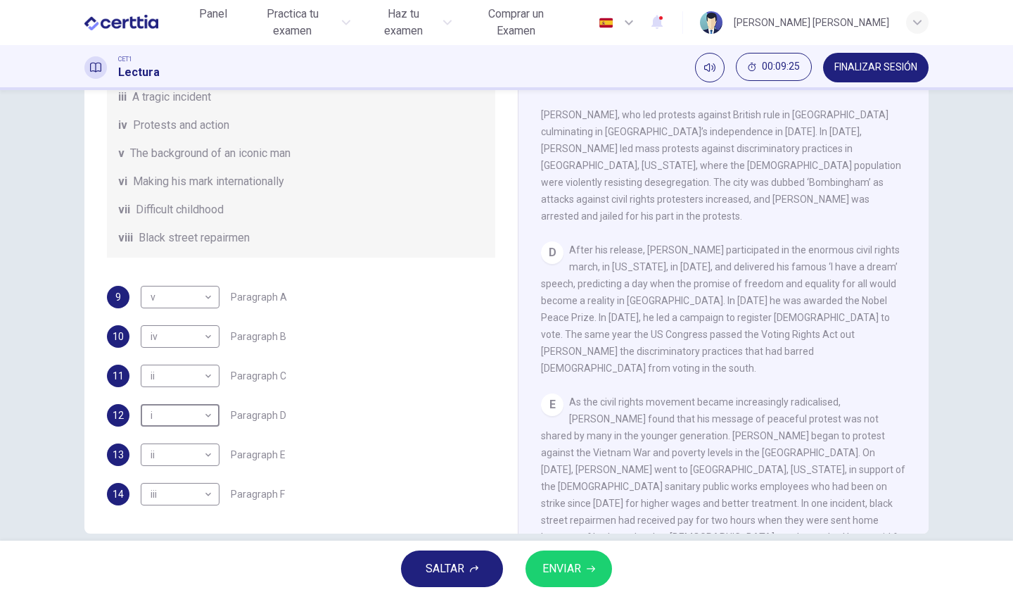
scroll to position [754, 0]
click at [205, 457] on body "Este sitio utiliza cookies, como se explica en nuestra Política de Privacidad .…" at bounding box center [506, 298] width 1013 height 597
click at [194, 581] on li "viii" at bounding box center [178, 574] width 79 height 23
type input "****"
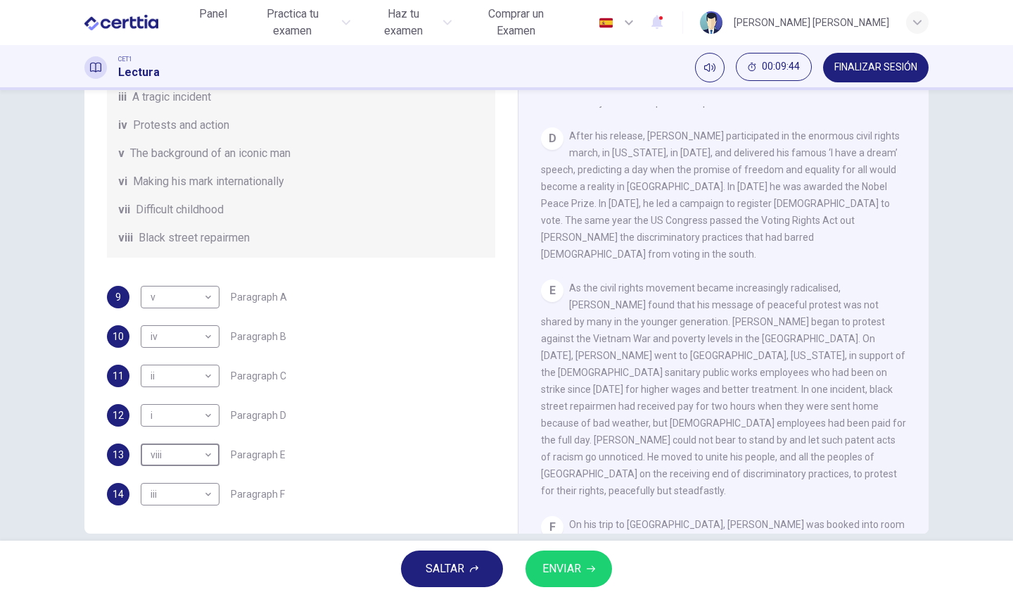
scroll to position [865, 0]
click at [571, 575] on span "ENVIAR" at bounding box center [561, 569] width 39 height 20
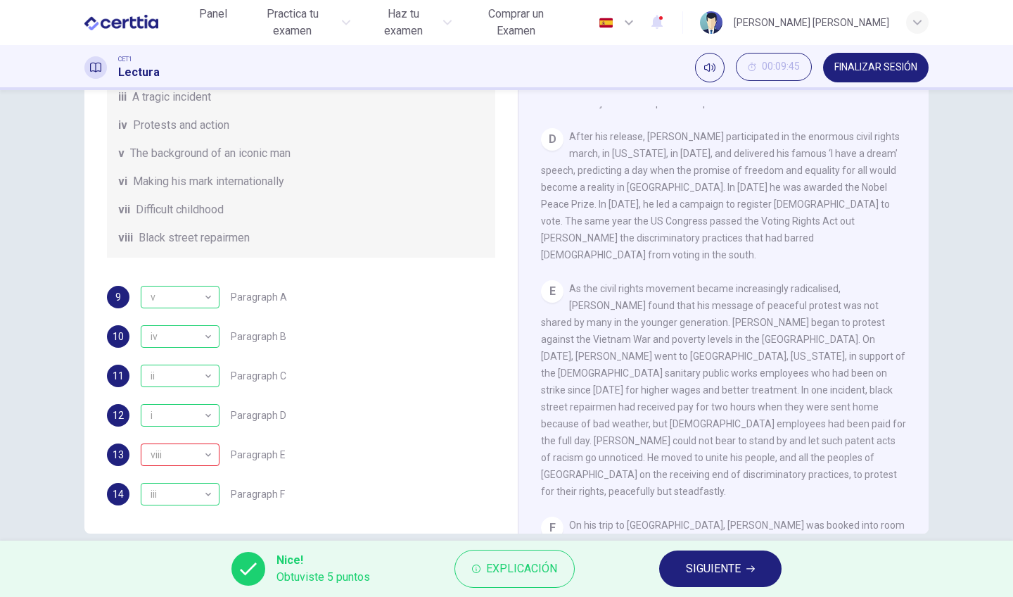
scroll to position [851, 0]
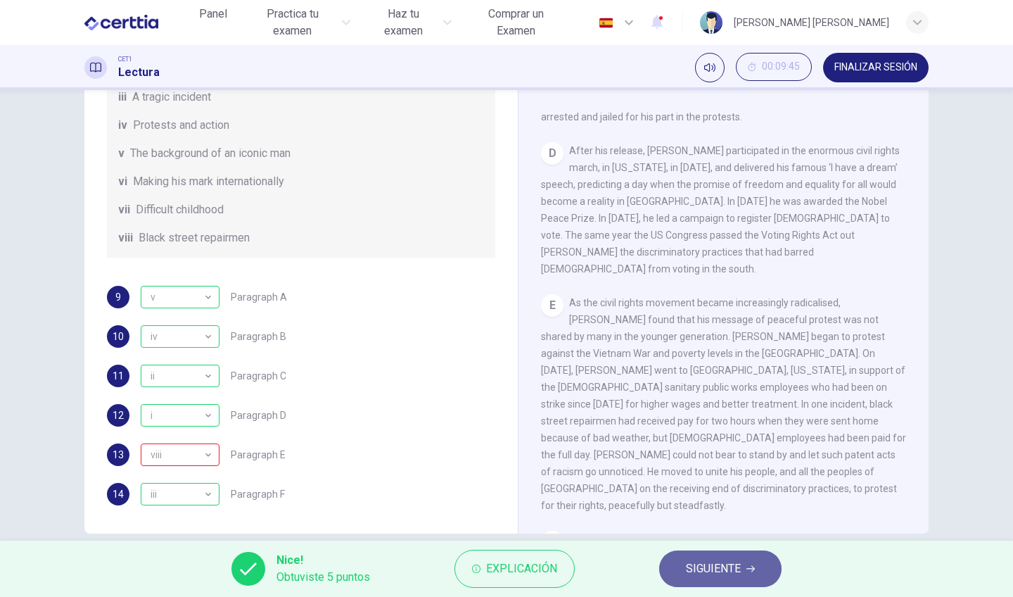
click at [699, 582] on button "SIGUIENTE" at bounding box center [720, 568] width 122 height 37
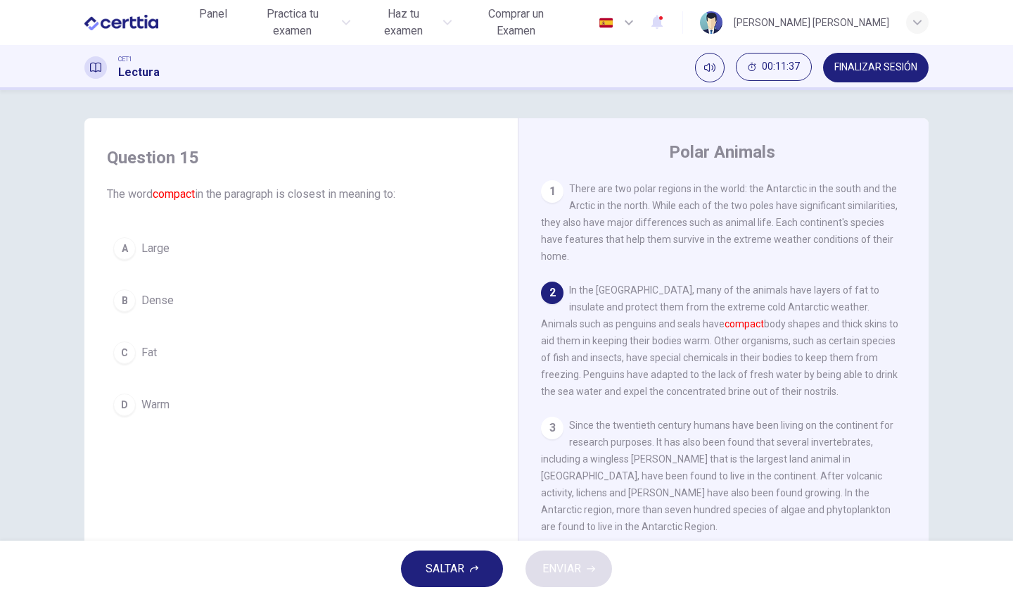
click at [129, 296] on div "B" at bounding box center [124, 300] width 23 height 23
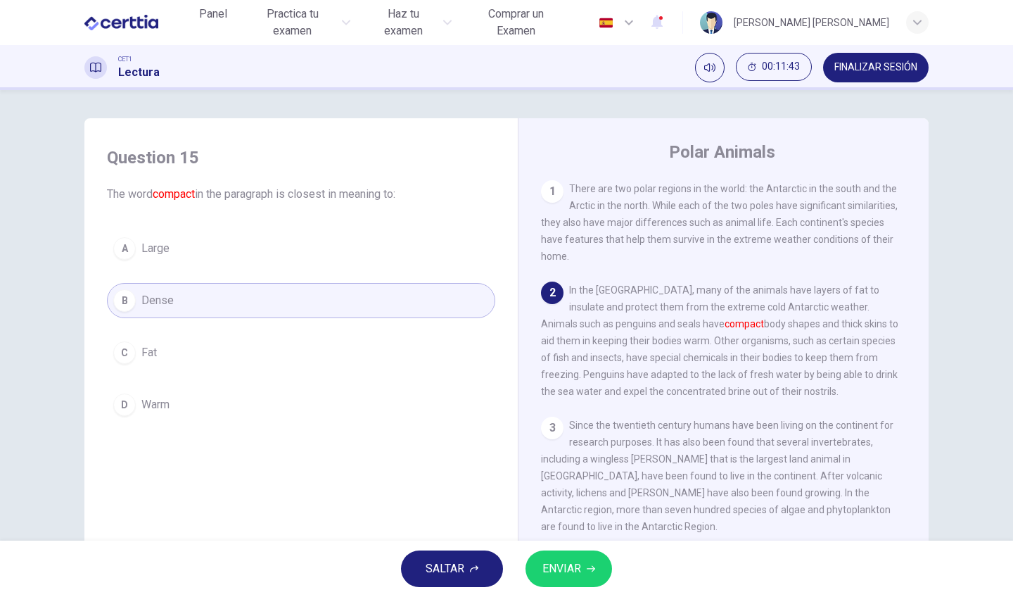
click at [189, 357] on button "C Fat" at bounding box center [301, 352] width 388 height 35
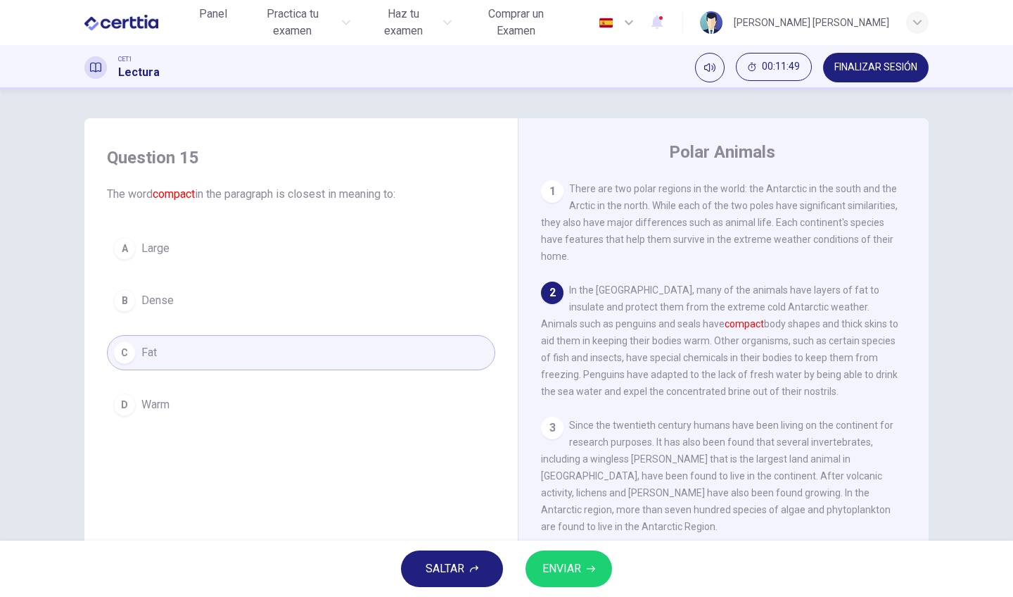
click at [240, 303] on button "B Dense" at bounding box center [301, 300] width 388 height 35
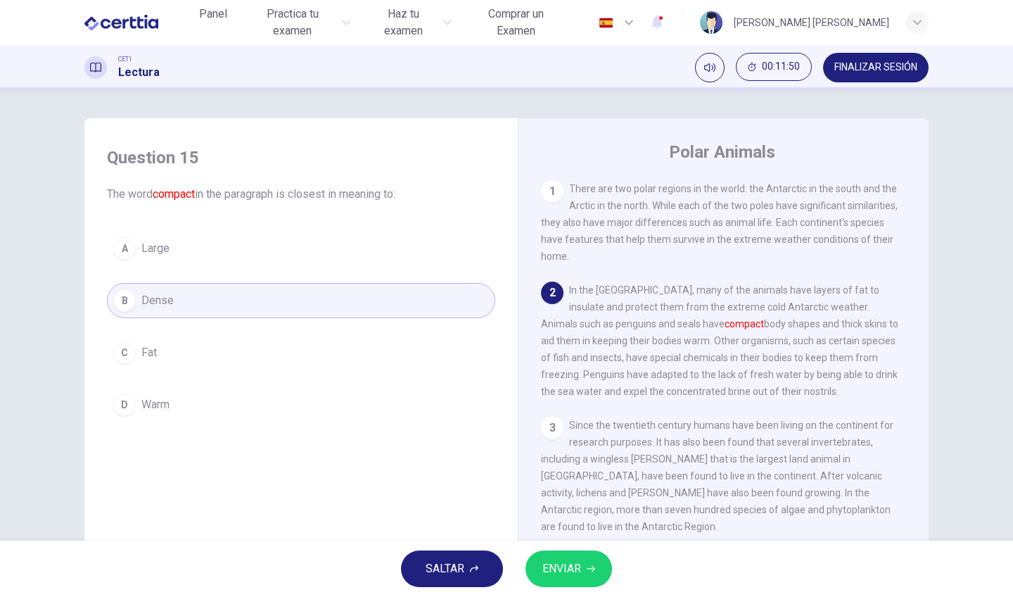
click at [561, 561] on span "ENVIAR" at bounding box center [561, 569] width 39 height 20
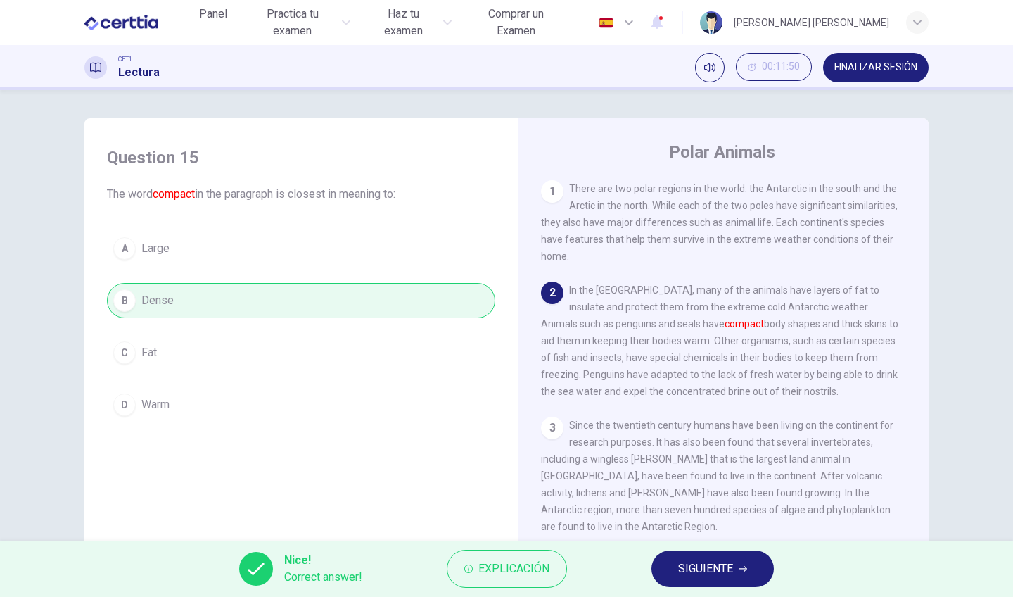
click at [728, 585] on button "SIGUIENTE" at bounding box center [713, 568] width 122 height 37
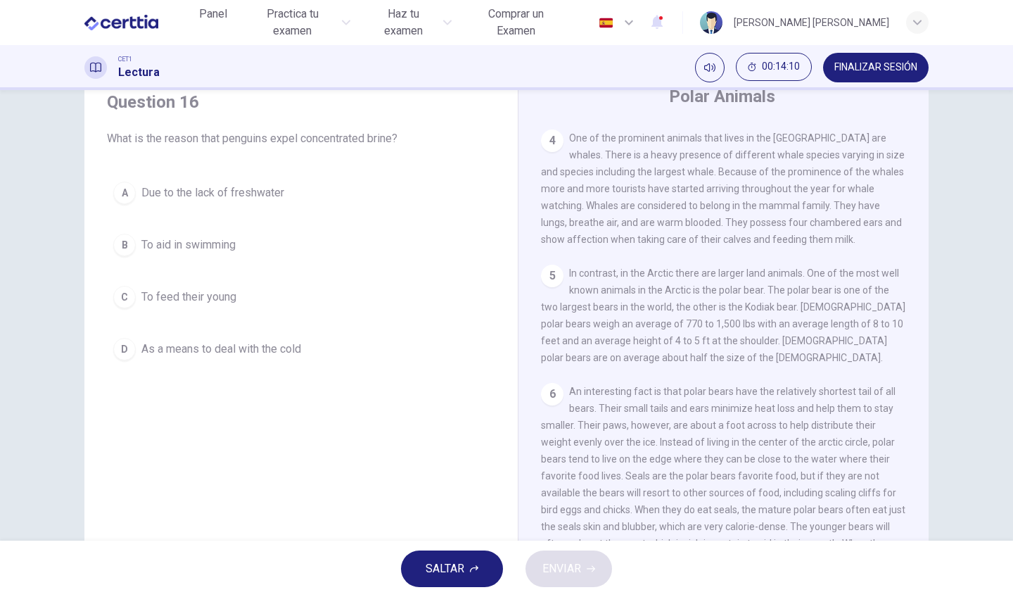
scroll to position [87, 0]
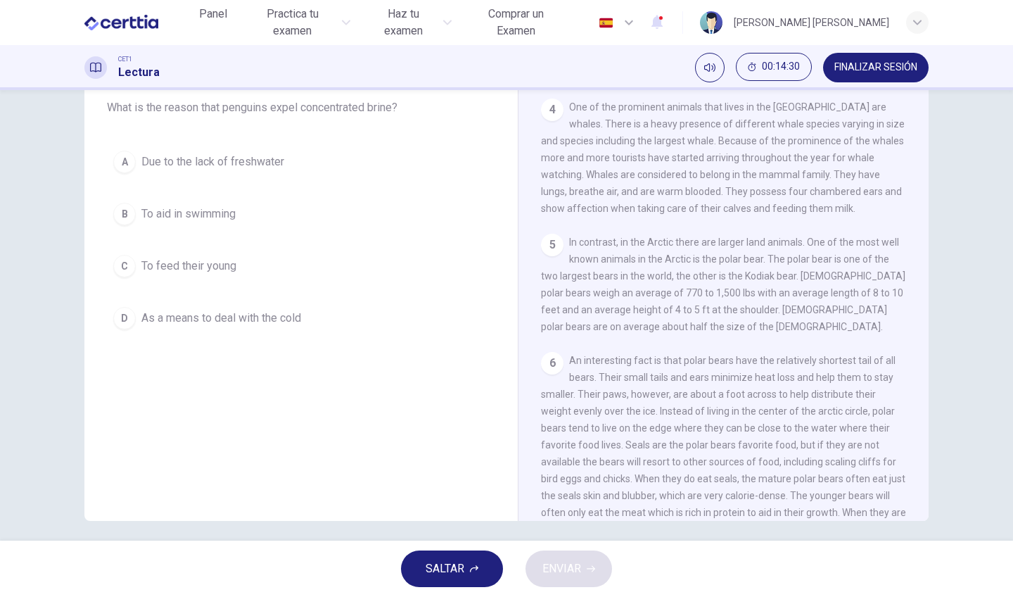
click at [185, 170] on span "Due to the lack of freshwater" at bounding box center [212, 161] width 143 height 17
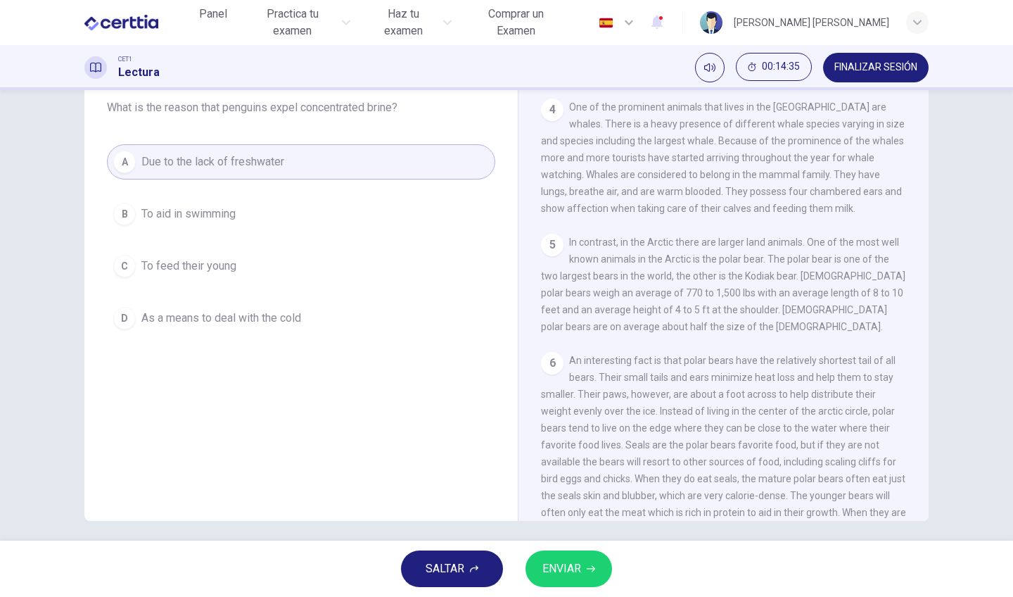
click at [586, 566] on button "ENVIAR" at bounding box center [569, 568] width 87 height 37
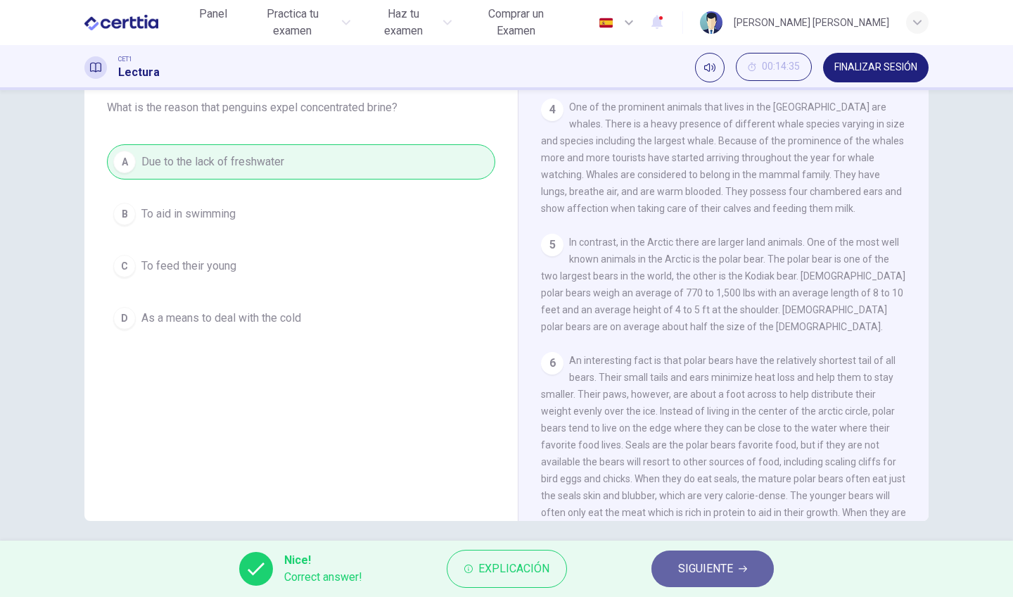
click at [707, 576] on span "SIGUIENTE" at bounding box center [705, 569] width 55 height 20
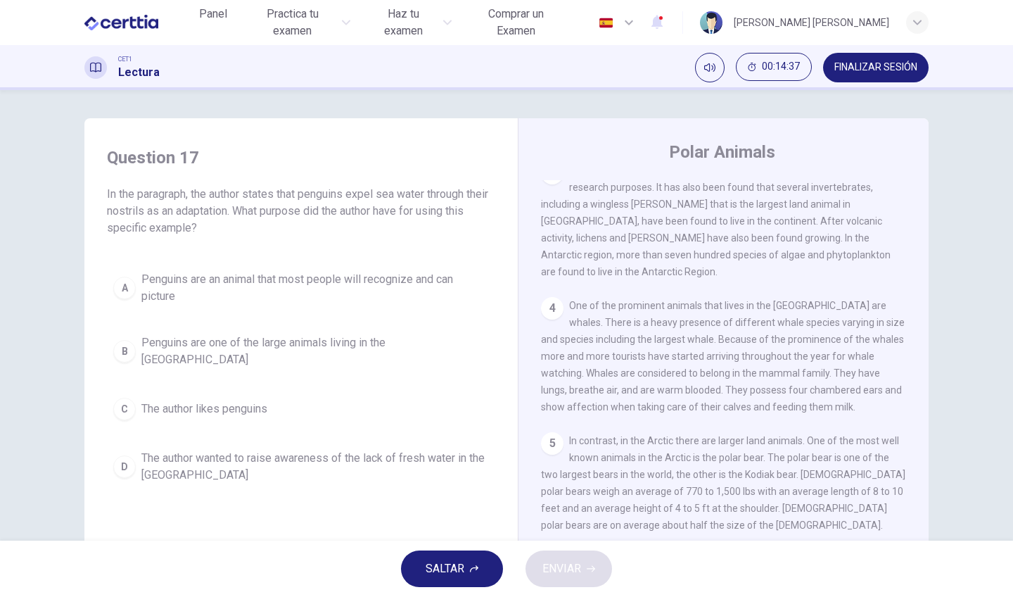
scroll to position [0, 0]
click at [418, 450] on span "The author wanted to raise awareness of the lack of fresh water in the Antarctic" at bounding box center [315, 467] width 348 height 34
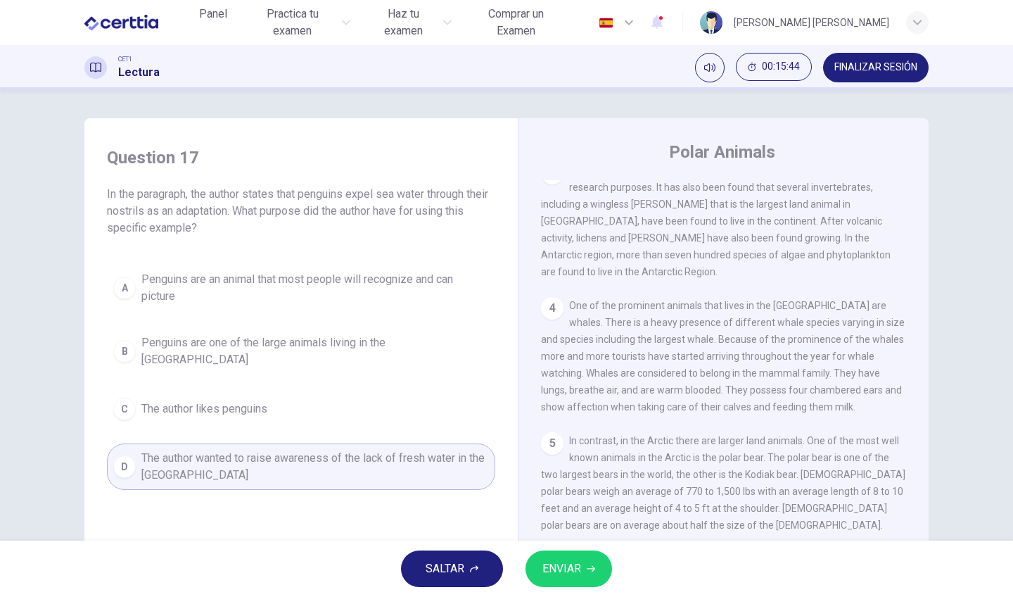
click at [597, 569] on button "ENVIAR" at bounding box center [569, 568] width 87 height 37
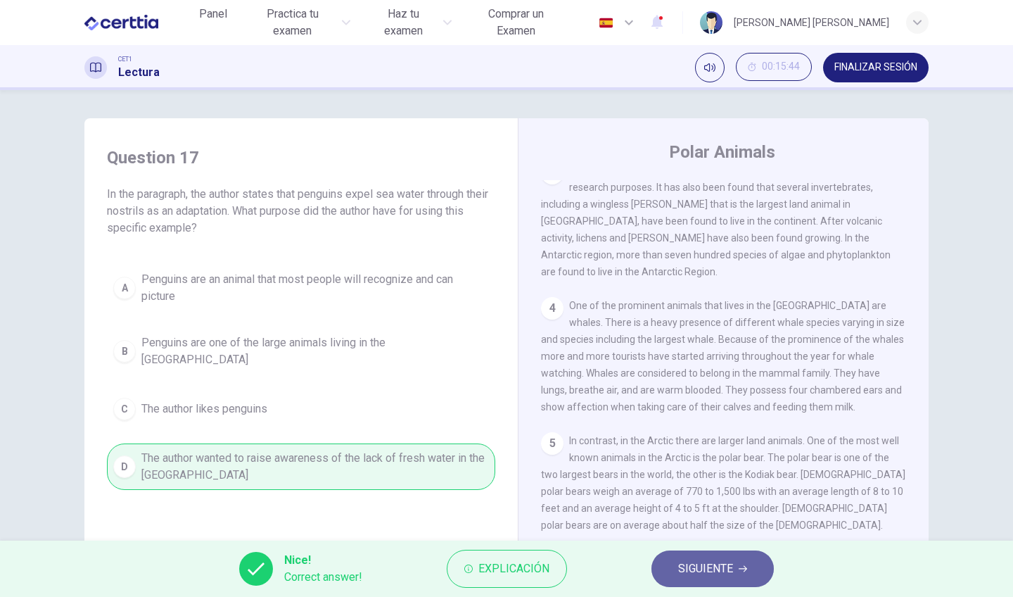
click at [721, 576] on span "SIGUIENTE" at bounding box center [705, 569] width 55 height 20
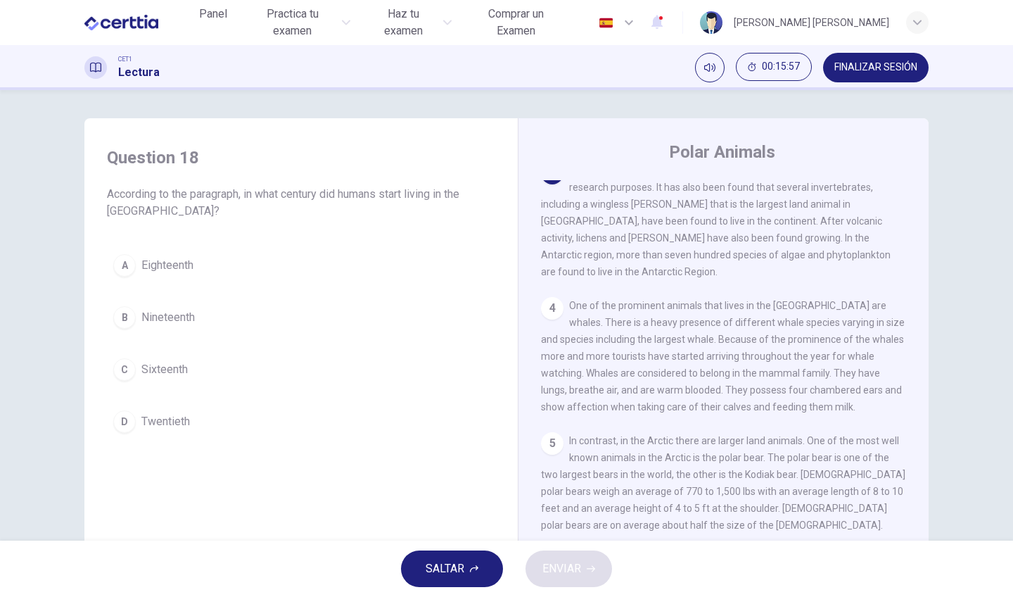
click at [179, 414] on span "Twentieth" at bounding box center [165, 421] width 49 height 17
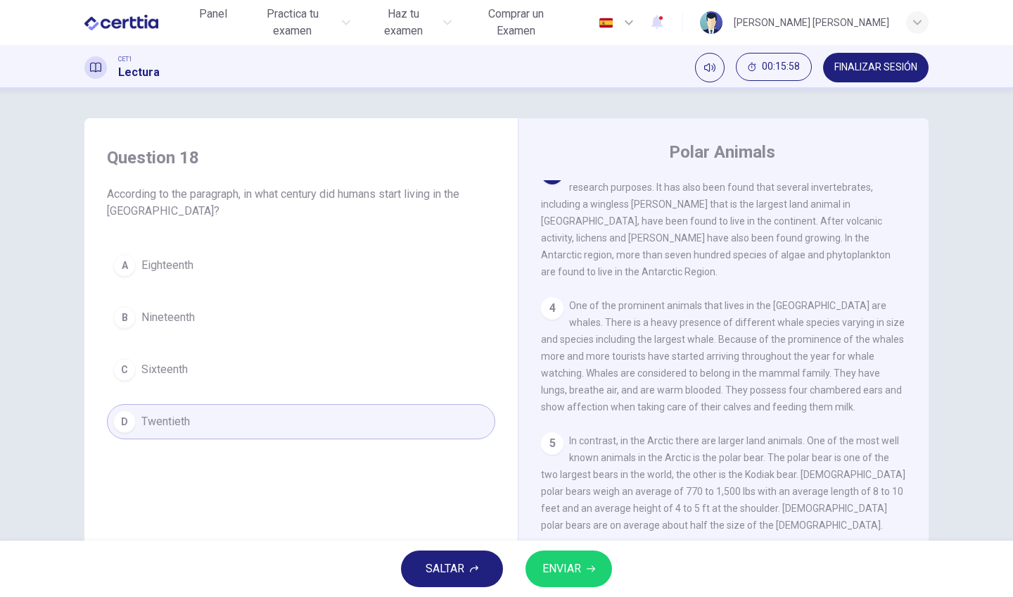
click at [592, 572] on icon "button" at bounding box center [591, 568] width 8 height 8
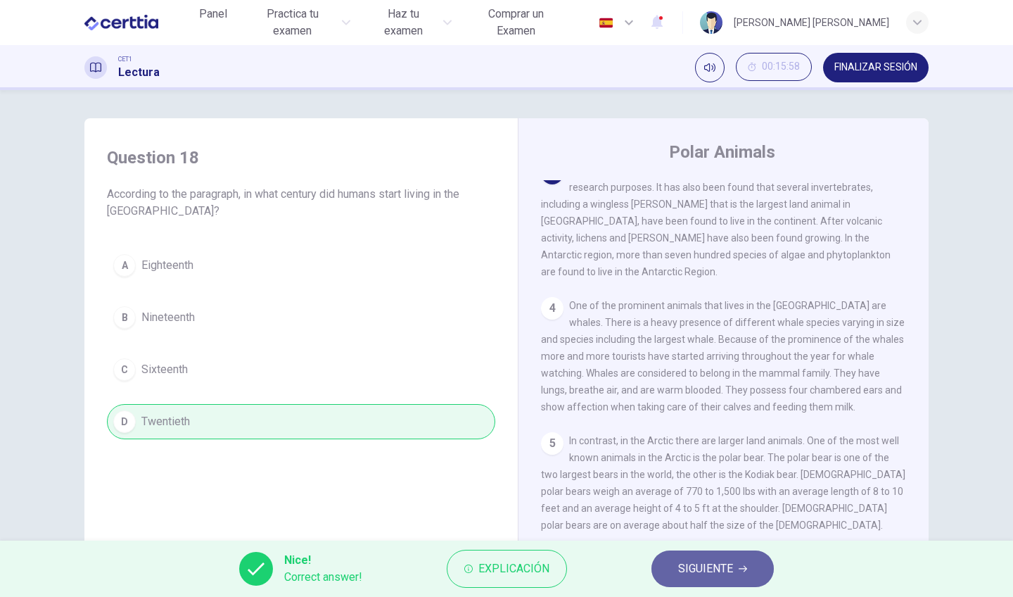
click at [697, 577] on span "SIGUIENTE" at bounding box center [705, 569] width 55 height 20
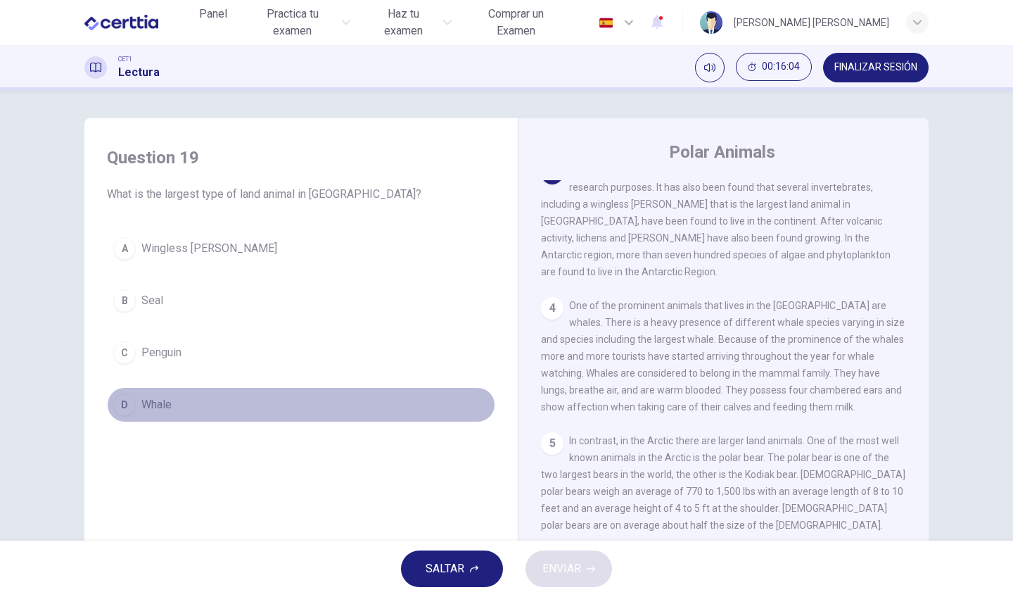
click at [153, 405] on span "Whale" at bounding box center [156, 404] width 30 height 17
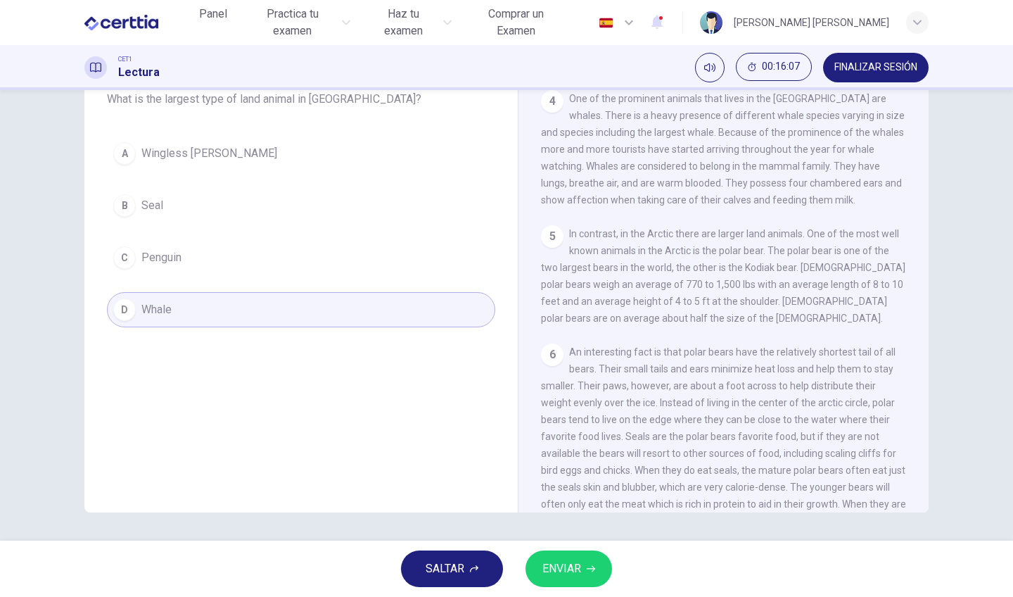
scroll to position [95, 0]
click at [579, 563] on span "ENVIAR" at bounding box center [561, 569] width 39 height 20
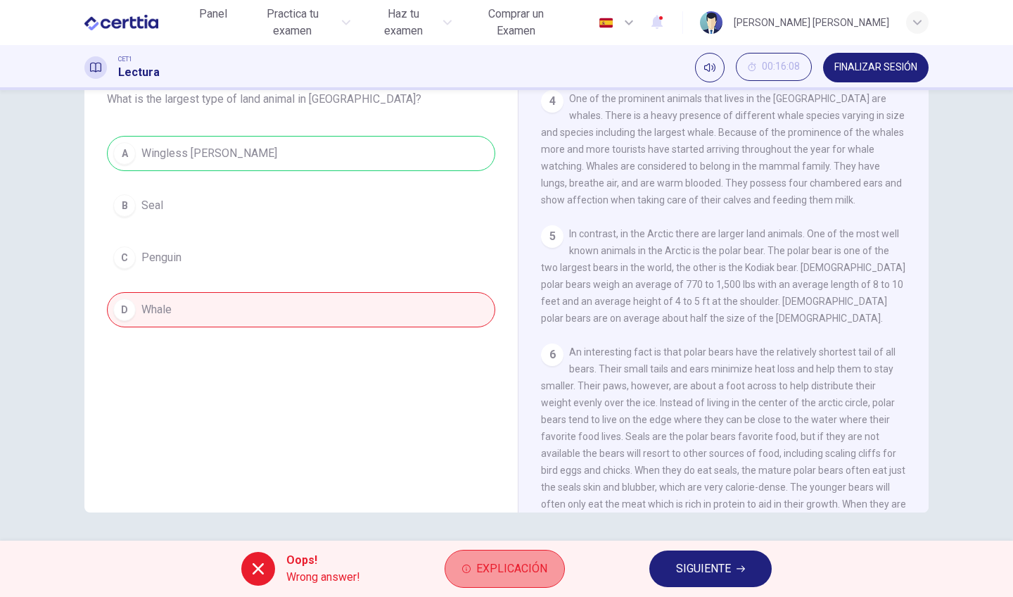
click at [535, 552] on button "Explicación" at bounding box center [505, 569] width 120 height 38
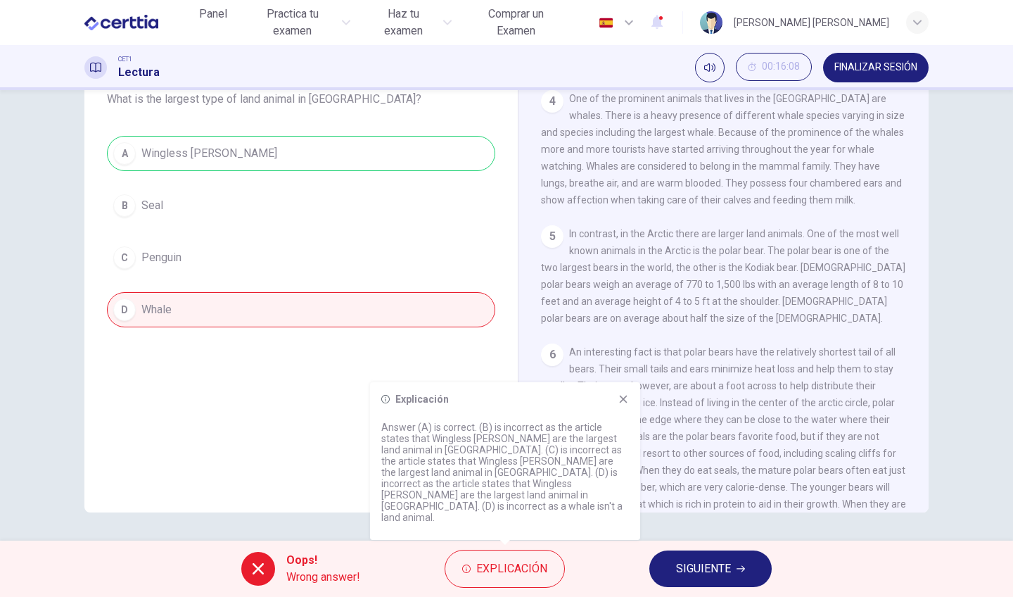
click at [794, 365] on span "An interesting fact is that polar bears have the relatively shortest tail of al…" at bounding box center [723, 436] width 365 height 180
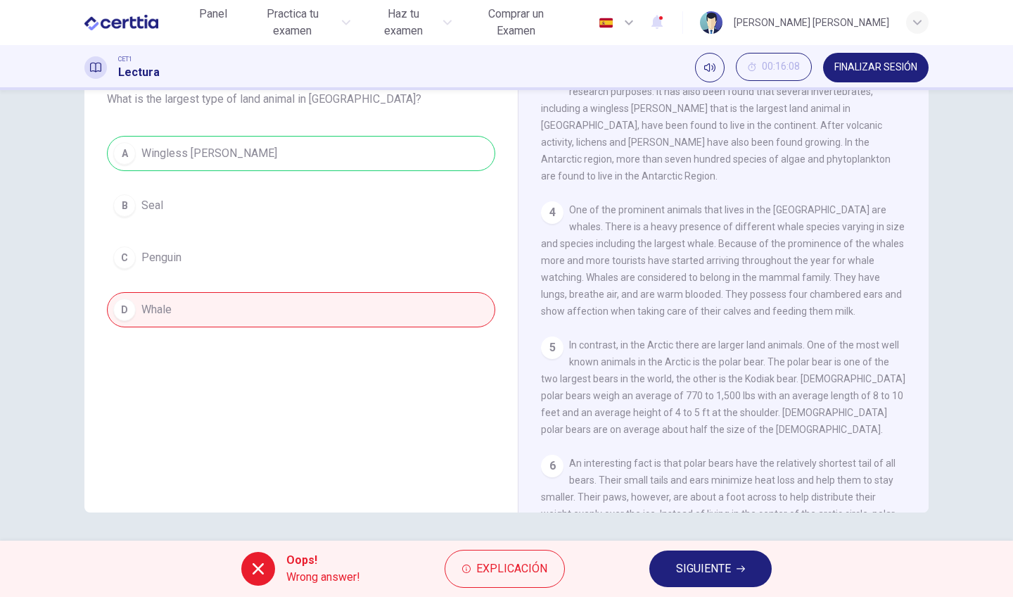
scroll to position [241, 0]
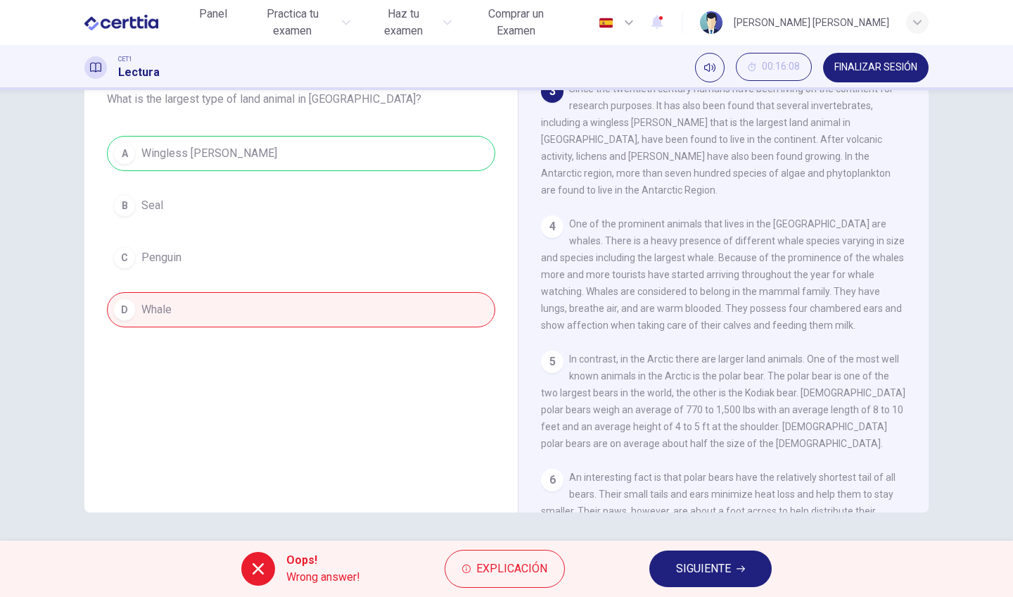
click at [363, 153] on div "A Wingless midge B Seal C Penguin D Whale" at bounding box center [301, 231] width 388 height 191
click at [703, 573] on span "SIGUIENTE" at bounding box center [703, 569] width 55 height 20
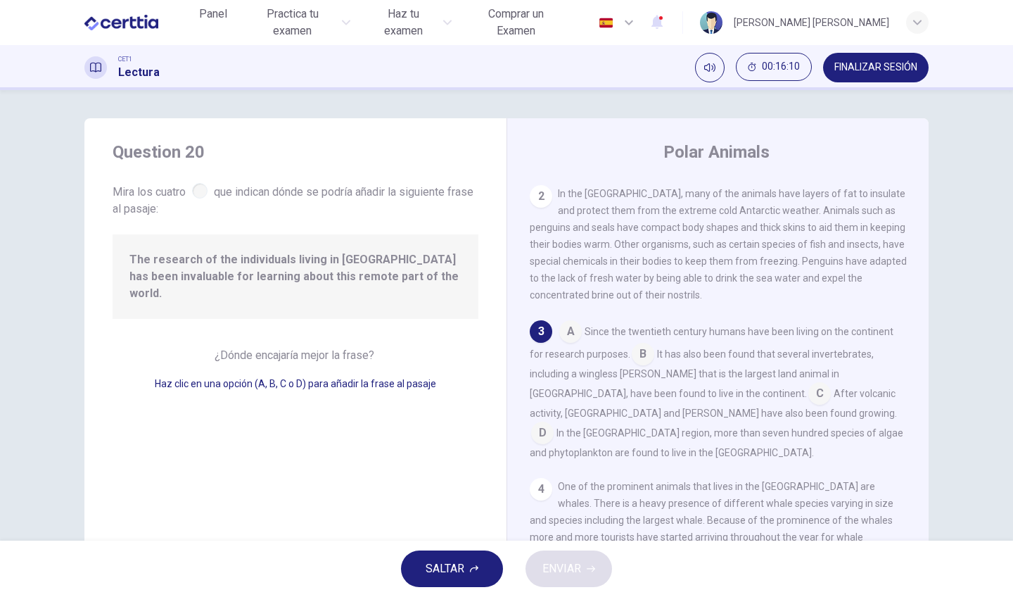
scroll to position [0, 0]
click at [195, 193] on div at bounding box center [199, 190] width 15 height 15
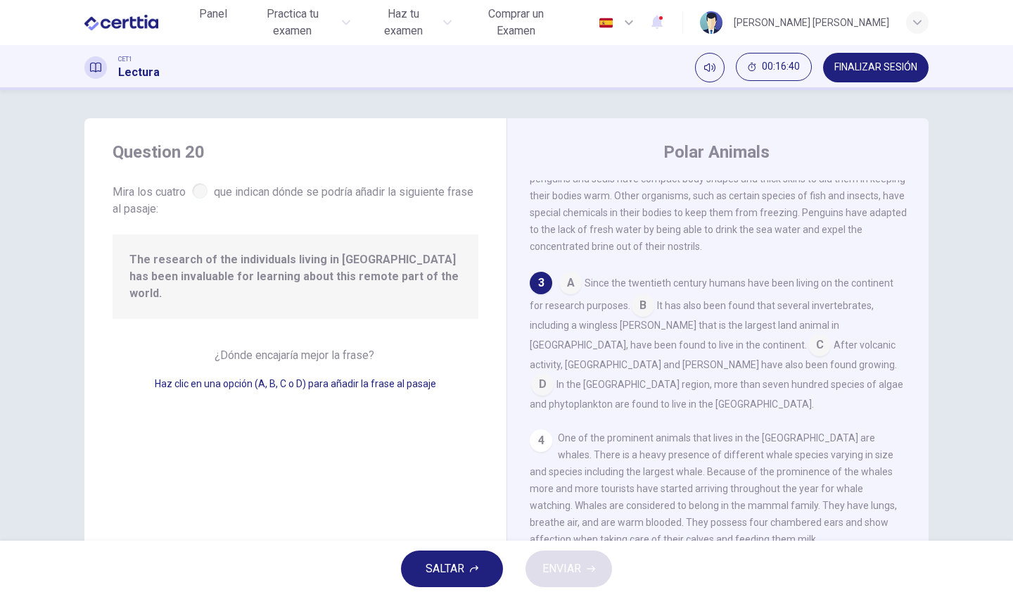
scroll to position [130, 0]
click at [808, 344] on input at bounding box center [819, 344] width 23 height 23
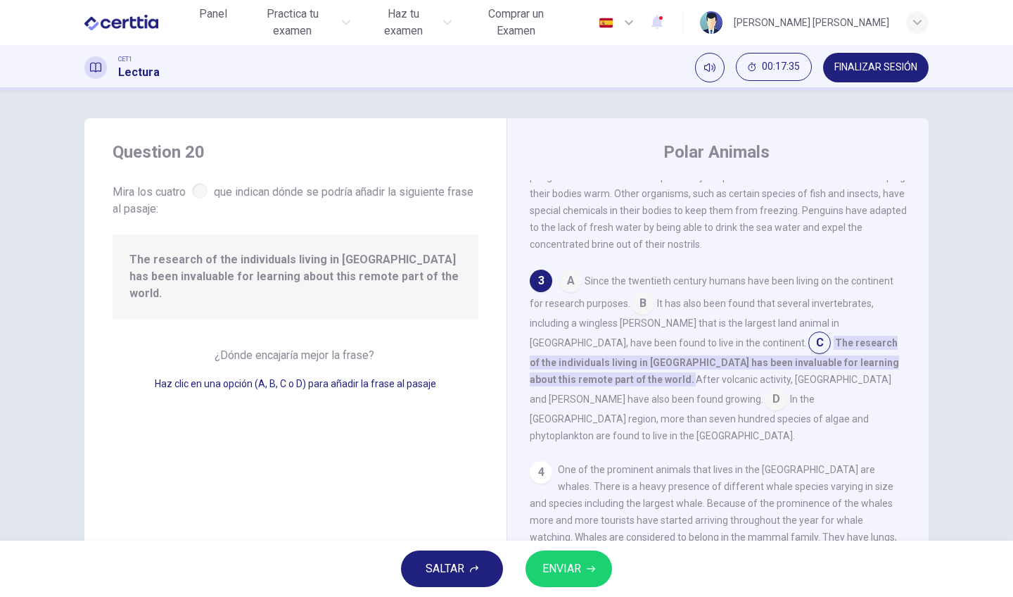
click at [562, 559] on span "ENVIAR" at bounding box center [561, 569] width 39 height 20
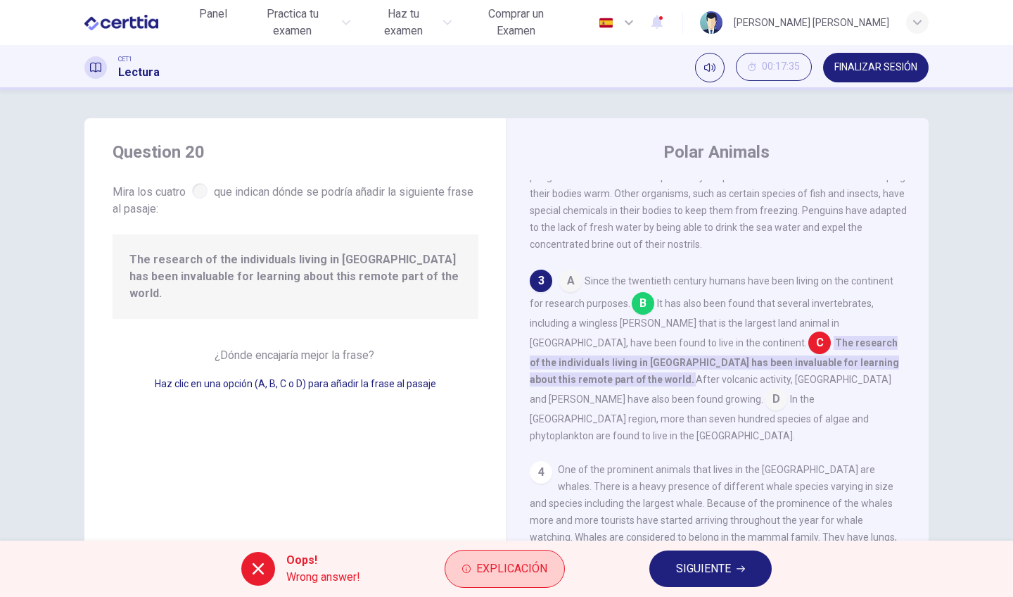
click at [487, 569] on span "Explicación" at bounding box center [511, 569] width 71 height 20
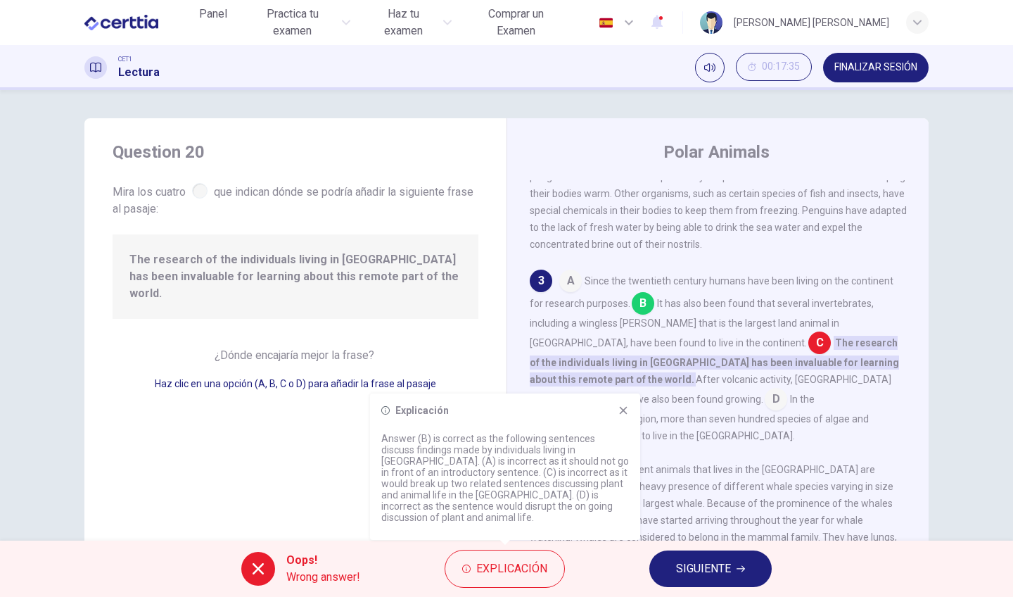
click at [671, 573] on button "SIGUIENTE" at bounding box center [710, 568] width 122 height 37
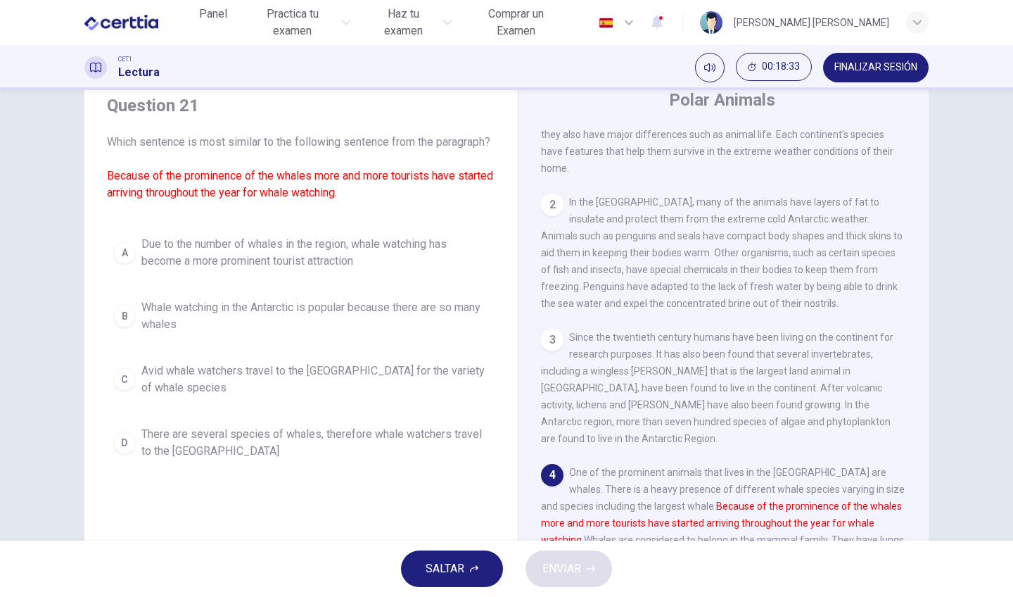
scroll to position [40, 0]
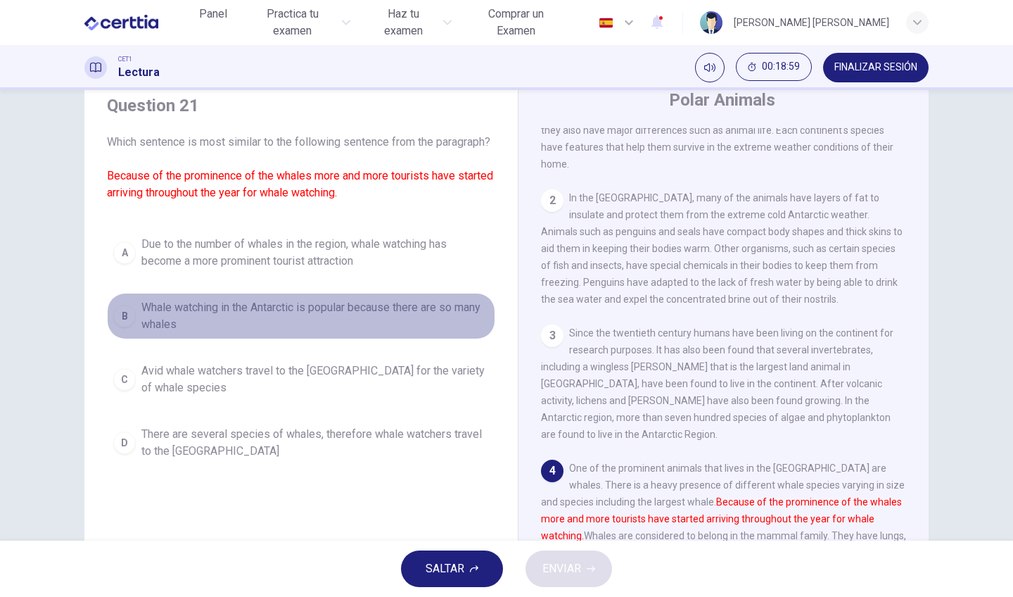
click at [175, 327] on span "Whale watching in the Antarctic is popular because there are so many whales" at bounding box center [315, 316] width 348 height 34
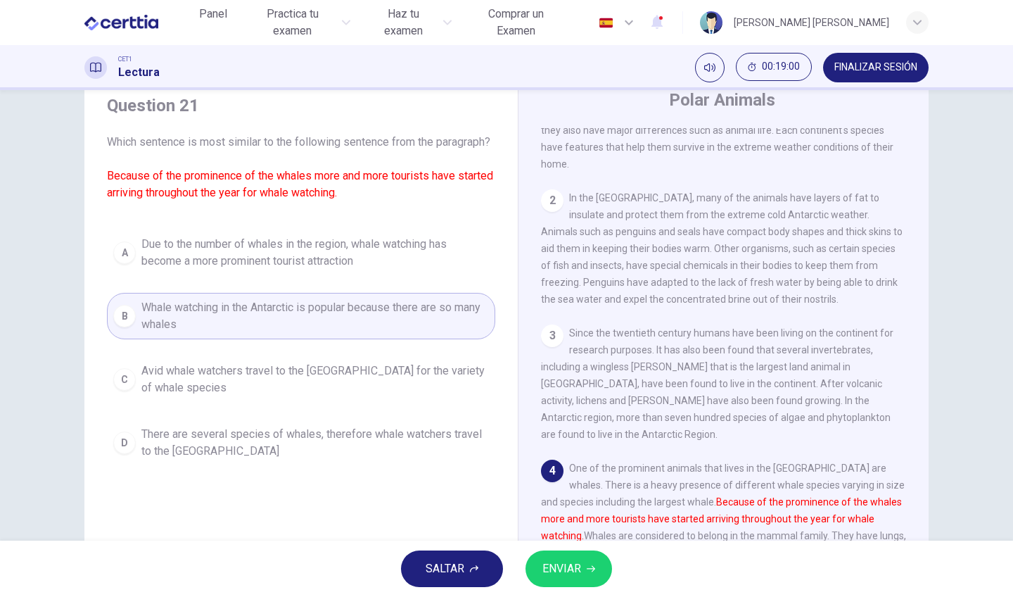
click at [562, 579] on button "ENVIAR" at bounding box center [569, 568] width 87 height 37
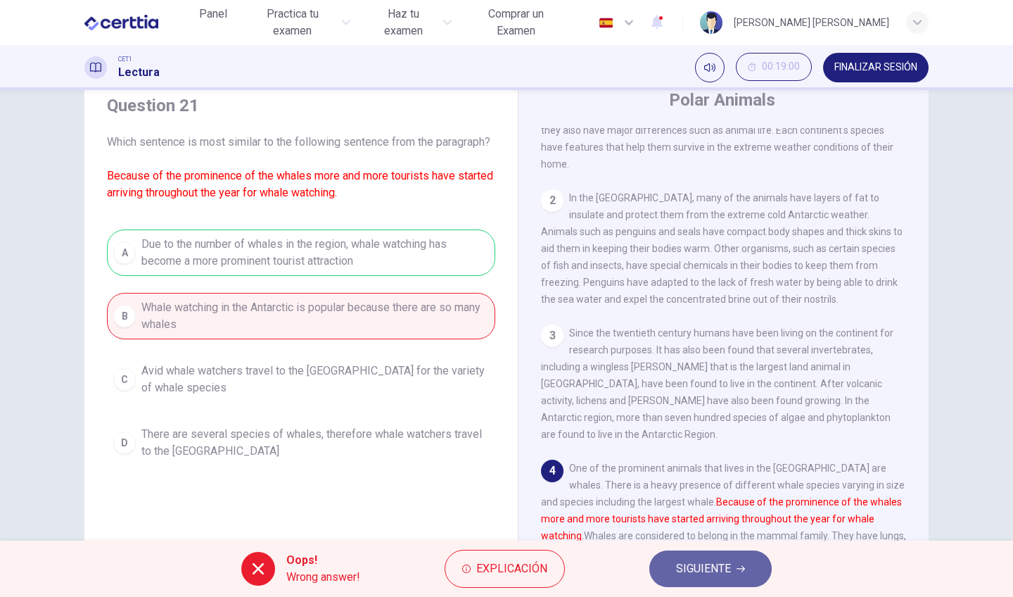
click at [721, 577] on span "SIGUIENTE" at bounding box center [703, 569] width 55 height 20
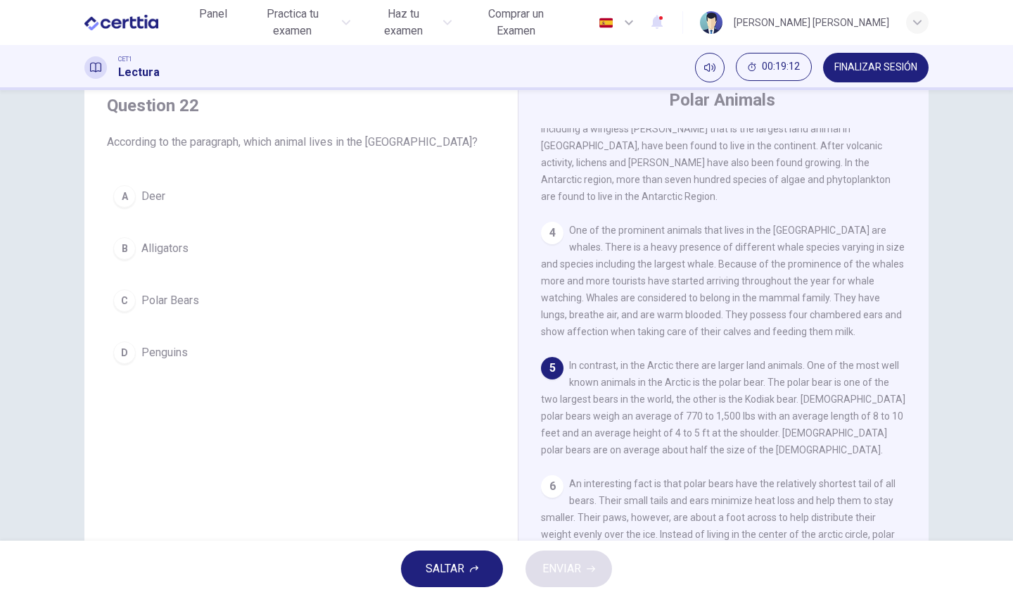
scroll to position [291, 0]
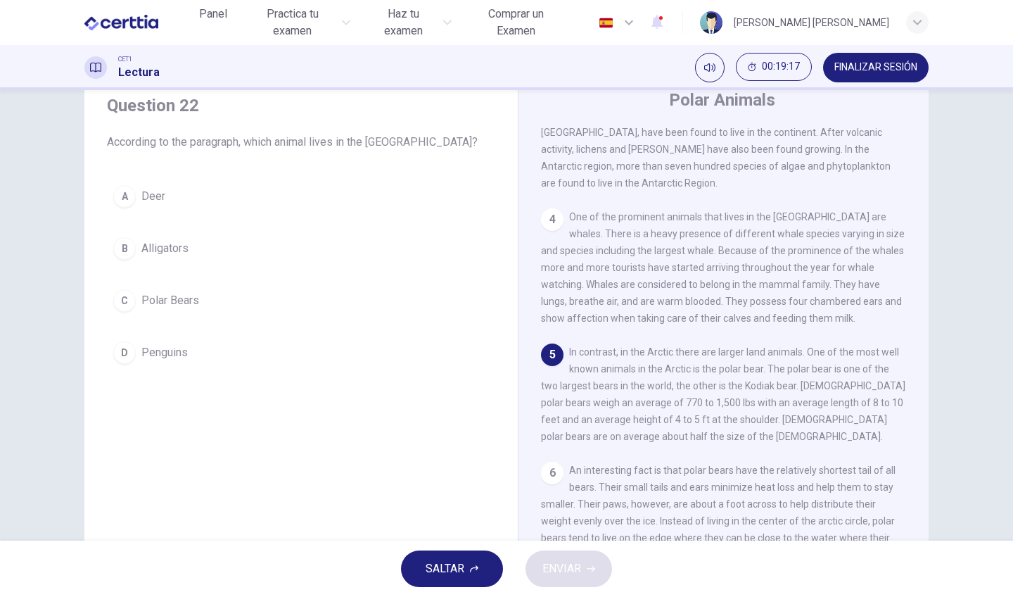
click at [184, 311] on button "C Polar Bears" at bounding box center [301, 300] width 388 height 35
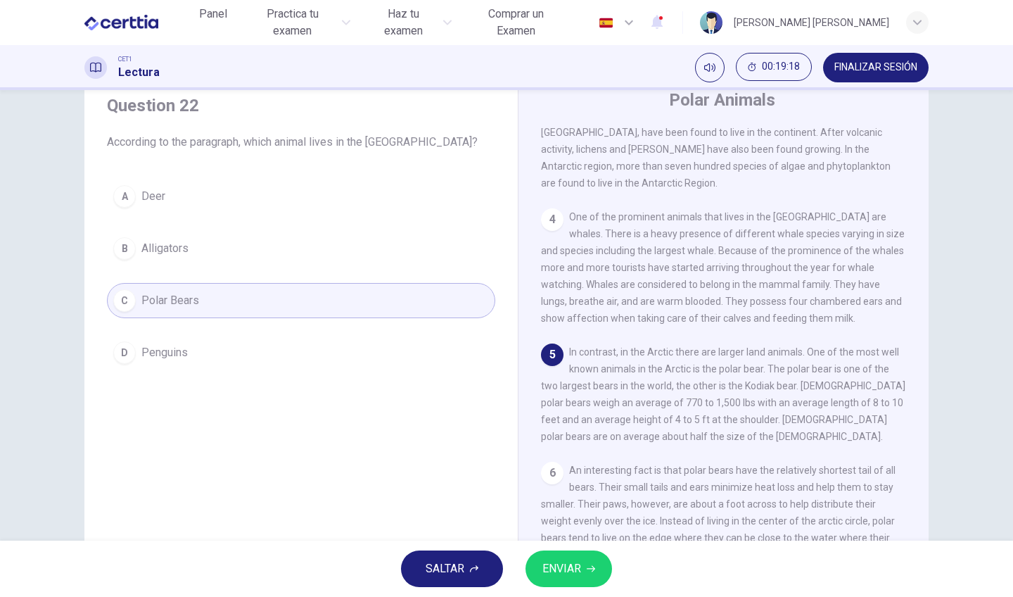
click at [583, 594] on div "SALTAR ENVIAR" at bounding box center [506, 568] width 1013 height 56
click at [559, 576] on span "ENVIAR" at bounding box center [561, 569] width 39 height 20
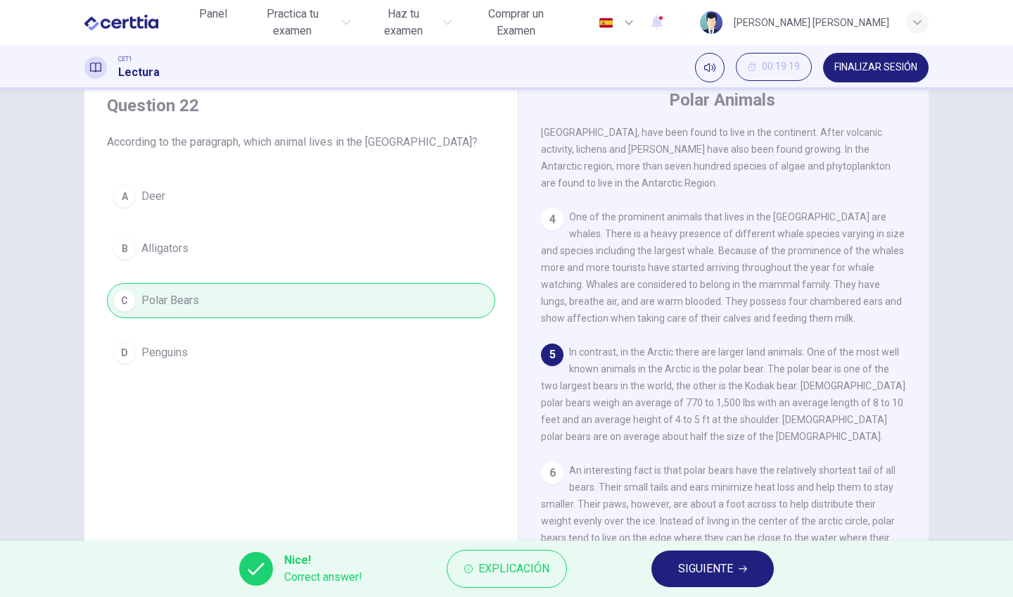
click at [697, 572] on span "SIGUIENTE" at bounding box center [705, 569] width 55 height 20
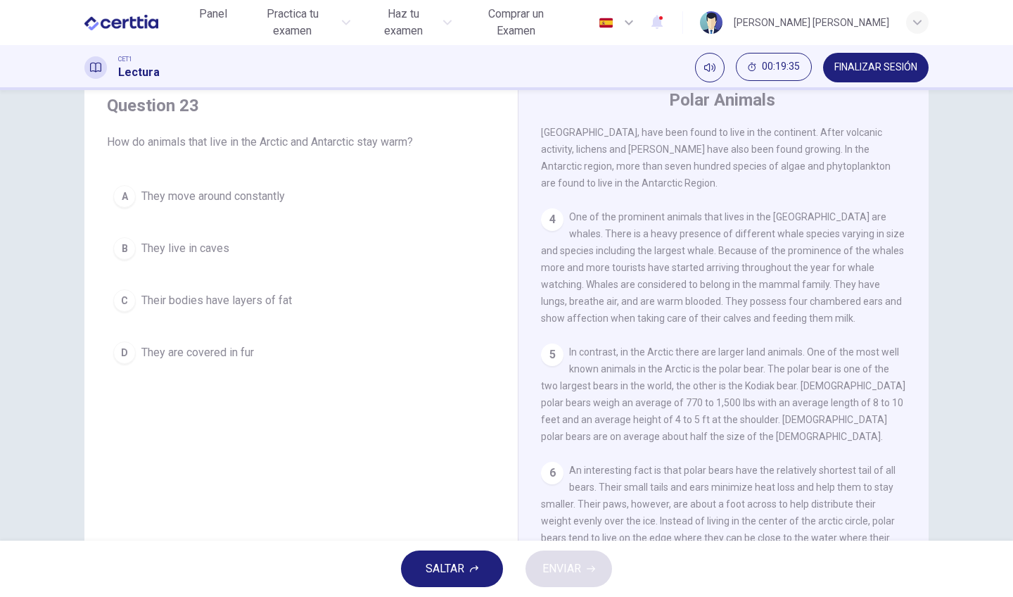
click at [172, 305] on span "Their bodies have layers of fat" at bounding box center [216, 300] width 151 height 17
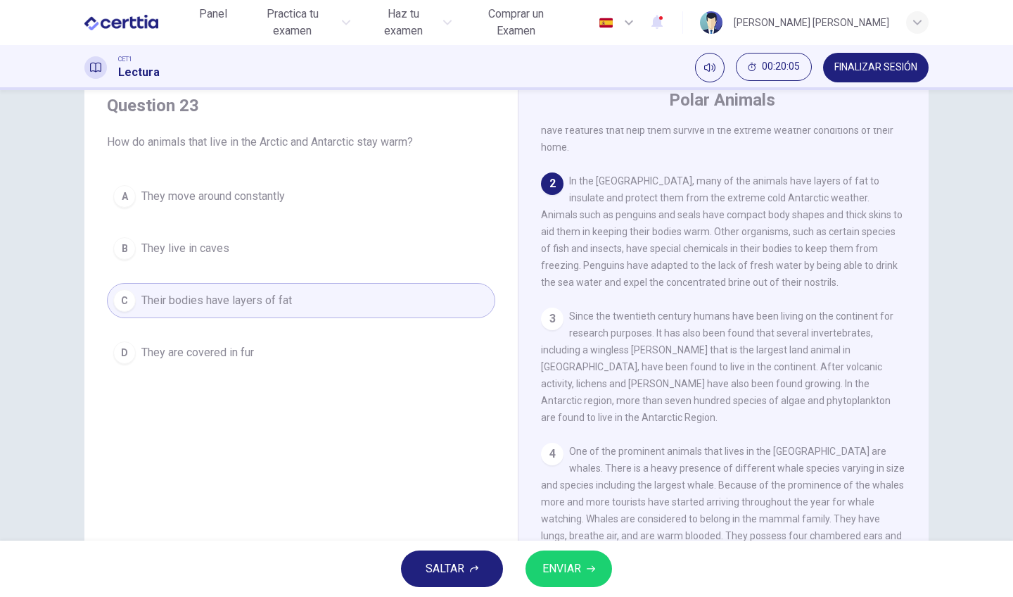
scroll to position [70, 0]
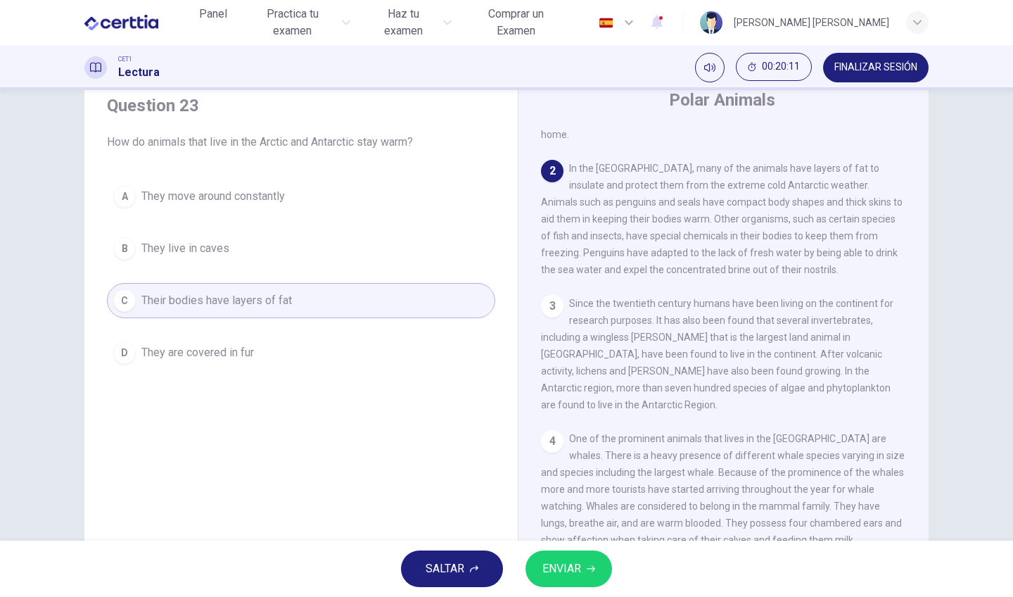
click at [593, 580] on button "ENVIAR" at bounding box center [569, 568] width 87 height 37
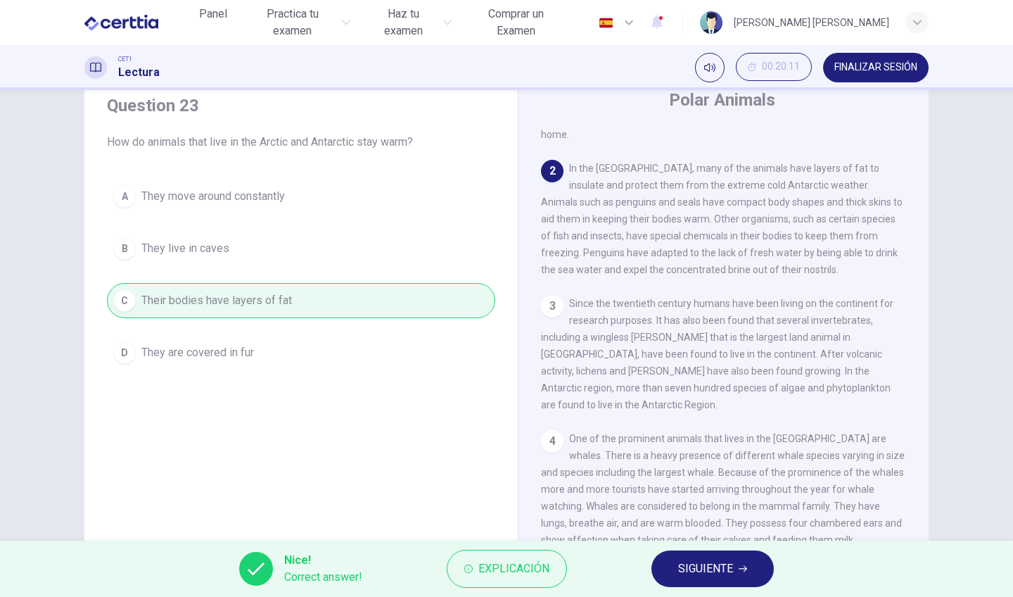
click at [680, 568] on span "SIGUIENTE" at bounding box center [705, 569] width 55 height 20
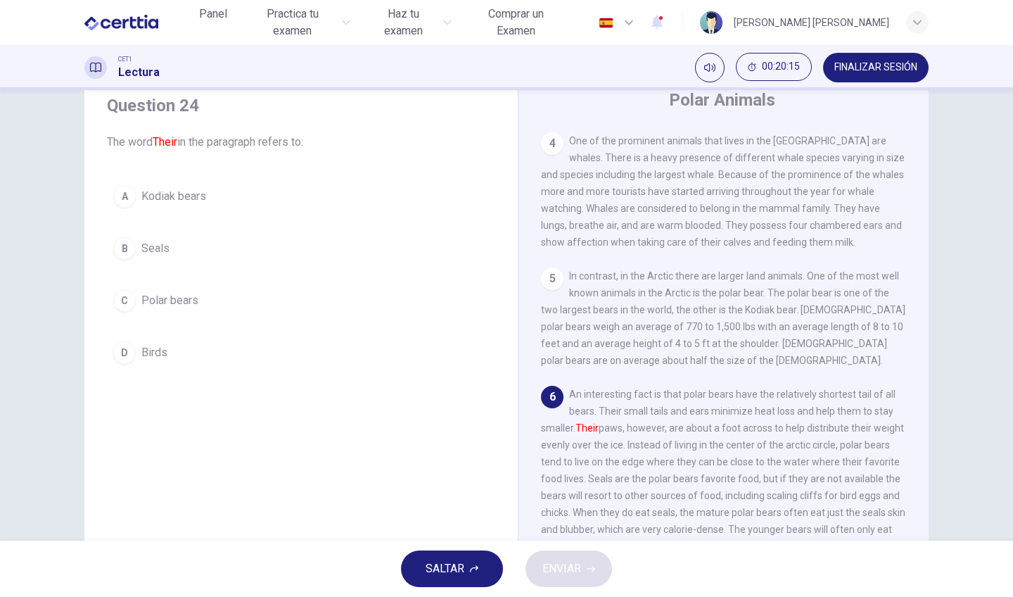
scroll to position [367, 0]
click at [202, 304] on button "C Polar bears" at bounding box center [301, 300] width 388 height 35
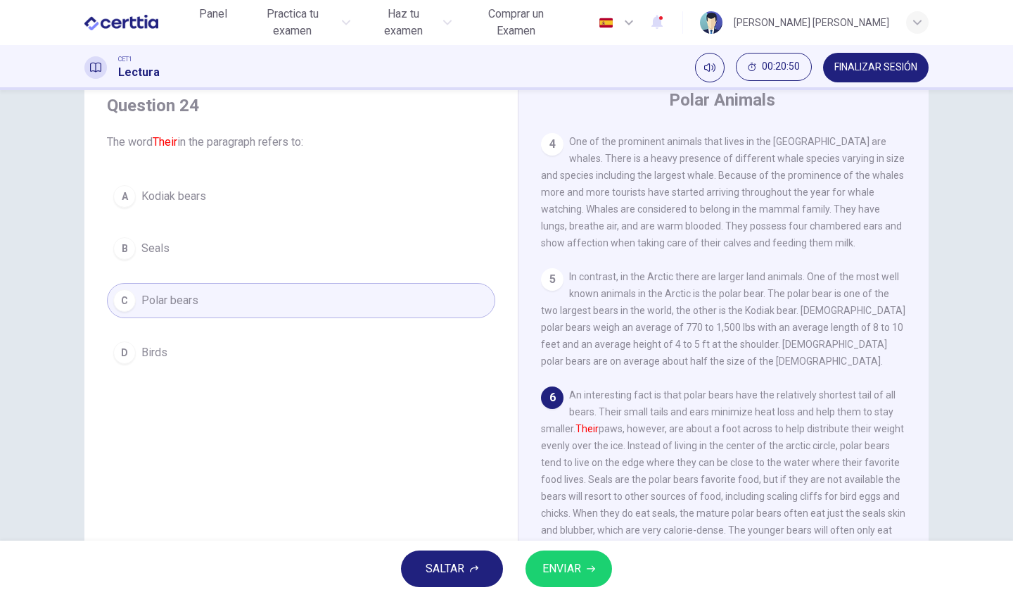
click at [573, 571] on span "ENVIAR" at bounding box center [561, 569] width 39 height 20
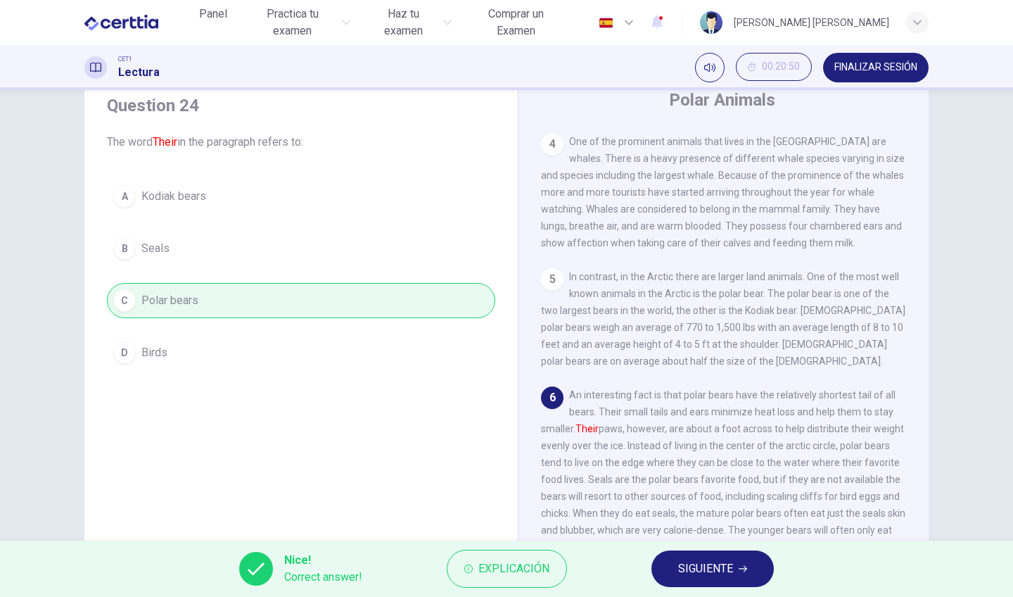
click at [680, 581] on button "SIGUIENTE" at bounding box center [713, 568] width 122 height 37
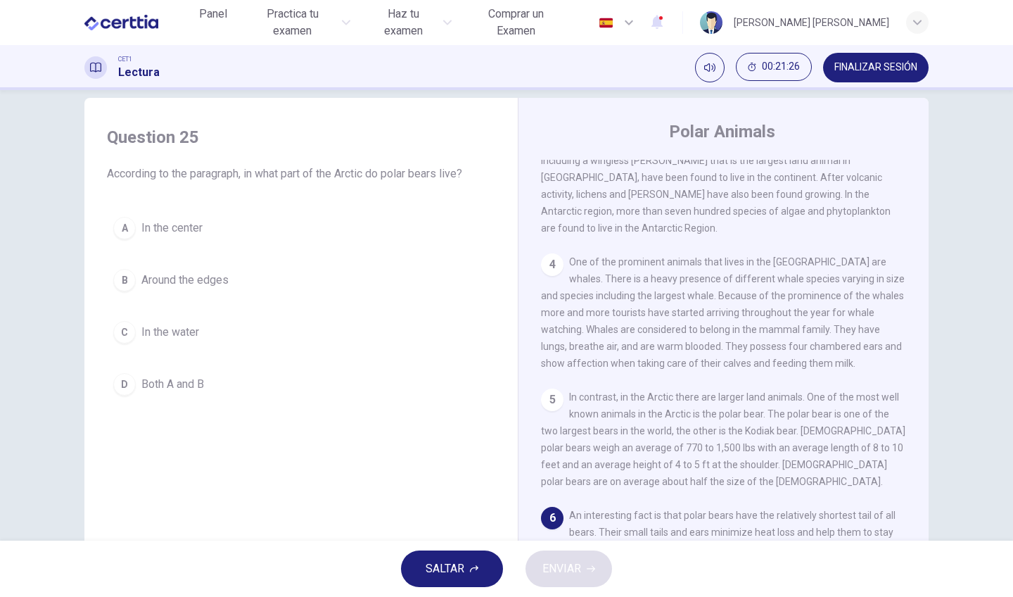
scroll to position [277, 0]
click at [175, 286] on span "Around the edges" at bounding box center [184, 280] width 87 height 17
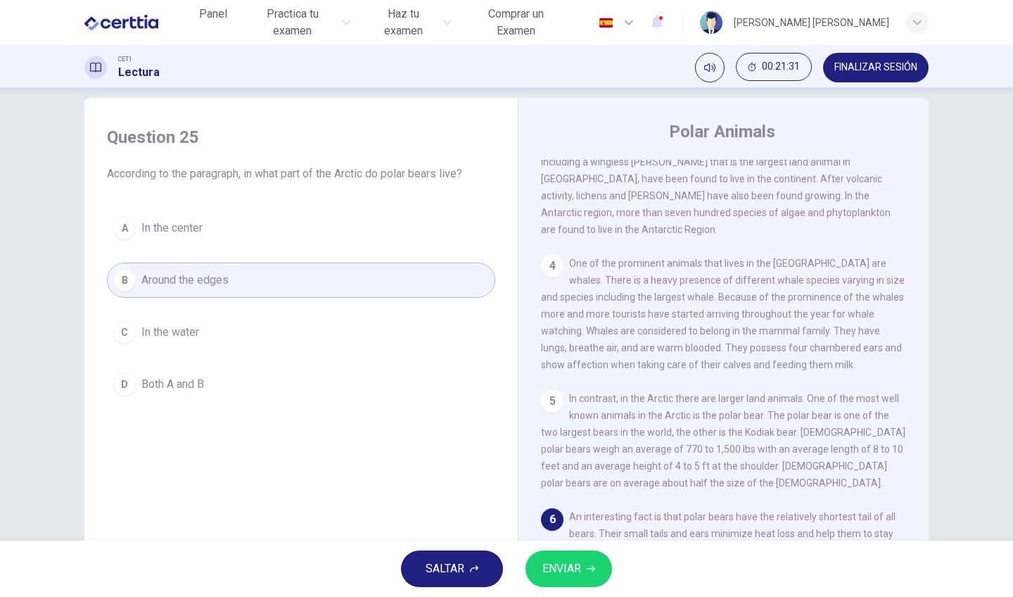
click at [297, 393] on button "D Both A and B" at bounding box center [301, 384] width 388 height 35
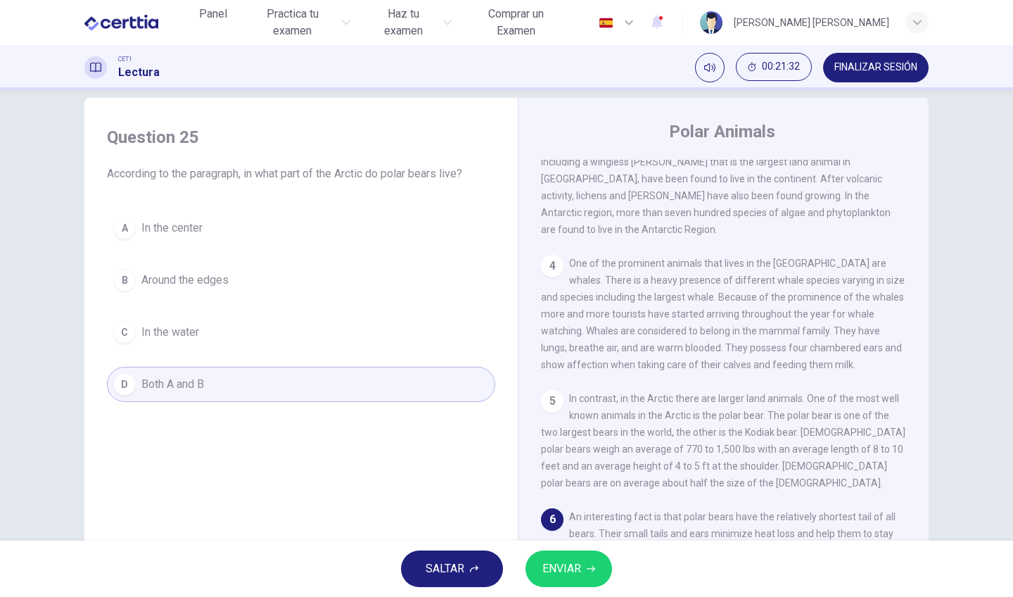
click at [557, 573] on span "ENVIAR" at bounding box center [561, 569] width 39 height 20
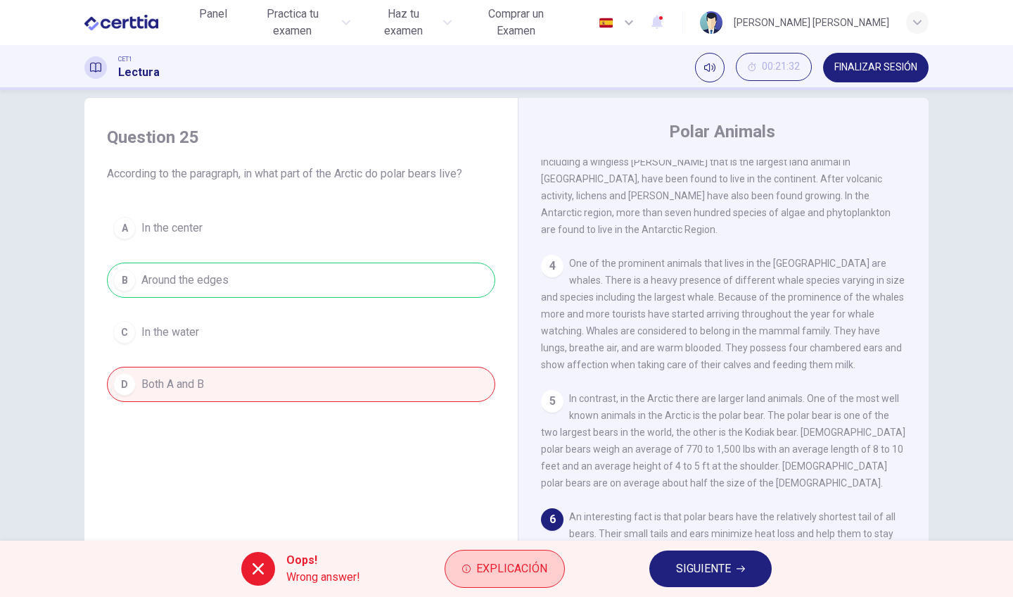
click at [535, 567] on span "Explicación" at bounding box center [511, 569] width 71 height 20
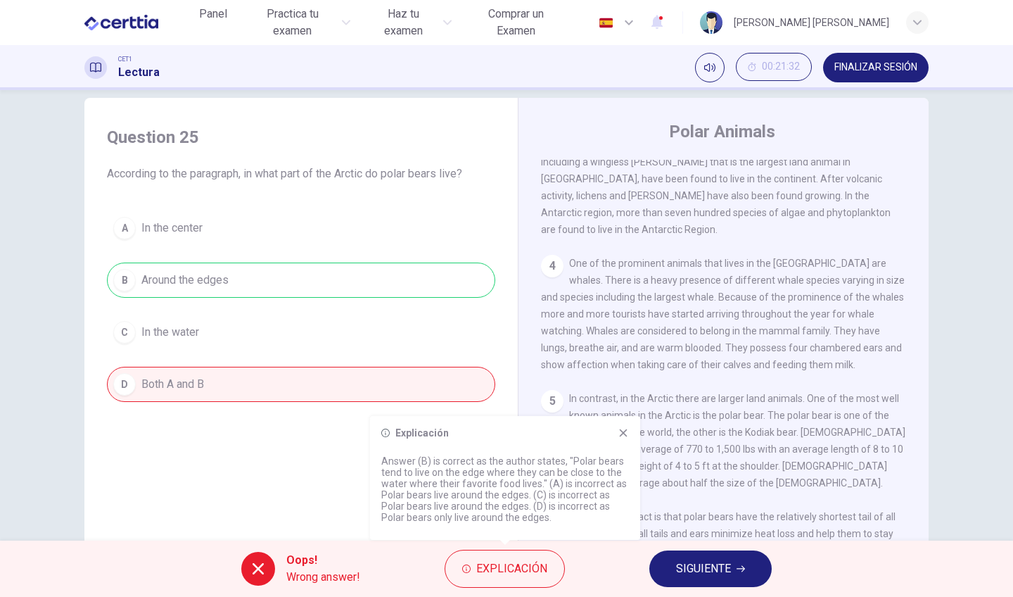
click at [407, 323] on div "A In the center B Around the edges C In the water D Both A and B" at bounding box center [301, 305] width 388 height 191
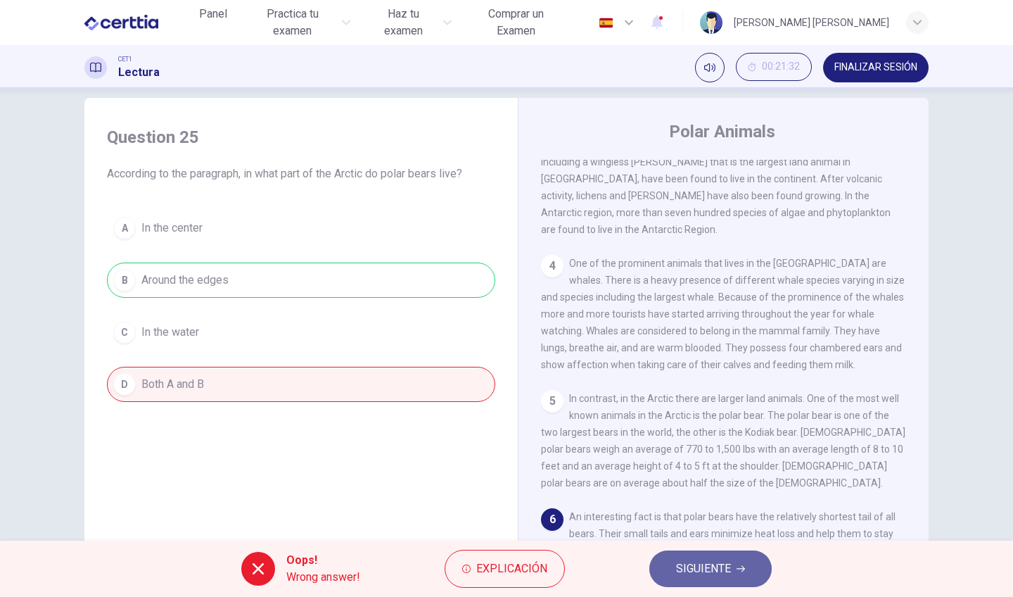
click at [699, 572] on span "SIGUIENTE" at bounding box center [703, 569] width 55 height 20
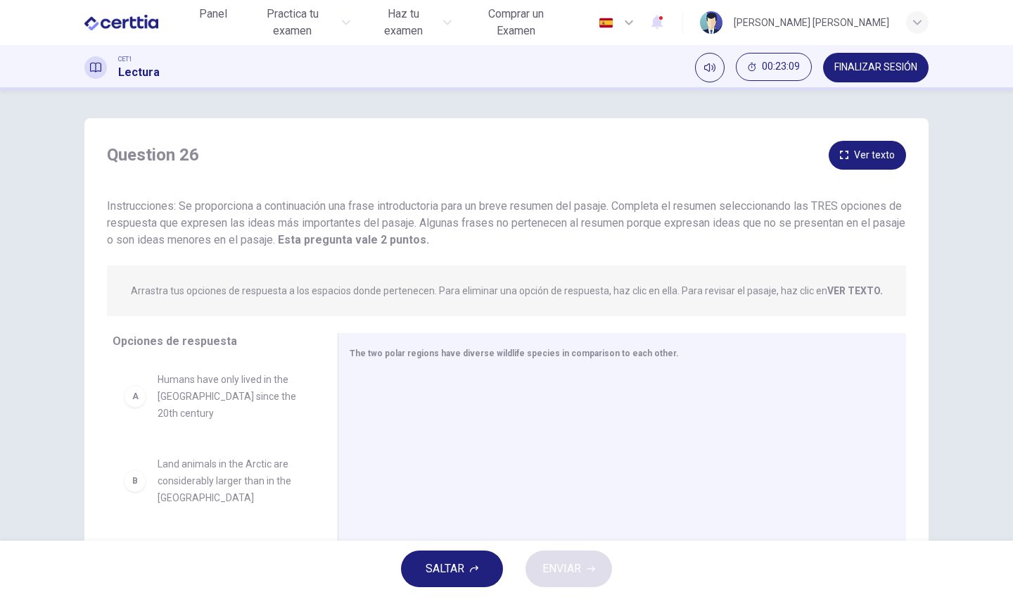
scroll to position [0, 0]
drag, startPoint x: 227, startPoint y: 395, endPoint x: 457, endPoint y: 416, distance: 231.7
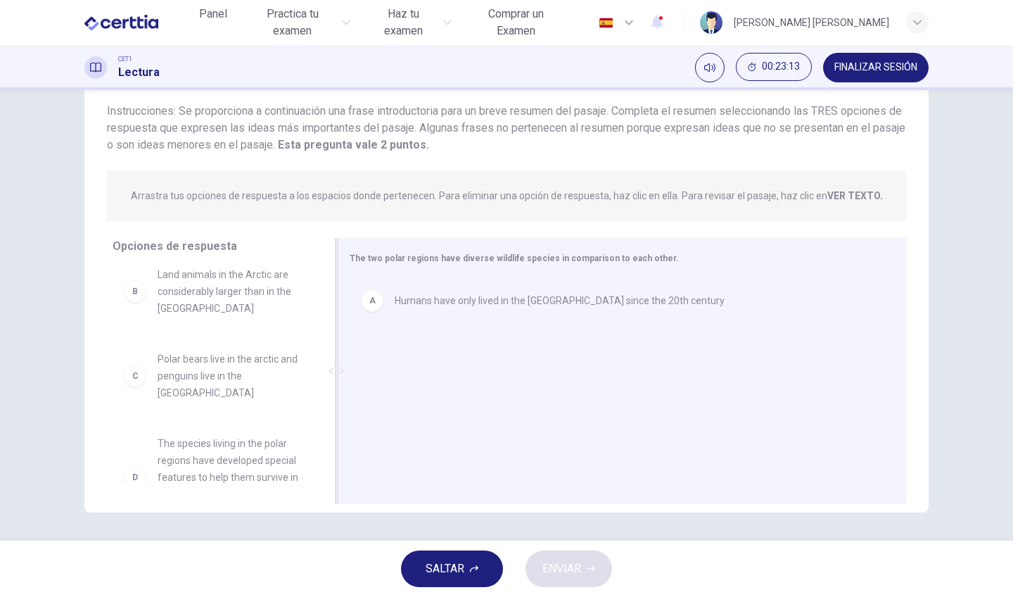
scroll to position [95, 0]
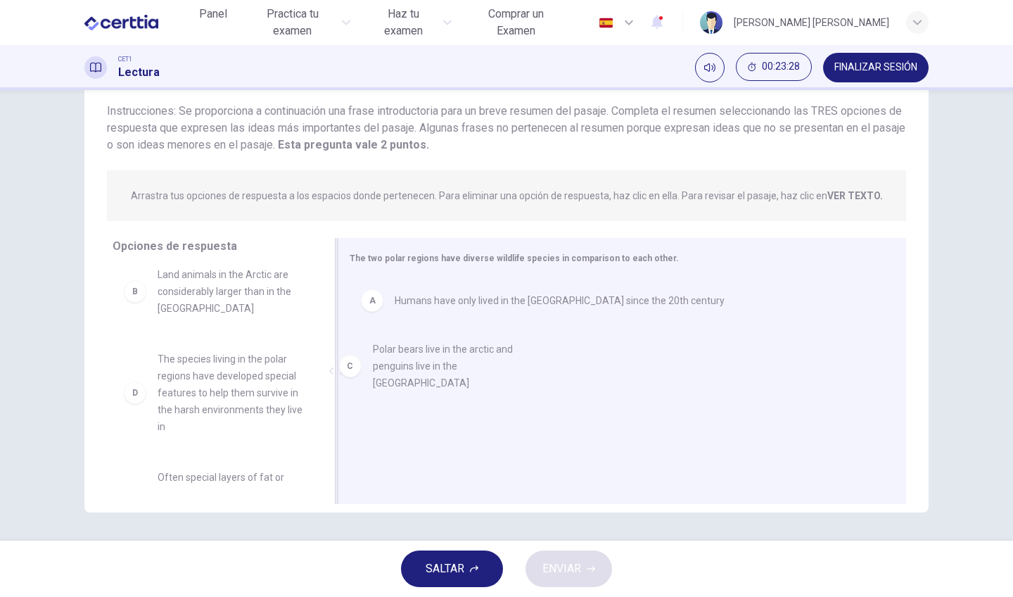
drag, startPoint x: 258, startPoint y: 379, endPoint x: 483, endPoint y: 367, distance: 225.4
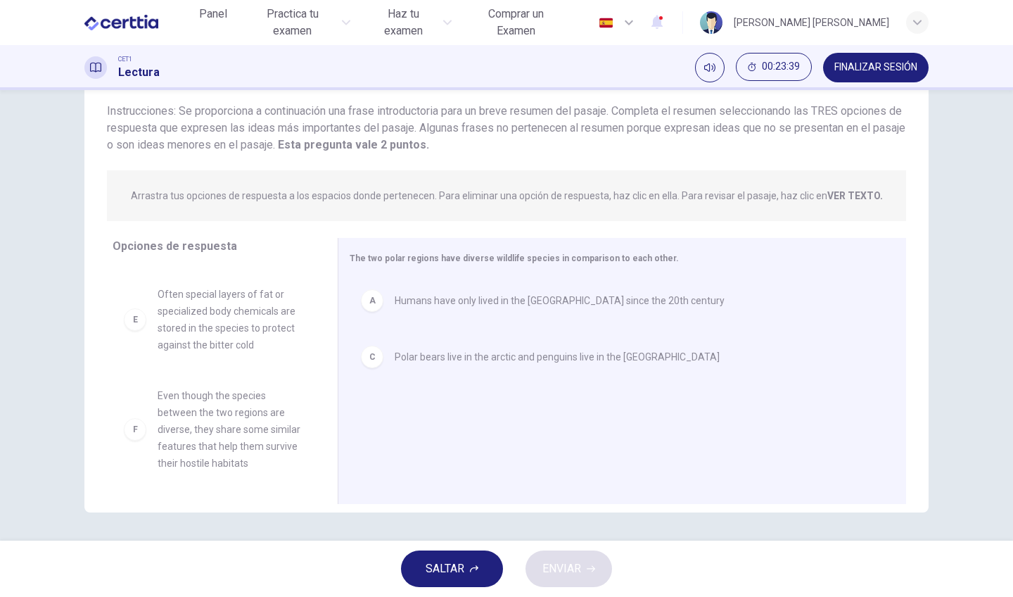
scroll to position [194, 0]
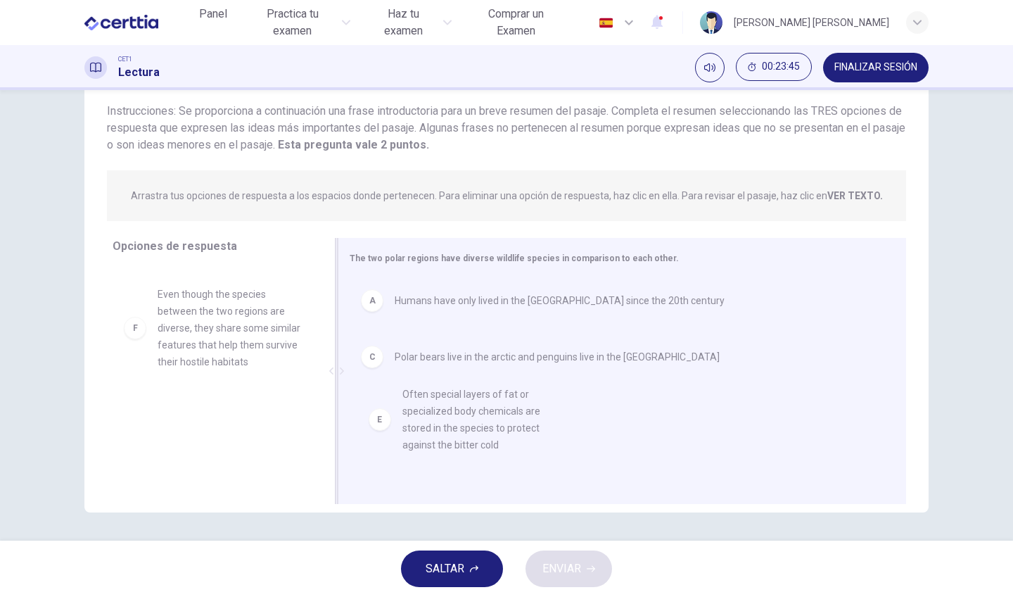
drag, startPoint x: 237, startPoint y: 323, endPoint x: 487, endPoint y: 426, distance: 270.3
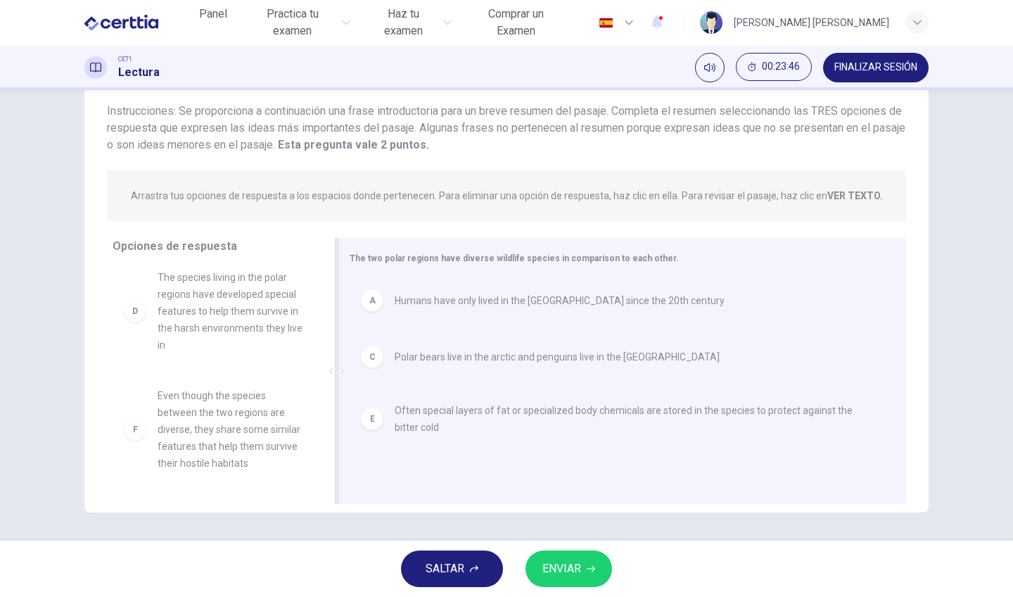
scroll to position [93, 0]
click at [558, 565] on span "ENVIAR" at bounding box center [561, 569] width 39 height 20
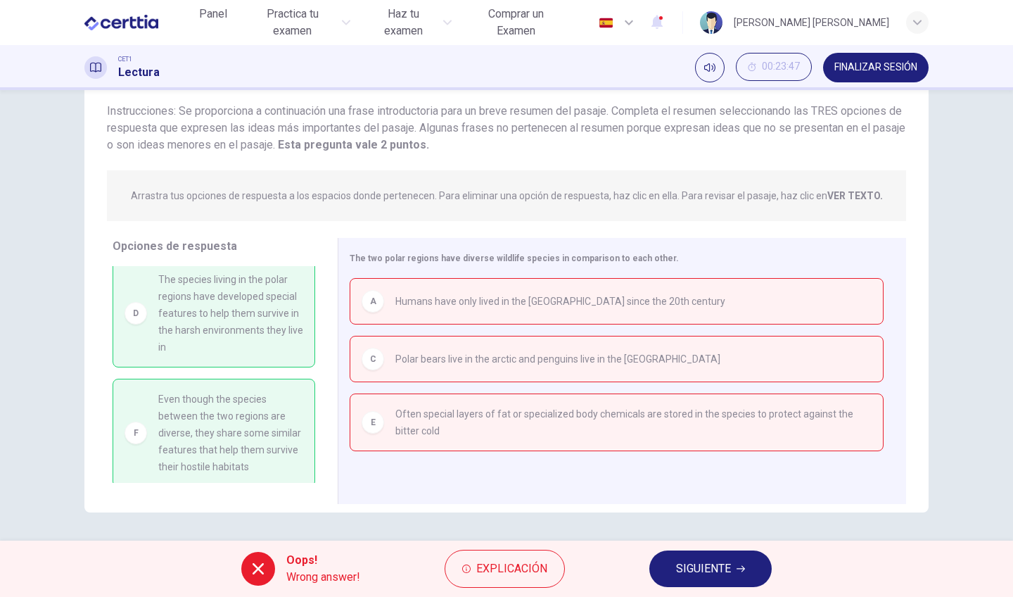
click at [663, 581] on button "SIGUIENTE" at bounding box center [710, 568] width 122 height 37
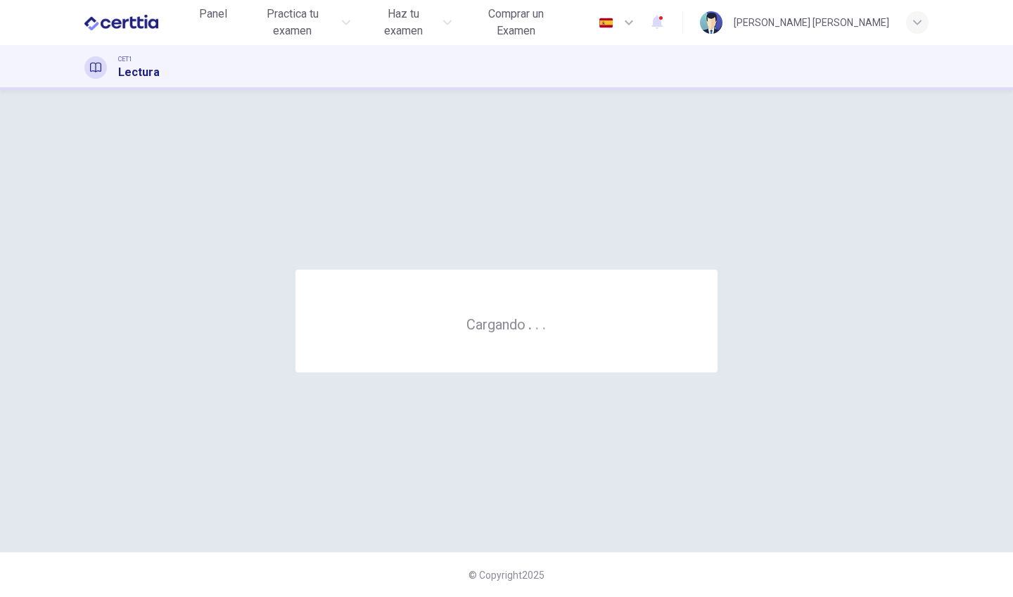
scroll to position [0, 0]
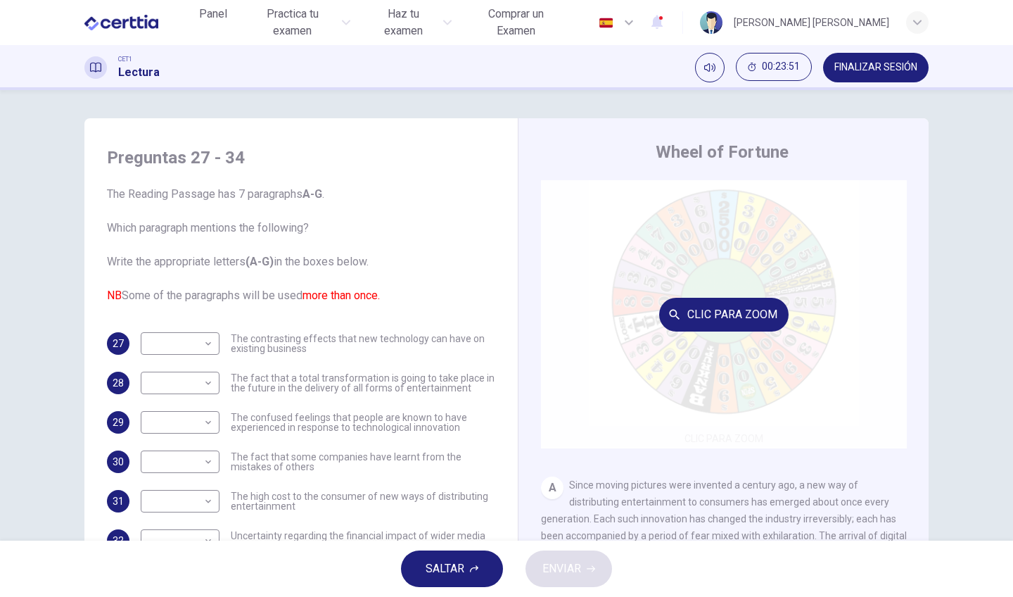
click at [737, 319] on button "Clic para zoom" at bounding box center [723, 315] width 129 height 34
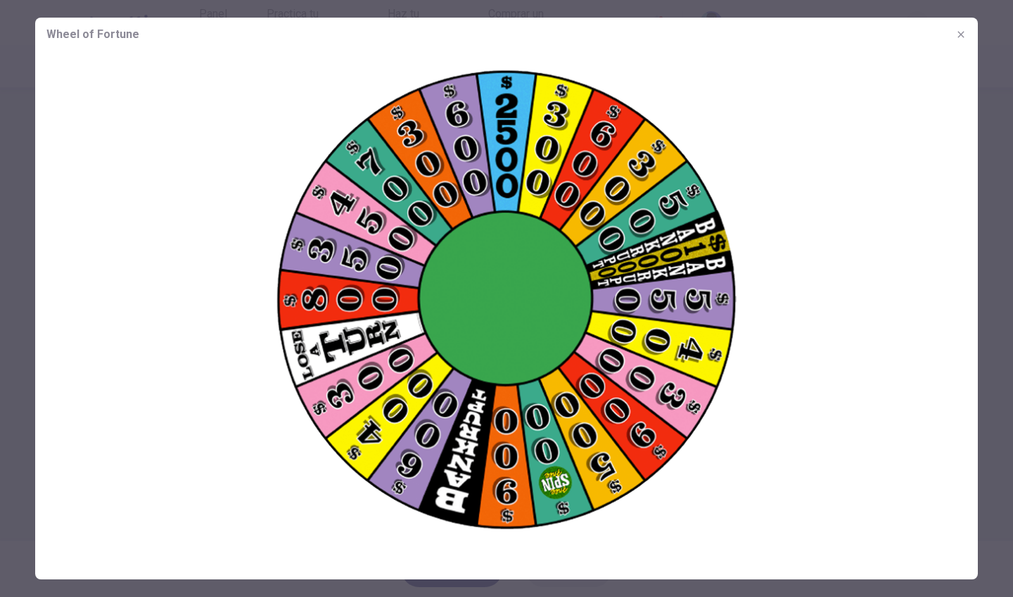
click at [997, 181] on div at bounding box center [506, 298] width 1013 height 597
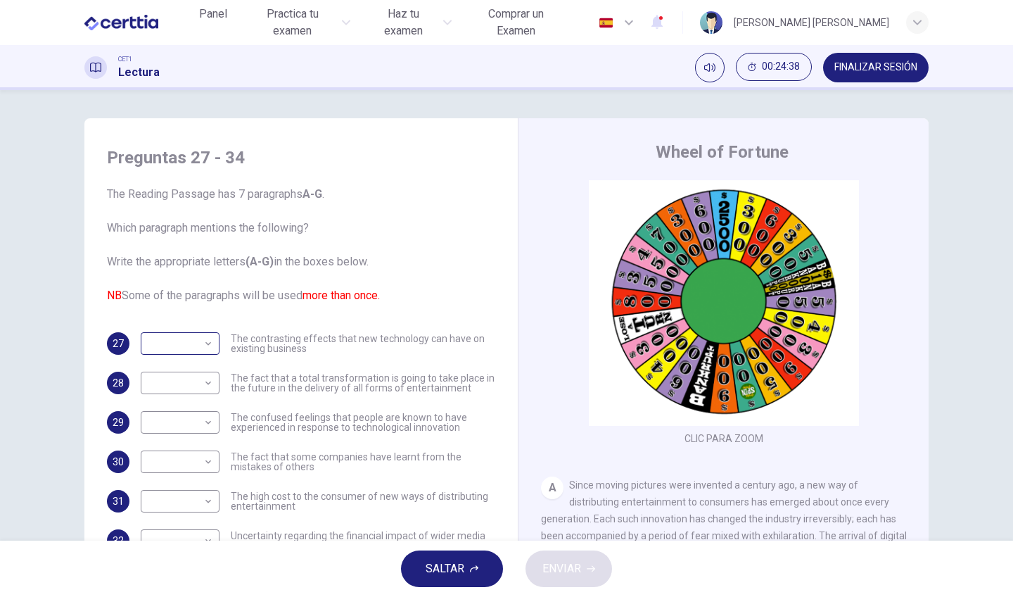
click at [208, 353] on body "Este sitio utiliza cookies, como se explica en nuestra Política de Privacidad .…" at bounding box center [506, 298] width 1013 height 597
click at [208, 353] on div at bounding box center [506, 298] width 1013 height 597
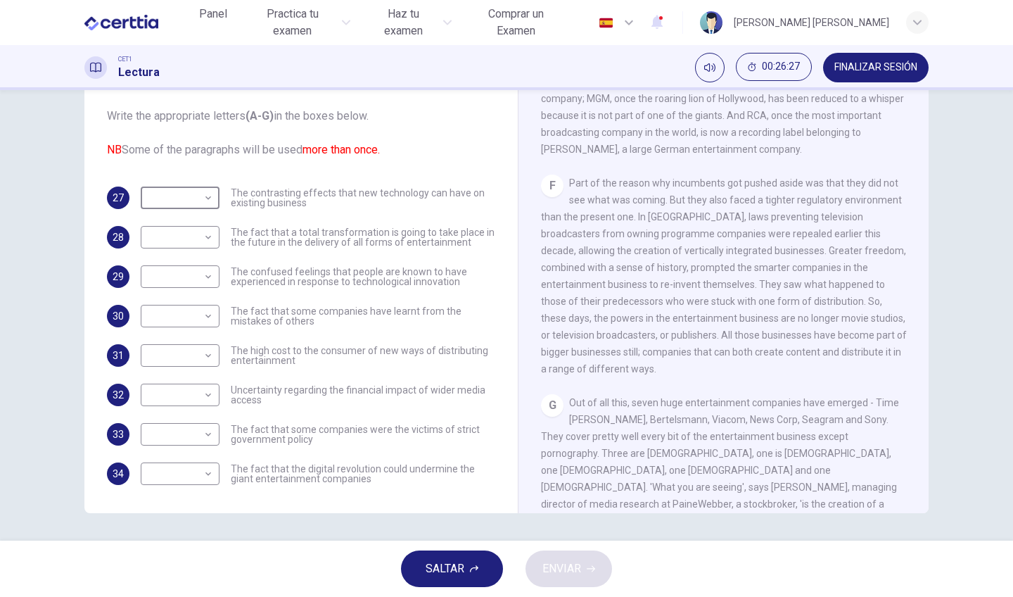
scroll to position [982, 0]
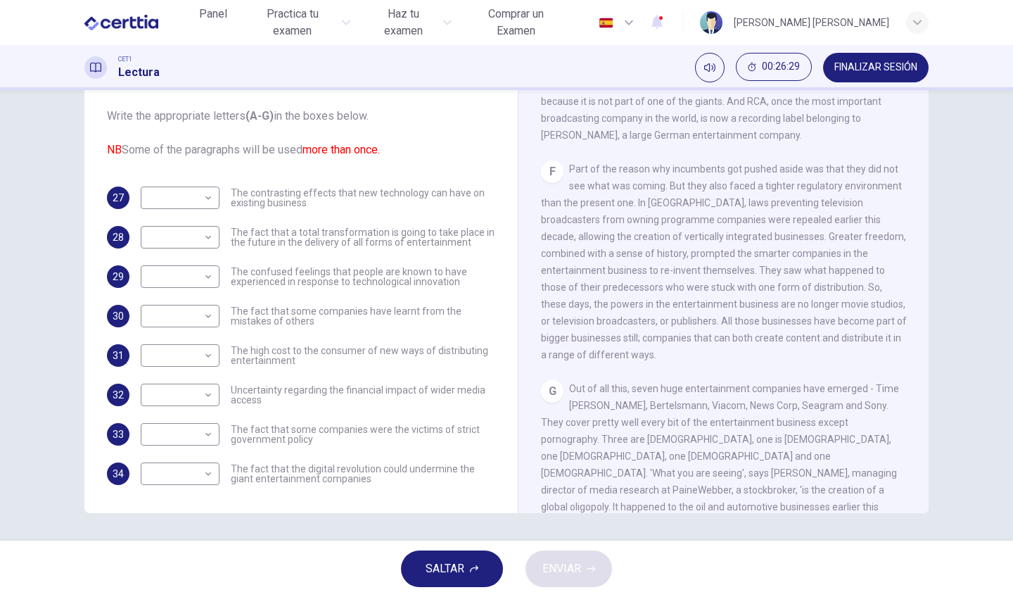
click at [566, 167] on div "F Part of the reason why incumbents got pushed aside was that they did not see …" at bounding box center [724, 261] width 366 height 203
drag, startPoint x: 569, startPoint y: 172, endPoint x: 663, endPoint y: 242, distance: 117.6
click at [661, 241] on span "Part of the reason why incumbents got pushed aside was that they did not see wh…" at bounding box center [724, 261] width 366 height 197
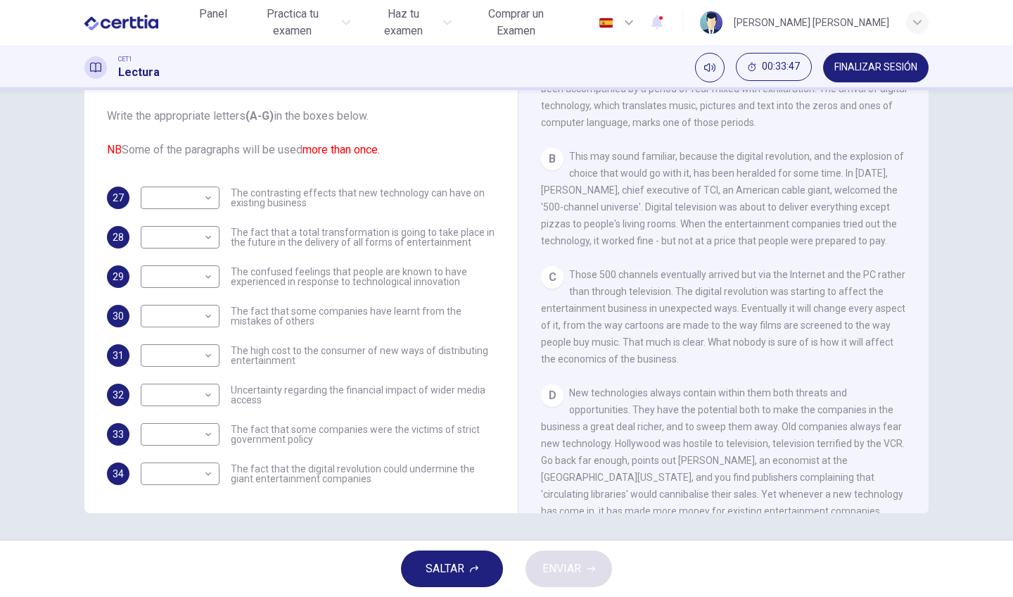
scroll to position [345, 0]
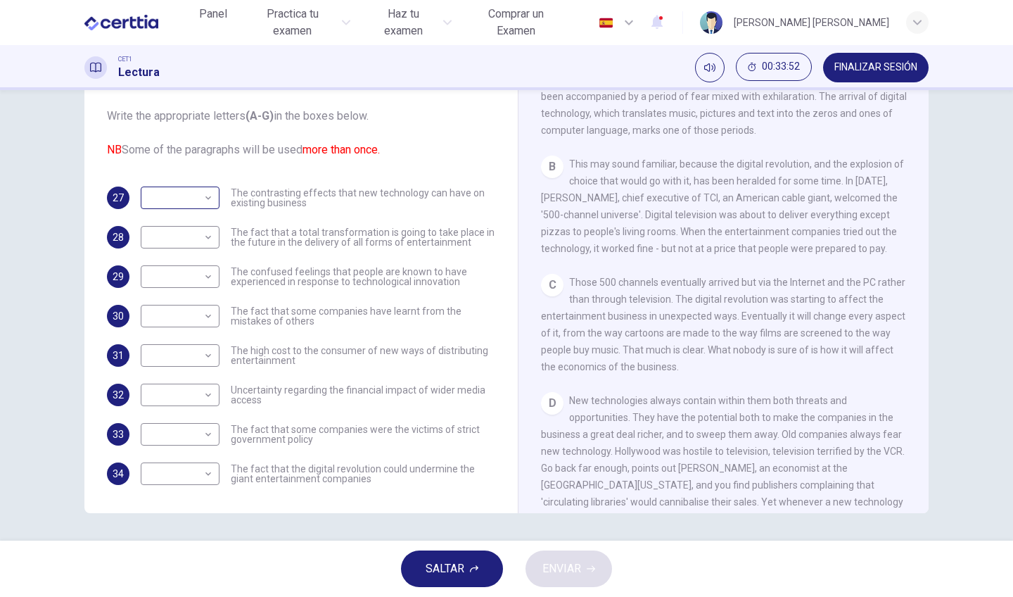
click at [208, 198] on body "Este sitio utiliza cookies, como se explica en nuestra Política de Privacidad .…" at bounding box center [506, 298] width 1013 height 597
click at [716, 386] on div at bounding box center [506, 298] width 1013 height 597
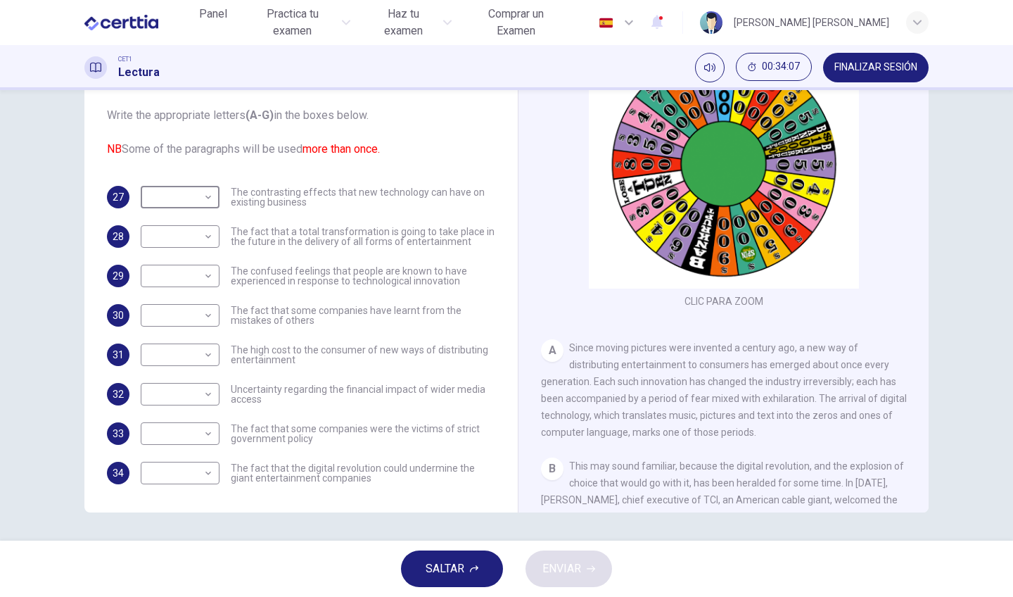
scroll to position [40, 0]
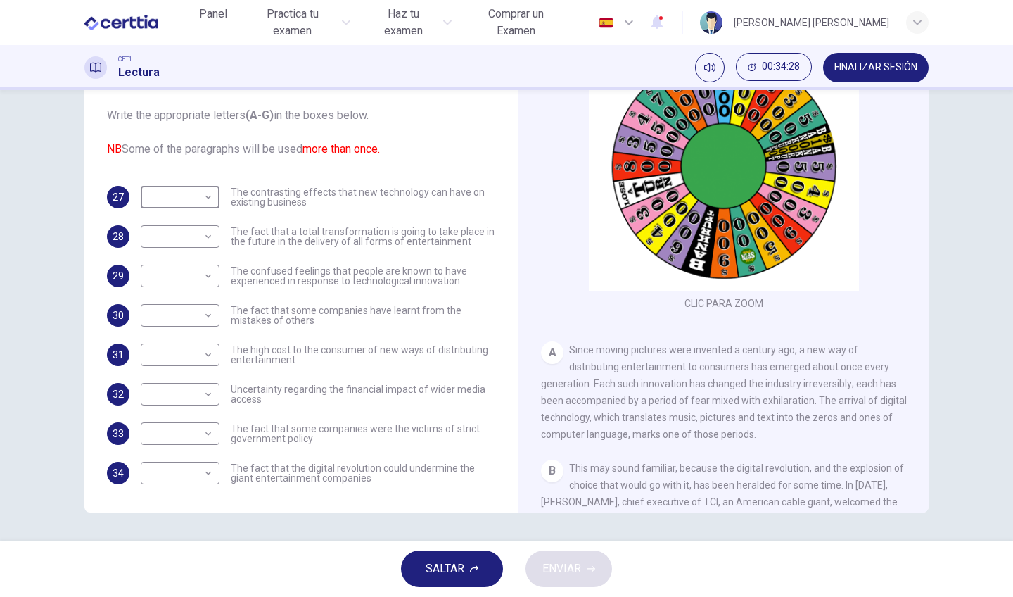
click at [315, 243] on span "The fact that a total transformation is going to take place in the future in th…" at bounding box center [363, 237] width 265 height 20
click at [176, 234] on body "Este sitio utiliza cookies, como se explica en nuestra Política de Privacidad .…" at bounding box center [506, 298] width 1013 height 597
click at [176, 262] on li "A" at bounding box center [178, 259] width 79 height 23
type input "*"
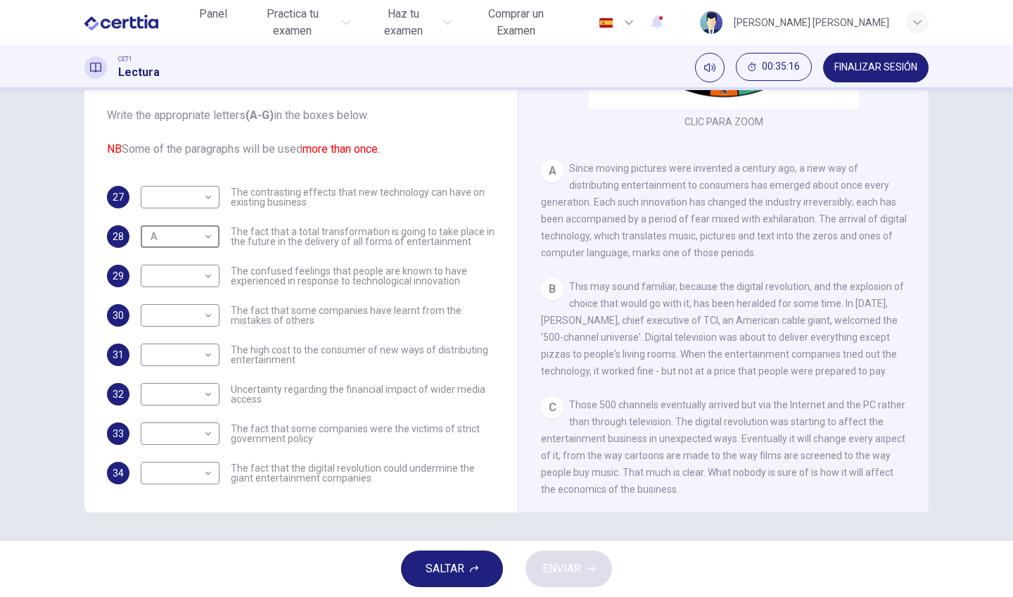
scroll to position [0, 0]
click at [202, 474] on body "Este sitio utiliza cookies, como se explica en nuestra Política de Privacidad .…" at bounding box center [506, 298] width 1013 height 597
click at [186, 461] on li "B" at bounding box center [178, 461] width 79 height 23
type input "*"
click at [206, 195] on body "Este sitio utiliza cookies, como se explica en nuestra Política de Privacidad .…" at bounding box center [506, 298] width 1013 height 597
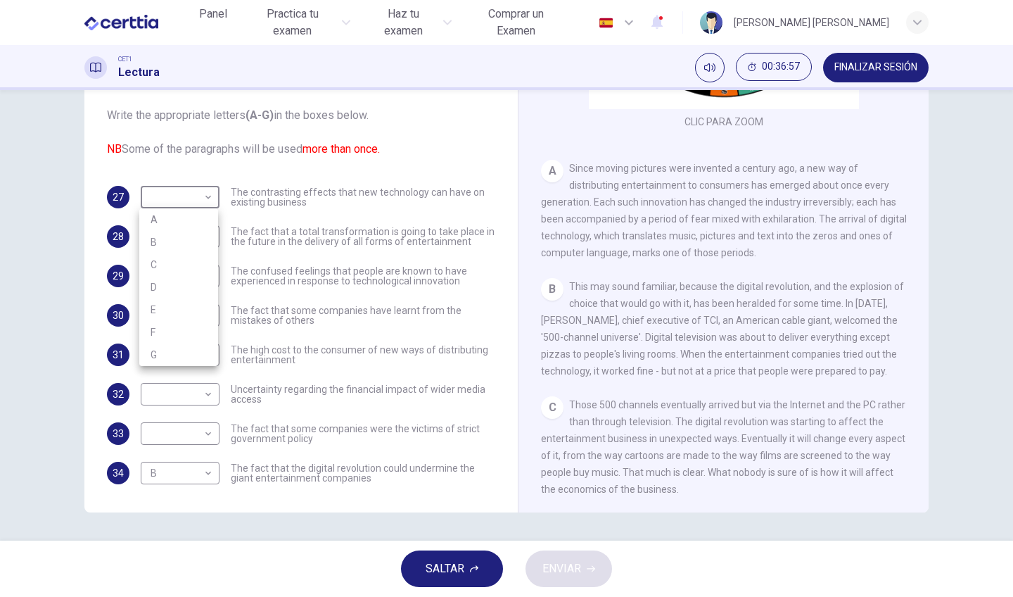
click at [626, 418] on div at bounding box center [506, 298] width 1013 height 597
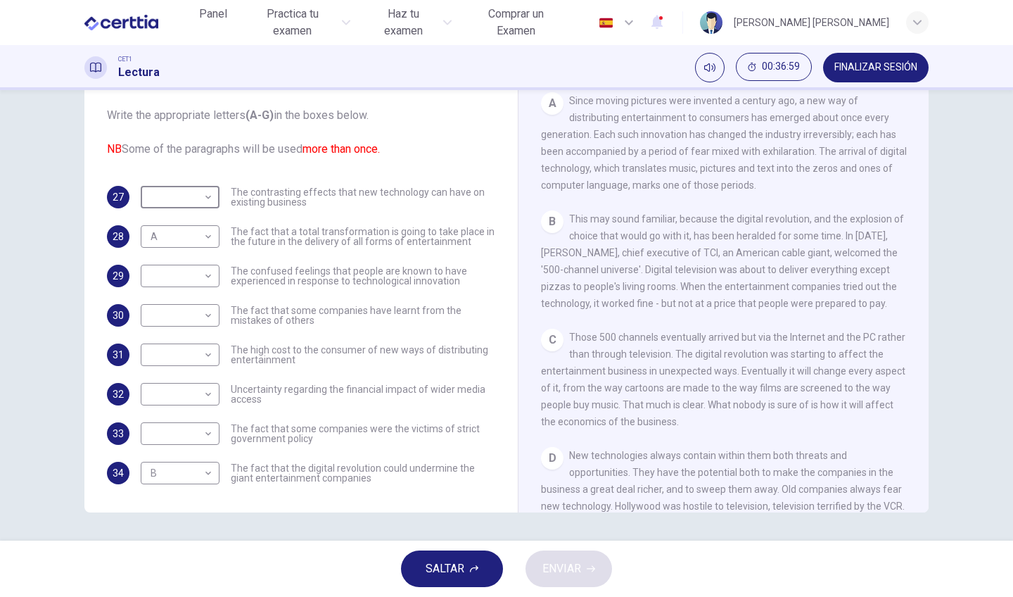
scroll to position [290, 0]
click at [256, 362] on span "The high cost to the consumer of new ways of distributing entertainment" at bounding box center [363, 355] width 265 height 20
click at [191, 354] on body "Este sitio utiliza cookies, como se explica en nuestra Política de Privacidad .…" at bounding box center [506, 298] width 1013 height 597
click at [186, 424] on li "C" at bounding box center [178, 422] width 79 height 23
type input "*"
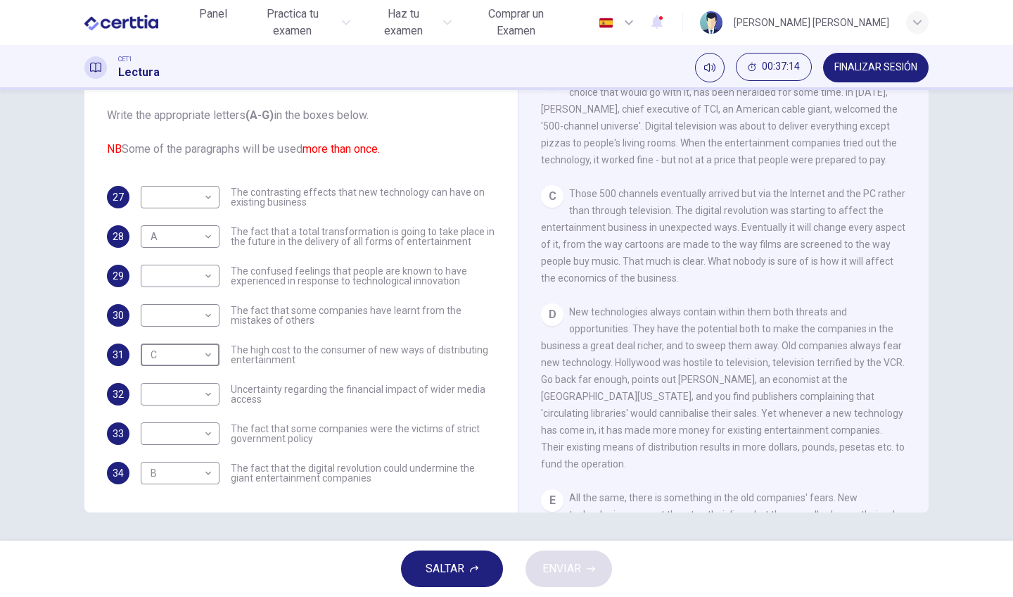
scroll to position [433, 0]
click at [191, 197] on body "Este sitio utiliza cookies, como se explica en nuestra Política de Privacidad .…" at bounding box center [506, 298] width 1013 height 597
click at [175, 288] on li "D" at bounding box center [178, 287] width 79 height 23
type input "*"
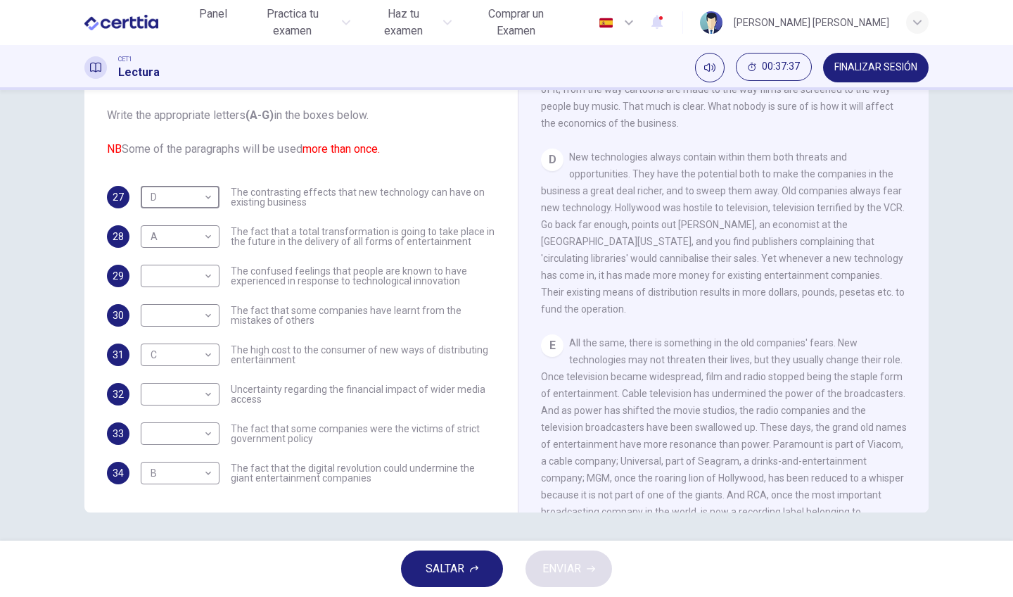
scroll to position [603, 0]
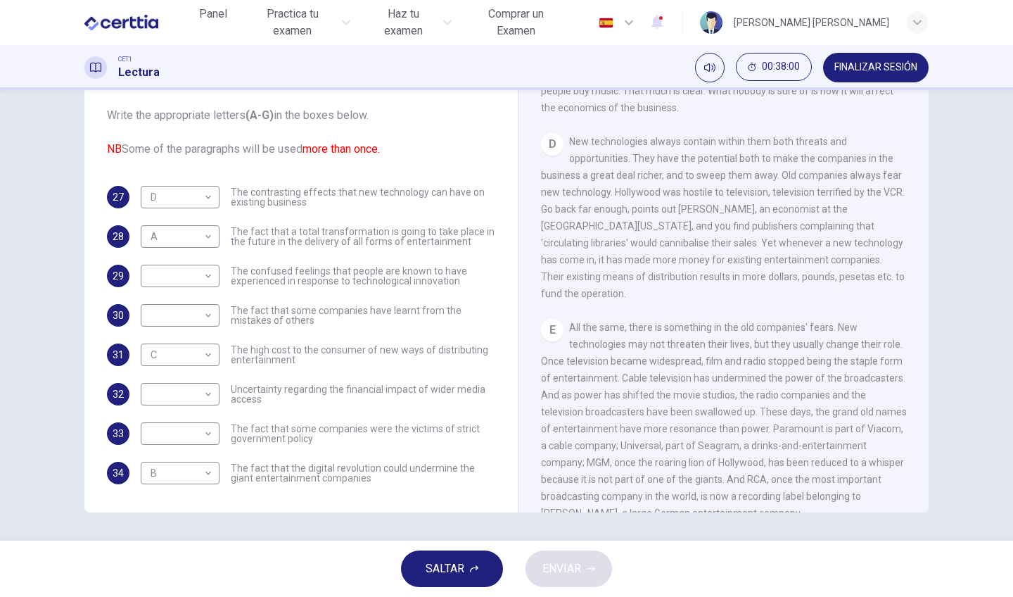
click at [261, 266] on span "The confused feelings that people are known to have experienced in response to …" at bounding box center [363, 276] width 265 height 20
click at [200, 272] on body "Este sitio utiliza cookies, como se explica en nuestra Política de Privacidad .…" at bounding box center [506, 298] width 1013 height 597
click at [189, 392] on li "E" at bounding box center [178, 388] width 79 height 23
type input "*"
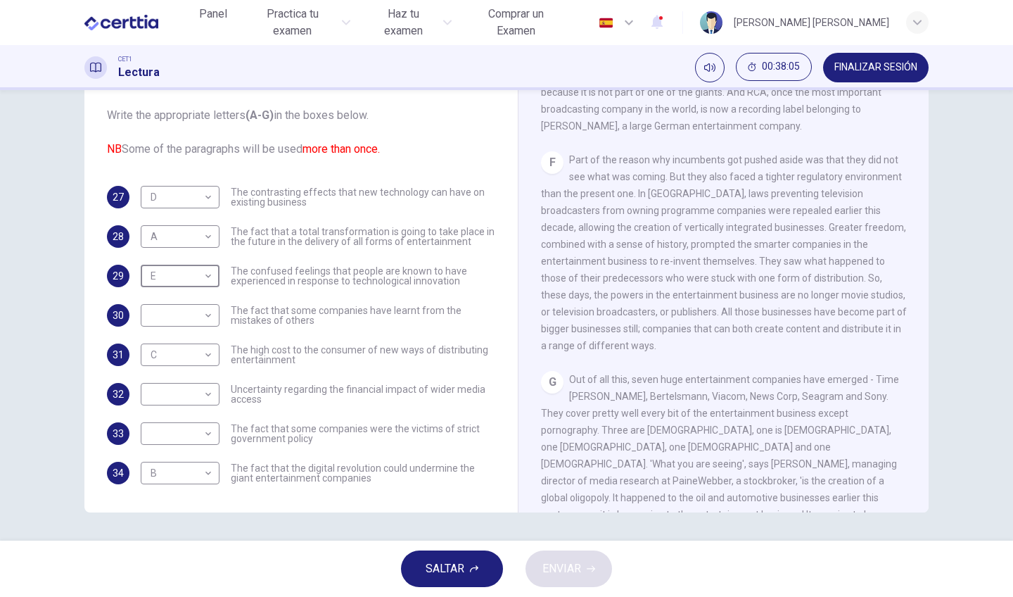
scroll to position [998, 0]
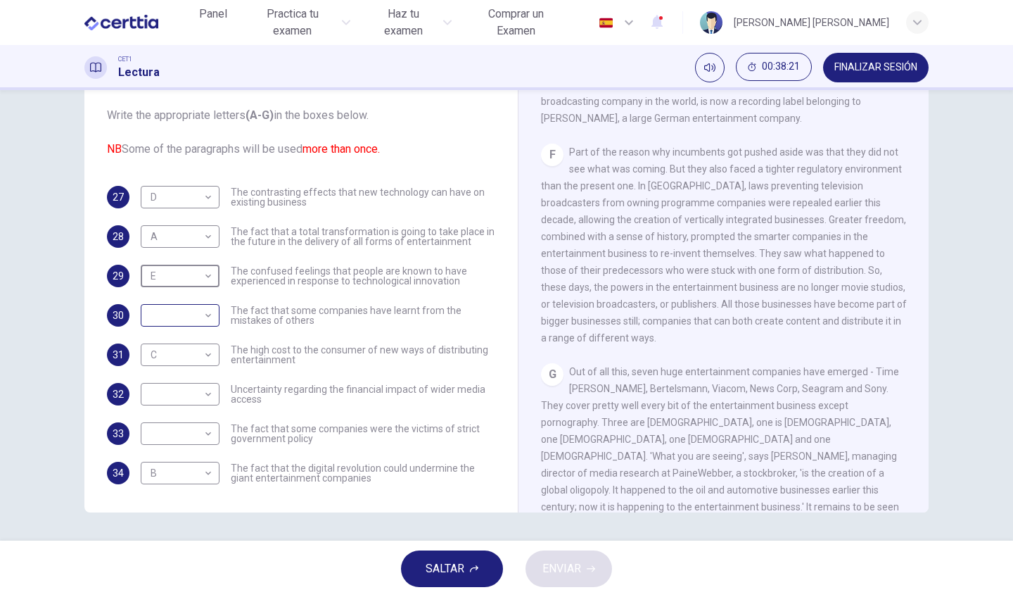
click at [203, 322] on body "Este sitio utiliza cookies, como se explica en nuestra Política de Privacidad .…" at bounding box center [506, 298] width 1013 height 597
click at [196, 444] on li "F" at bounding box center [178, 450] width 79 height 23
type input "*"
click at [212, 392] on body "Este sitio utiliza cookies, como se explica en nuestra Política de Privacidad .…" at bounding box center [506, 298] width 1013 height 597
click at [198, 444] on li "B" at bounding box center [178, 439] width 79 height 23
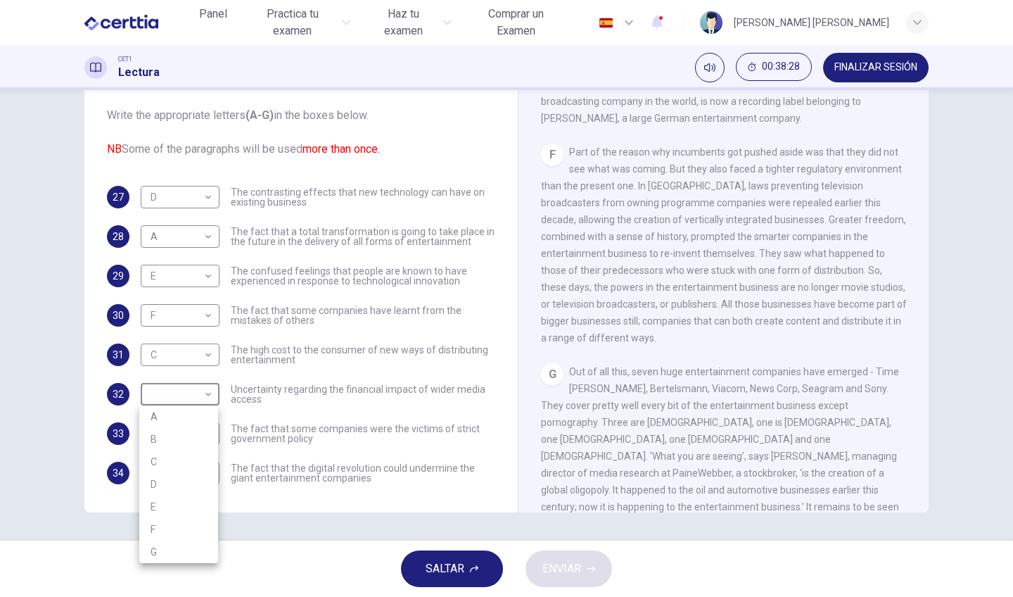
type input "*"
click at [202, 442] on body "Este sitio utiliza cookies, como se explica en nuestra Política de Privacidad .…" at bounding box center [506, 298] width 1013 height 597
click at [191, 505] on li "D" at bounding box center [178, 506] width 79 height 23
type input "*"
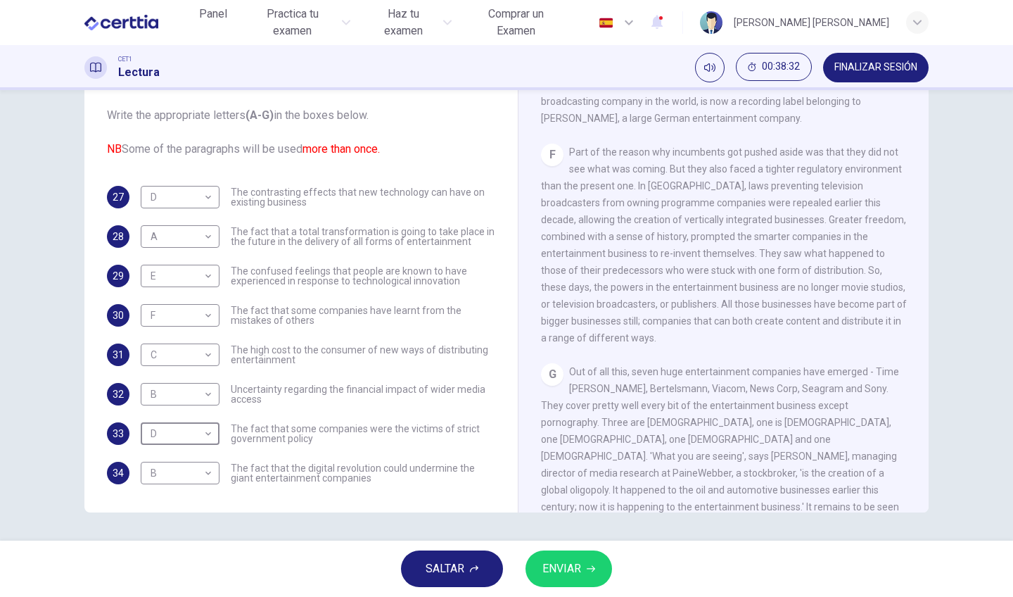
click at [560, 580] on button "ENVIAR" at bounding box center [569, 568] width 87 height 37
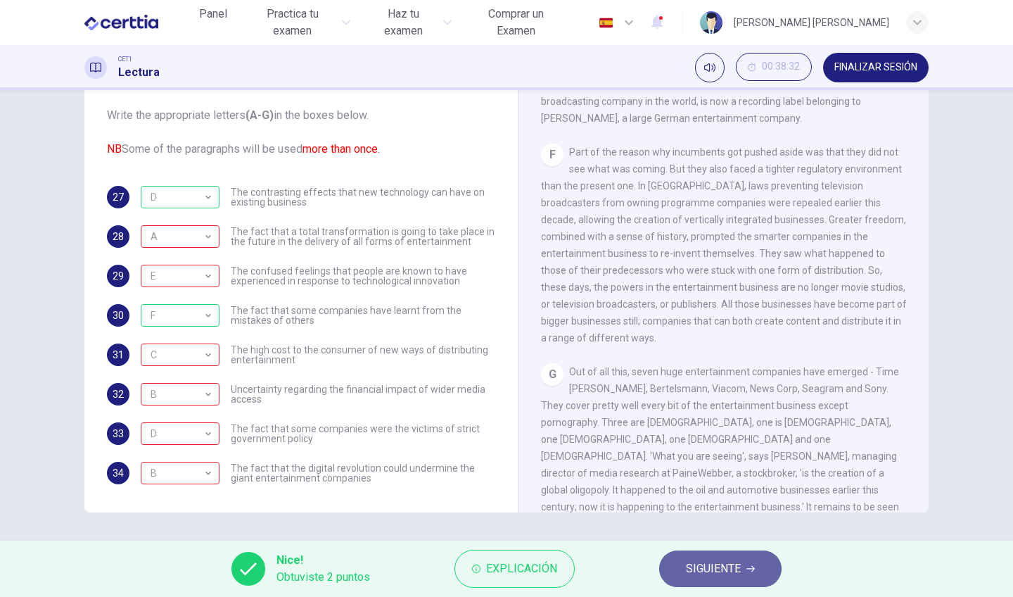
click at [706, 573] on span "SIGUIENTE" at bounding box center [713, 569] width 55 height 20
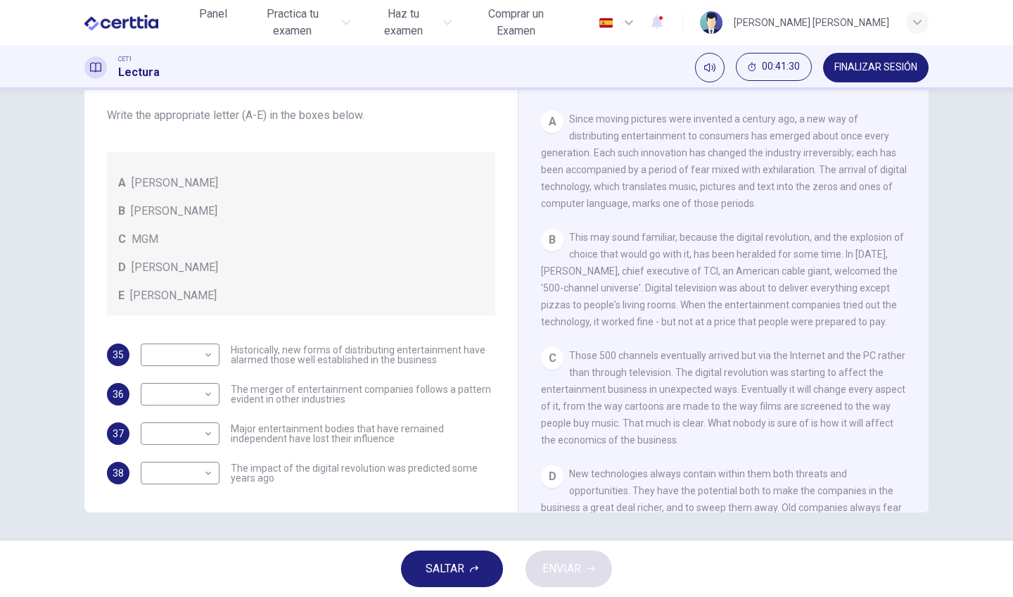
scroll to position [249, 0]
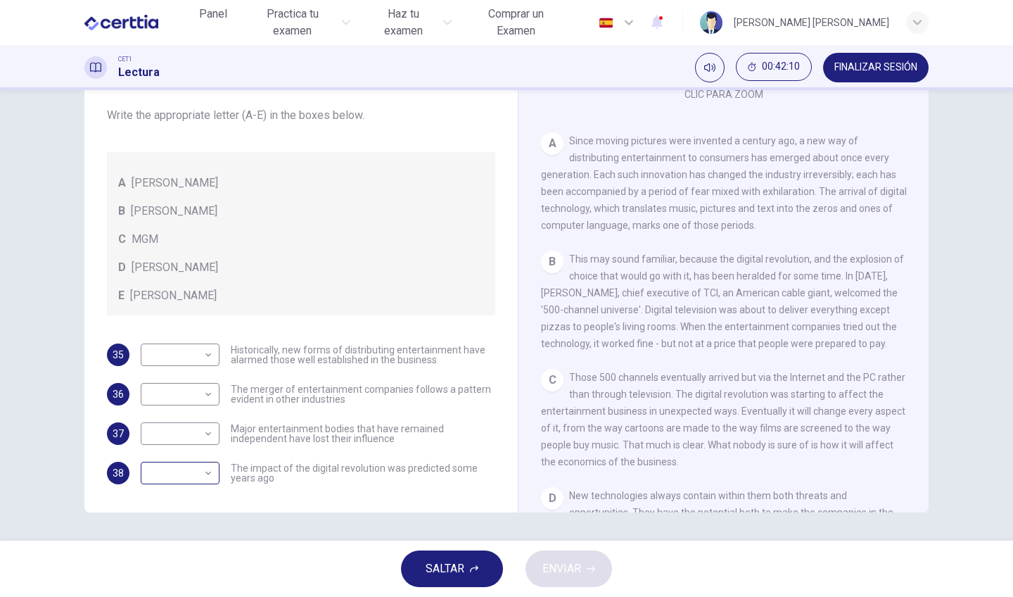
click at [186, 476] on body "Este sitio utiliza cookies, como se explica en nuestra Política de Privacidad .…" at bounding box center [506, 298] width 1013 height 597
click at [174, 483] on li "A" at bounding box center [178, 484] width 79 height 23
type input "*"
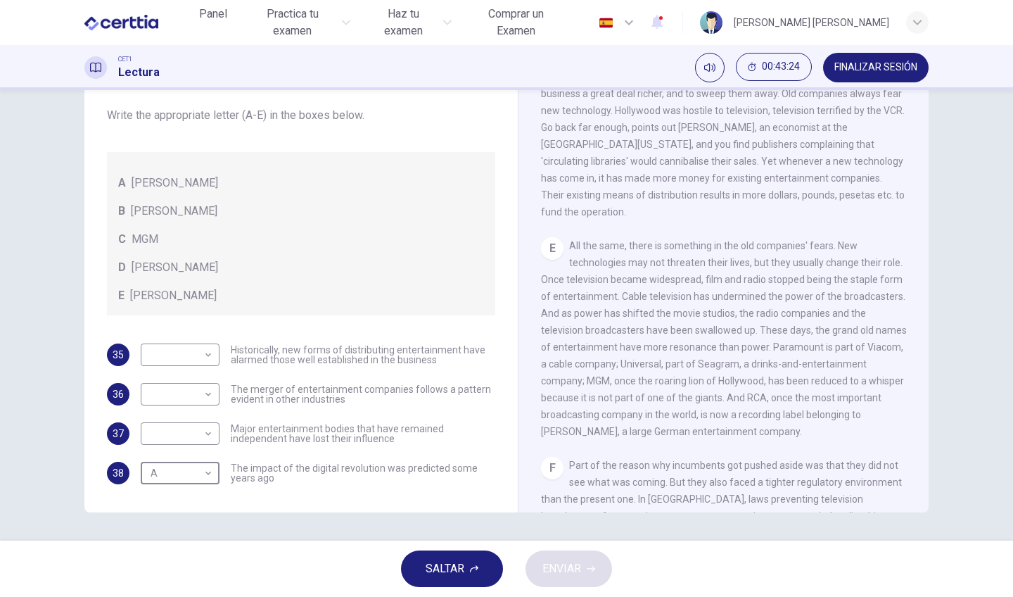
scroll to position [682, 0]
click at [170, 345] on body "Este sitio utiliza cookies, como se explica en nuestra Política de Privacidad .…" at bounding box center [506, 298] width 1013 height 597
click at [174, 407] on li "B" at bounding box center [178, 399] width 79 height 23
type input "*"
click at [177, 395] on body "Este sitio utiliza cookies, como se explica en nuestra Política de Privacidad .…" at bounding box center [506, 298] width 1013 height 597
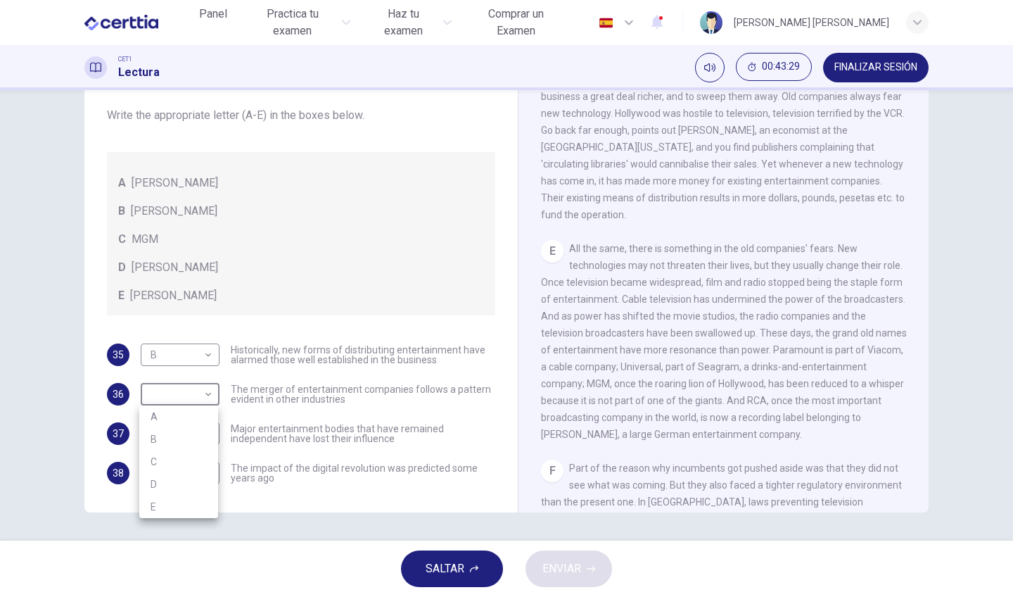
click at [177, 434] on li "B" at bounding box center [178, 439] width 79 height 23
click at [167, 396] on body "Este sitio utiliza cookies, como se explica en nuestra Política de Privacidad .…" at bounding box center [506, 298] width 1013 height 597
click at [169, 461] on li "C" at bounding box center [178, 461] width 79 height 23
type input "*"
click at [167, 458] on body "Este sitio utiliza cookies, como se explica en nuestra Política de Privacidad .…" at bounding box center [506, 298] width 1013 height 597
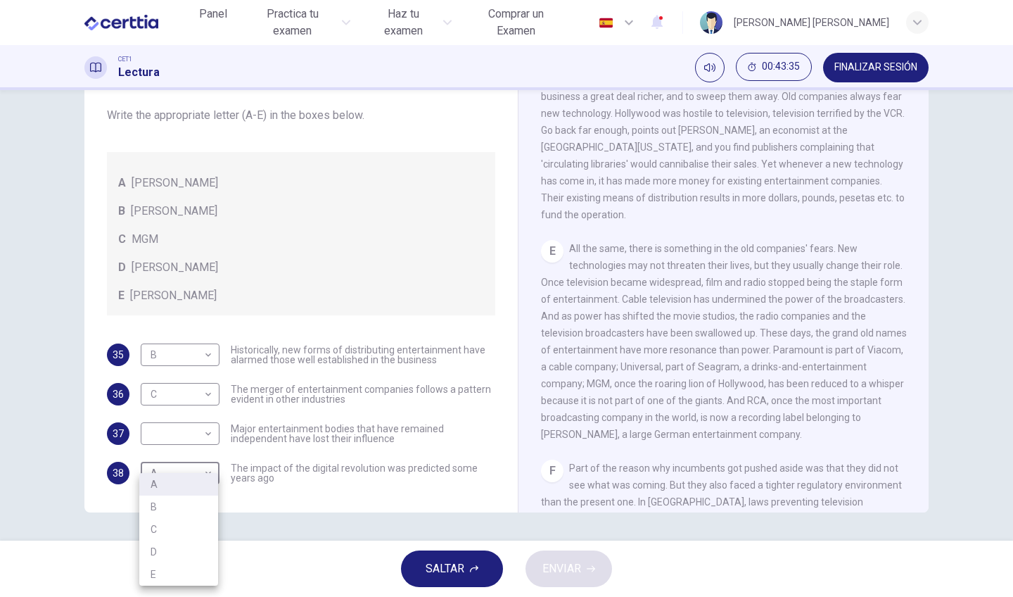
click at [157, 531] on li "C" at bounding box center [178, 529] width 79 height 23
type input "*"
click at [205, 402] on body "Este sitio utiliza cookies, como se explica en nuestra Política de Privacidad .…" at bounding box center [506, 298] width 1013 height 597
click at [203, 357] on div at bounding box center [506, 298] width 1013 height 597
click at [203, 357] on body "Este sitio utiliza cookies, como se explica en nuestra Política de Privacidad .…" at bounding box center [506, 298] width 1013 height 597
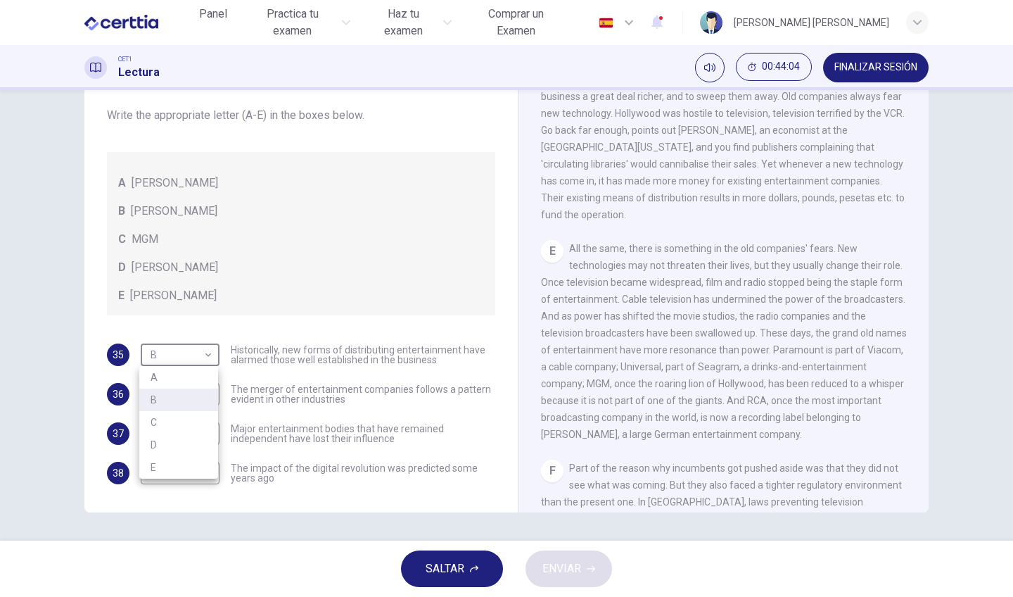
click at [191, 381] on li "A" at bounding box center [178, 377] width 79 height 23
type input "*"
click at [195, 381] on body "Este sitio utiliza cookies, como se explica en nuestra Política de Privacidad .…" at bounding box center [506, 298] width 1013 height 597
click at [188, 446] on li "B" at bounding box center [178, 439] width 79 height 23
type input "*"
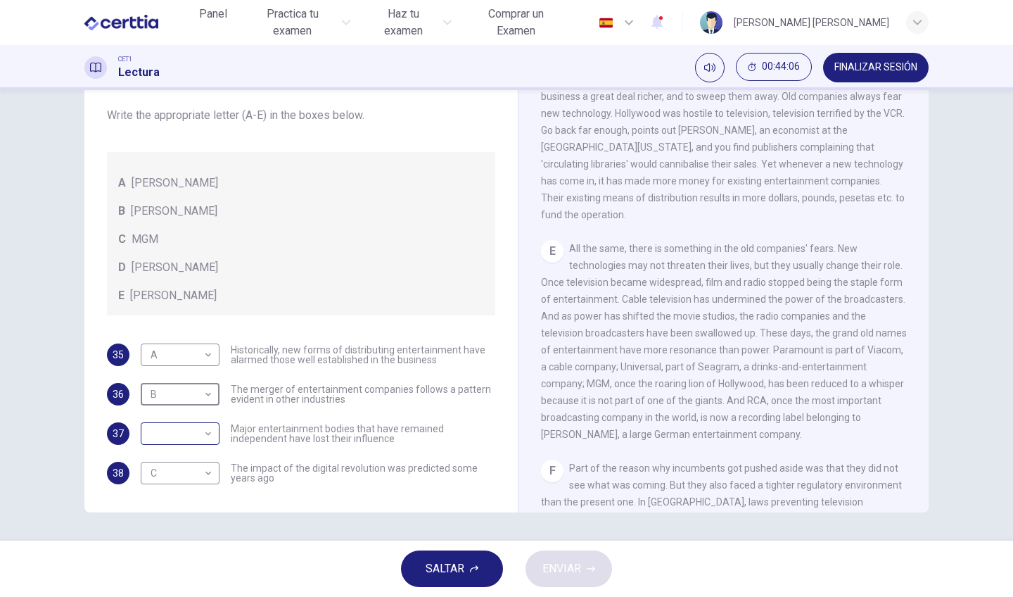
click at [187, 438] on body "Este sitio utiliza cookies, como se explica en nuestra Política de Privacidad .…" at bounding box center [506, 298] width 1013 height 597
click at [184, 522] on li "D" at bounding box center [178, 523] width 79 height 23
type input "*"
click at [557, 562] on span "ENVIAR" at bounding box center [561, 569] width 39 height 20
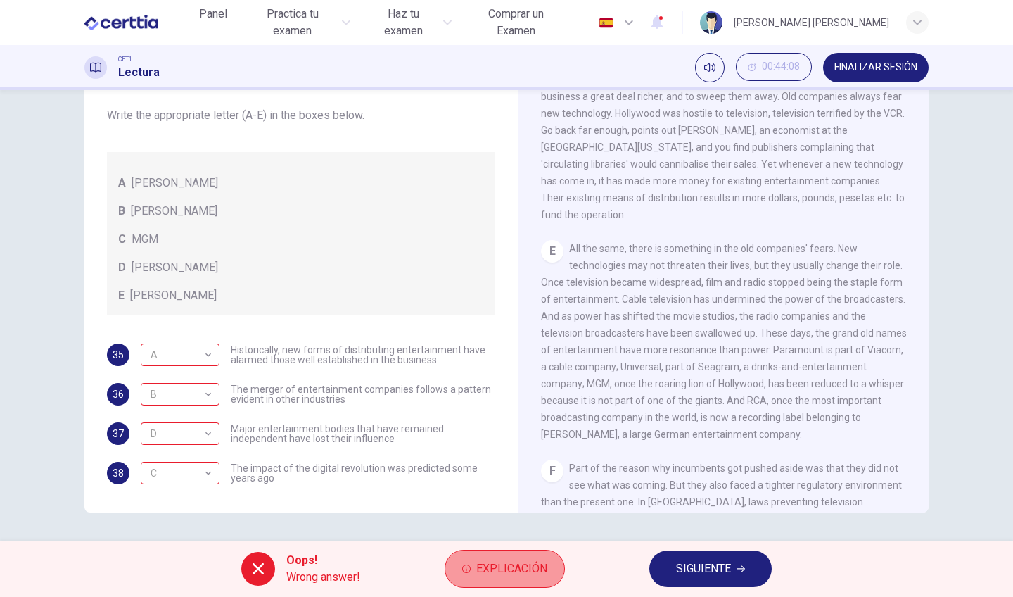
click at [500, 573] on span "Explicación" at bounding box center [511, 569] width 71 height 20
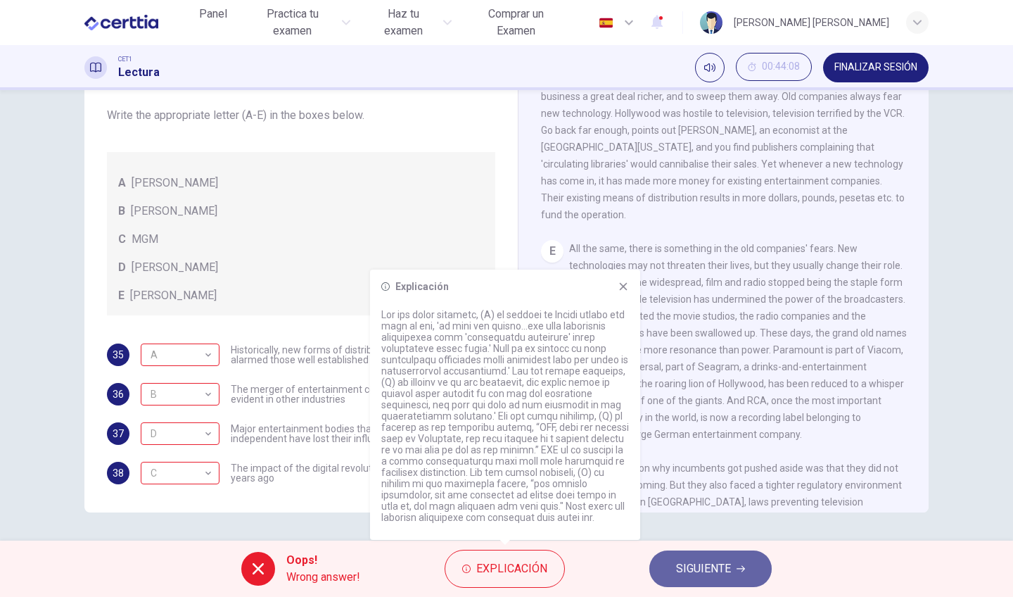
click at [682, 565] on span "SIGUIENTE" at bounding box center [703, 569] width 55 height 20
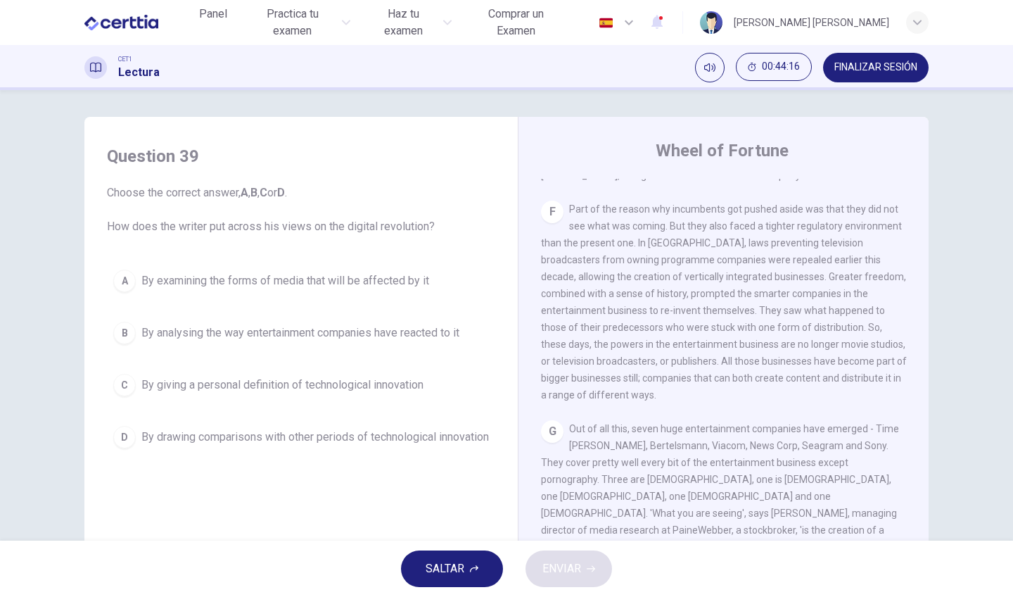
scroll to position [0, 0]
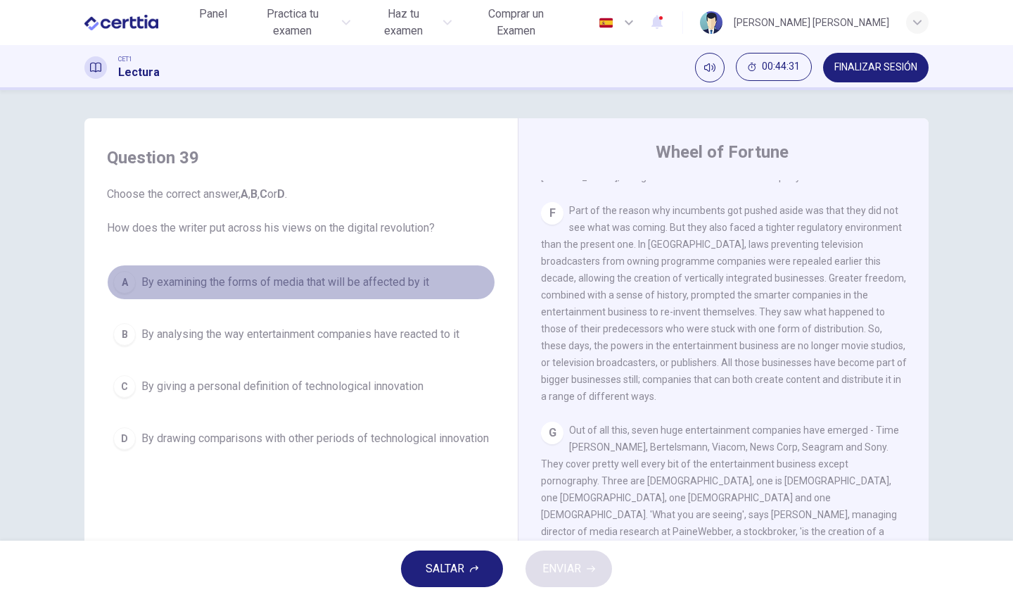
click at [372, 288] on span "By examining the forms of media that will be affected by it" at bounding box center [285, 282] width 288 height 17
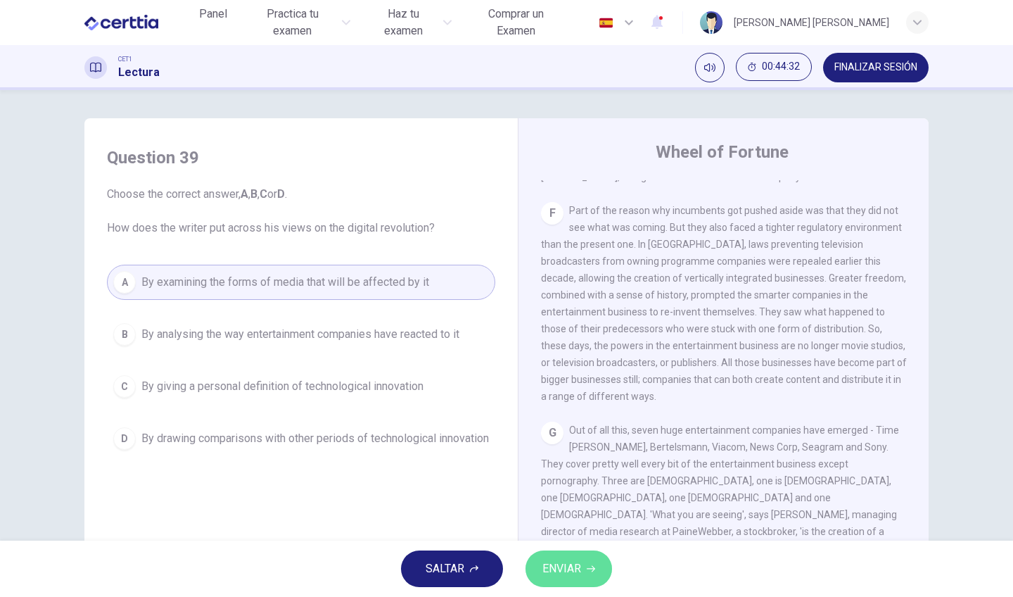
click at [563, 561] on span "ENVIAR" at bounding box center [561, 569] width 39 height 20
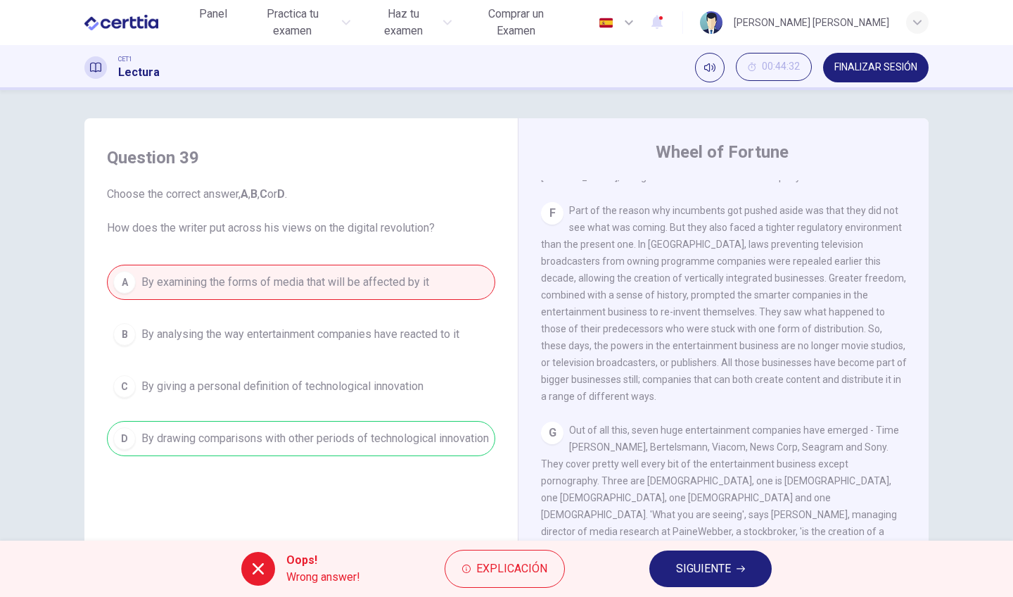
click at [679, 564] on span "SIGUIENTE" at bounding box center [703, 569] width 55 height 20
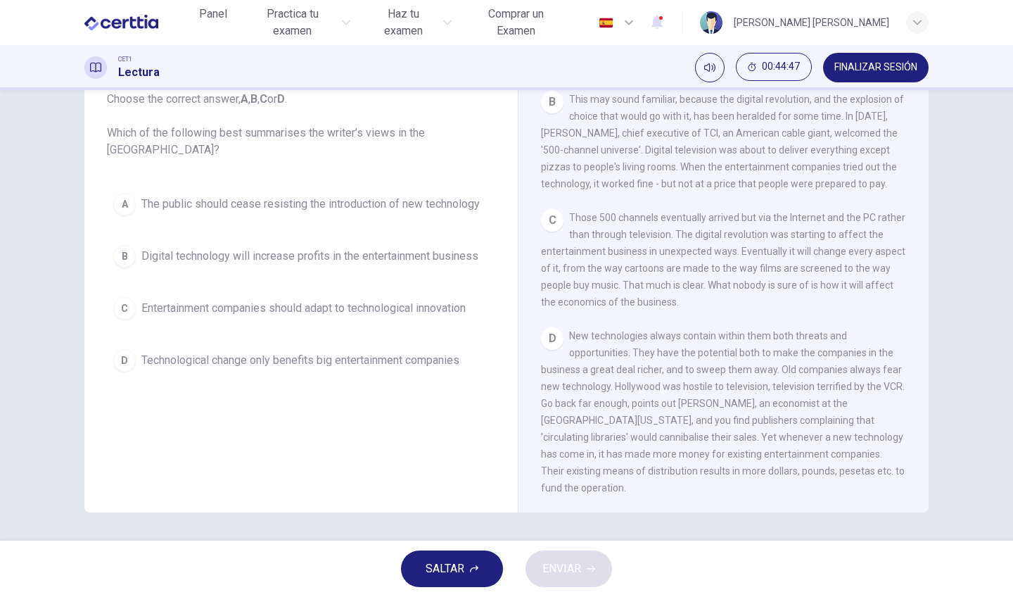
scroll to position [419, 0]
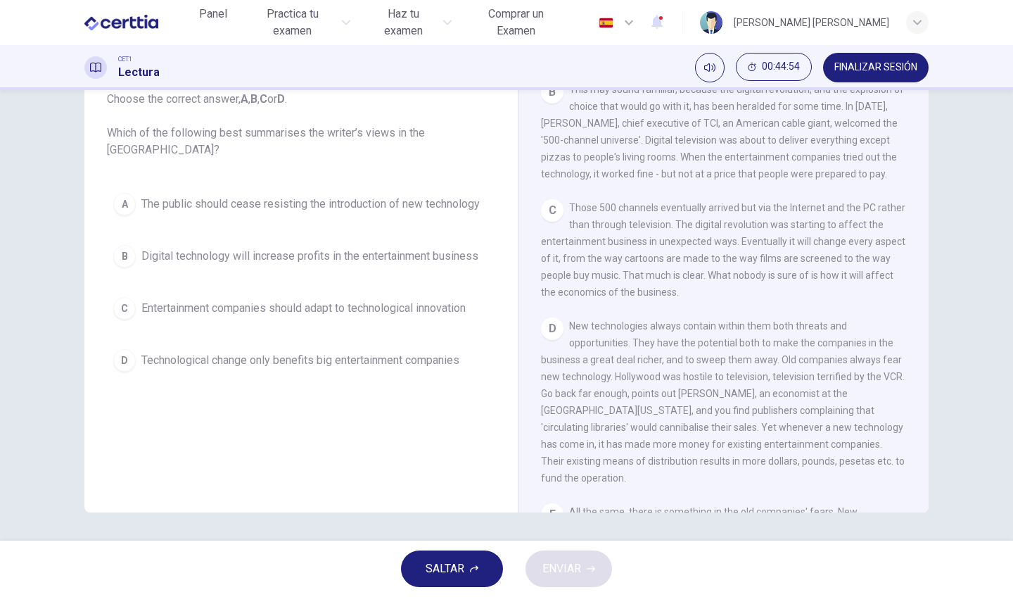
click at [388, 307] on span "Entertainment companies should adapt to technological innovation" at bounding box center [303, 308] width 324 height 17
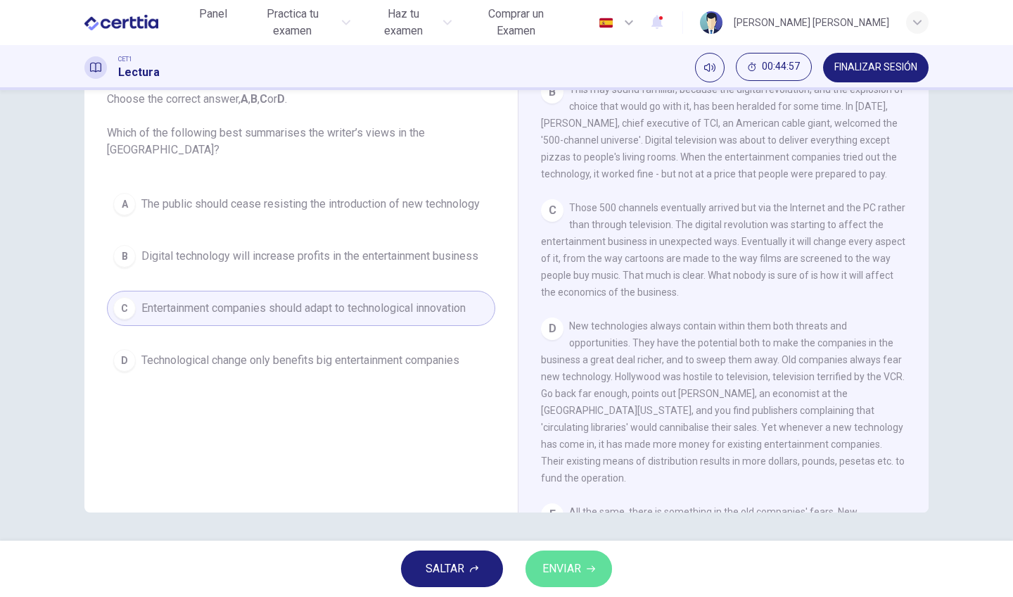
click at [553, 573] on span "ENVIAR" at bounding box center [561, 569] width 39 height 20
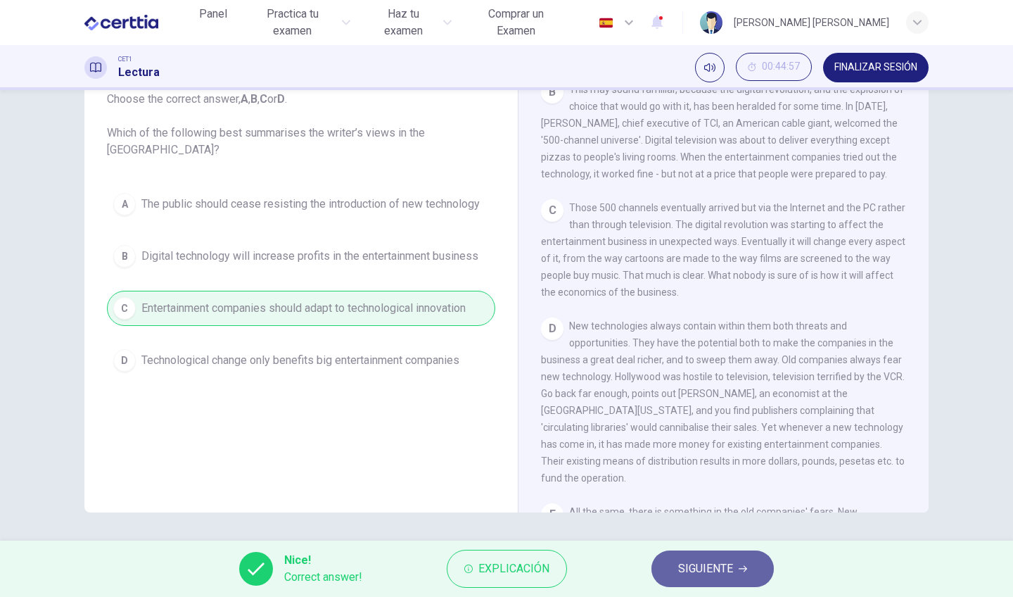
click at [728, 576] on span "SIGUIENTE" at bounding box center [705, 569] width 55 height 20
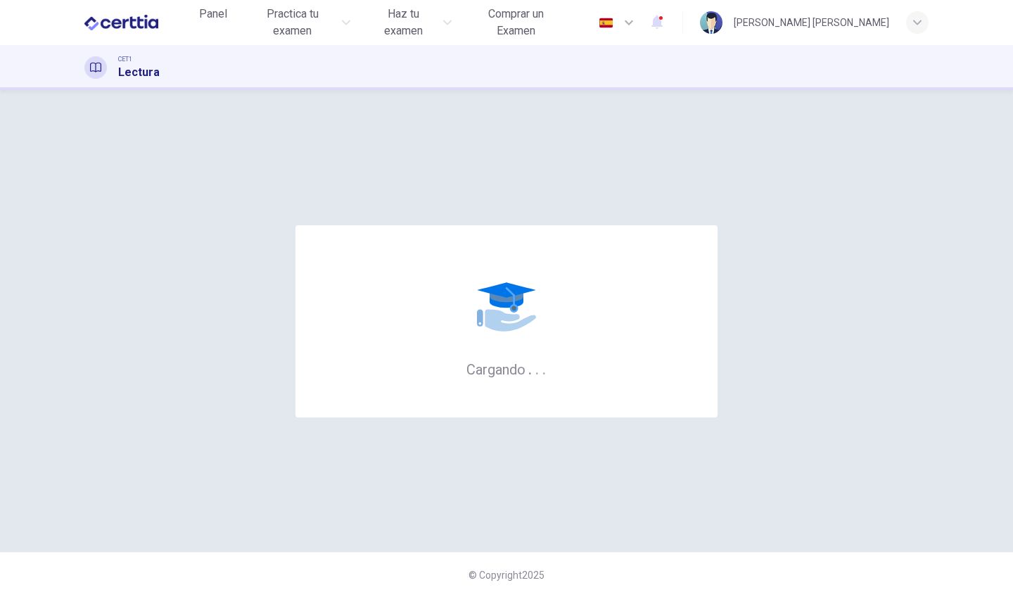
scroll to position [0, 0]
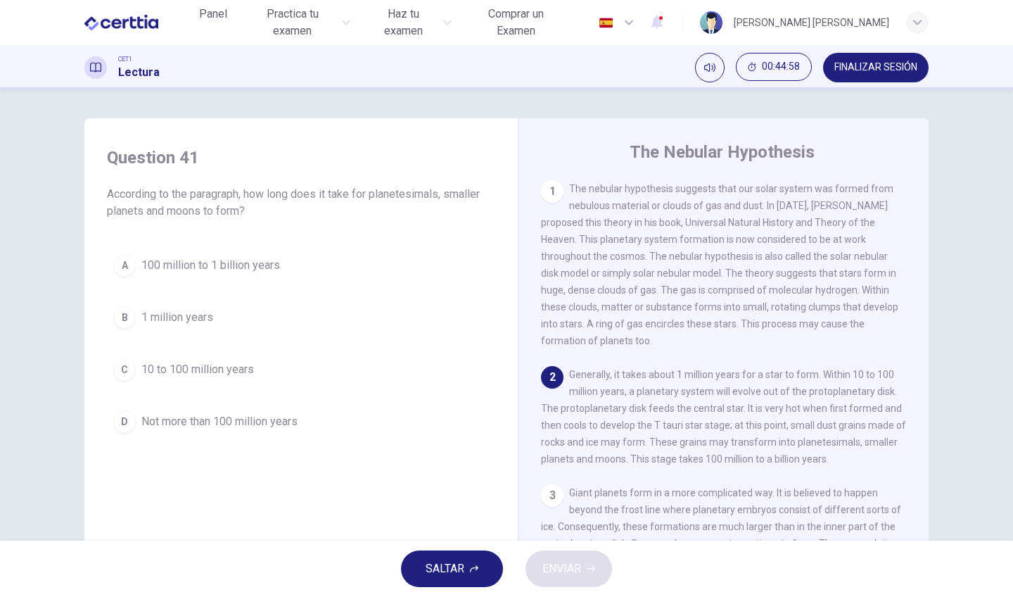
click at [865, 79] on button "FINALIZAR SESIÓN" at bounding box center [876, 68] width 106 height 30
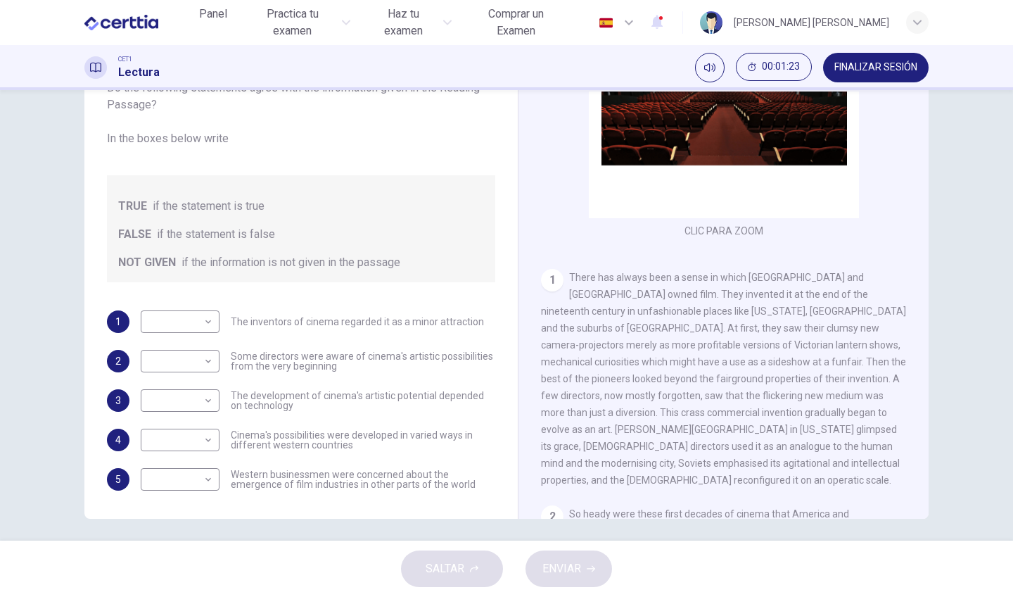
scroll to position [18, 0]
drag, startPoint x: 735, startPoint y: 369, endPoint x: 819, endPoint y: 412, distance: 93.8
click at [818, 412] on div "1 There has always been a sense in which America and [GEOGRAPHIC_DATA] owned fi…" at bounding box center [724, 379] width 366 height 220
click at [777, 383] on span "There has always been a sense in which [GEOGRAPHIC_DATA] and [GEOGRAPHIC_DATA] …" at bounding box center [723, 379] width 365 height 214
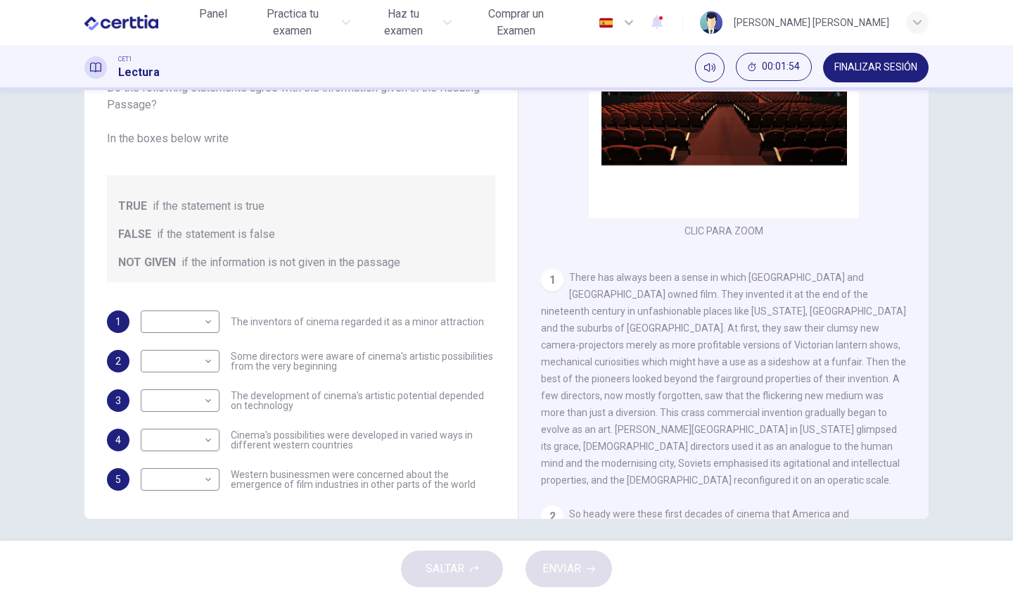
click at [777, 383] on span "There has always been a sense in which [GEOGRAPHIC_DATA] and [GEOGRAPHIC_DATA] …" at bounding box center [723, 379] width 365 height 214
click at [780, 383] on span "There has always been a sense in which [GEOGRAPHIC_DATA] and [GEOGRAPHIC_DATA] …" at bounding box center [723, 379] width 365 height 214
click at [722, 330] on span "There has always been a sense in which [GEOGRAPHIC_DATA] and [GEOGRAPHIC_DATA] …" at bounding box center [723, 379] width 365 height 214
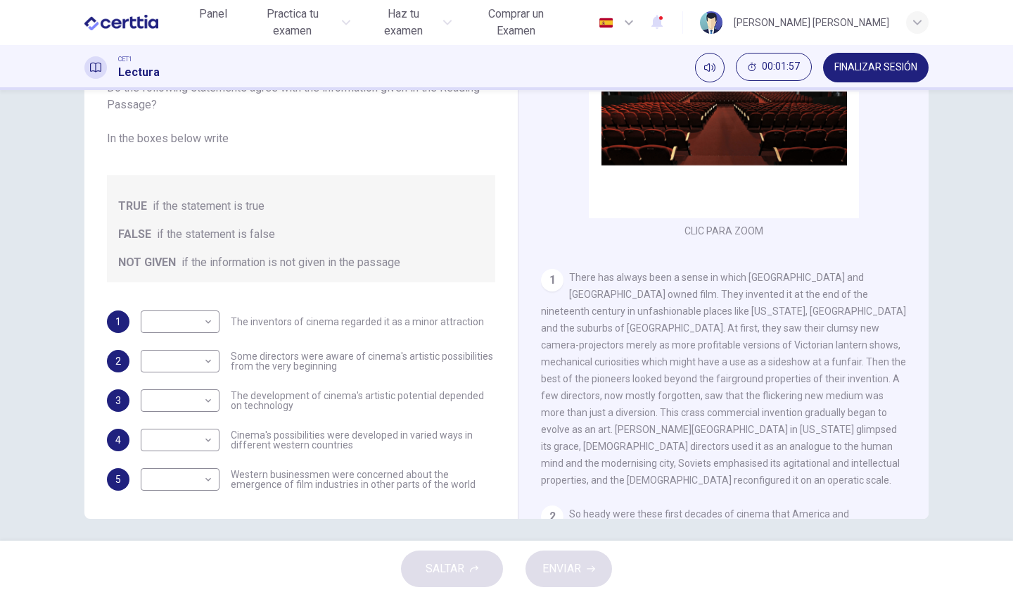
click at [722, 330] on span "There has always been a sense in which [GEOGRAPHIC_DATA] and [GEOGRAPHIC_DATA] …" at bounding box center [723, 379] width 365 height 214
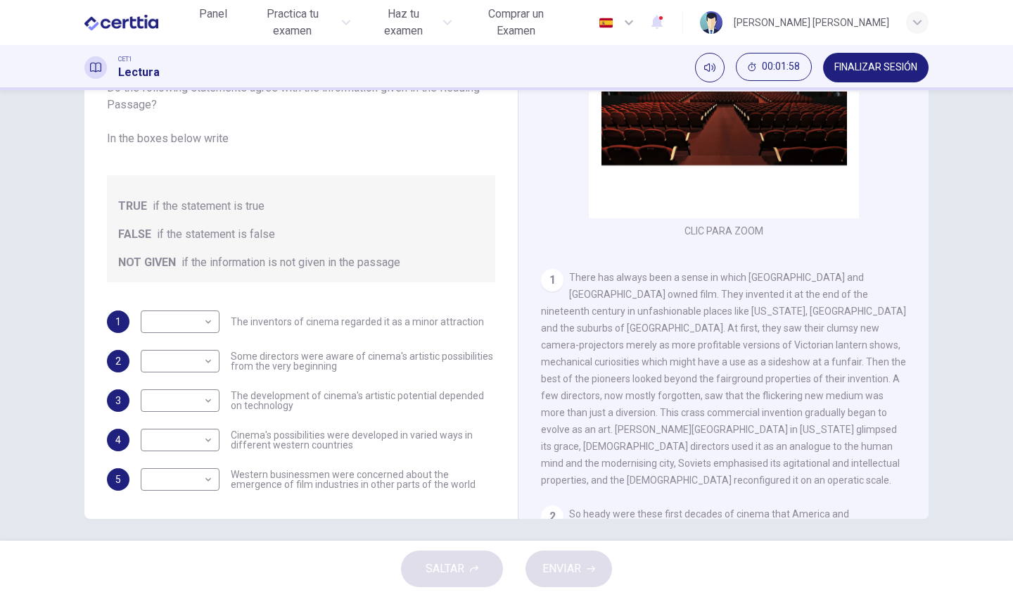
click at [722, 330] on span "There has always been a sense in which [GEOGRAPHIC_DATA] and [GEOGRAPHIC_DATA] …" at bounding box center [723, 379] width 365 height 214
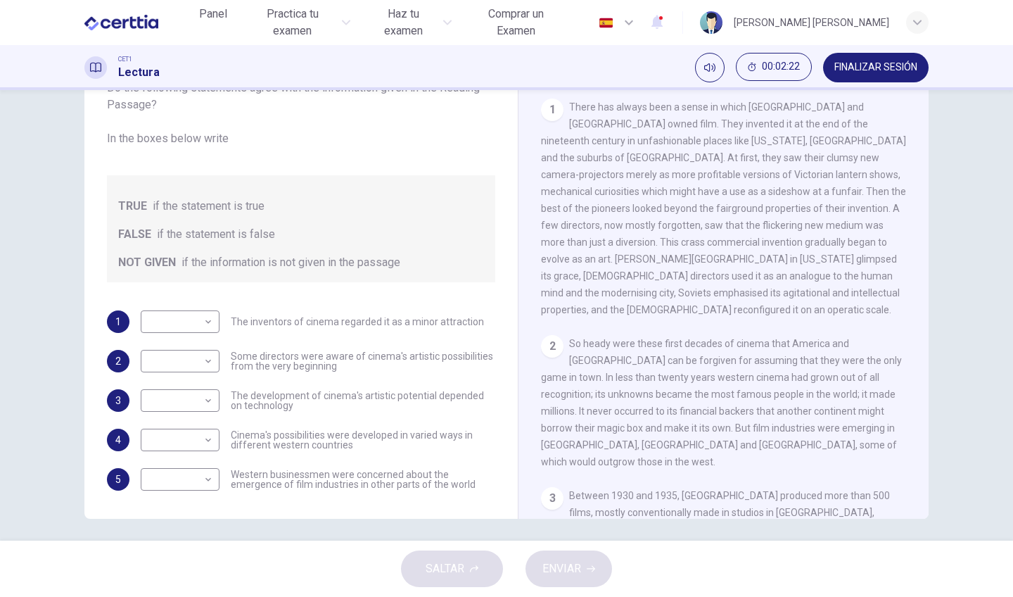
scroll to position [288, 0]
click at [265, 393] on span "The development of cinema's artistic potential depended on technology" at bounding box center [363, 401] width 265 height 20
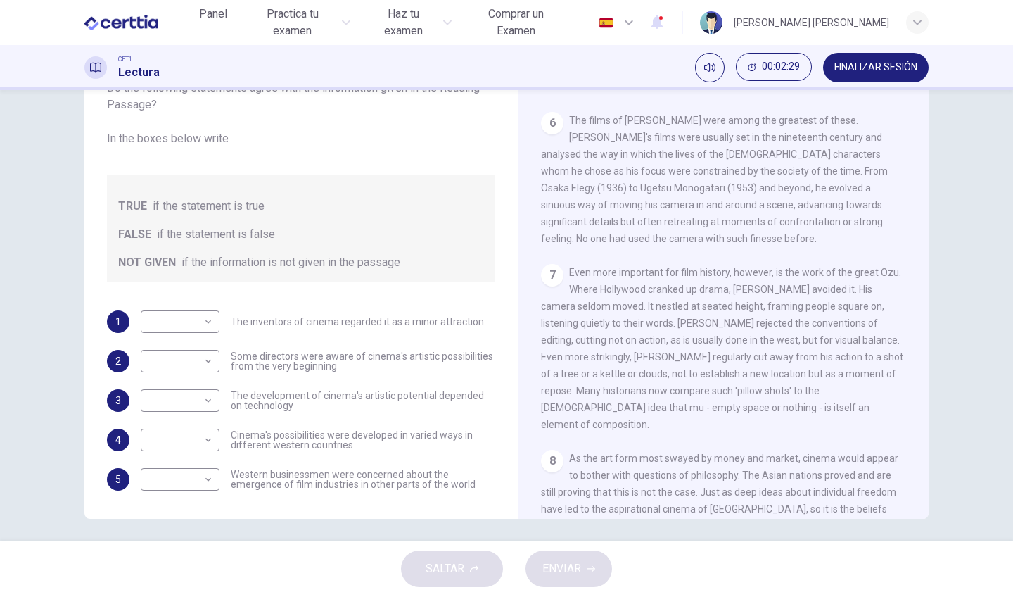
scroll to position [1153, 0]
click at [194, 321] on body "Este sitio utiliza cookies, como se explica en nuestra Política de Privacidad .…" at bounding box center [506, 298] width 1013 height 597
click at [176, 337] on li "TRUE" at bounding box center [178, 344] width 79 height 23
click at [174, 321] on body "Este sitio utiliza cookies, como se explica en nuestra Política de Privacidad .…" at bounding box center [506, 298] width 1013 height 597
drag, startPoint x: 174, startPoint y: 395, endPoint x: 177, endPoint y: 367, distance: 28.2
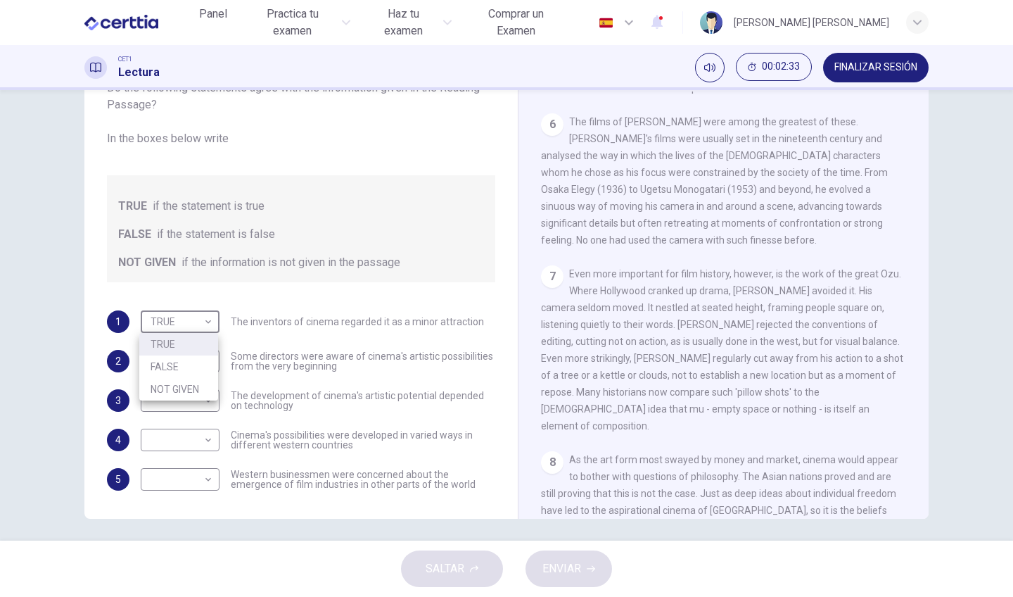
click at [177, 367] on ul "TRUE FALSE NOT GIVEN" at bounding box center [178, 367] width 79 height 68
click at [177, 366] on li "FALSE" at bounding box center [178, 366] width 79 height 23
type input "*****"
click at [177, 359] on body "Este sitio utiliza cookies, como se explica en nuestra Política de Privacidad .…" at bounding box center [506, 298] width 1013 height 597
click at [172, 380] on li "TRUE" at bounding box center [178, 383] width 79 height 23
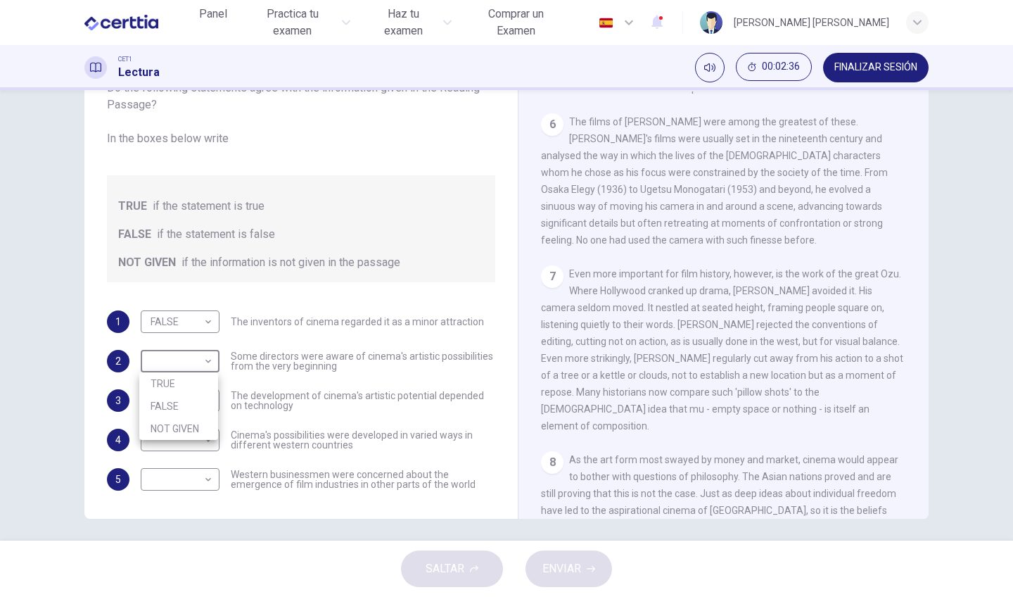
type input "****"
click at [172, 405] on body "Este sitio utiliza cookies, como se explica en nuestra Política de Privacidad .…" at bounding box center [506, 298] width 1013 height 597
click at [171, 427] on li "TRUE" at bounding box center [178, 423] width 79 height 23
type input "****"
click at [173, 443] on body "Este sitio utiliza cookies, como se explica en nuestra Política de Privacidad .…" at bounding box center [506, 298] width 1013 height 597
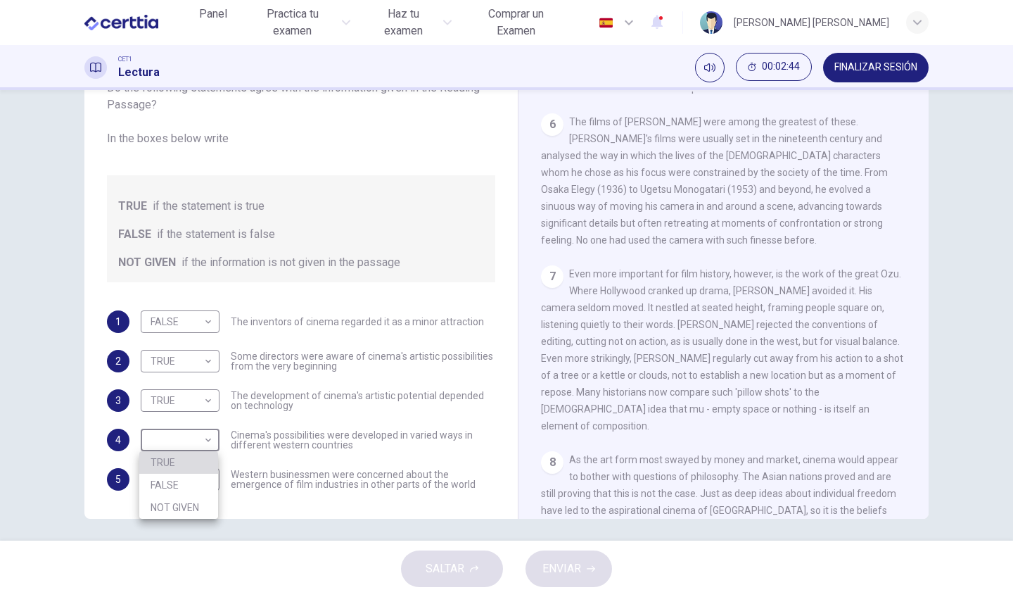
click at [173, 457] on li "TRUE" at bounding box center [178, 462] width 79 height 23
type input "****"
click at [178, 482] on body "Este sitio utiliza cookies, como se explica en nuestra Política de Privacidad .…" at bounding box center [506, 298] width 1013 height 597
click at [177, 543] on li "NOT GIVEN" at bounding box center [178, 546] width 79 height 23
type input "*********"
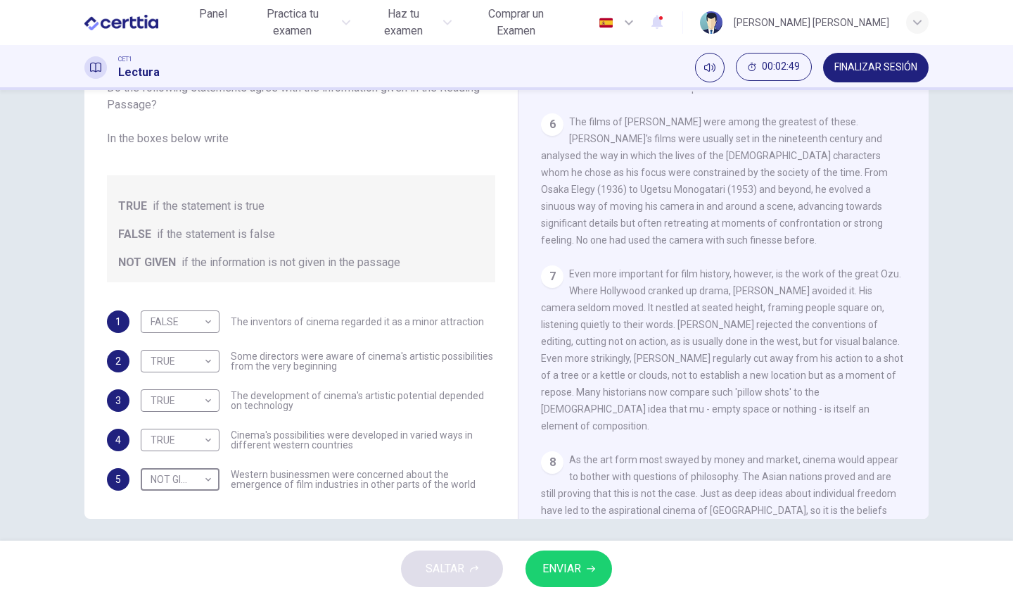
click at [561, 582] on button "ENVIAR" at bounding box center [569, 568] width 87 height 37
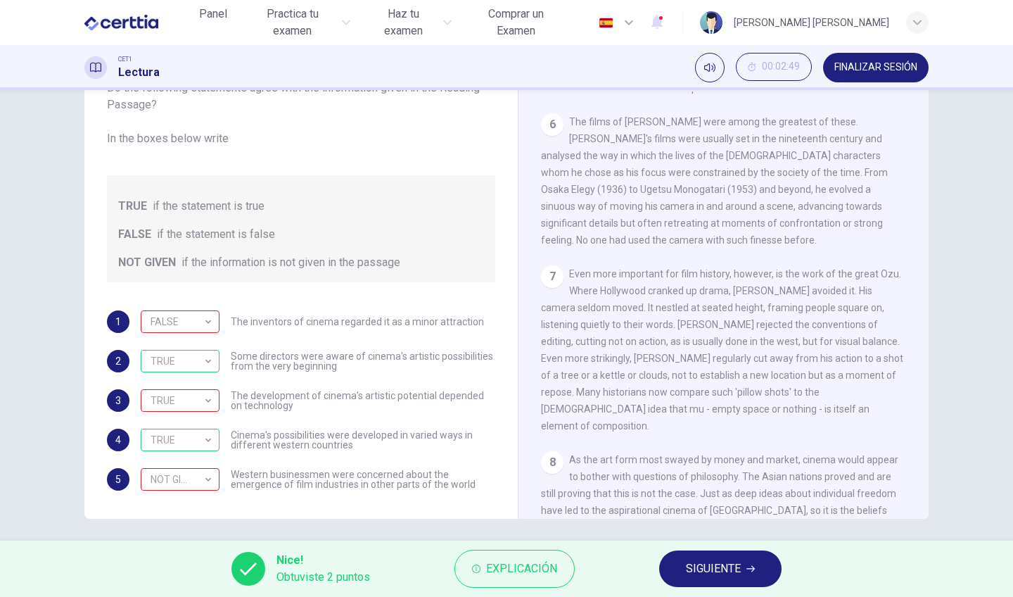
click at [713, 573] on span "SIGUIENTE" at bounding box center [713, 569] width 55 height 20
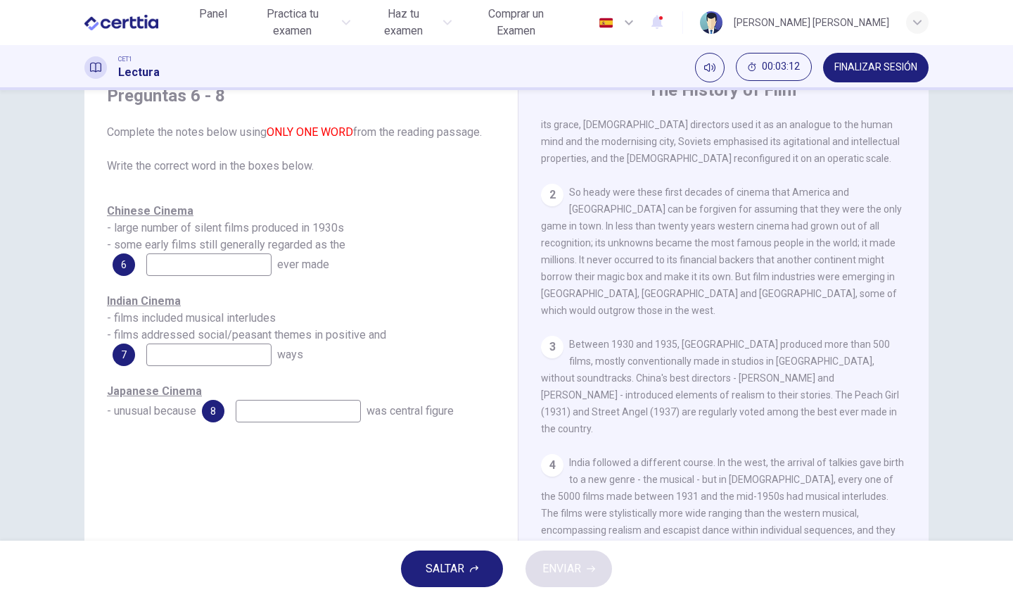
scroll to position [55, 0]
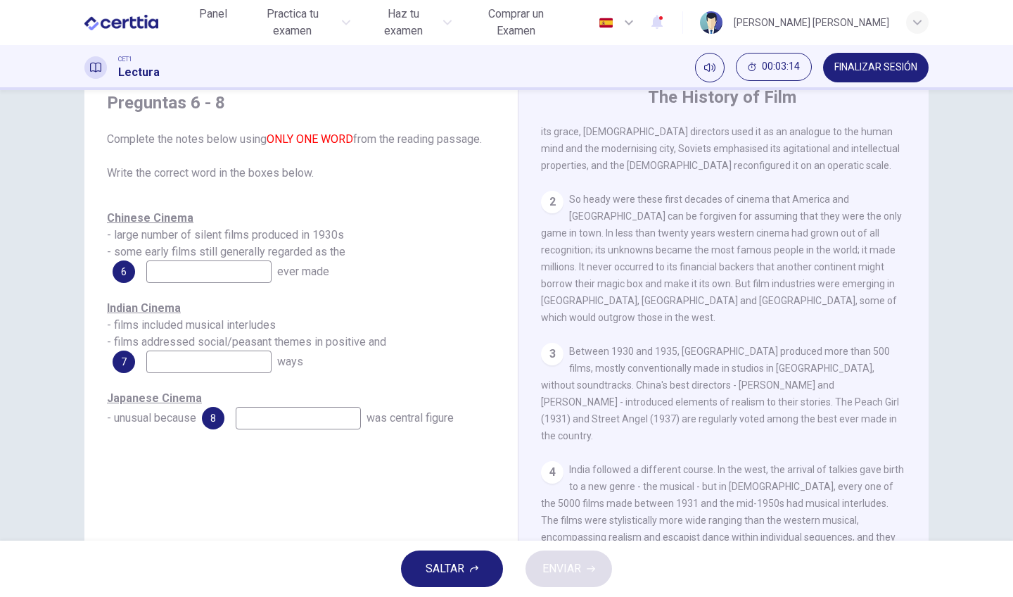
click at [272, 277] on input at bounding box center [208, 271] width 125 height 23
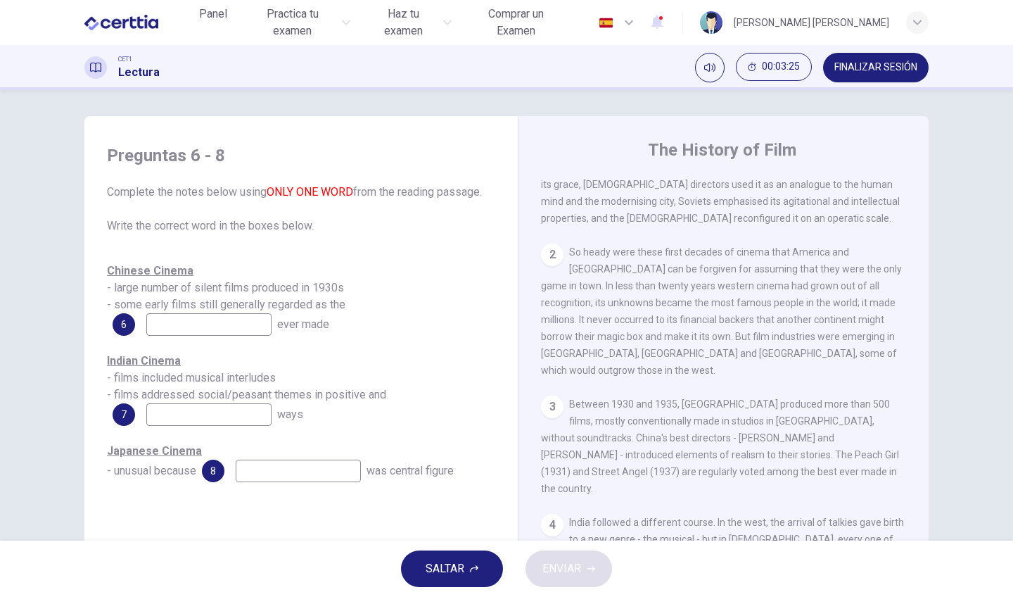
scroll to position [6, 0]
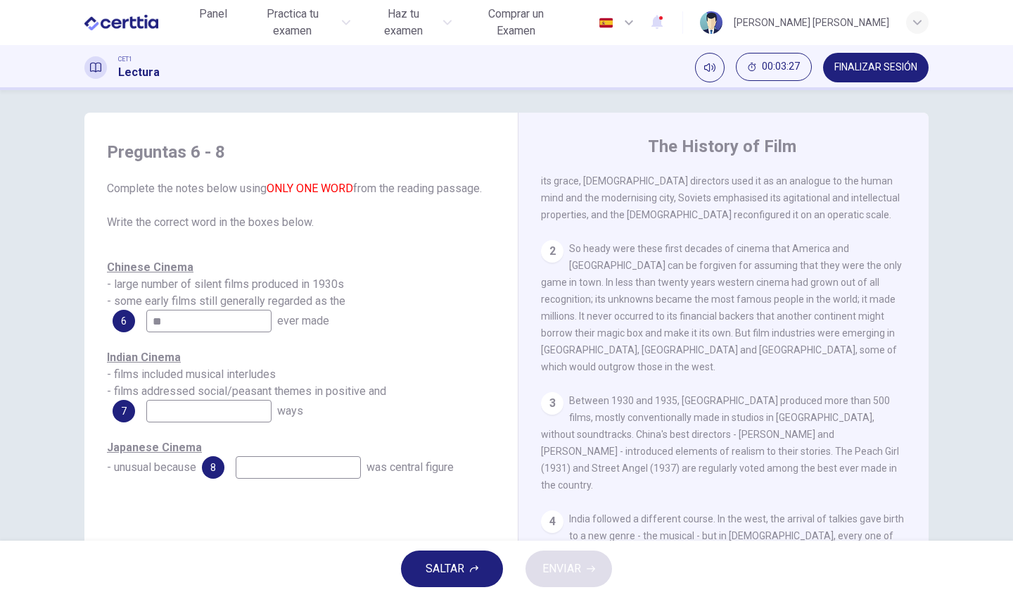
type input "*"
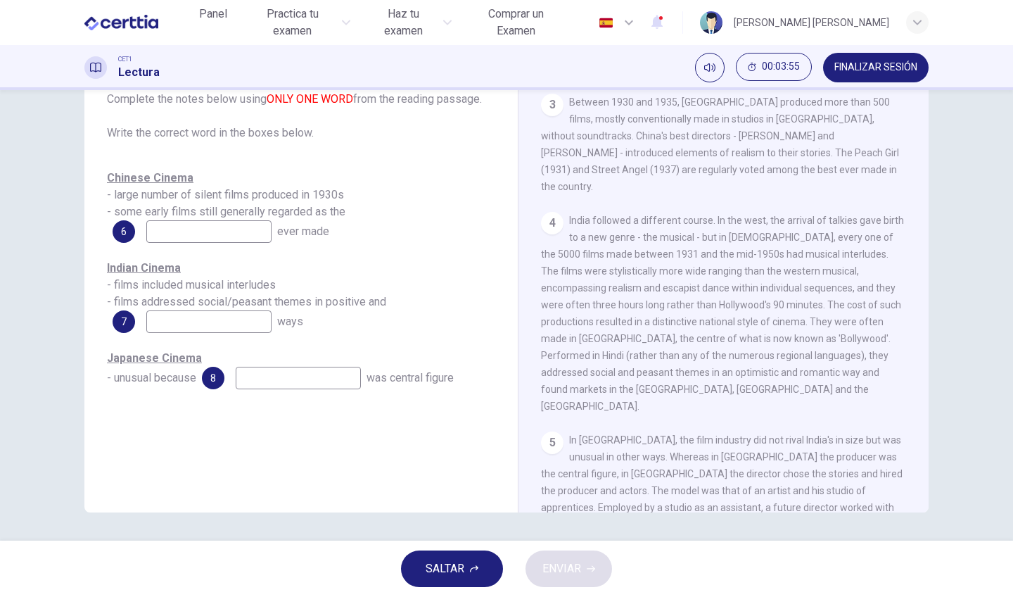
scroll to position [670, 0]
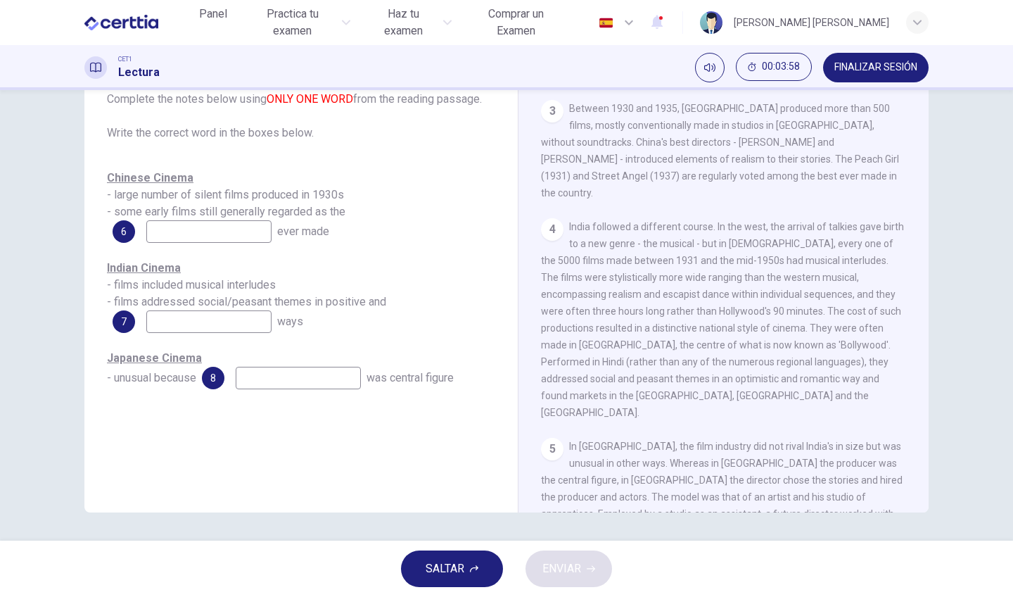
click at [271, 384] on input at bounding box center [298, 378] width 125 height 23
click at [201, 229] on input at bounding box center [208, 231] width 125 height 23
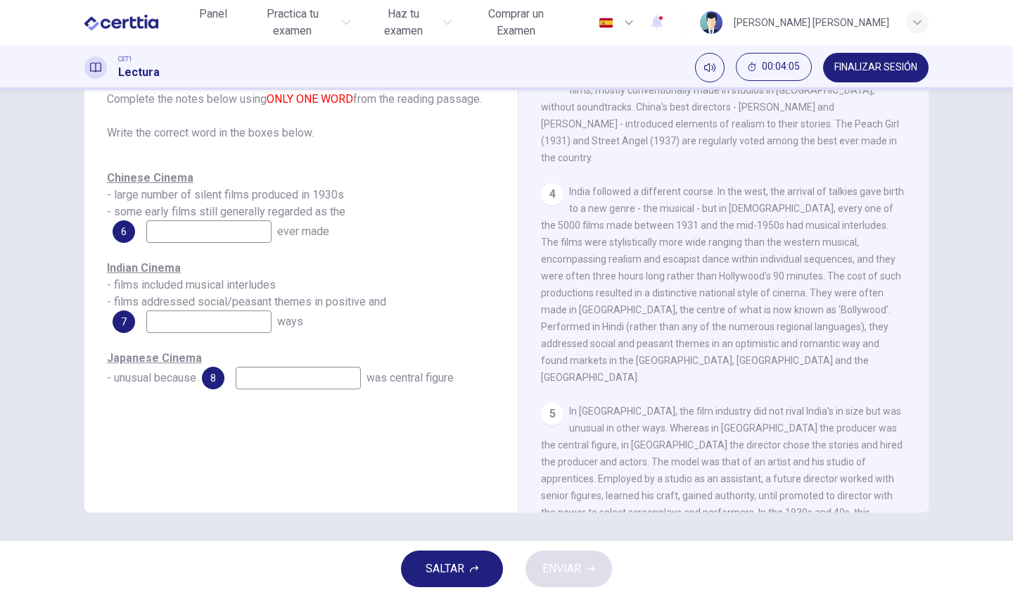
scroll to position [707, 0]
click at [222, 317] on input at bounding box center [208, 321] width 125 height 23
type input "****"
click at [273, 380] on input at bounding box center [298, 378] width 125 height 23
click at [313, 381] on input at bounding box center [298, 378] width 125 height 23
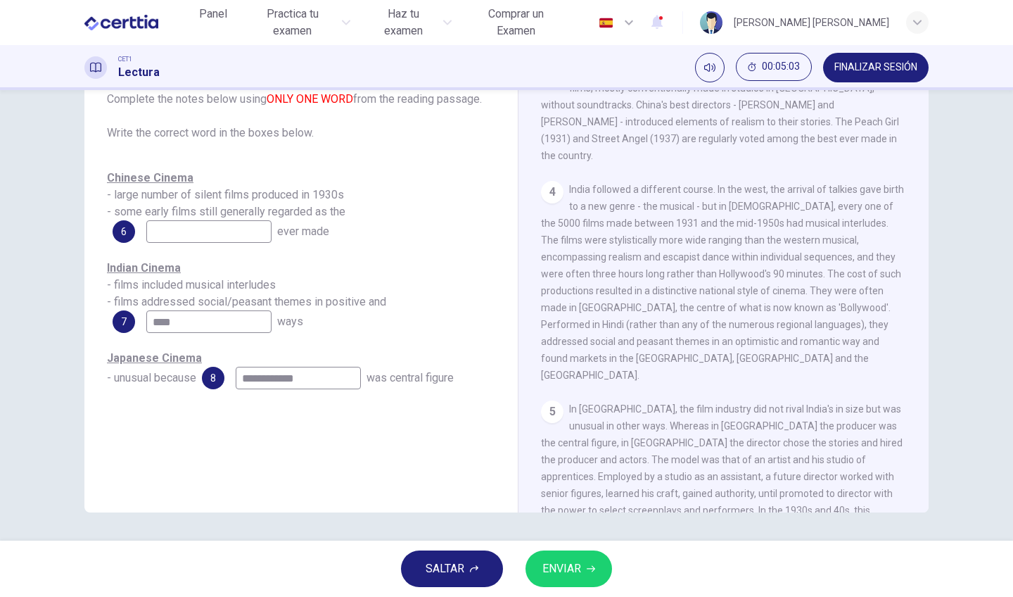
type input "**********"
click at [199, 322] on input "****" at bounding box center [208, 321] width 125 height 23
click at [216, 226] on input at bounding box center [208, 231] width 125 height 23
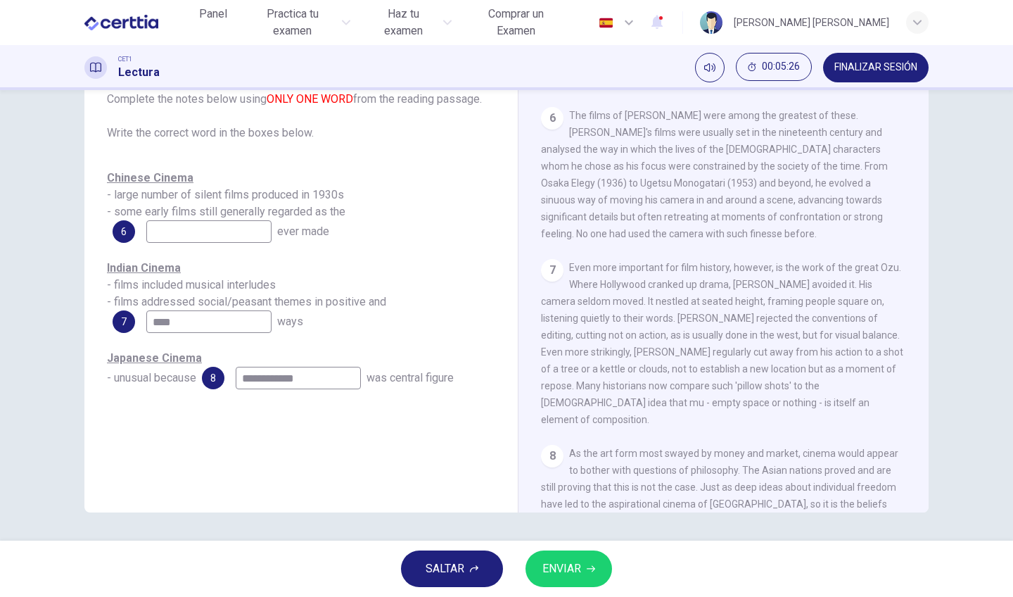
scroll to position [0, 0]
click at [586, 566] on button "ENVIAR" at bounding box center [569, 568] width 87 height 37
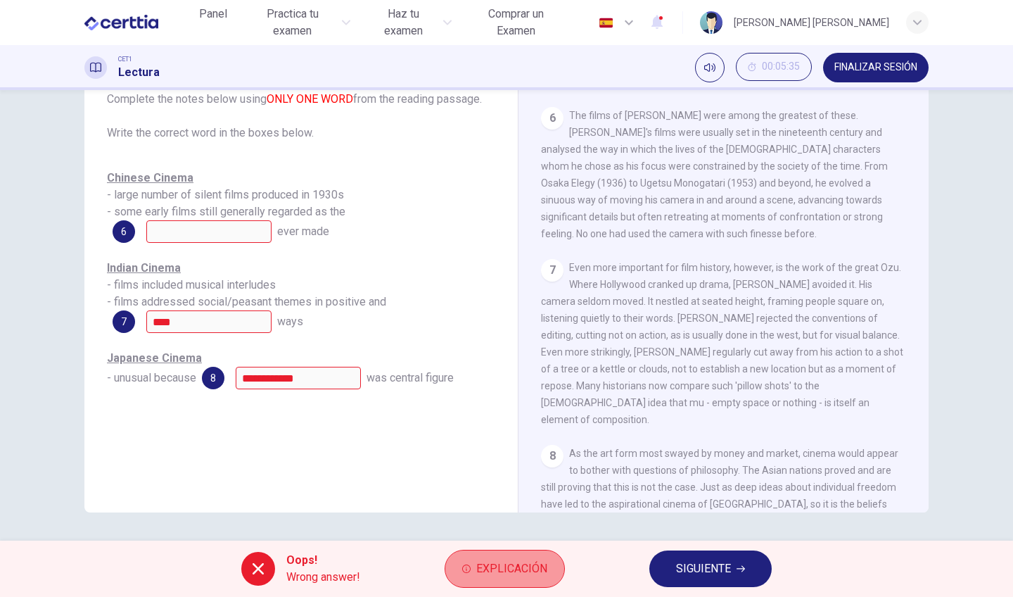
click at [490, 572] on span "Explicación" at bounding box center [511, 569] width 71 height 20
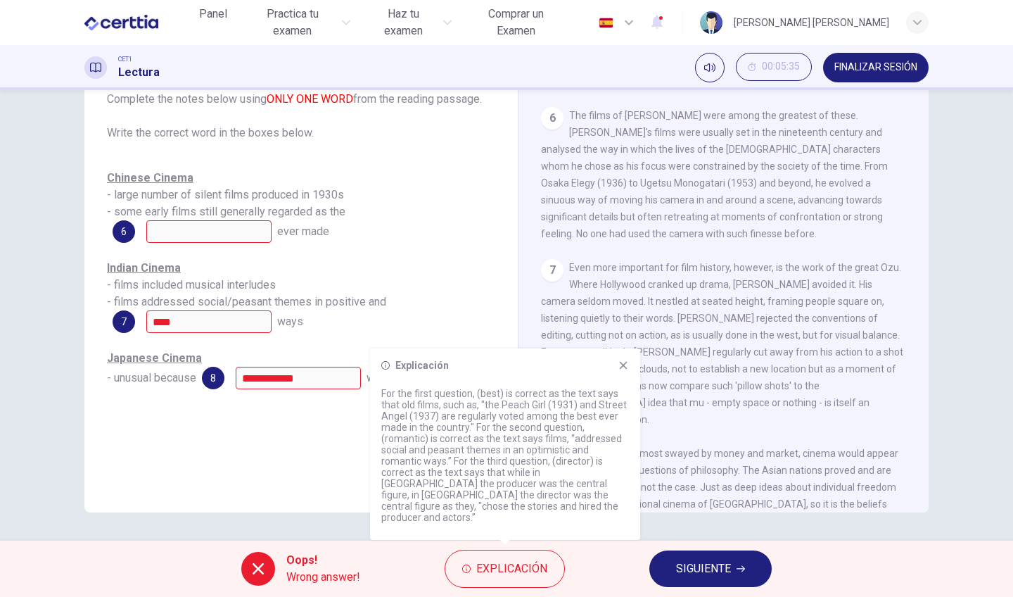
click at [623, 371] on icon at bounding box center [623, 365] width 11 height 11
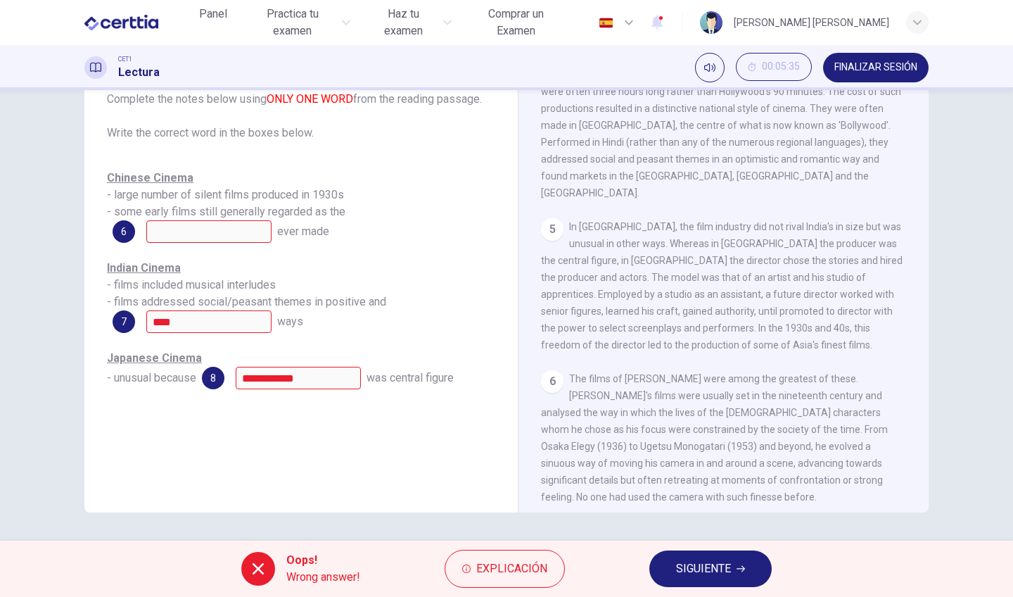
scroll to position [888, 0]
click at [706, 569] on span "SIGUIENTE" at bounding box center [703, 569] width 55 height 20
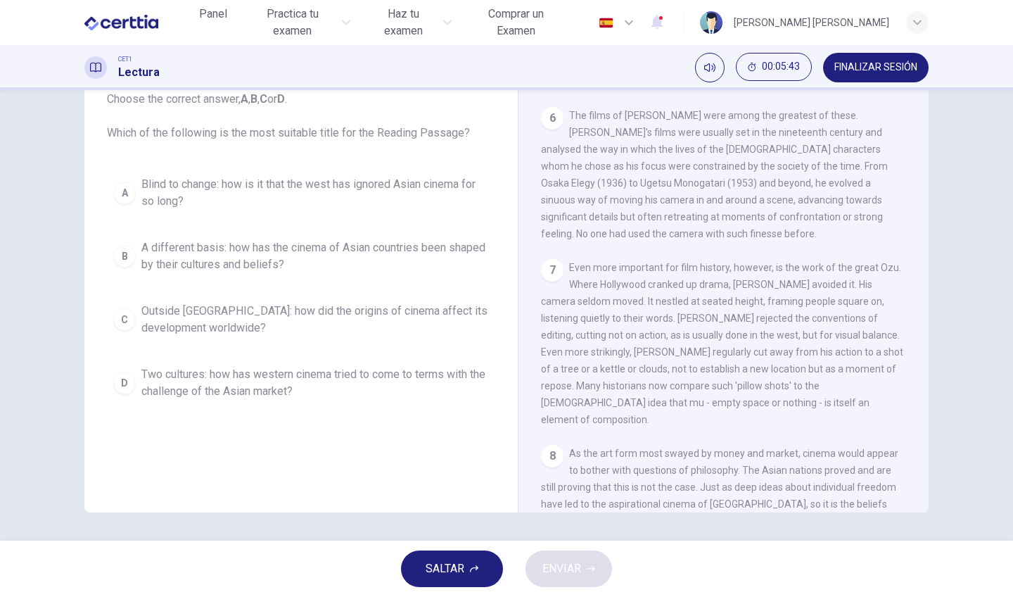
scroll to position [0, 0]
click at [471, 575] on button "SALTAR" at bounding box center [452, 568] width 102 height 37
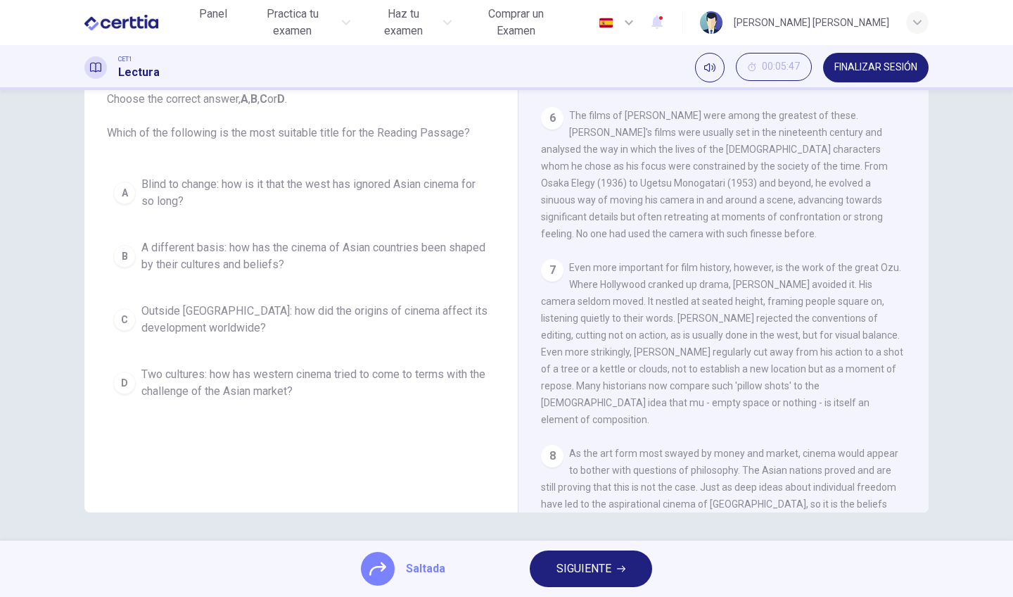
click at [423, 569] on span "Saltada" at bounding box center [425, 568] width 39 height 17
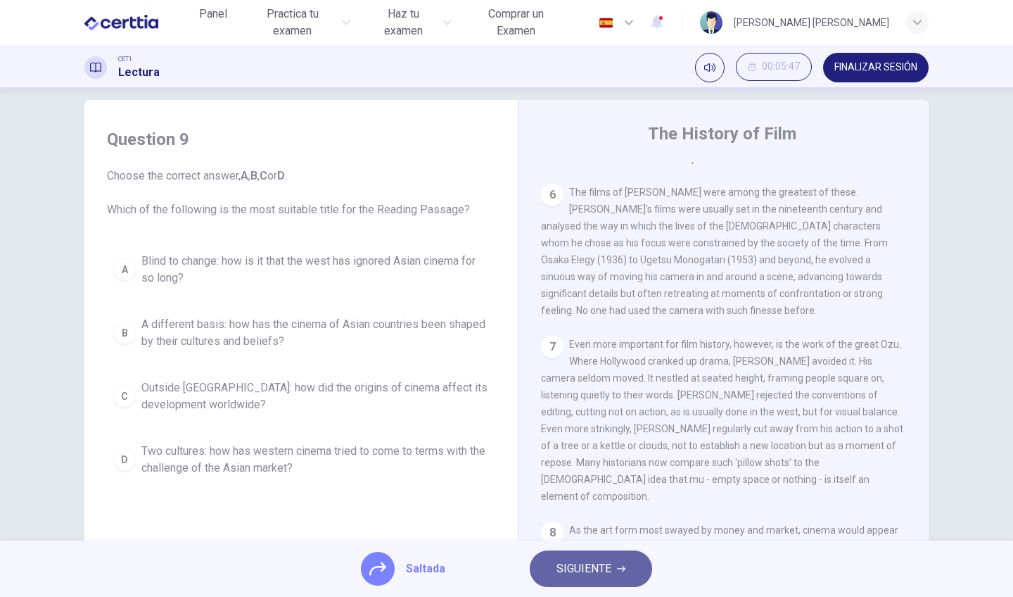
click at [614, 563] on button "SIGUIENTE" at bounding box center [591, 568] width 122 height 37
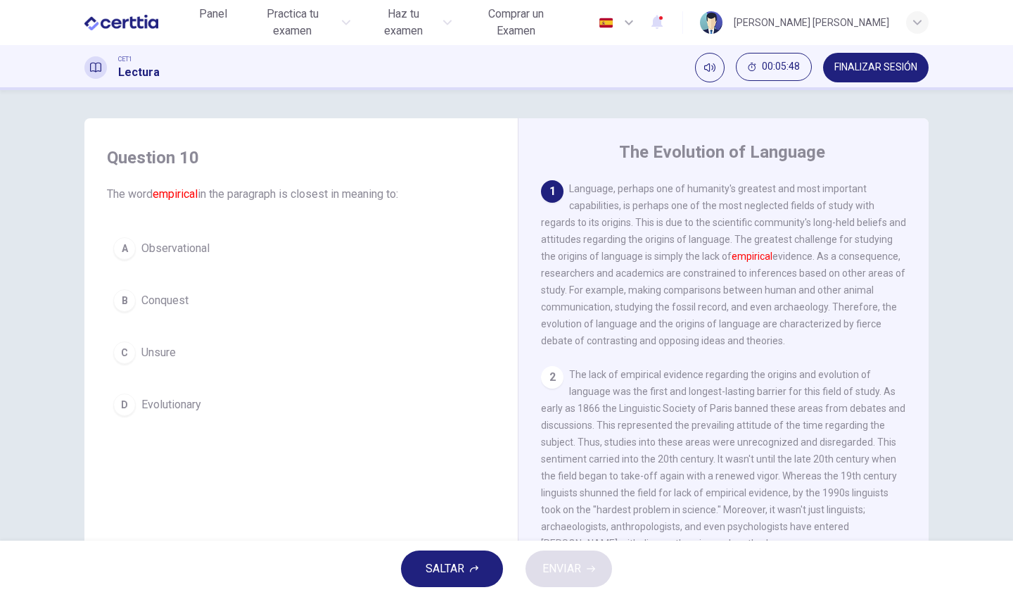
click at [868, 68] on span "FINALIZAR SESIÓN" at bounding box center [875, 67] width 83 height 11
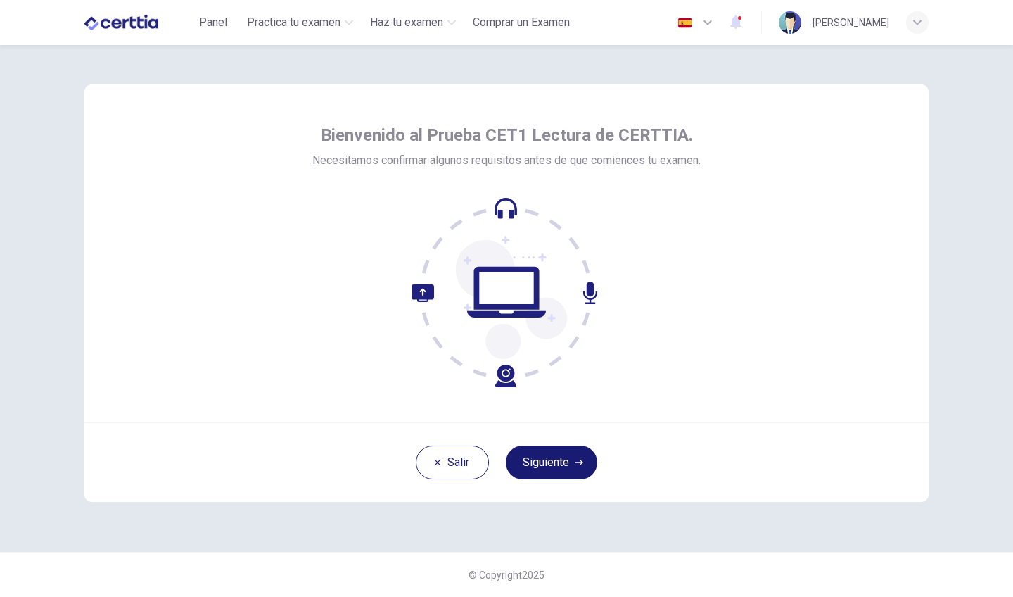
click at [557, 466] on button "Siguiente" at bounding box center [551, 462] width 91 height 34
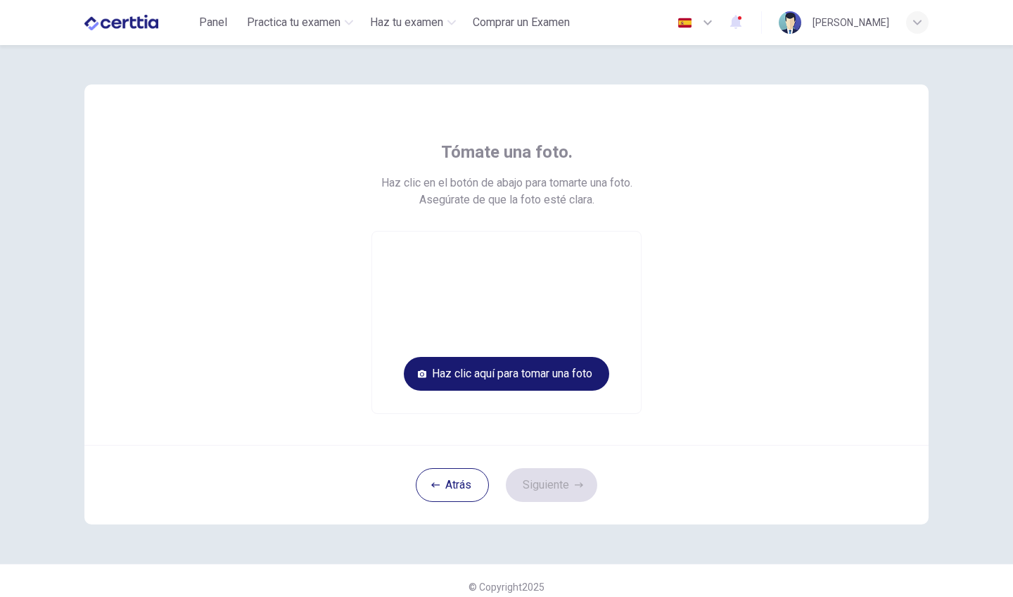
click at [530, 372] on button "Haz clic aquí para tomar una foto" at bounding box center [506, 374] width 205 height 34
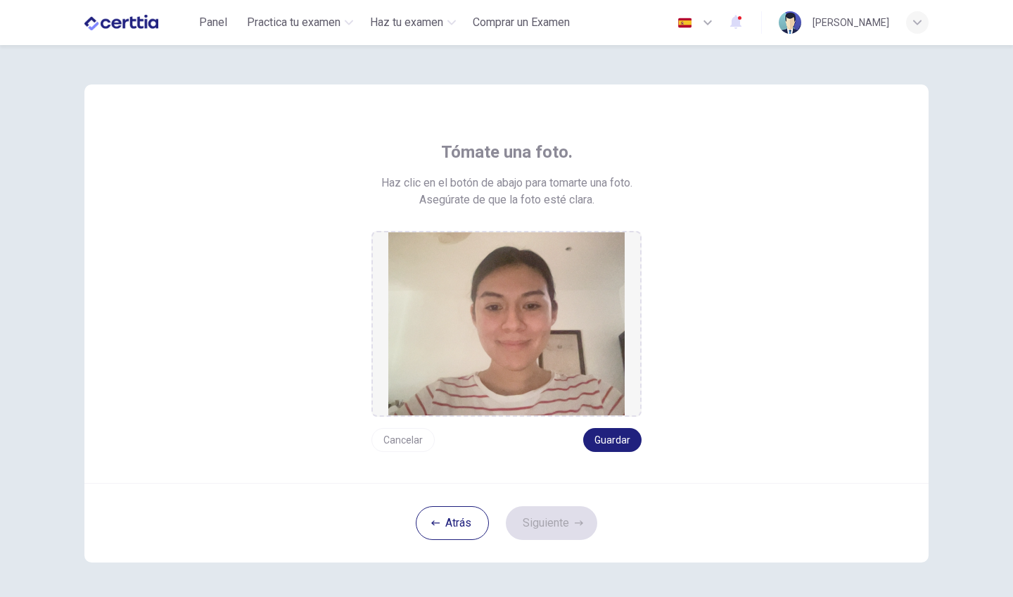
click at [389, 442] on button "Cancelar" at bounding box center [403, 440] width 63 height 24
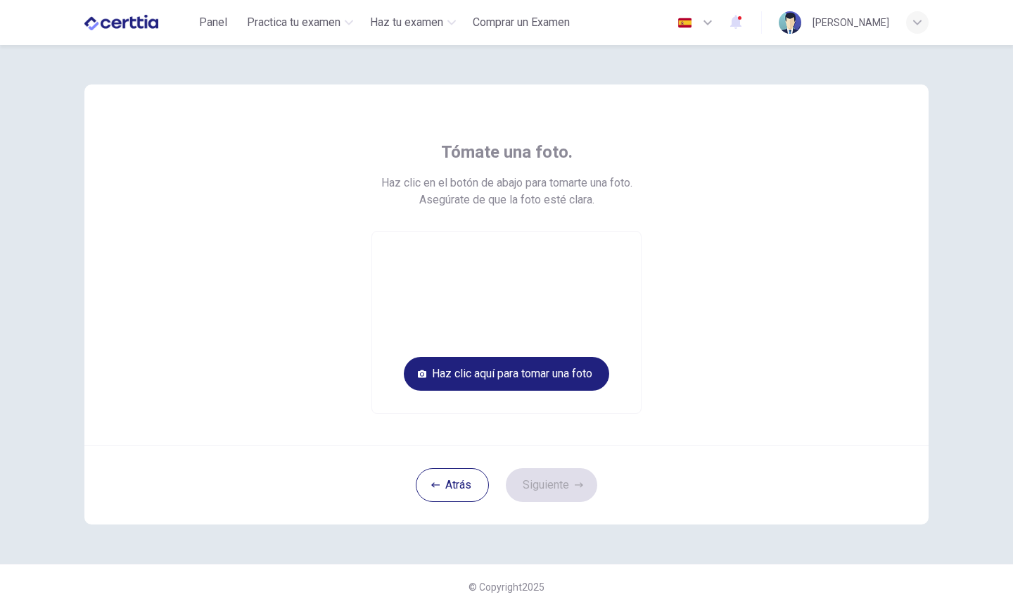
click at [531, 480] on div "Atrás Siguiente" at bounding box center [506, 485] width 844 height 80
click at [523, 389] on button "Haz clic aquí para tomar una foto" at bounding box center [506, 374] width 205 height 34
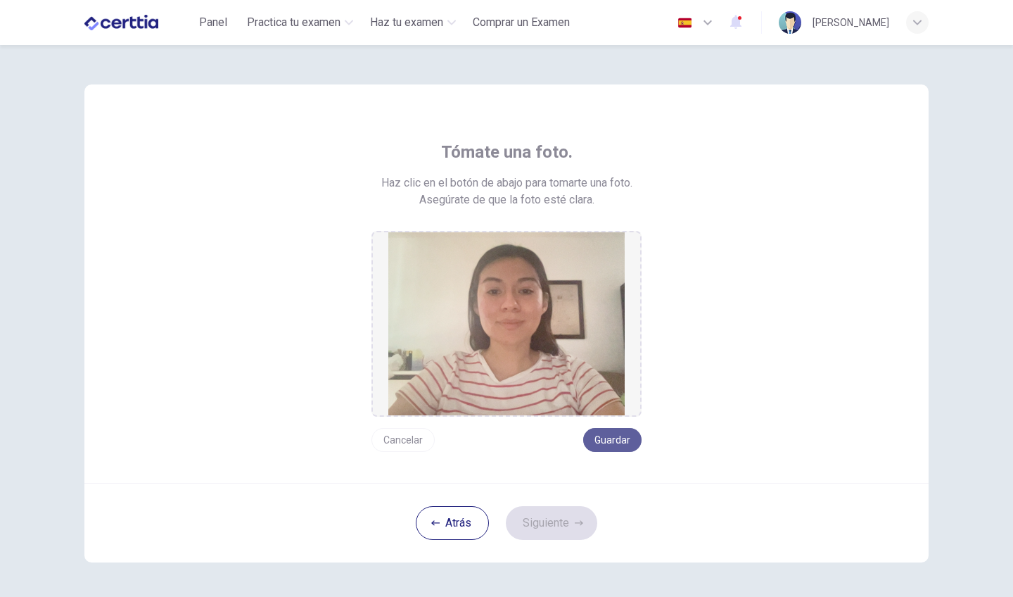
click at [618, 445] on button "Guardar" at bounding box center [612, 440] width 58 height 24
click at [546, 525] on button "Siguiente" at bounding box center [551, 523] width 91 height 34
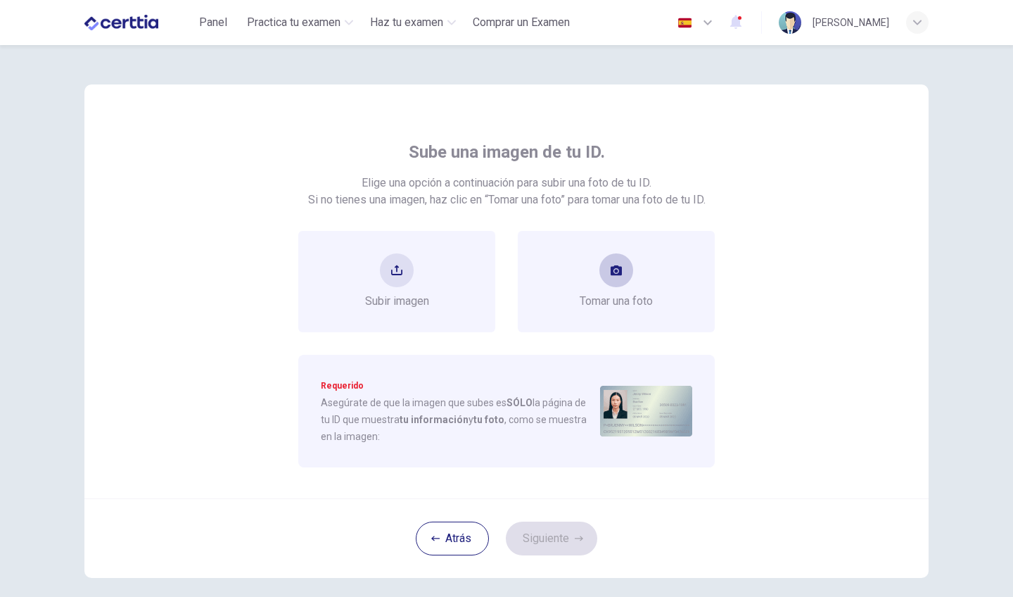
click at [623, 267] on button "take photo" at bounding box center [616, 270] width 34 height 34
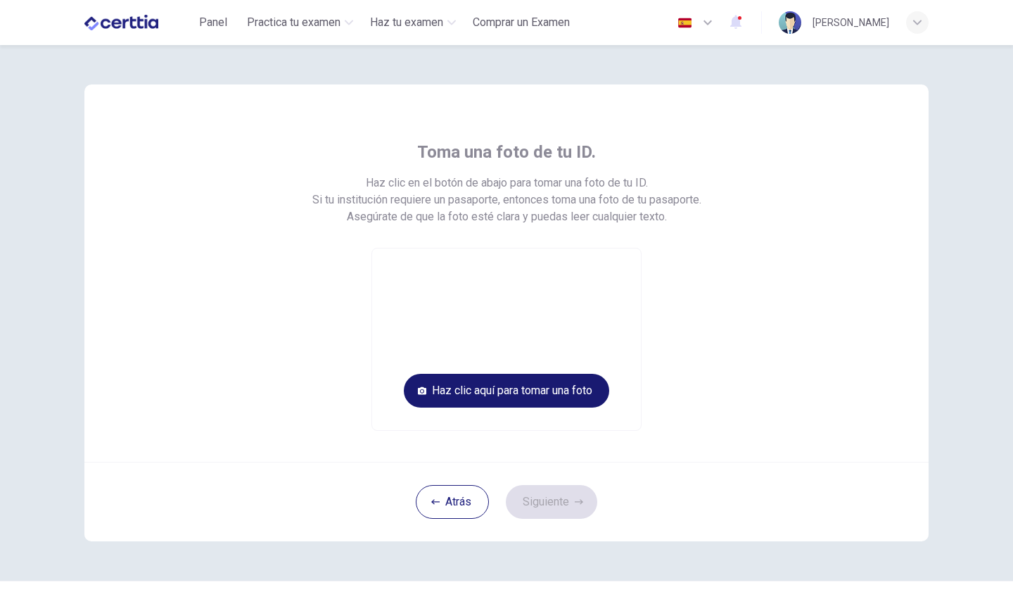
click at [538, 390] on button "Haz clic aquí para tomar una foto" at bounding box center [506, 391] width 205 height 34
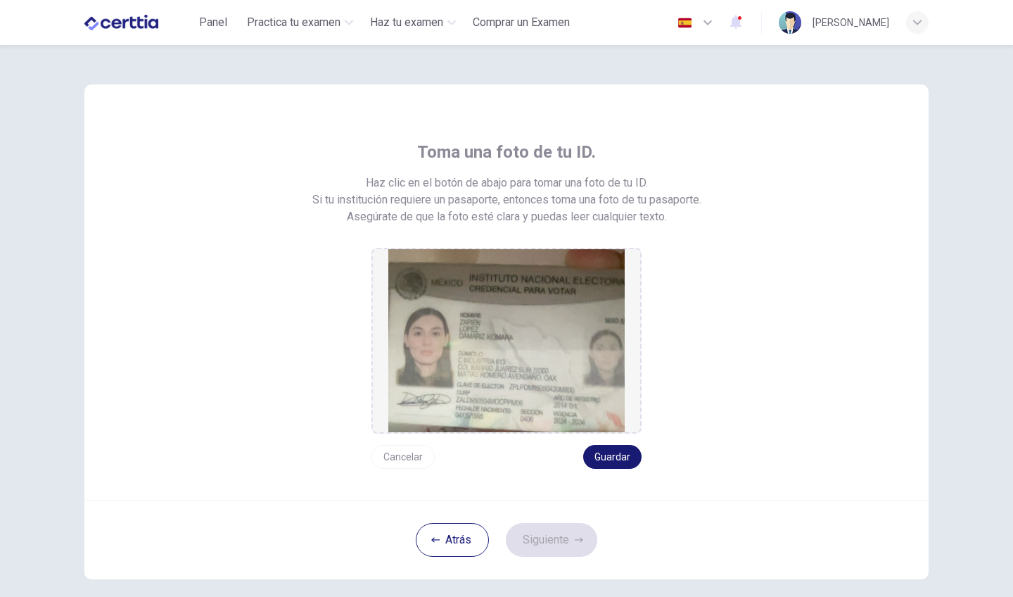
click at [612, 457] on button "Guardar" at bounding box center [612, 457] width 58 height 24
click at [565, 535] on button "Siguiente" at bounding box center [551, 540] width 91 height 34
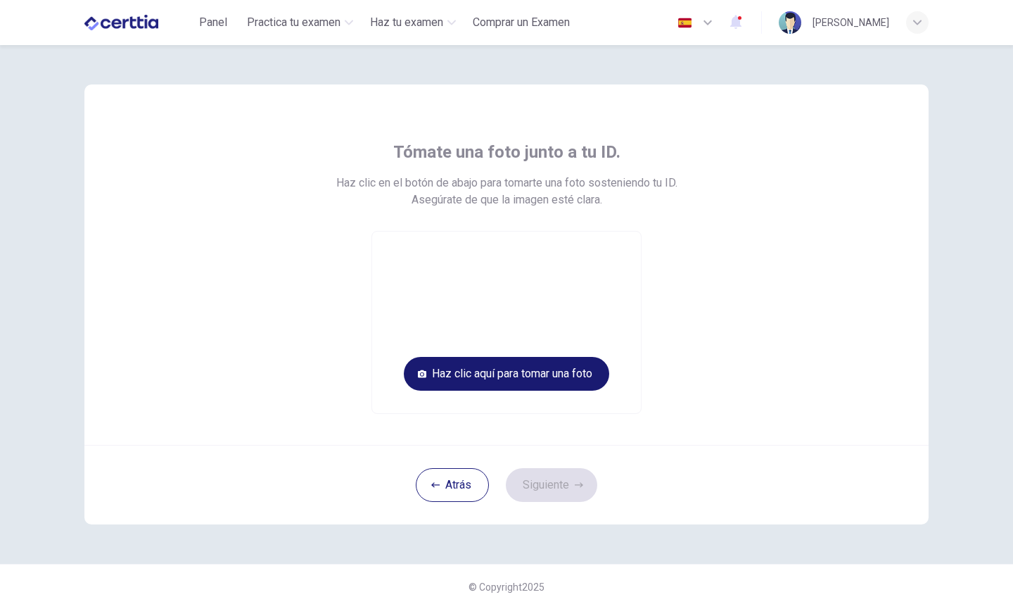
click at [519, 366] on button "Haz clic aquí para tomar una foto" at bounding box center [506, 374] width 205 height 34
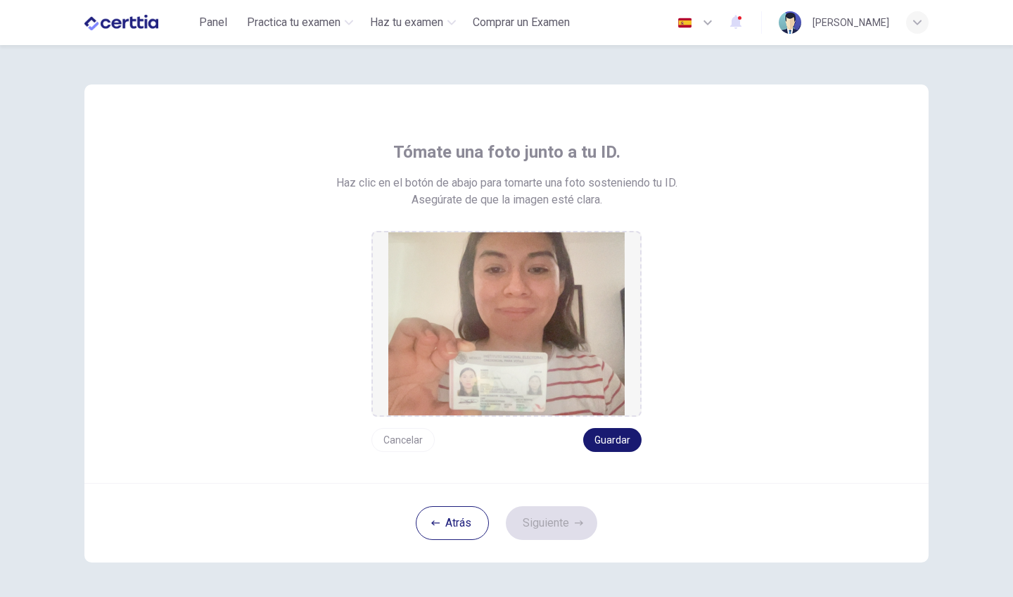
click at [627, 446] on button "Guardar" at bounding box center [612, 440] width 58 height 24
click at [555, 530] on button "Siguiente" at bounding box center [551, 523] width 91 height 34
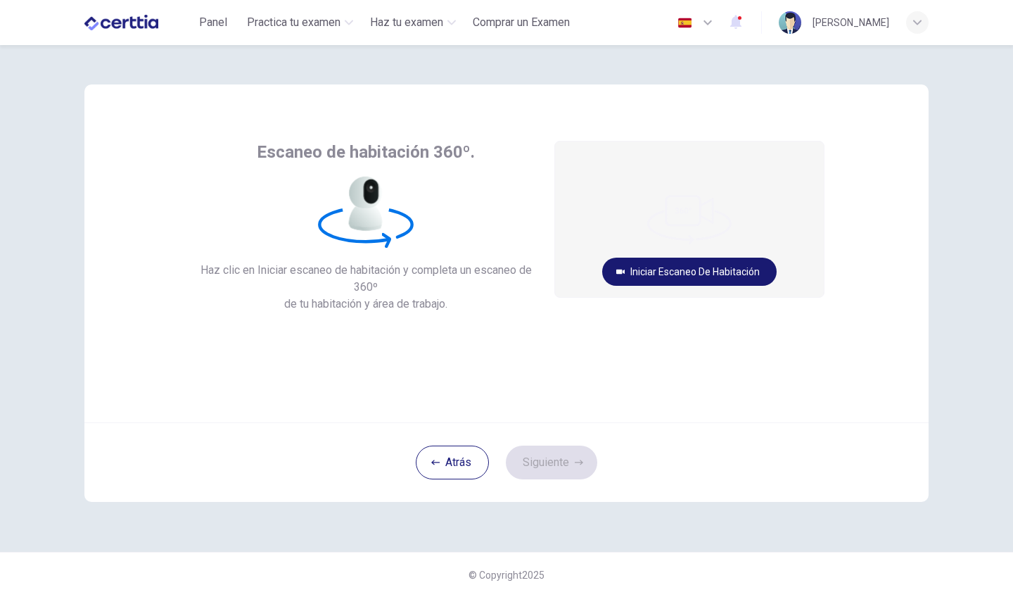
click at [654, 269] on button "Iniciar escaneo de habitación" at bounding box center [689, 272] width 174 height 28
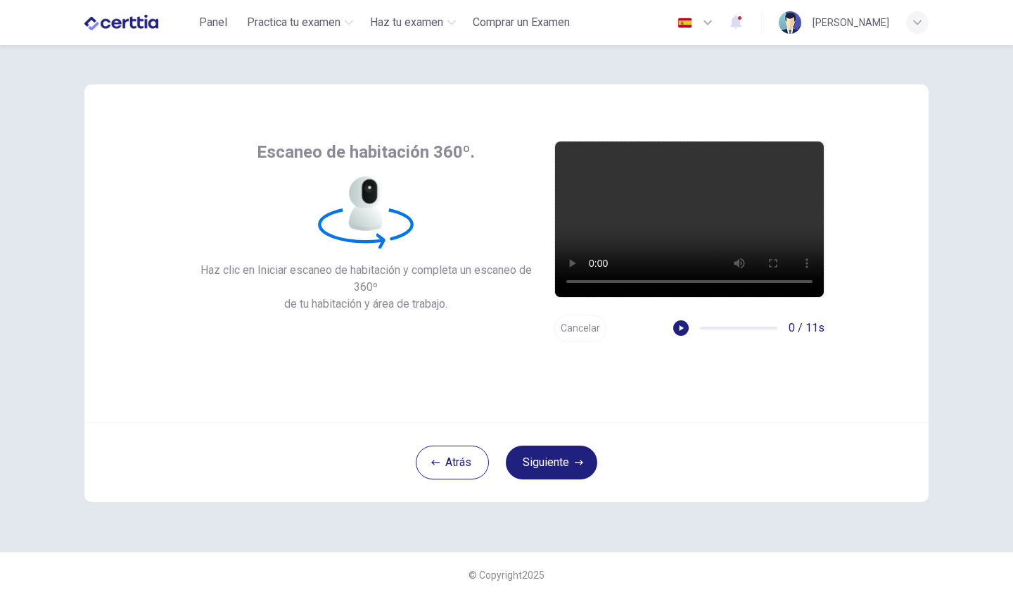
click at [688, 213] on video at bounding box center [689, 218] width 269 height 155
click at [587, 330] on button "Cancelar" at bounding box center [580, 328] width 52 height 27
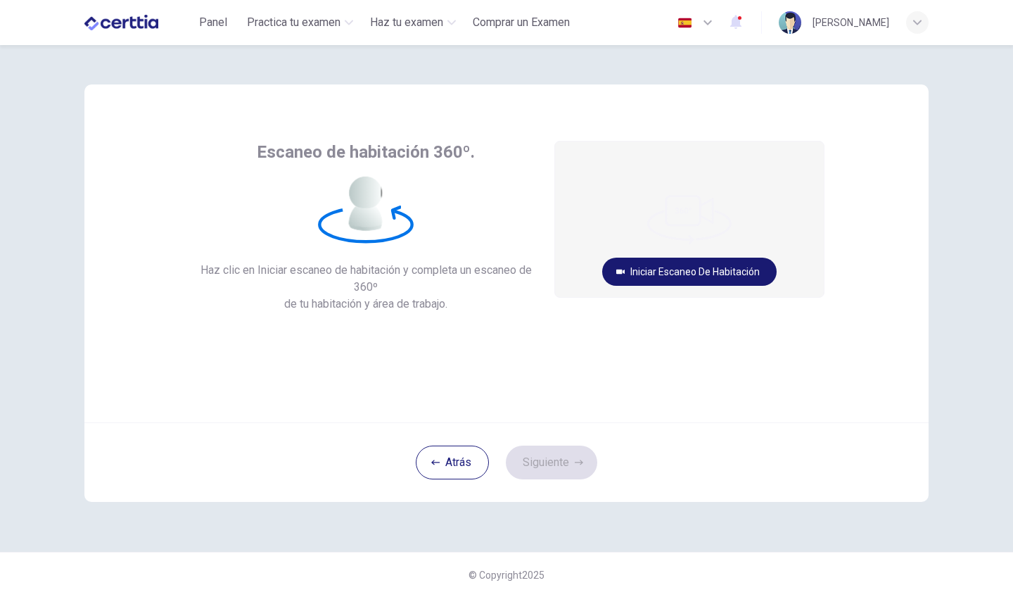
click at [672, 276] on button "Iniciar escaneo de habitación" at bounding box center [689, 272] width 174 height 28
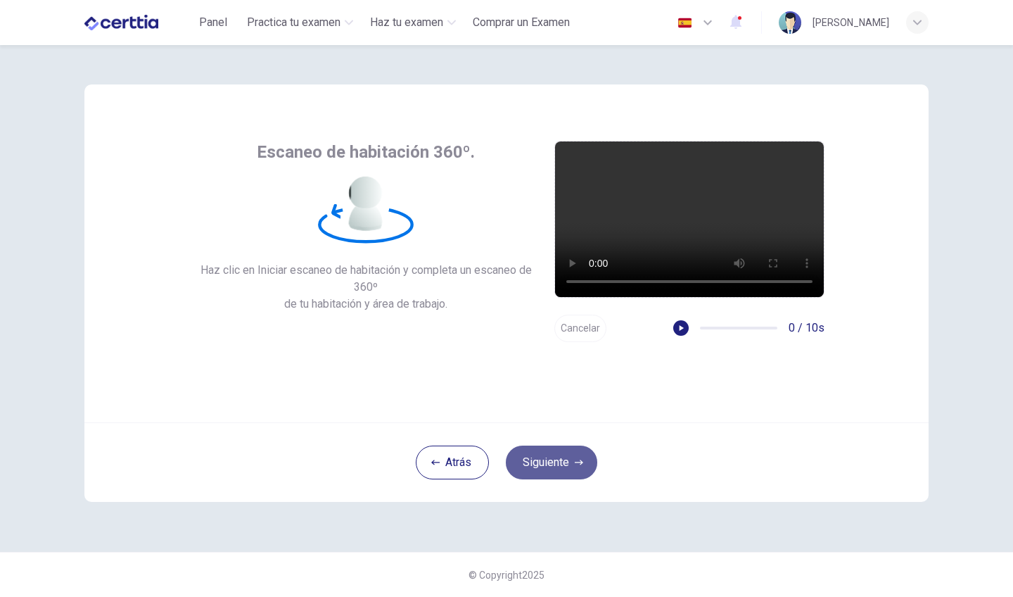
click at [559, 472] on button "Siguiente" at bounding box center [551, 462] width 91 height 34
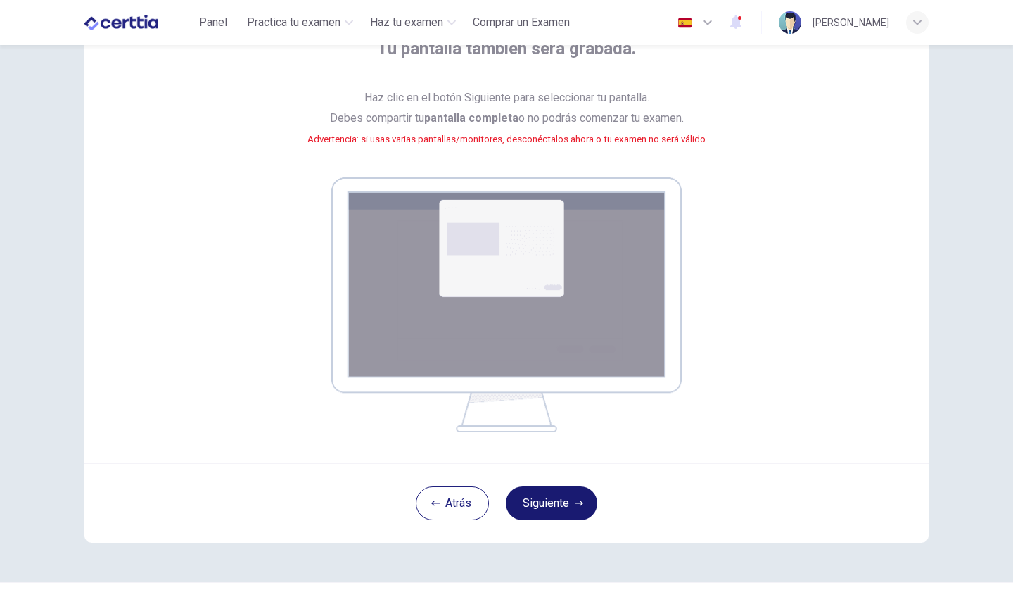
click at [545, 503] on button "Siguiente" at bounding box center [551, 503] width 91 height 34
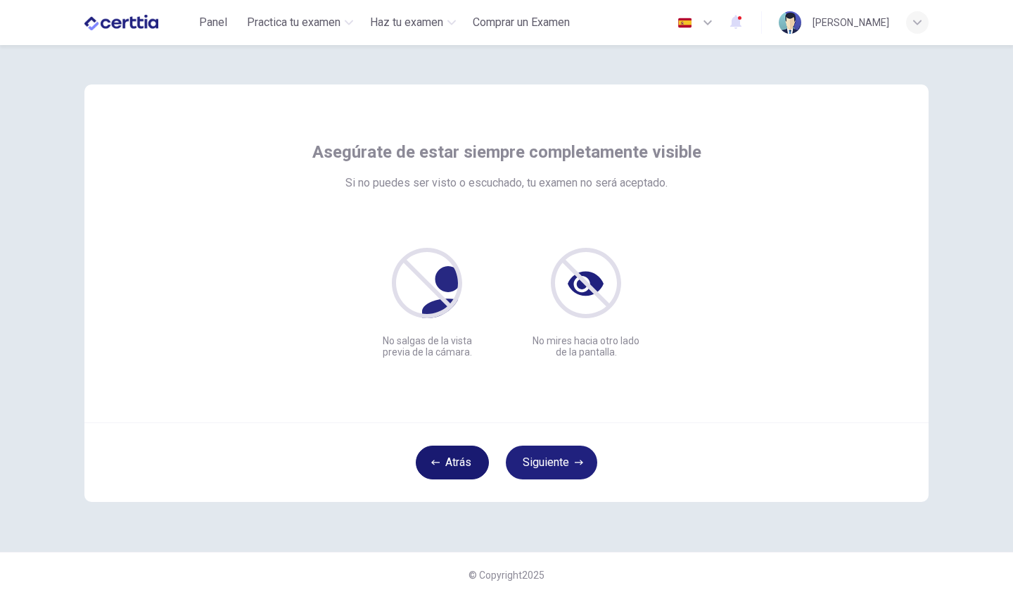
click at [445, 463] on button "Atrás" at bounding box center [452, 462] width 73 height 34
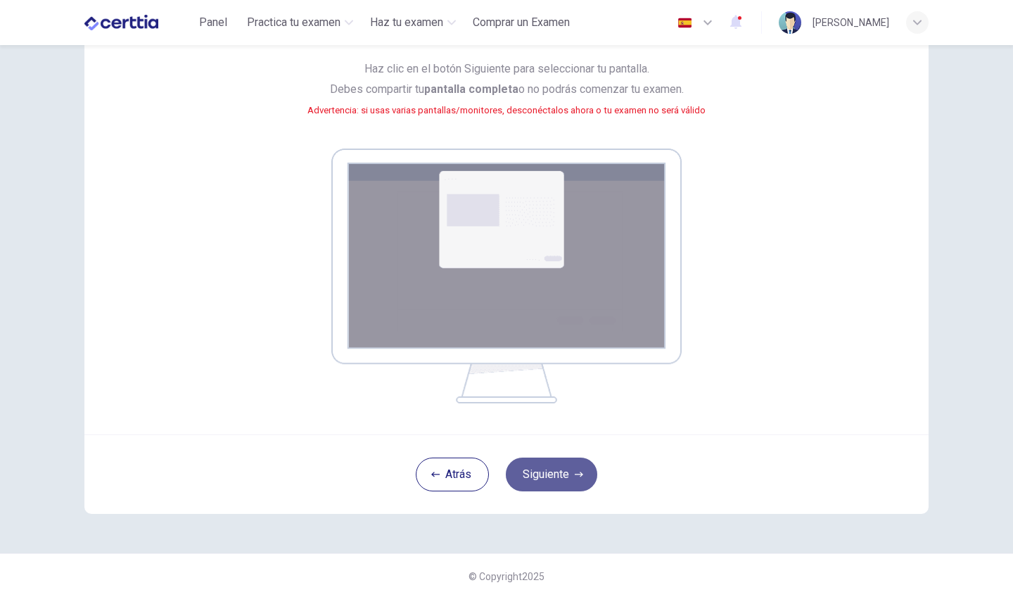
click at [551, 481] on button "Siguiente" at bounding box center [551, 474] width 91 height 34
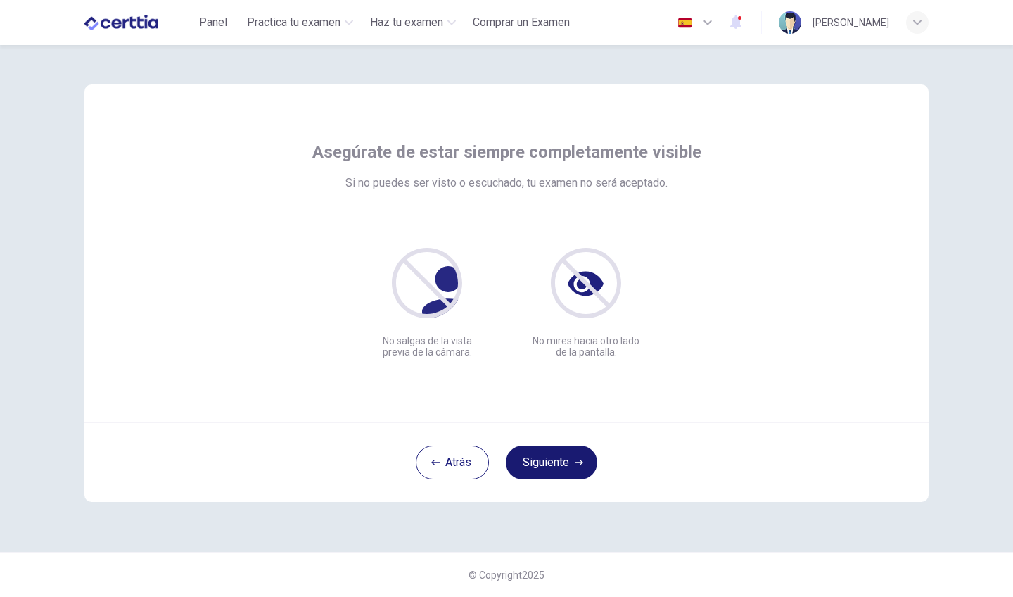
click at [556, 464] on button "Siguiente" at bounding box center [551, 462] width 91 height 34
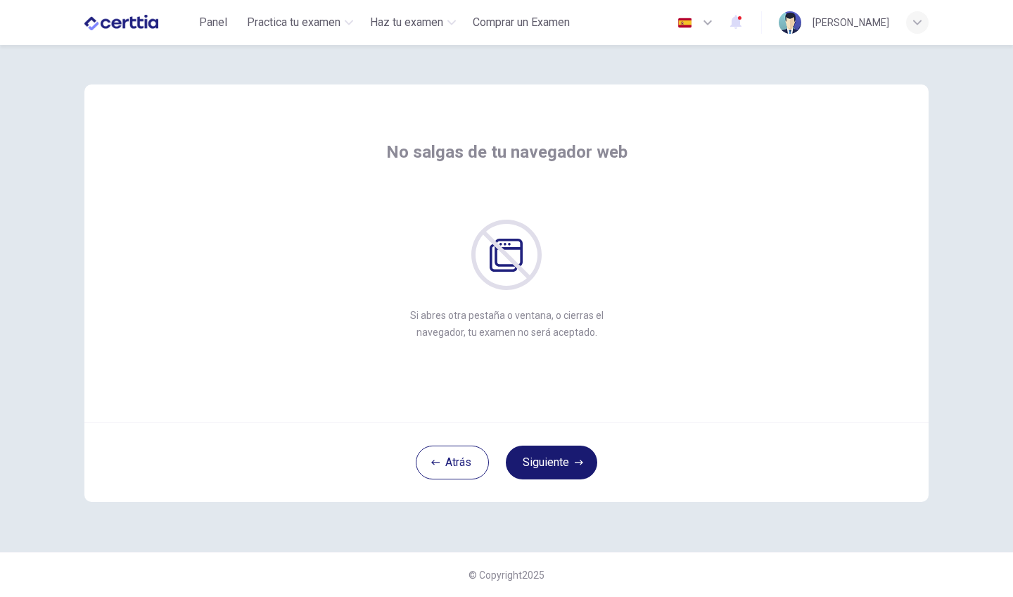
click at [556, 464] on button "Siguiente" at bounding box center [551, 462] width 91 height 34
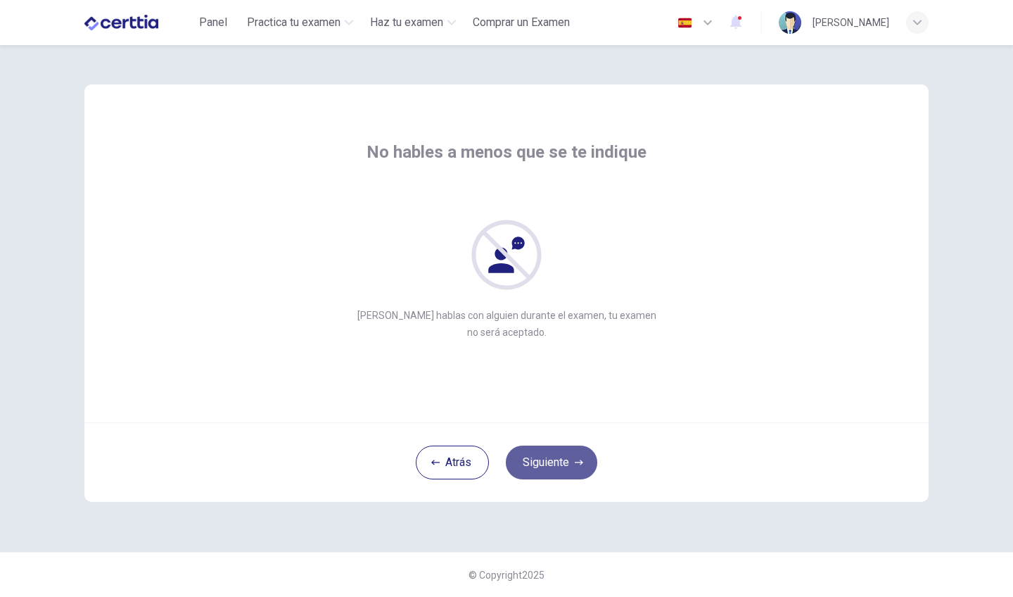
click at [539, 469] on button "Siguiente" at bounding box center [551, 462] width 91 height 34
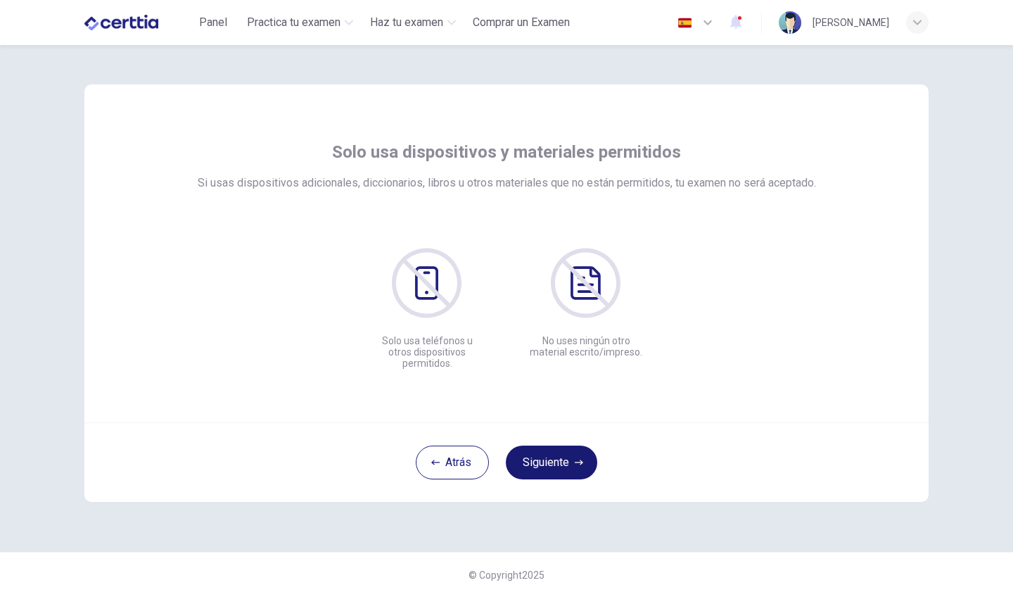
click at [539, 469] on button "Siguiente" at bounding box center [551, 462] width 91 height 34
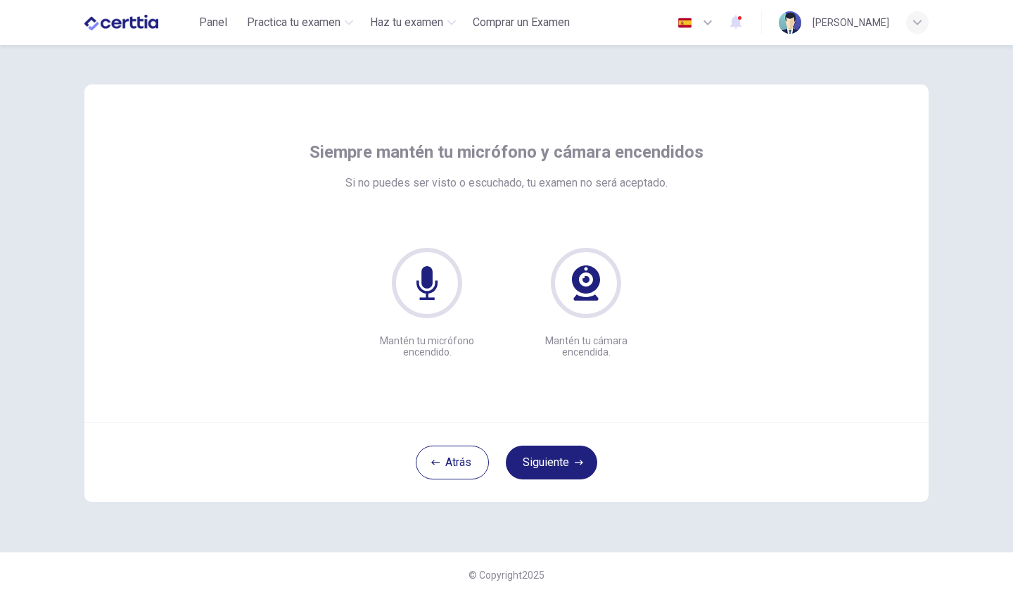
click at [430, 286] on icon at bounding box center [427, 283] width 21 height 34
click at [596, 321] on div "Mantén tu cámara encendida." at bounding box center [586, 303] width 114 height 110
click at [561, 459] on button "Siguiente" at bounding box center [551, 462] width 91 height 34
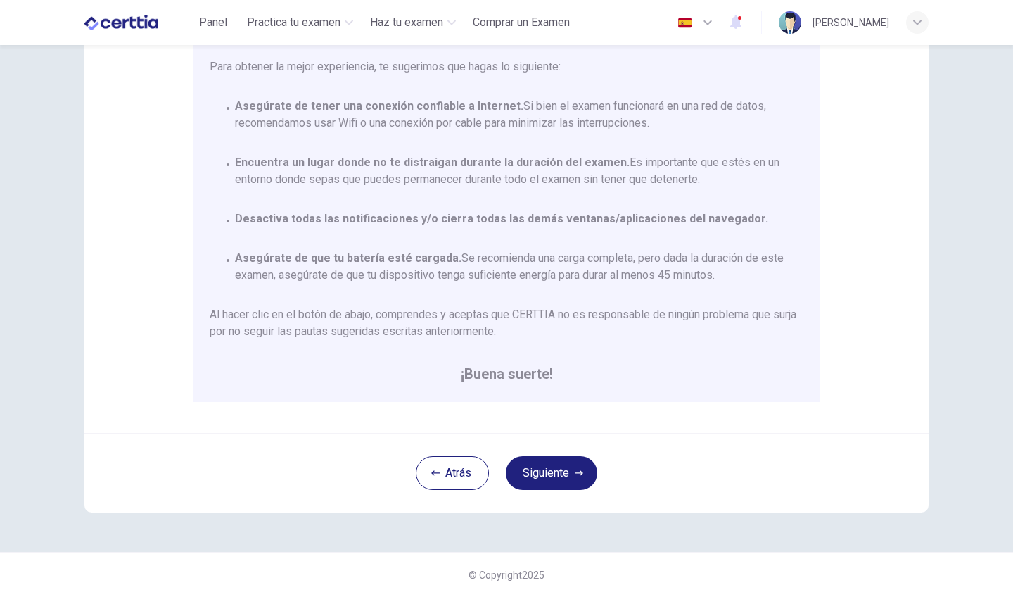
scroll to position [186, 0]
click at [570, 468] on button "Siguiente" at bounding box center [551, 473] width 91 height 34
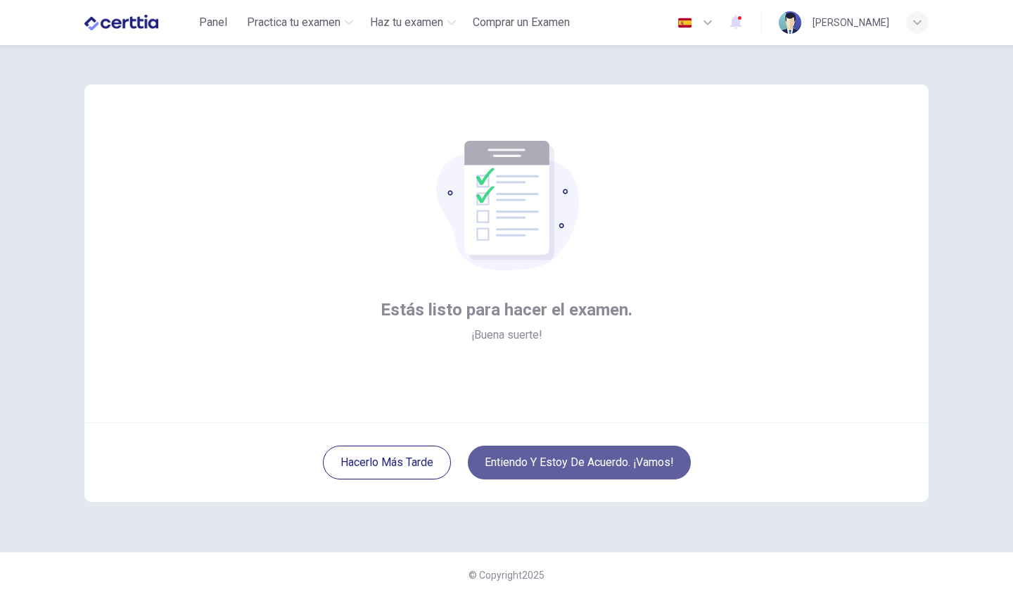
click at [559, 469] on button "Entiendo y estoy de acuerdo. ¡Vamos!" at bounding box center [579, 462] width 223 height 34
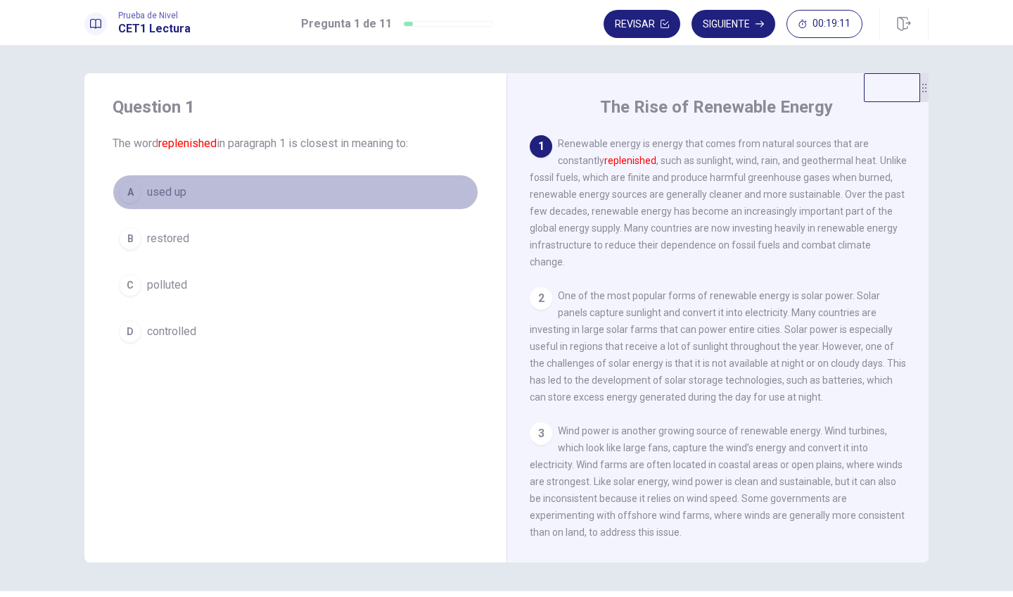
click at [193, 185] on button "A used up" at bounding box center [296, 191] width 366 height 35
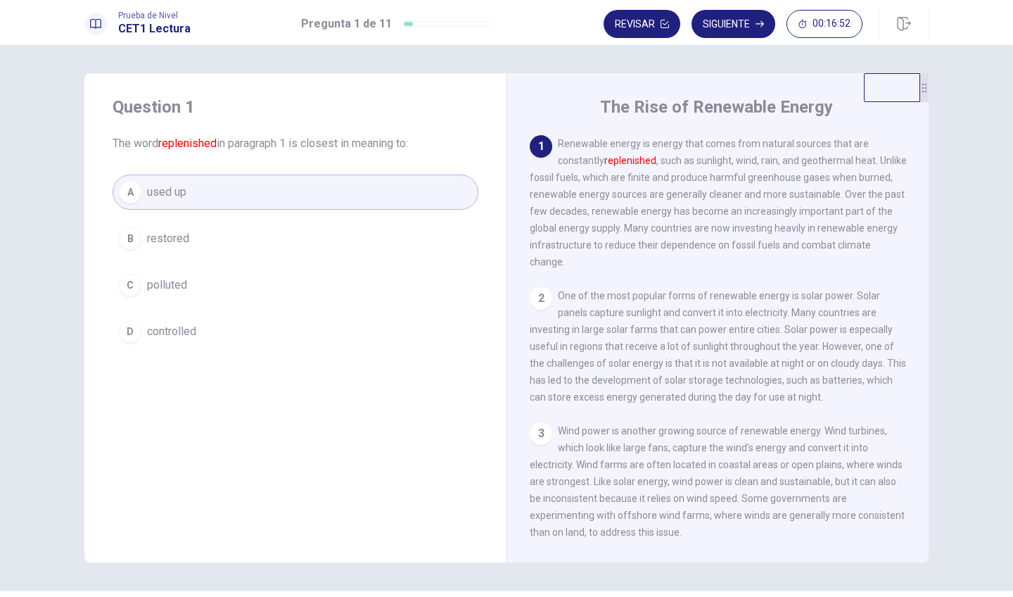
click at [352, 197] on button "A used up" at bounding box center [296, 191] width 366 height 35
click at [716, 30] on button "Siguiente" at bounding box center [734, 24] width 84 height 28
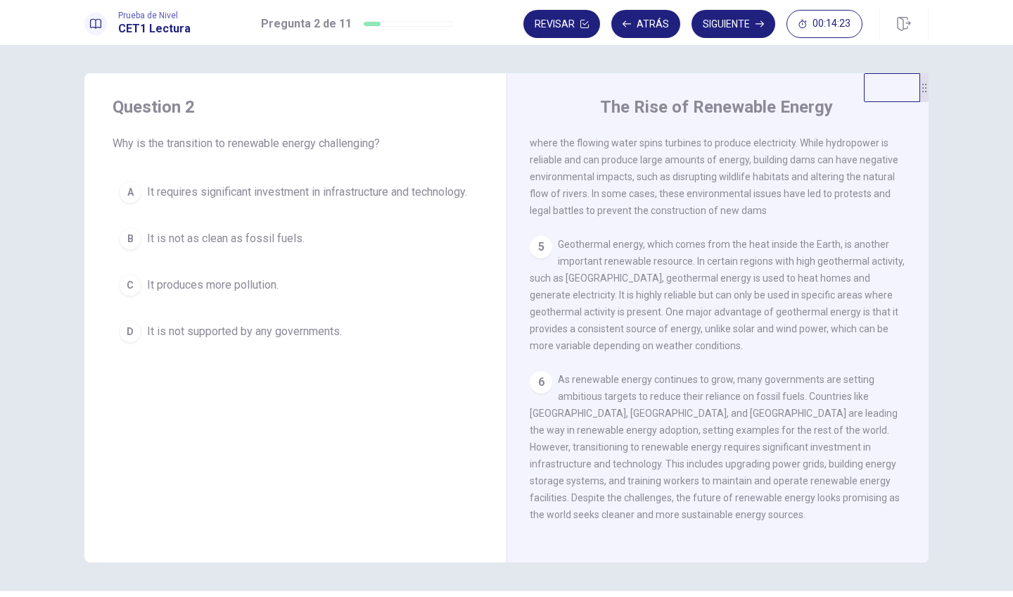
scroll to position [457, 0]
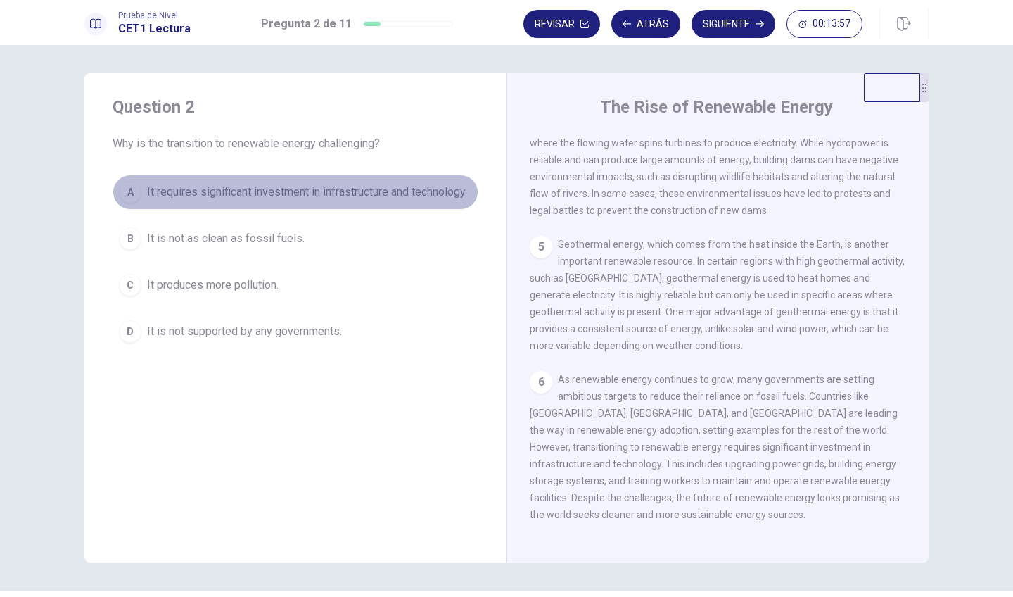
click at [302, 197] on span "It requires significant investment in infrastructure and technology." at bounding box center [307, 192] width 320 height 17
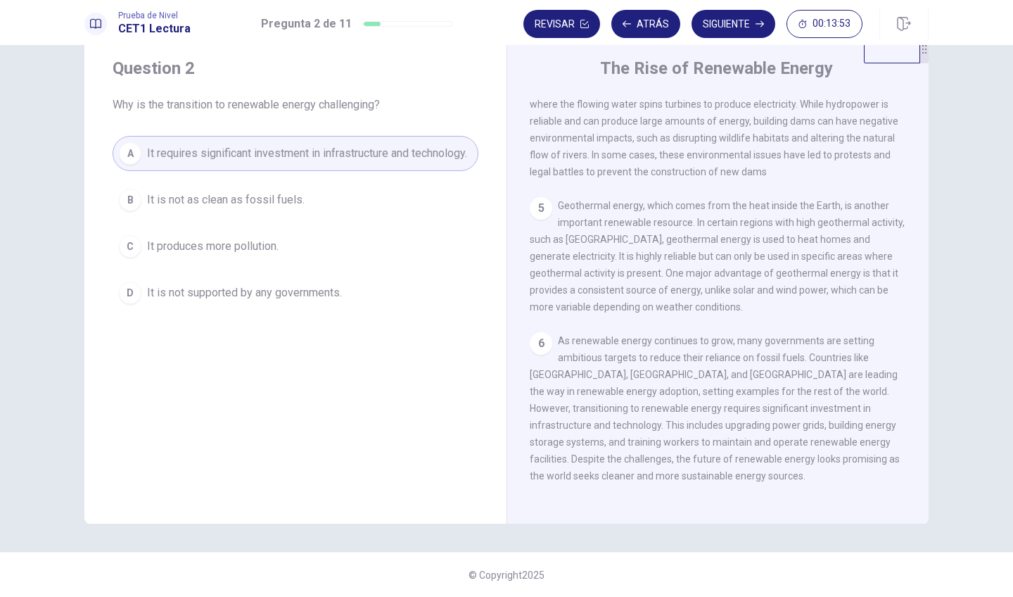
scroll to position [39, 0]
click at [737, 19] on button "Siguiente" at bounding box center [734, 24] width 84 height 28
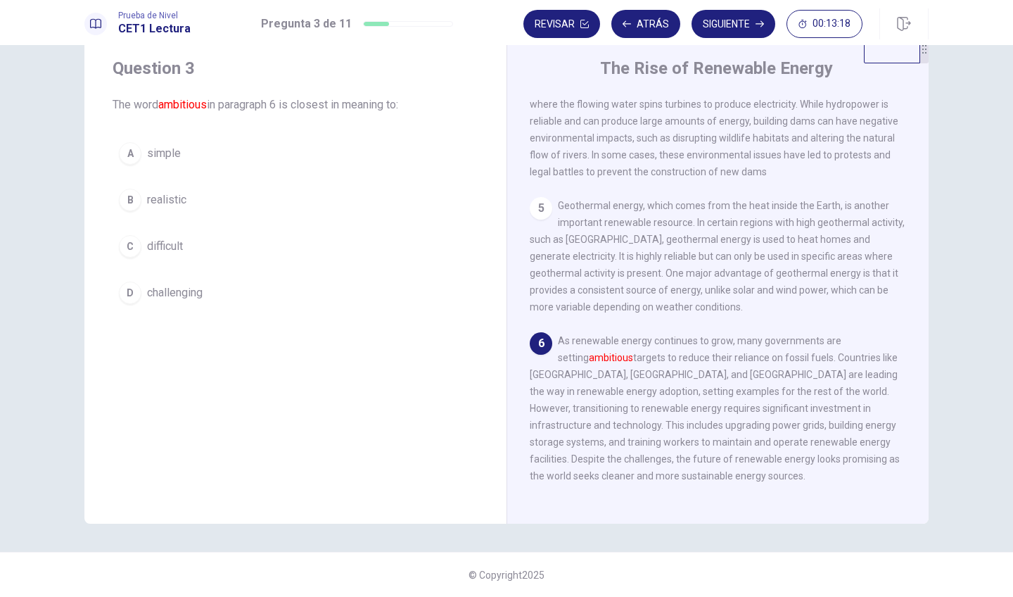
click at [186, 300] on span "challenging" at bounding box center [175, 292] width 56 height 17
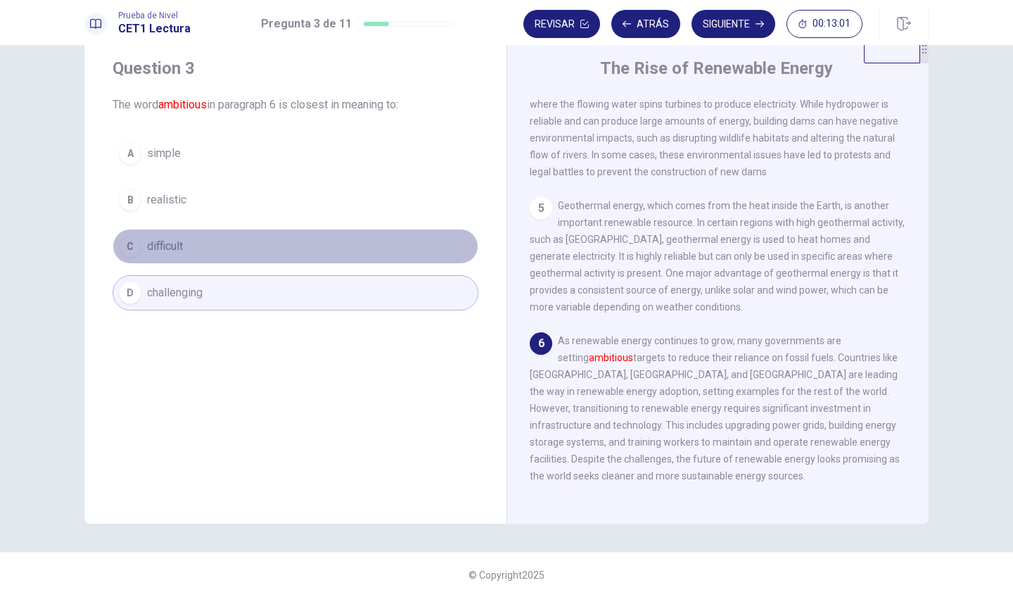
click at [281, 242] on button "C difficult" at bounding box center [296, 246] width 366 height 35
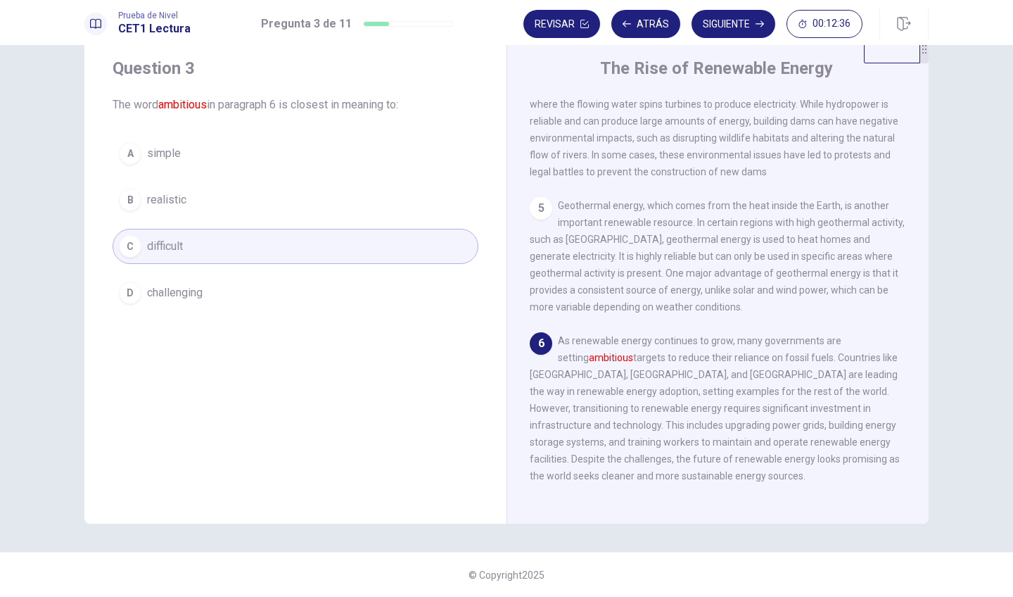
click at [359, 296] on button "D challenging" at bounding box center [296, 292] width 366 height 35
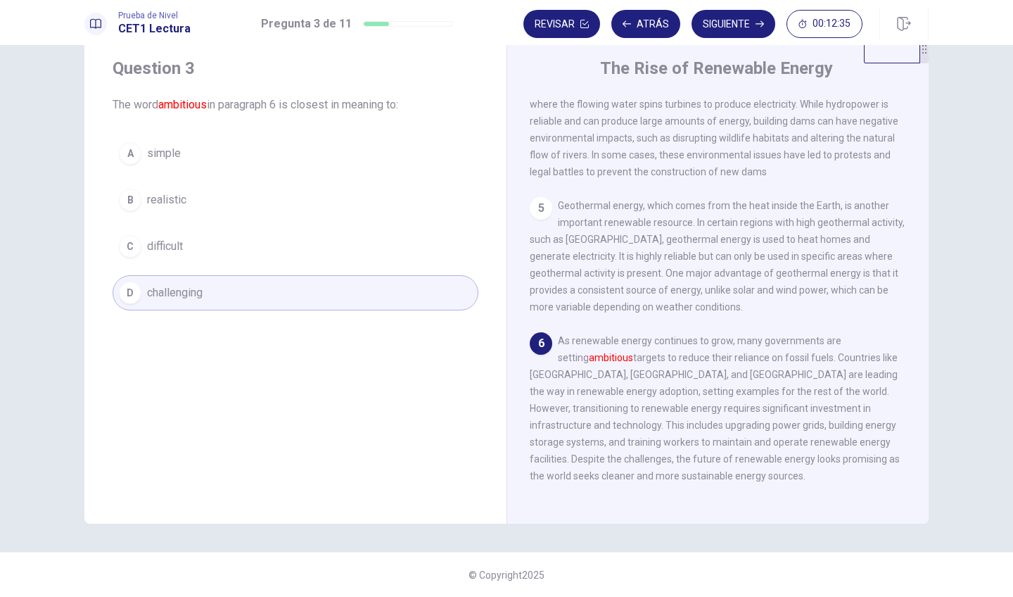
scroll to position [0, 0]
click at [746, 20] on button "Siguiente" at bounding box center [734, 24] width 84 height 28
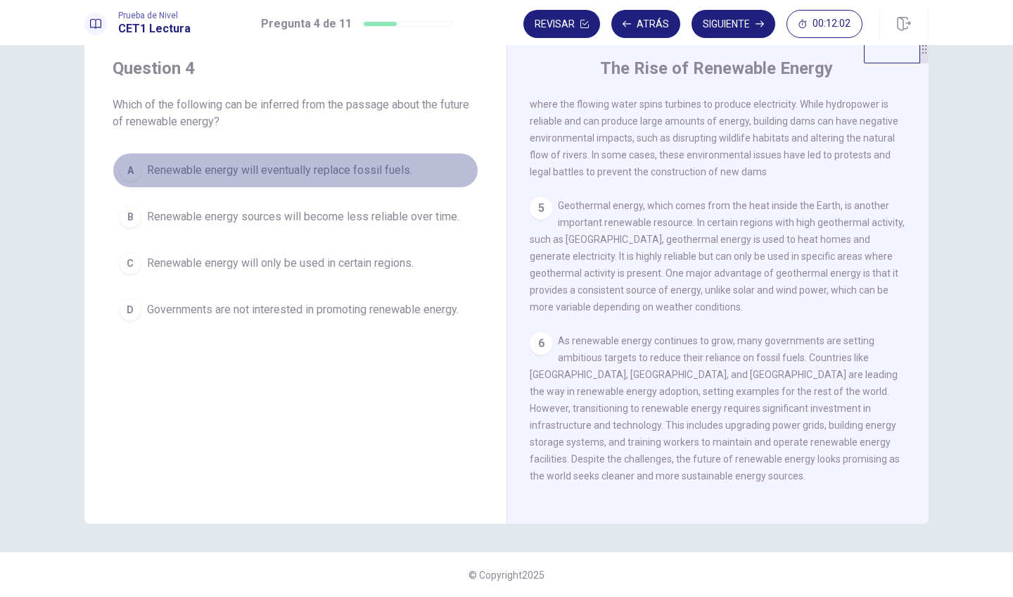
click at [168, 178] on span "Renewable energy will eventually replace fossil fuels." at bounding box center [279, 170] width 265 height 17
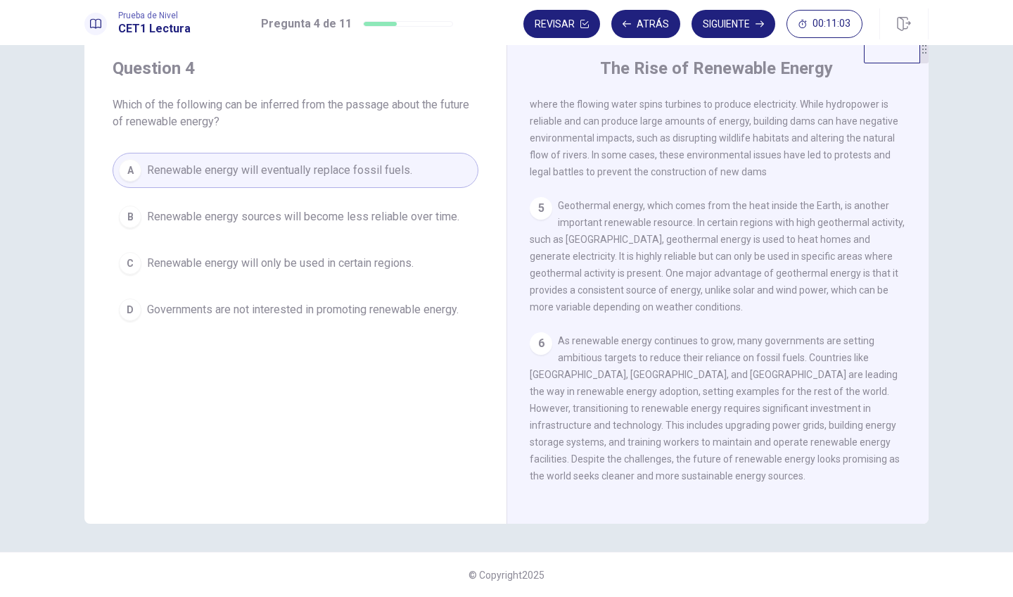
scroll to position [457, 0]
click at [310, 177] on span "Renewable energy will eventually replace fossil fuels." at bounding box center [279, 170] width 265 height 17
click at [652, 30] on button "Atrás" at bounding box center [645, 24] width 69 height 28
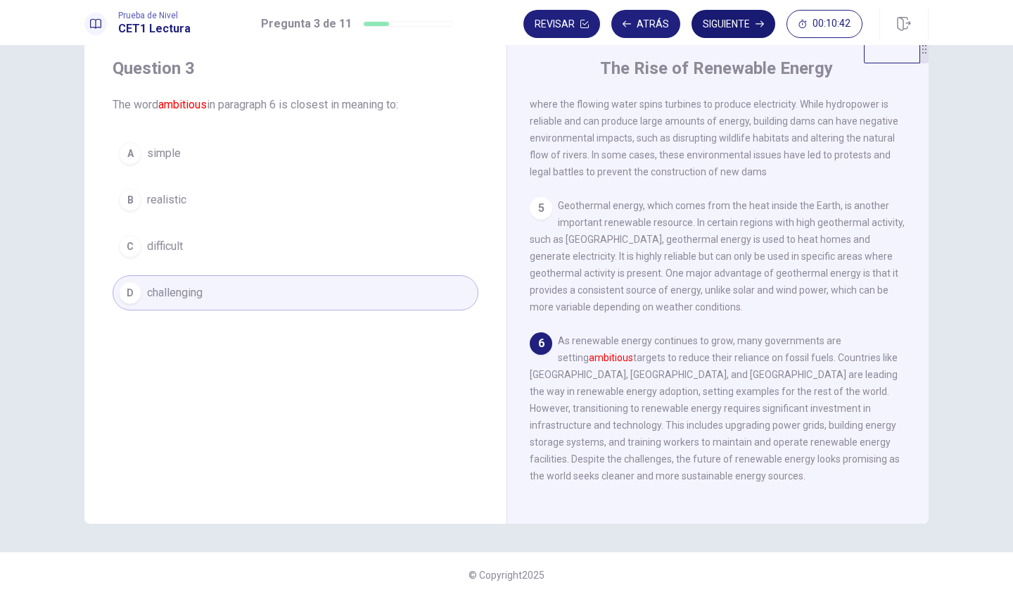
click at [745, 29] on button "Siguiente" at bounding box center [734, 24] width 84 height 28
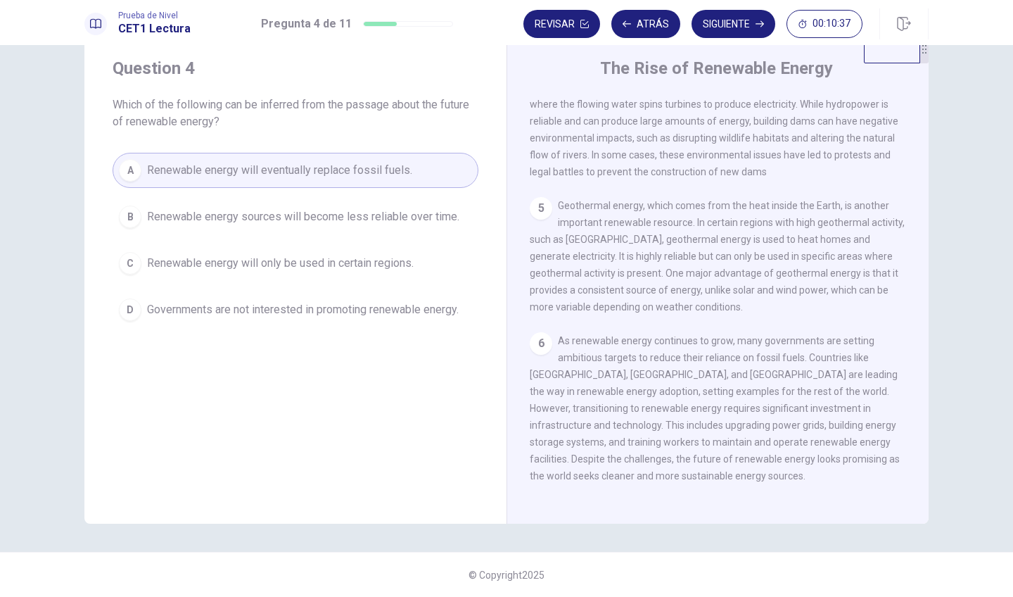
scroll to position [0, 0]
click at [744, 25] on button "Siguiente" at bounding box center [734, 24] width 84 height 28
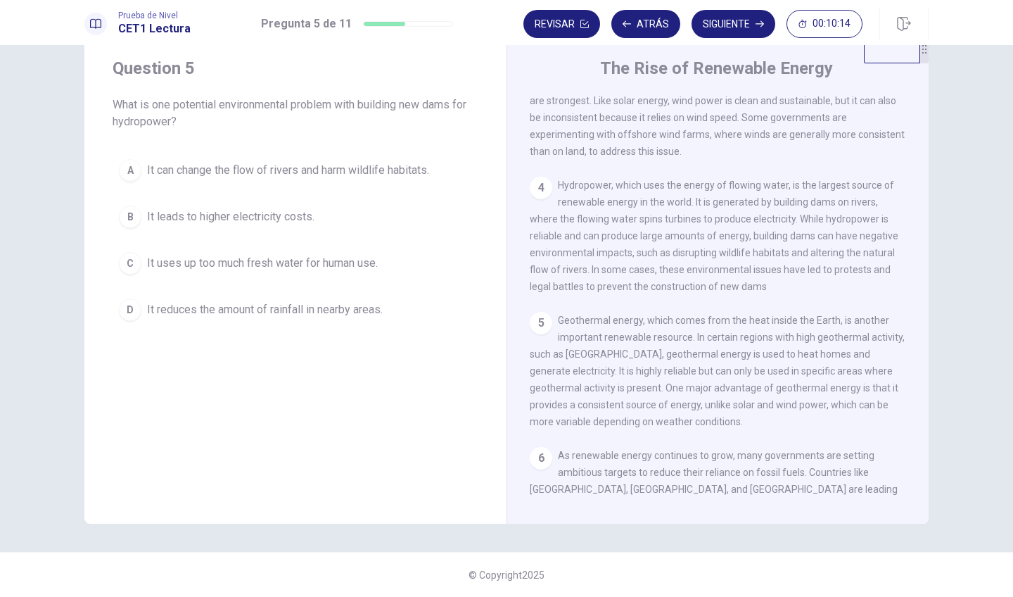
scroll to position [341, 0]
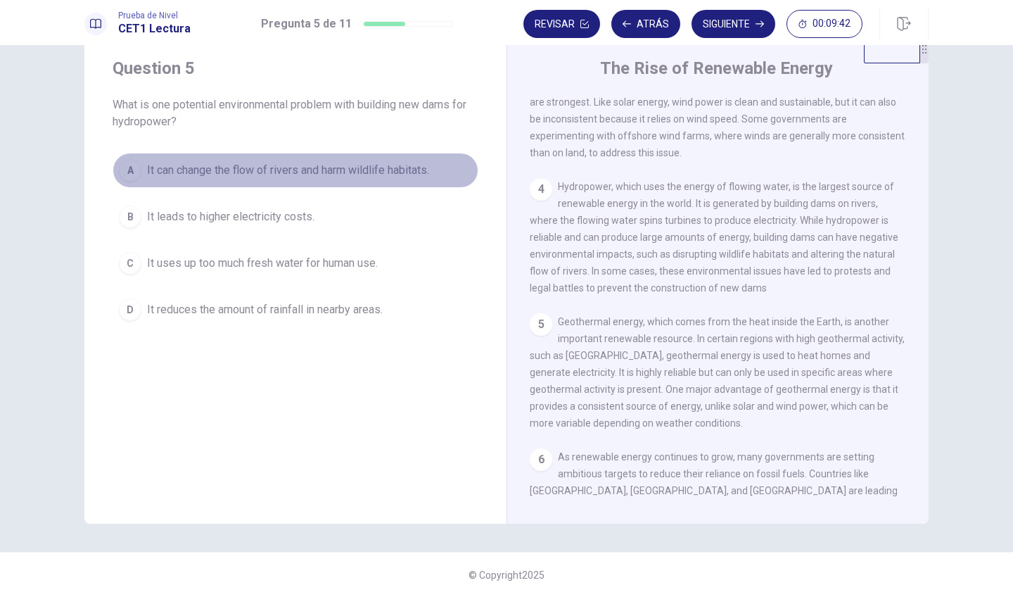
click at [165, 172] on span "It can change the flow of rivers and harm wildlife habitats." at bounding box center [288, 170] width 282 height 17
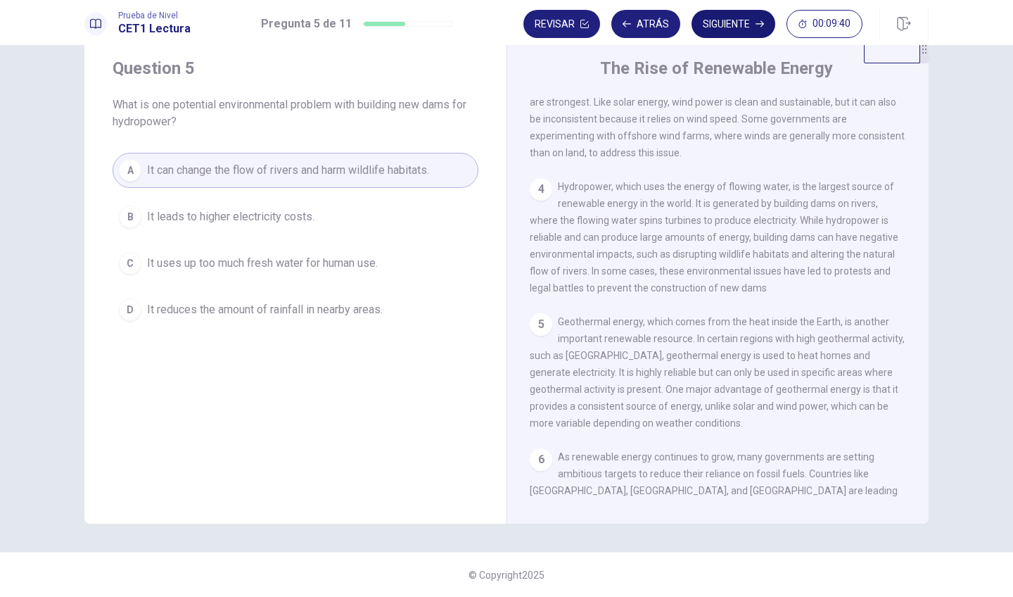
click at [716, 30] on button "Siguiente" at bounding box center [734, 24] width 84 height 28
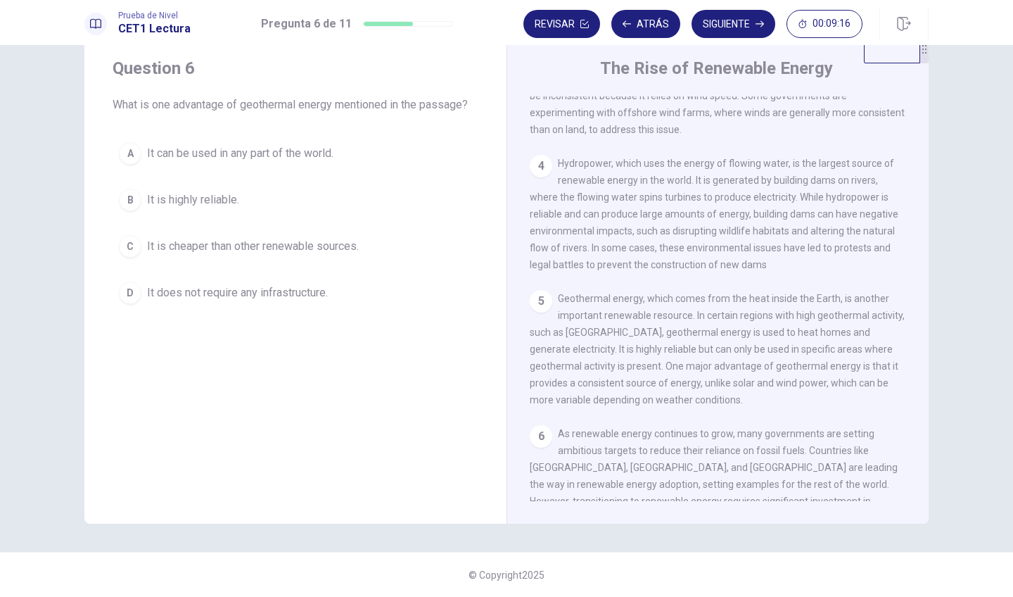
scroll to position [364, 0]
click at [242, 297] on span "It does not require any infrastructure." at bounding box center [237, 292] width 181 height 17
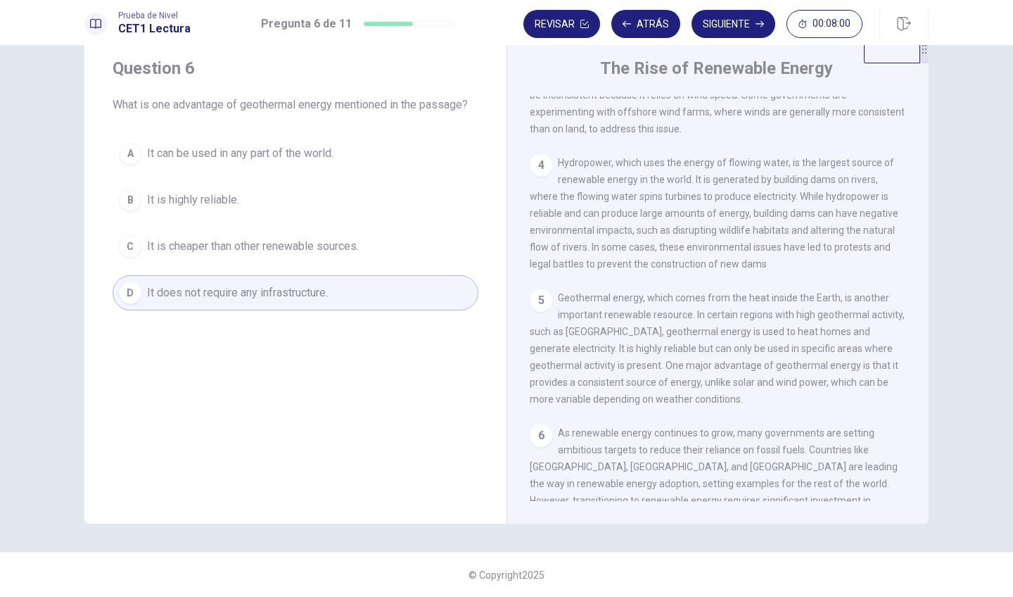
click at [265, 253] on span "It is cheaper than other renewable sources." at bounding box center [253, 246] width 212 height 17
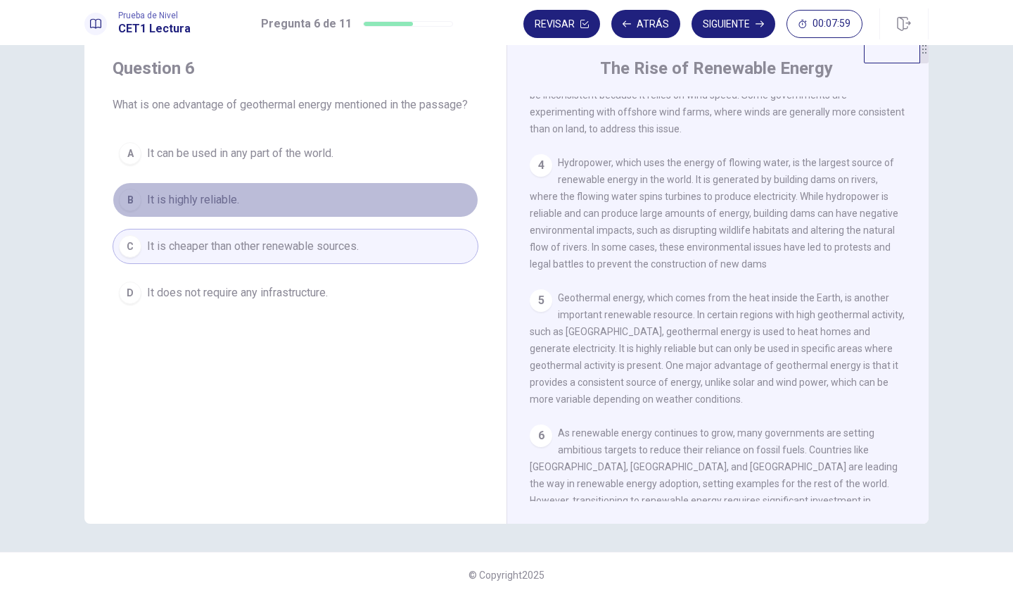
click at [211, 203] on span "It is highly reliable." at bounding box center [193, 199] width 92 height 17
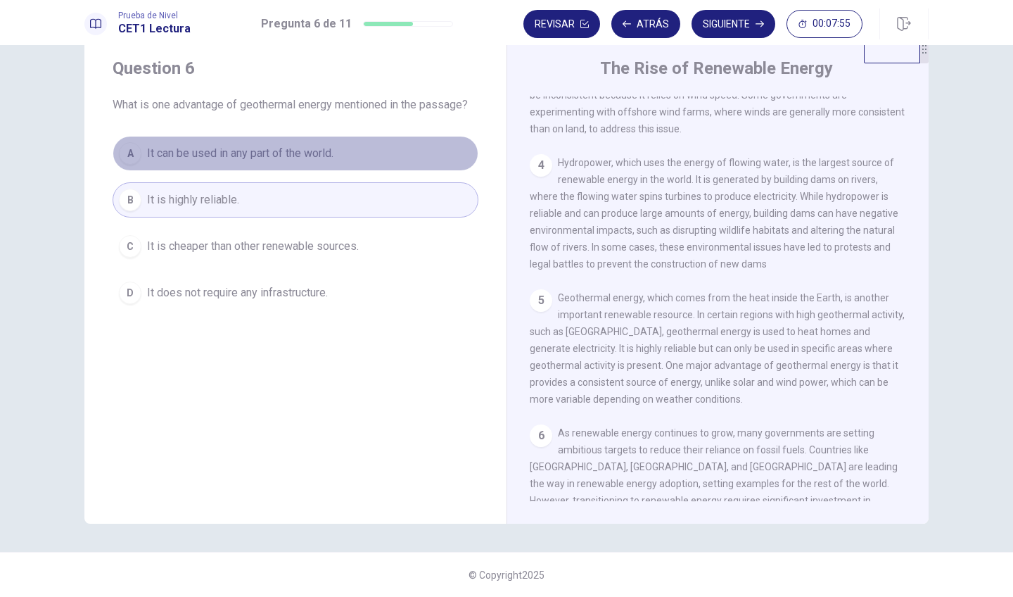
click at [248, 158] on span "It can be used in any part of the world." at bounding box center [240, 153] width 186 height 17
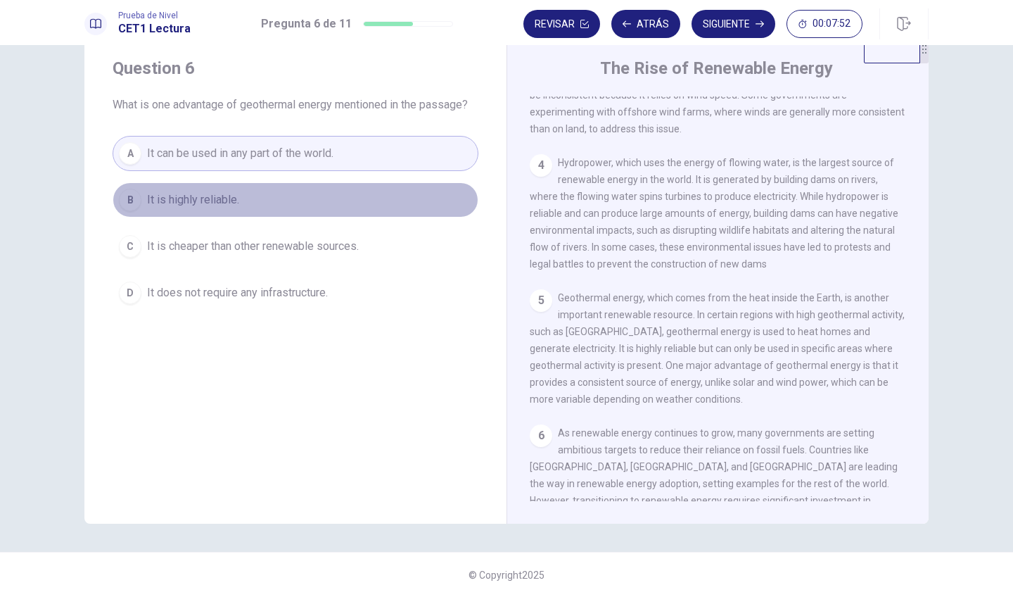
click at [234, 205] on span "It is highly reliable." at bounding box center [193, 199] width 92 height 17
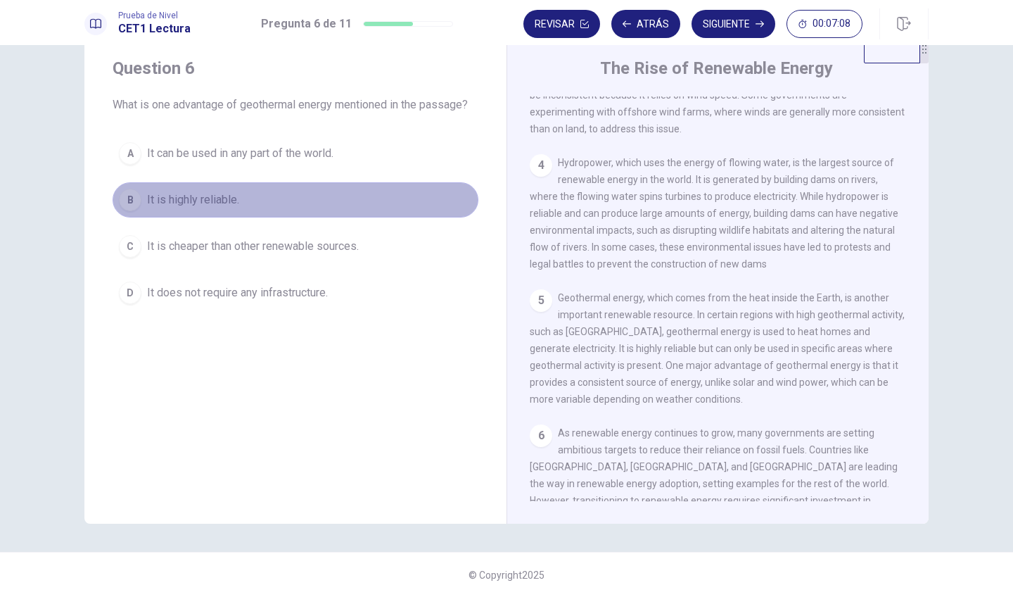
click at [252, 211] on button "B It is highly reliable." at bounding box center [296, 199] width 366 height 35
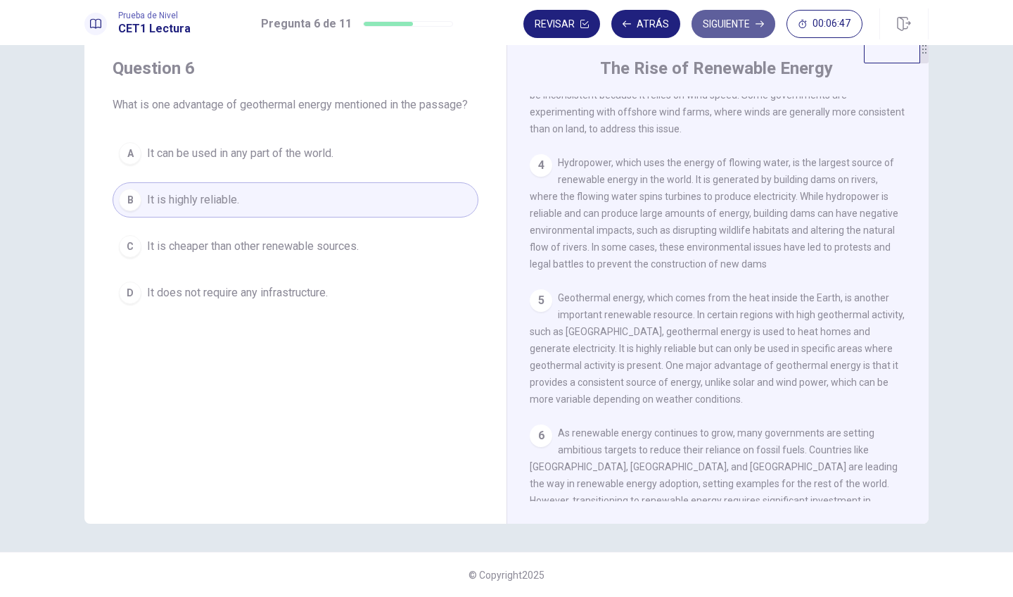
click at [725, 30] on button "Siguiente" at bounding box center [734, 24] width 84 height 28
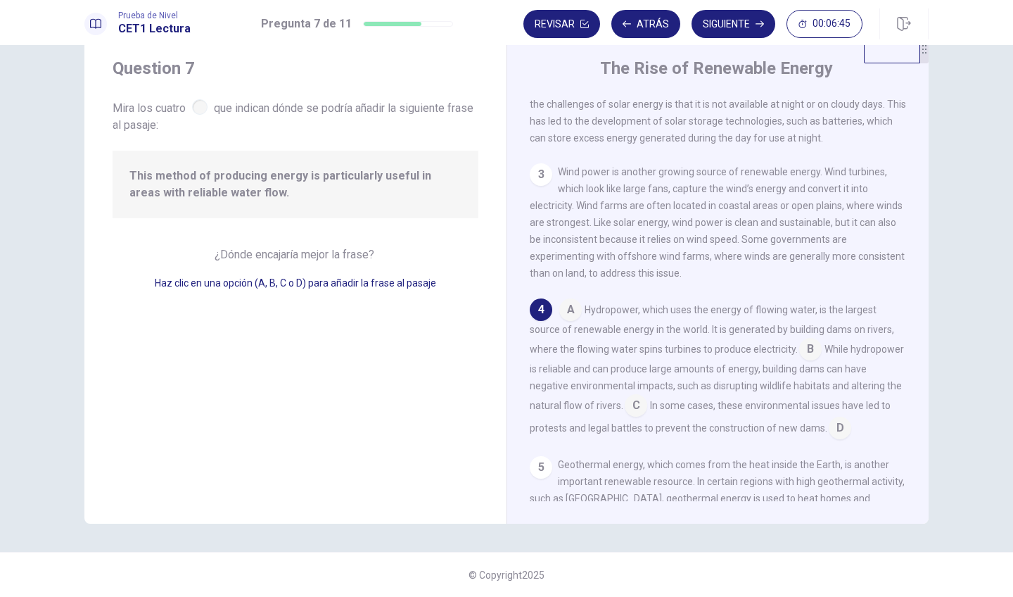
scroll to position [220, 0]
click at [569, 311] on input at bounding box center [570, 311] width 23 height 23
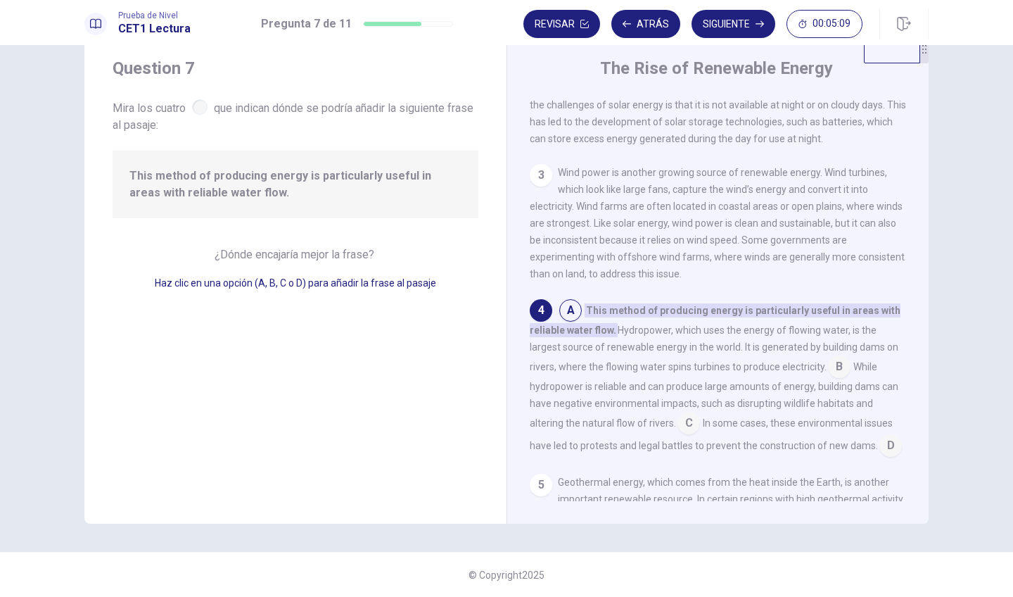
click at [838, 362] on input at bounding box center [839, 368] width 23 height 23
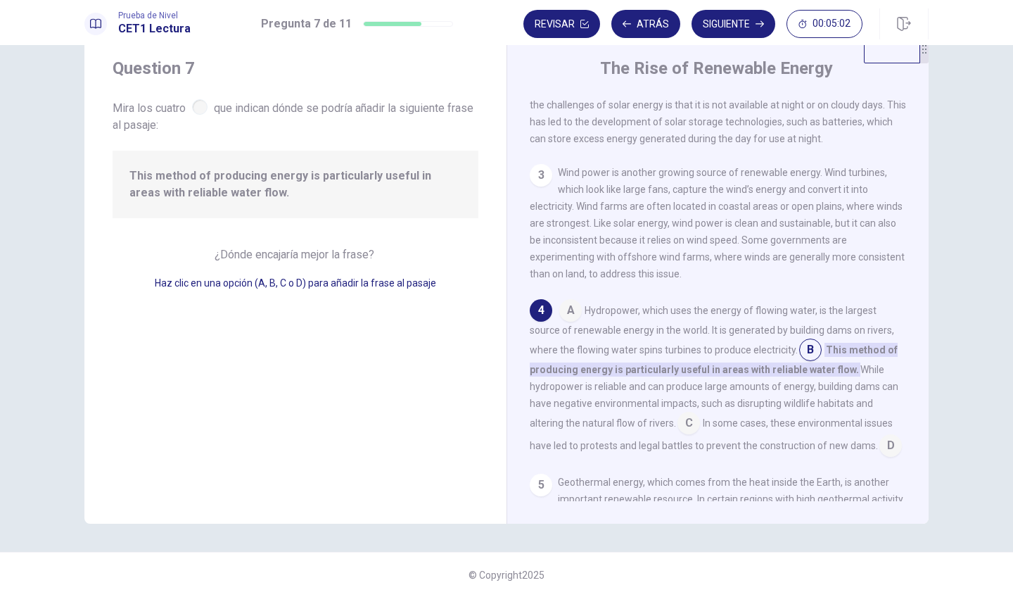
click at [574, 315] on input at bounding box center [570, 311] width 23 height 23
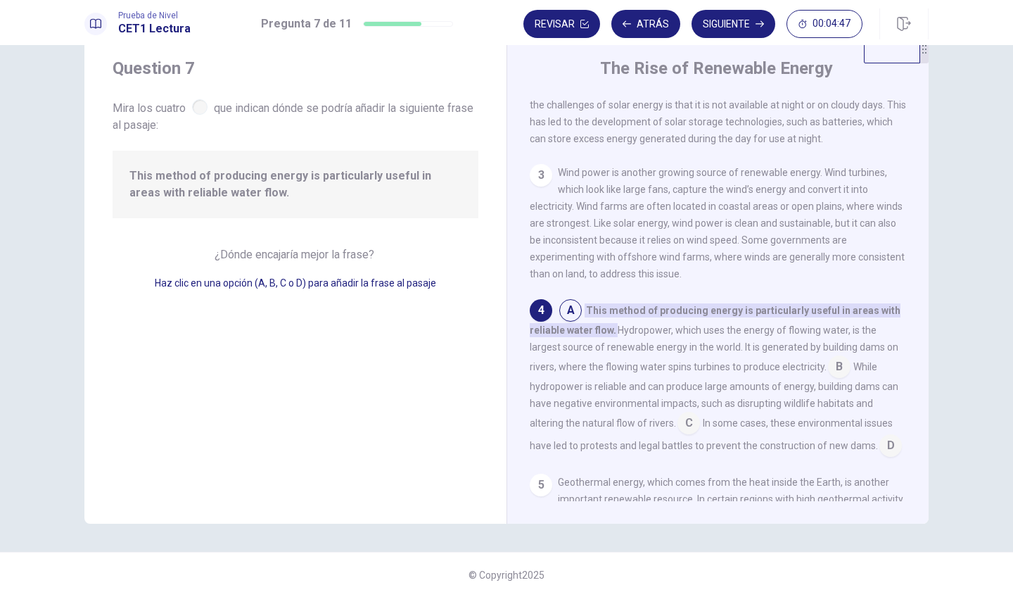
click at [840, 369] on input at bounding box center [839, 368] width 23 height 23
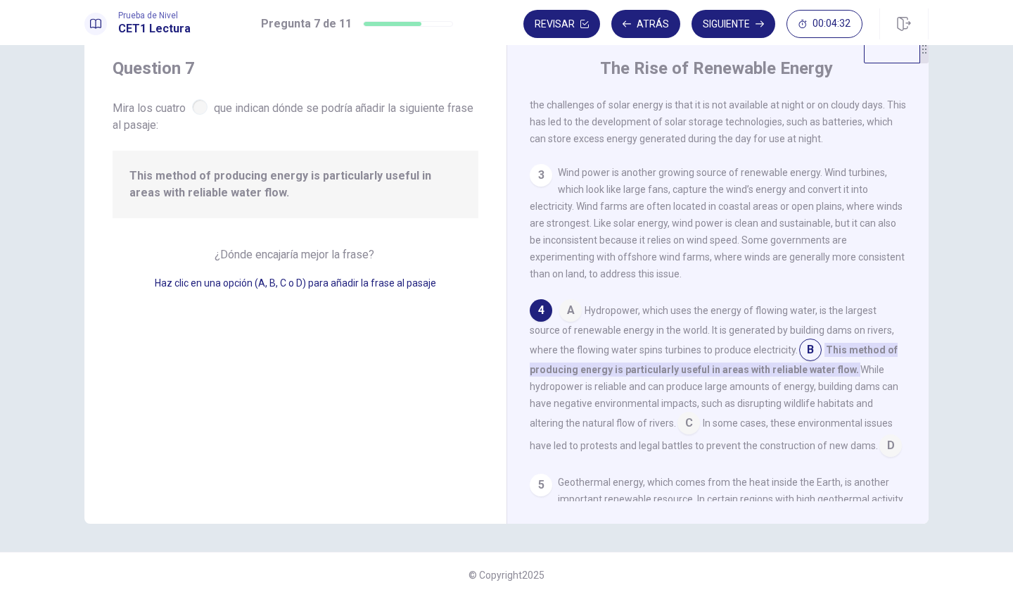
click at [572, 312] on input at bounding box center [570, 311] width 23 height 23
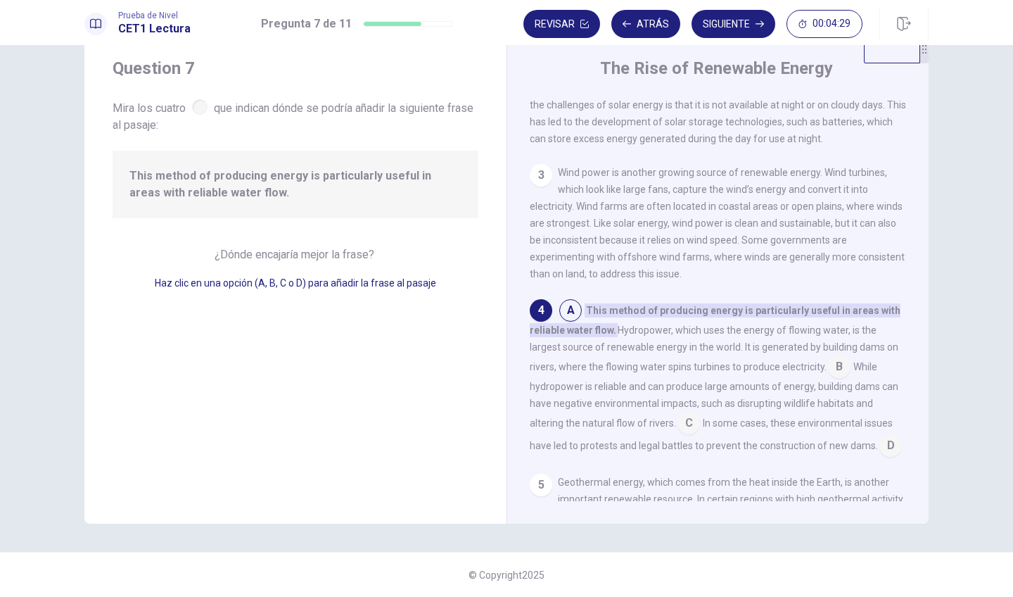
click at [834, 364] on input at bounding box center [839, 368] width 23 height 23
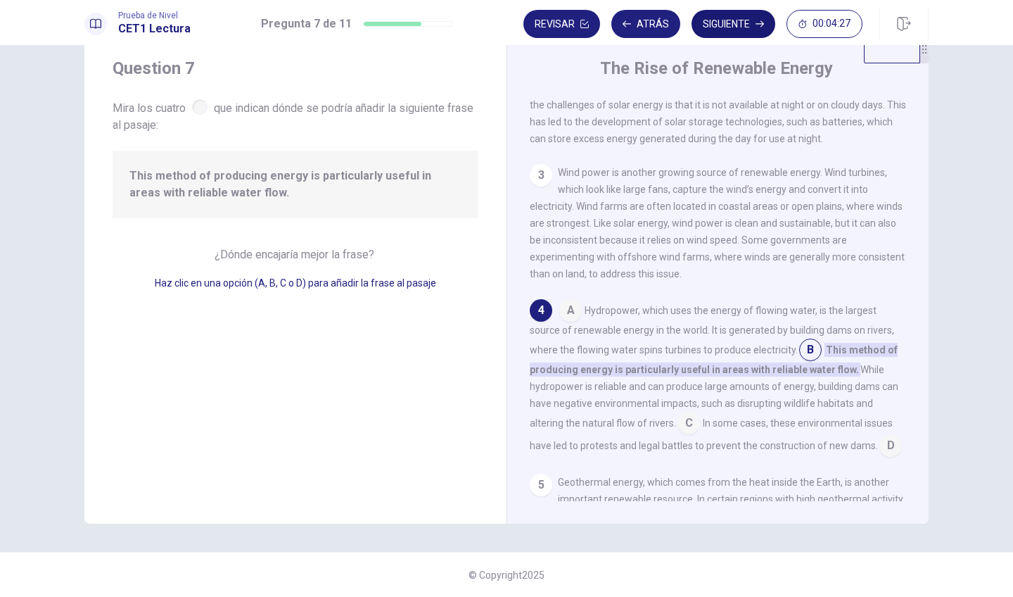
click at [735, 18] on button "Siguiente" at bounding box center [734, 24] width 84 height 28
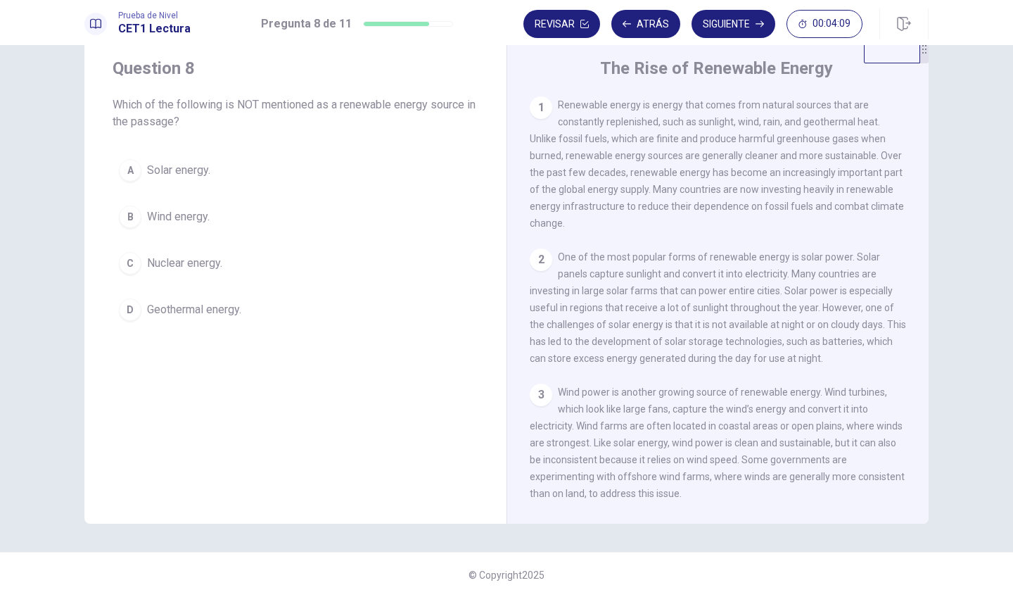
click at [185, 260] on span "Nuclear energy." at bounding box center [184, 263] width 75 height 17
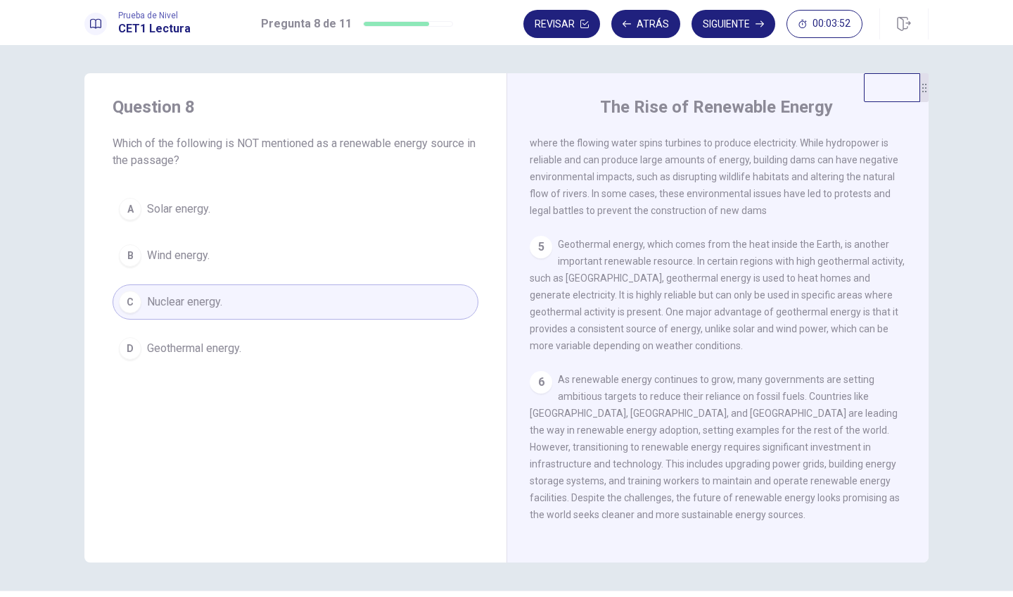
scroll to position [457, 0]
click at [735, 27] on button "Siguiente" at bounding box center [734, 24] width 84 height 28
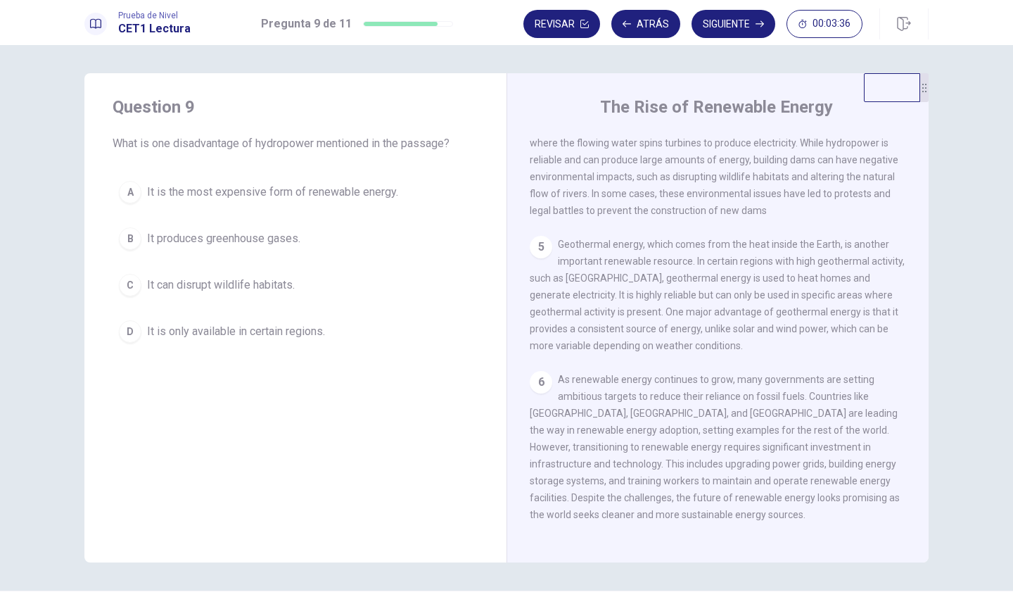
click at [194, 289] on span "It can disrupt wildlife habitats." at bounding box center [221, 285] width 148 height 17
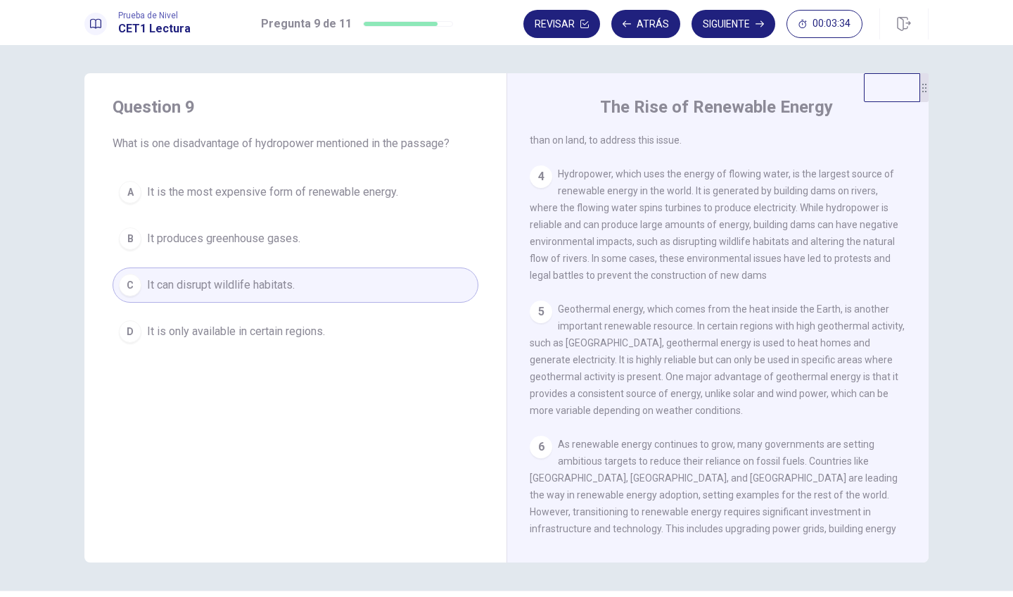
scroll to position [375, 0]
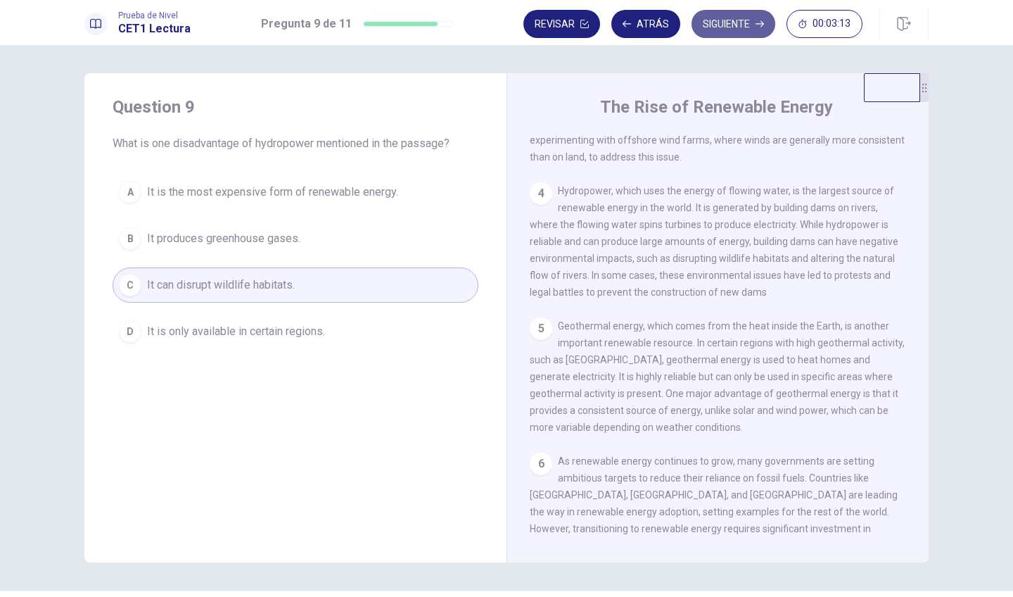
click at [729, 23] on button "Siguiente" at bounding box center [734, 24] width 84 height 28
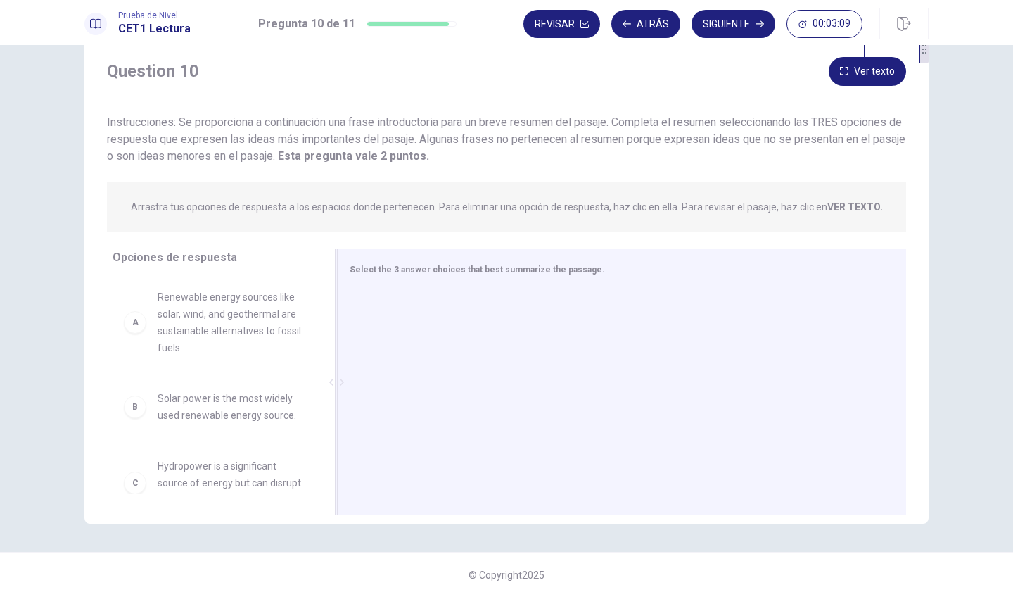
scroll to position [39, 0]
drag, startPoint x: 886, startPoint y: 68, endPoint x: 457, endPoint y: 93, distance: 429.2
click at [458, 84] on video at bounding box center [465, 70] width 56 height 29
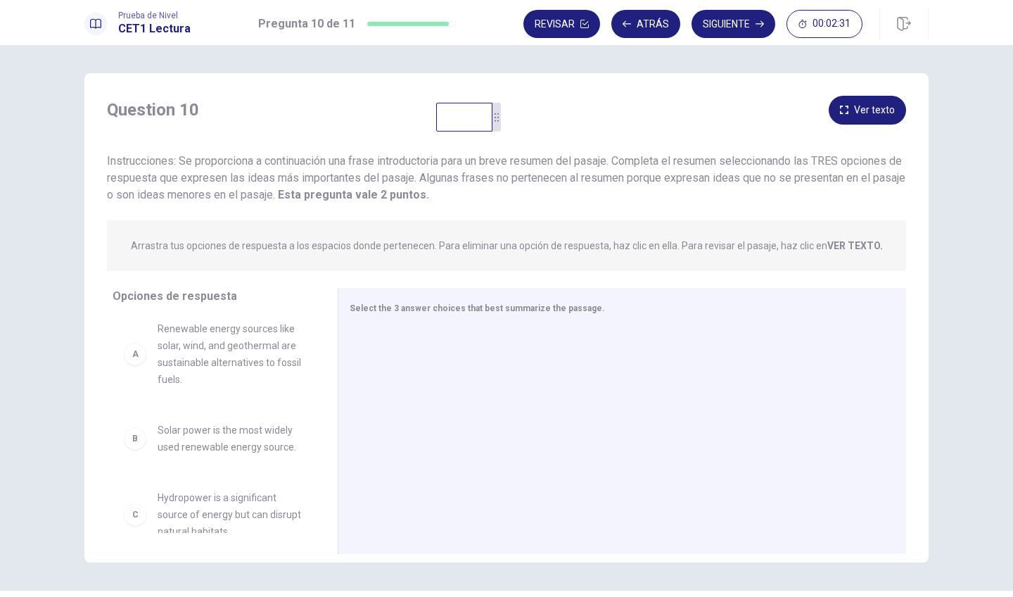
scroll to position [0, 0]
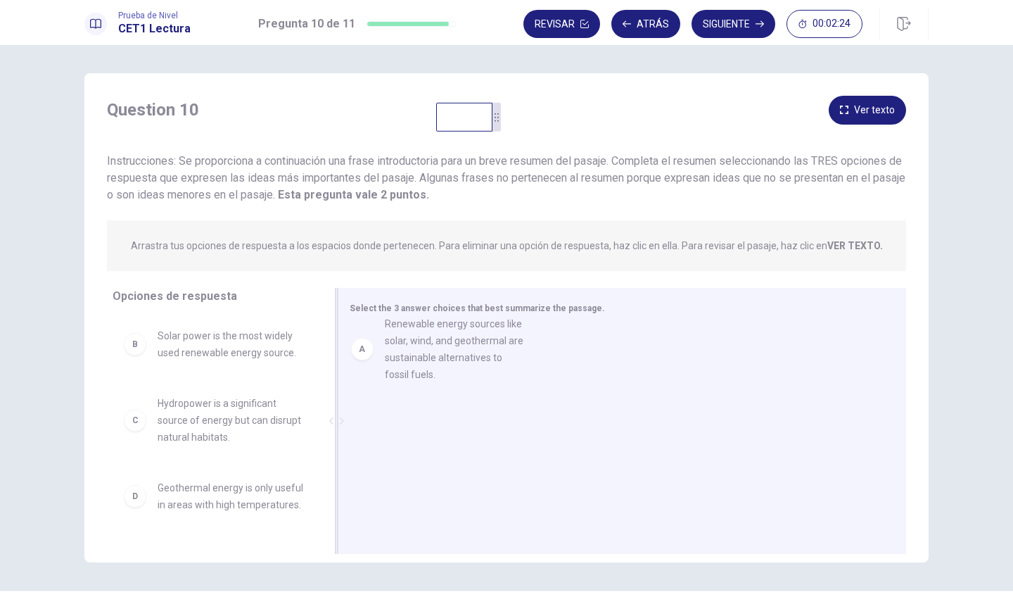
drag, startPoint x: 189, startPoint y: 367, endPoint x: 424, endPoint y: 356, distance: 235.2
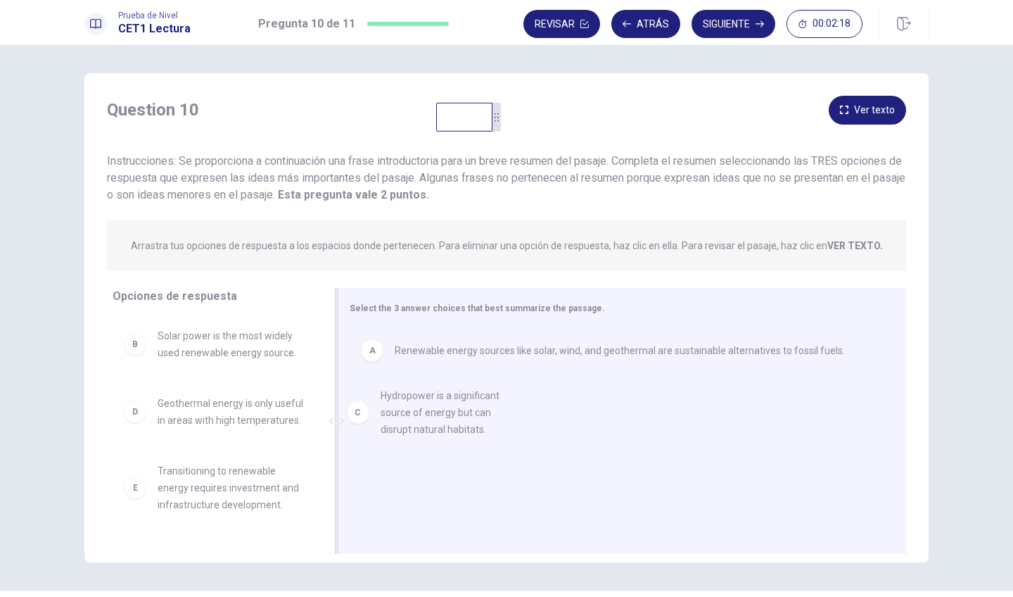
drag, startPoint x: 211, startPoint y: 427, endPoint x: 440, endPoint y: 419, distance: 229.5
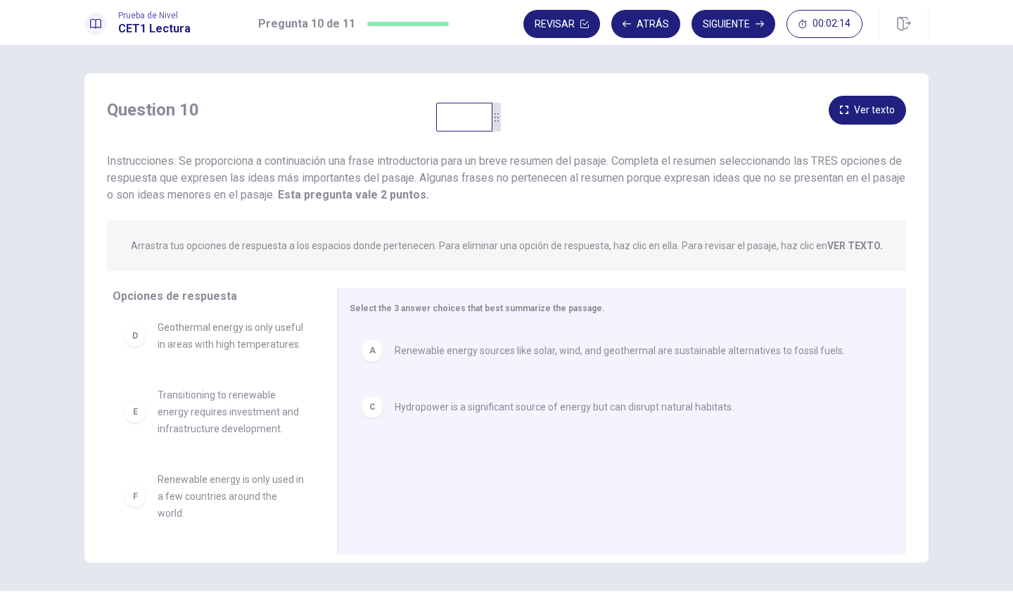
scroll to position [76, 0]
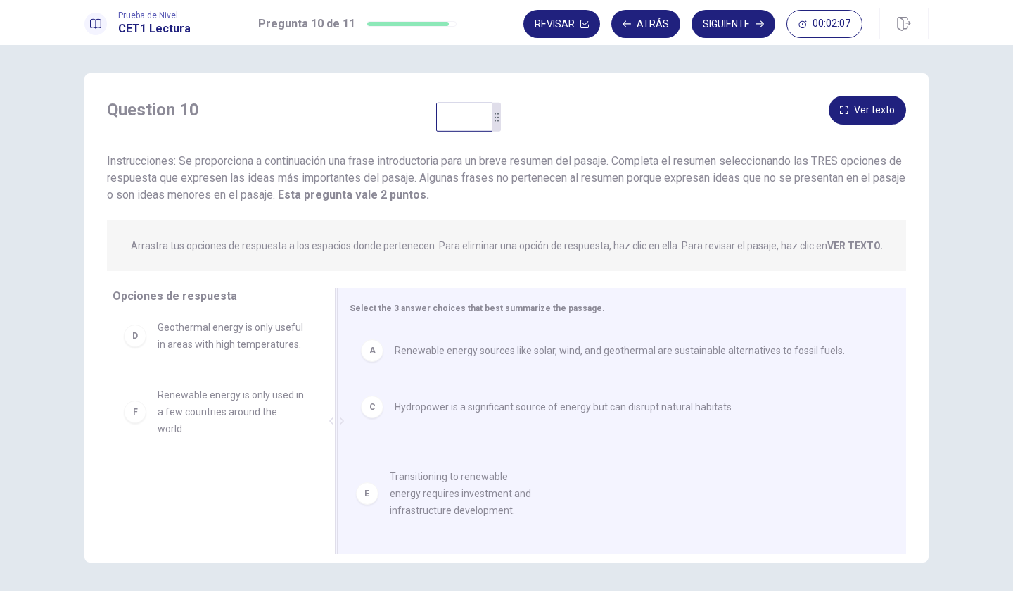
drag, startPoint x: 246, startPoint y: 424, endPoint x: 520, endPoint y: 514, distance: 288.4
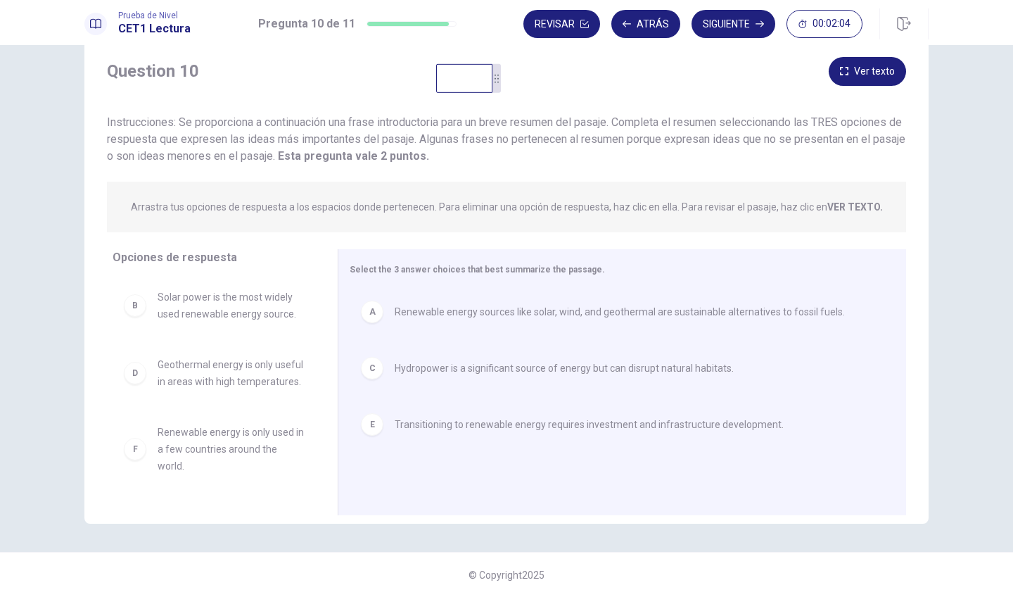
scroll to position [39, 0]
click at [852, 73] on button "Ver texto" at bounding box center [867, 71] width 77 height 29
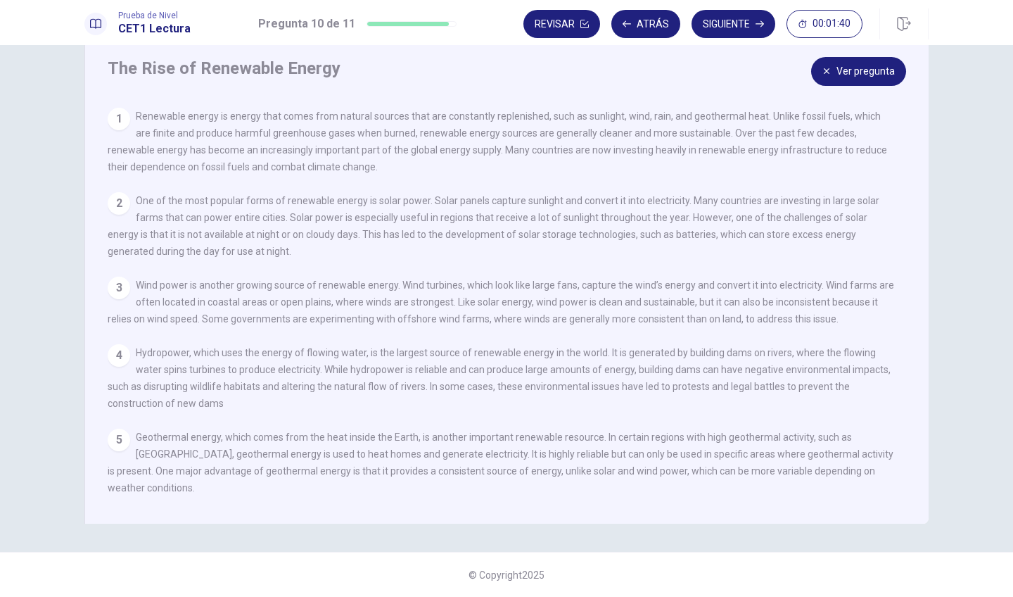
click at [852, 75] on button "Ver pregunta" at bounding box center [858, 71] width 95 height 29
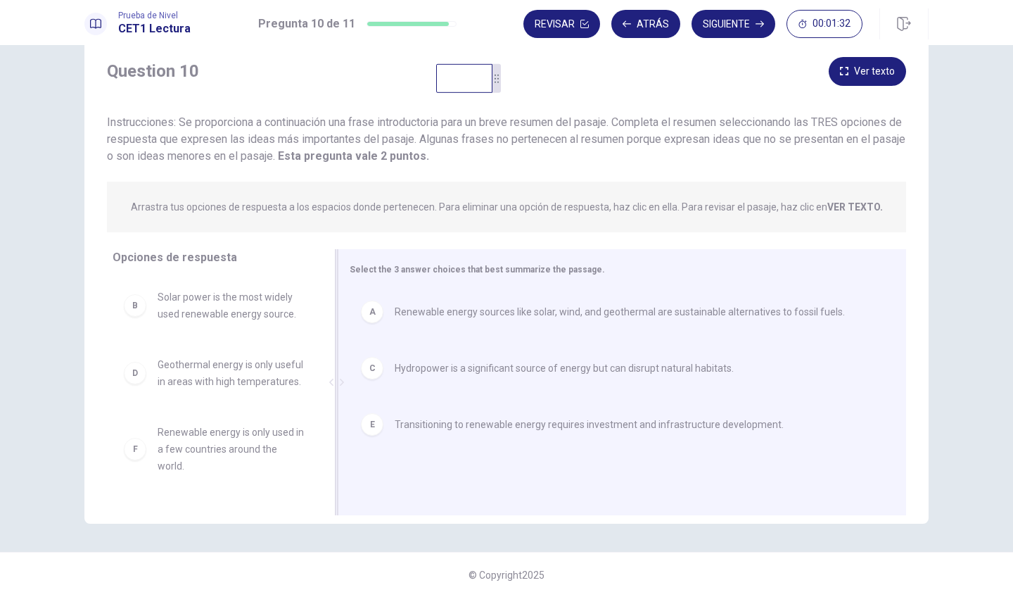
scroll to position [0, 0]
click at [741, 26] on button "Siguiente" at bounding box center [734, 24] width 84 height 28
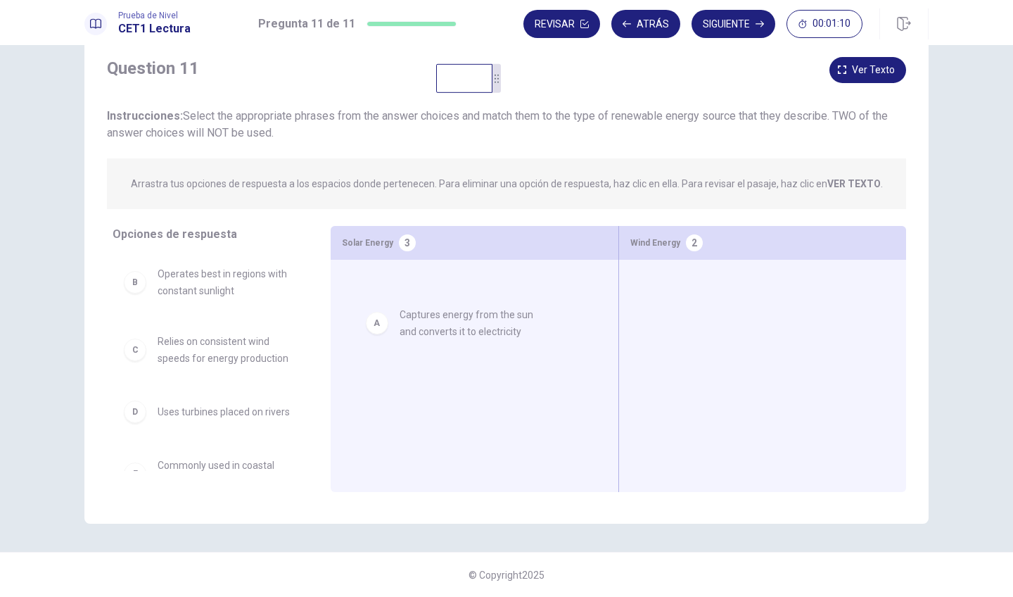
drag, startPoint x: 234, startPoint y: 289, endPoint x: 481, endPoint y: 331, distance: 251.1
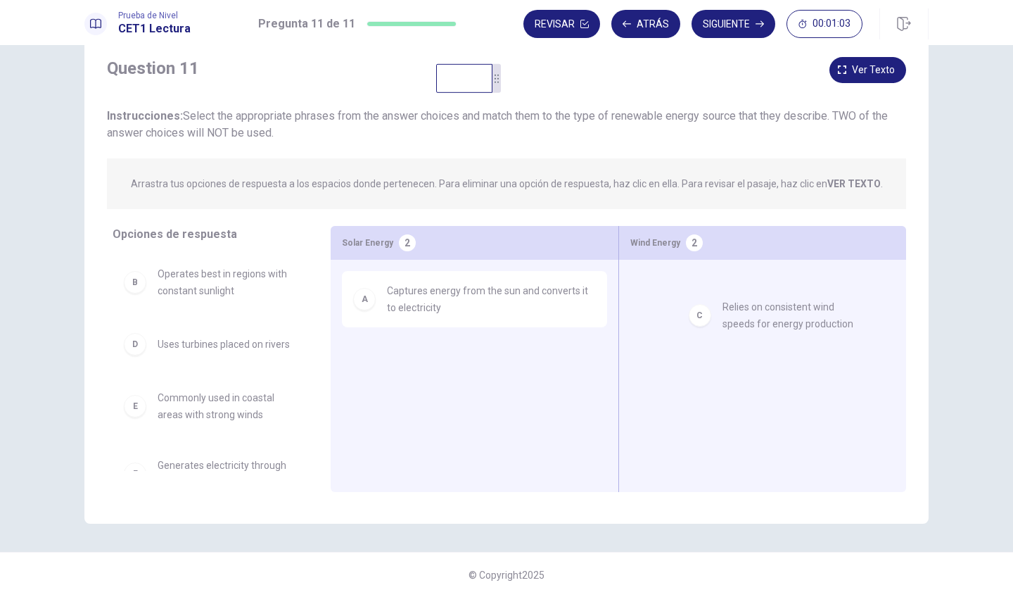
drag, startPoint x: 206, startPoint y: 364, endPoint x: 784, endPoint y: 328, distance: 578.8
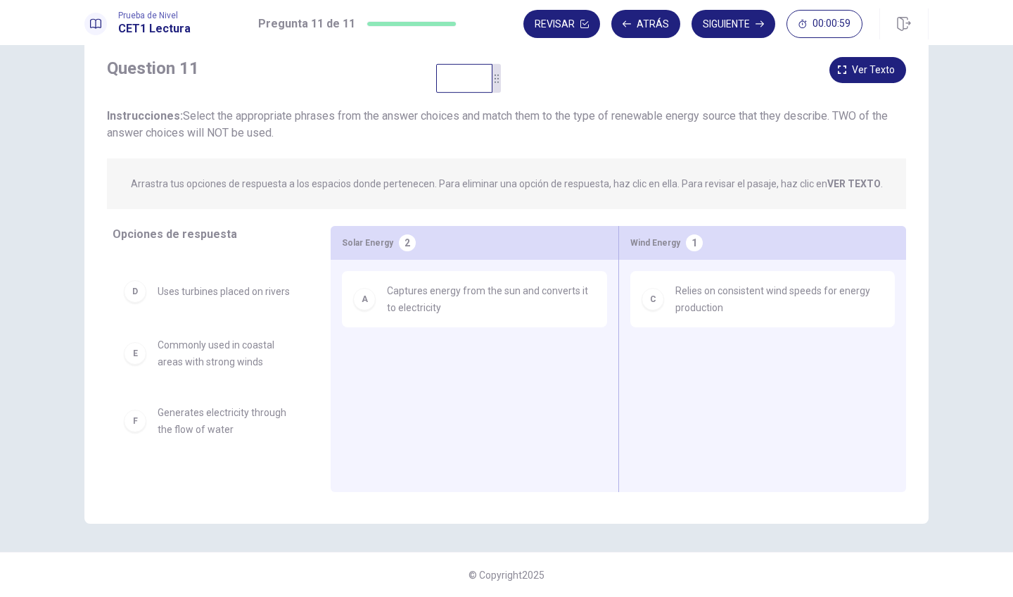
scroll to position [72, 0]
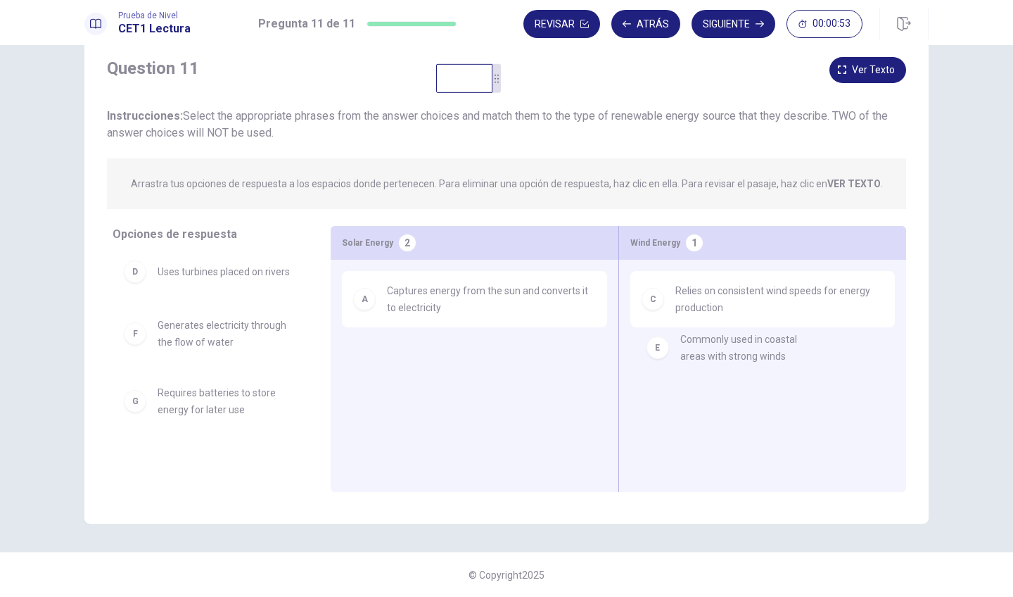
drag, startPoint x: 217, startPoint y: 344, endPoint x: 756, endPoint y: 366, distance: 538.7
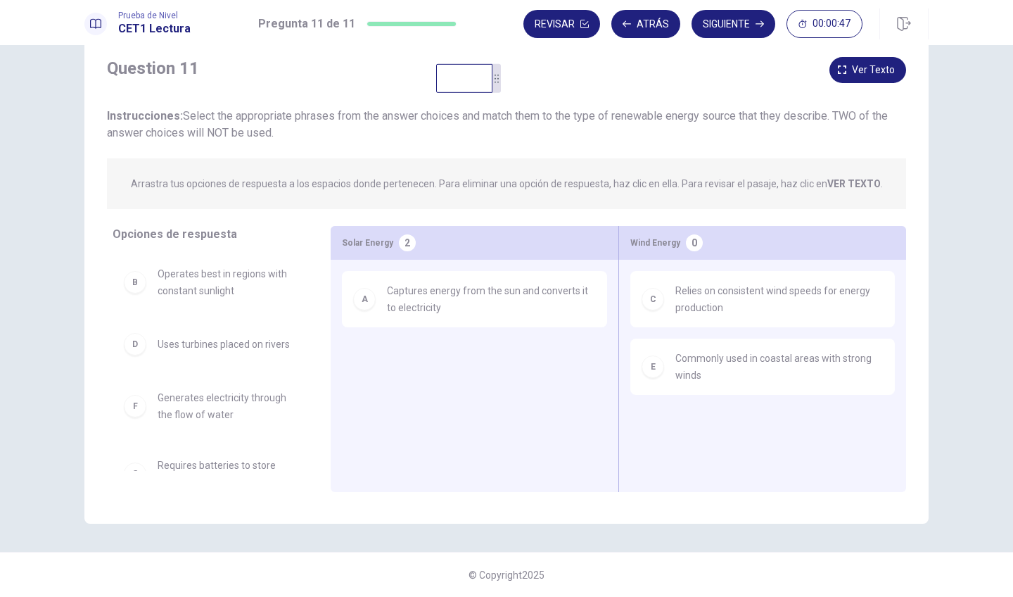
scroll to position [0, 0]
drag, startPoint x: 210, startPoint y: 278, endPoint x: 462, endPoint y: 376, distance: 270.2
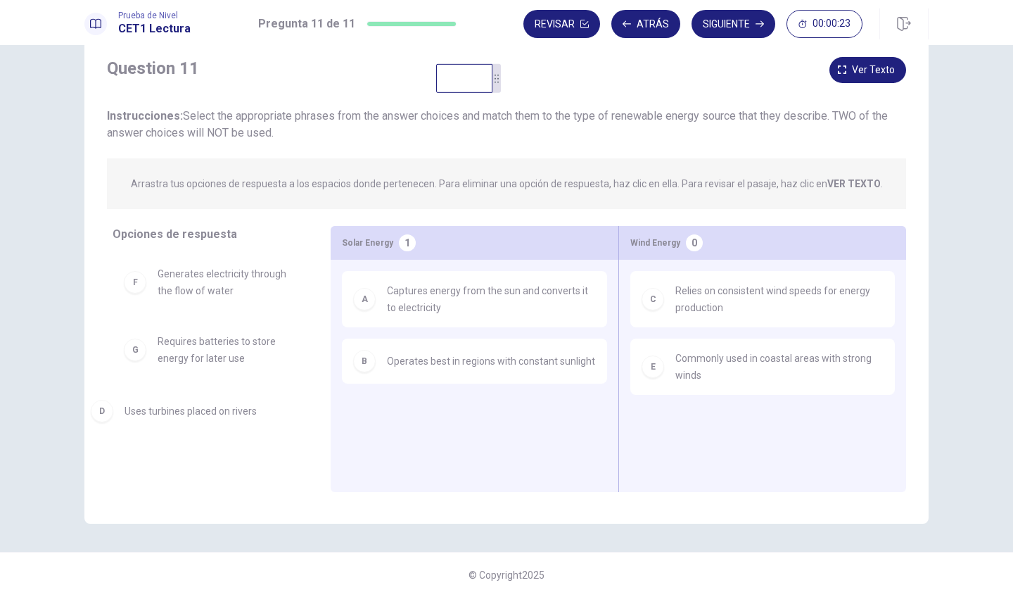
drag, startPoint x: 258, startPoint y: 284, endPoint x: 236, endPoint y: 421, distance: 138.9
click at [732, 31] on button "Siguiente" at bounding box center [734, 24] width 84 height 28
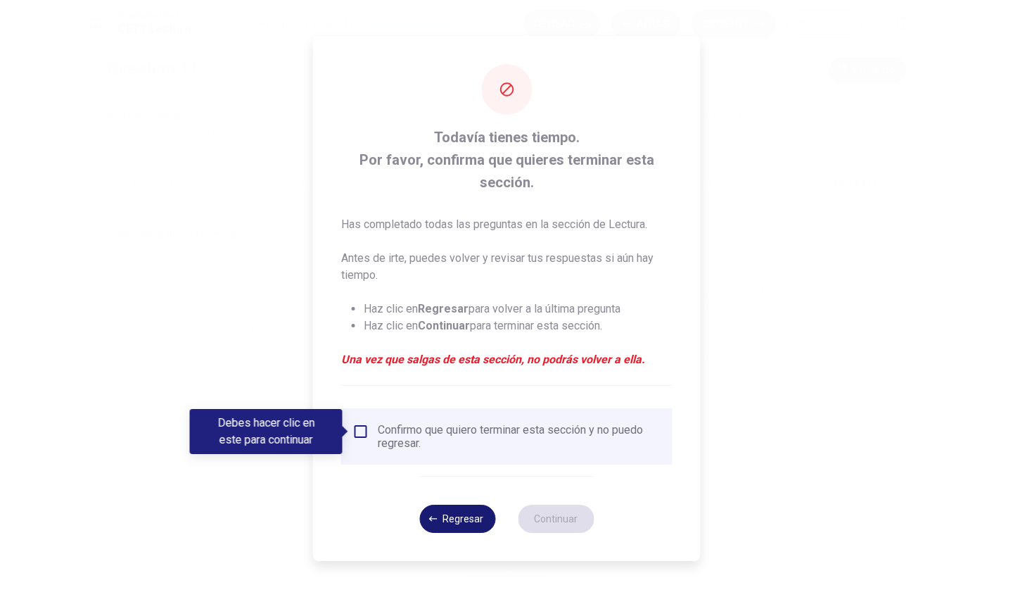
click at [464, 522] on button "Regresar" at bounding box center [457, 518] width 76 height 28
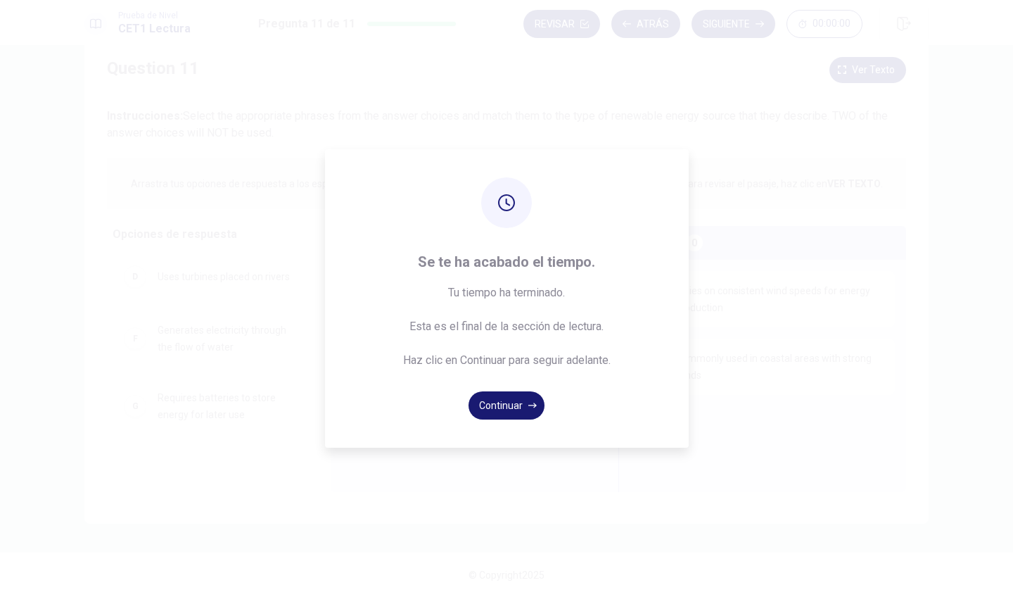
click at [504, 411] on button "Continuar" at bounding box center [507, 405] width 76 height 28
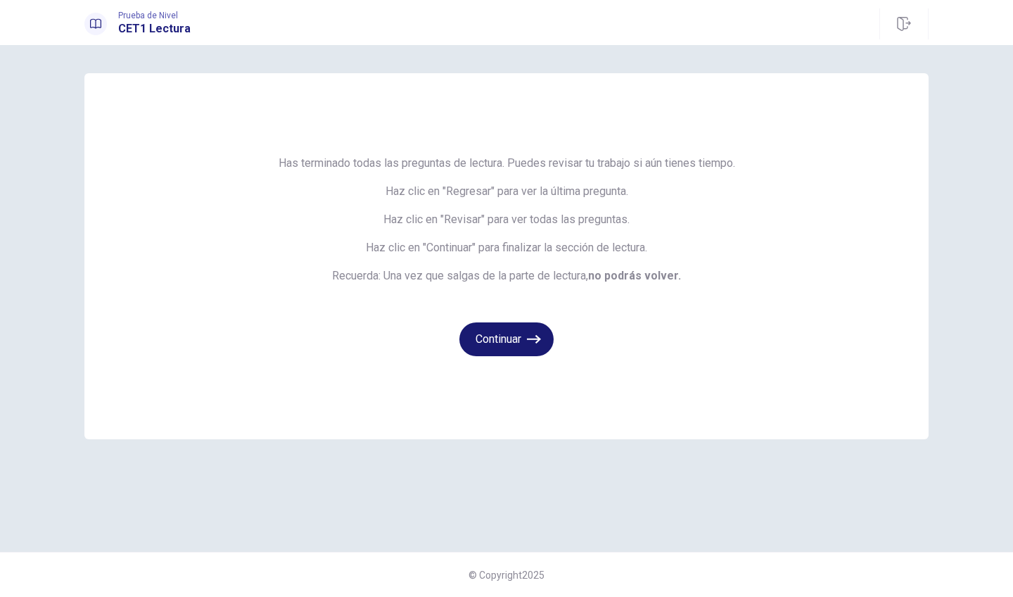
click at [476, 338] on button "Continuar" at bounding box center [506, 339] width 94 height 34
